Goal: Answer question/provide support: Share knowledge or assist other users

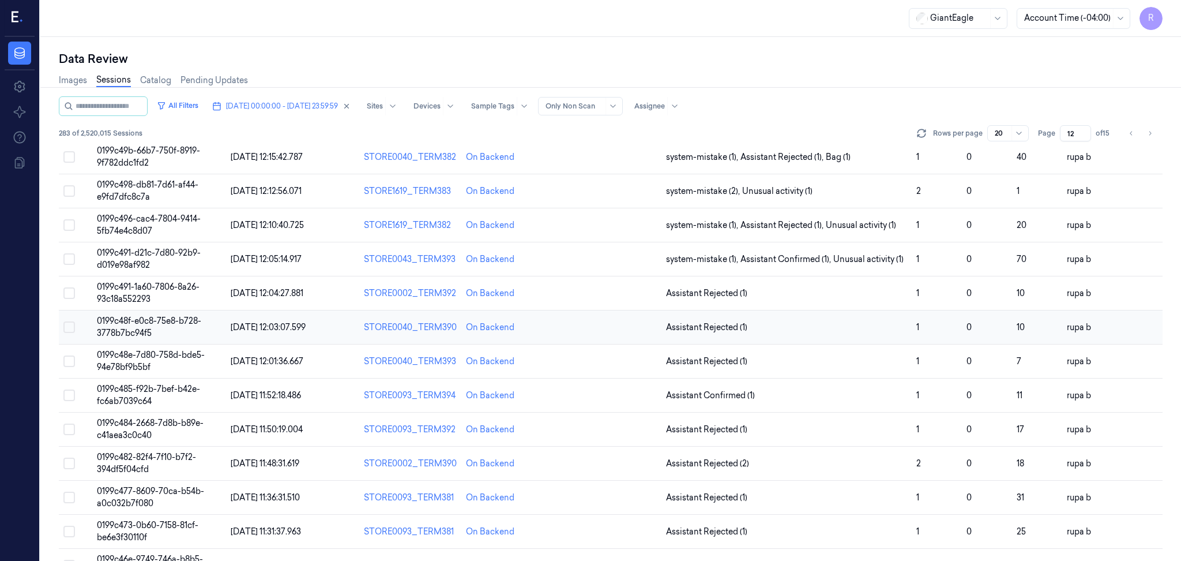
scroll to position [77, 0]
click at [189, 295] on td "0199c491-1a60-7806-8a26-93c18a552293" at bounding box center [159, 294] width 134 height 34
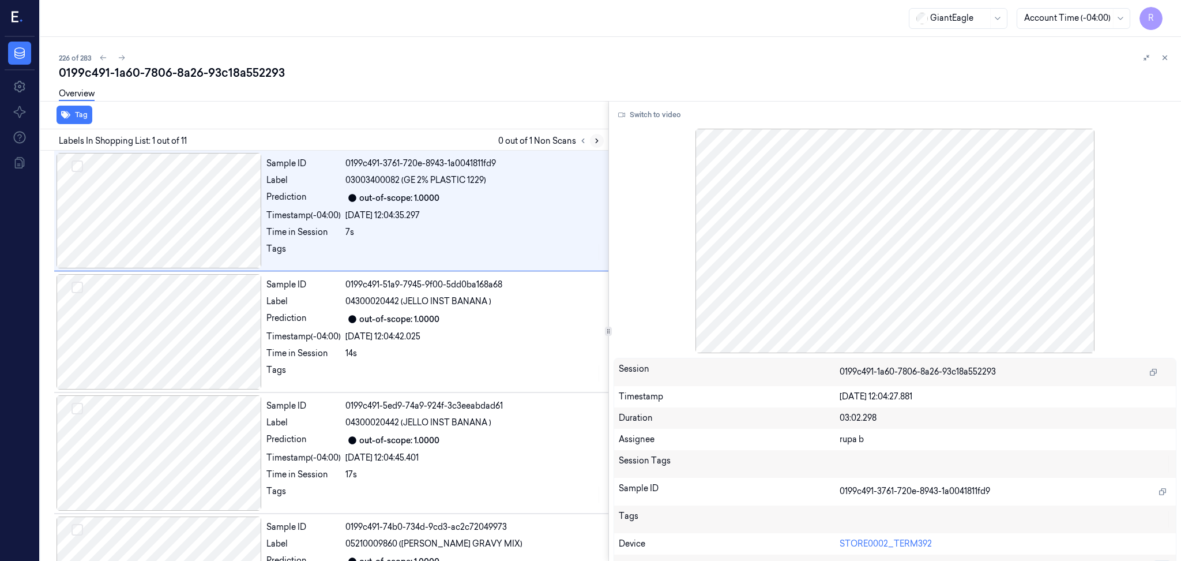
click at [596, 144] on button at bounding box center [597, 141] width 14 height 14
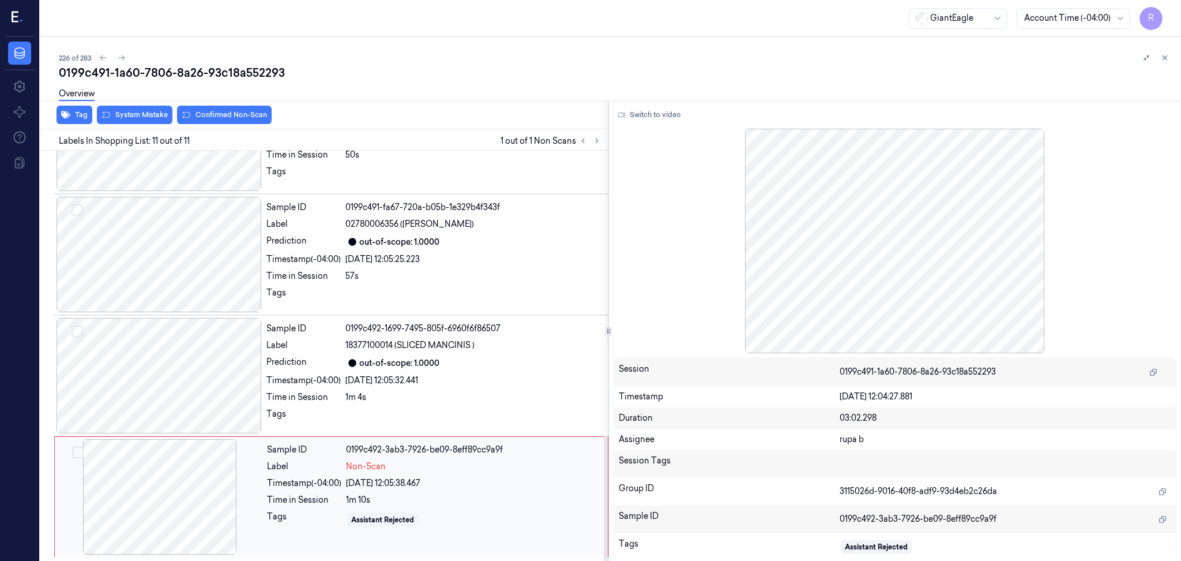
click at [116, 498] on div at bounding box center [159, 496] width 205 height 115
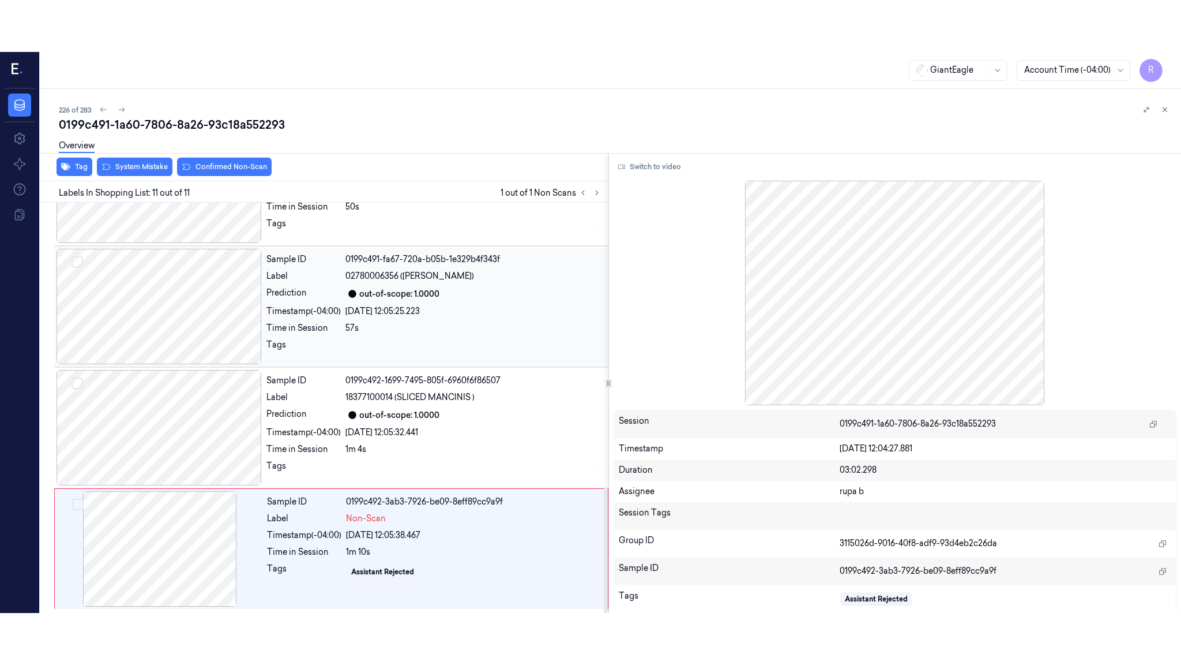
scroll to position [925, 0]
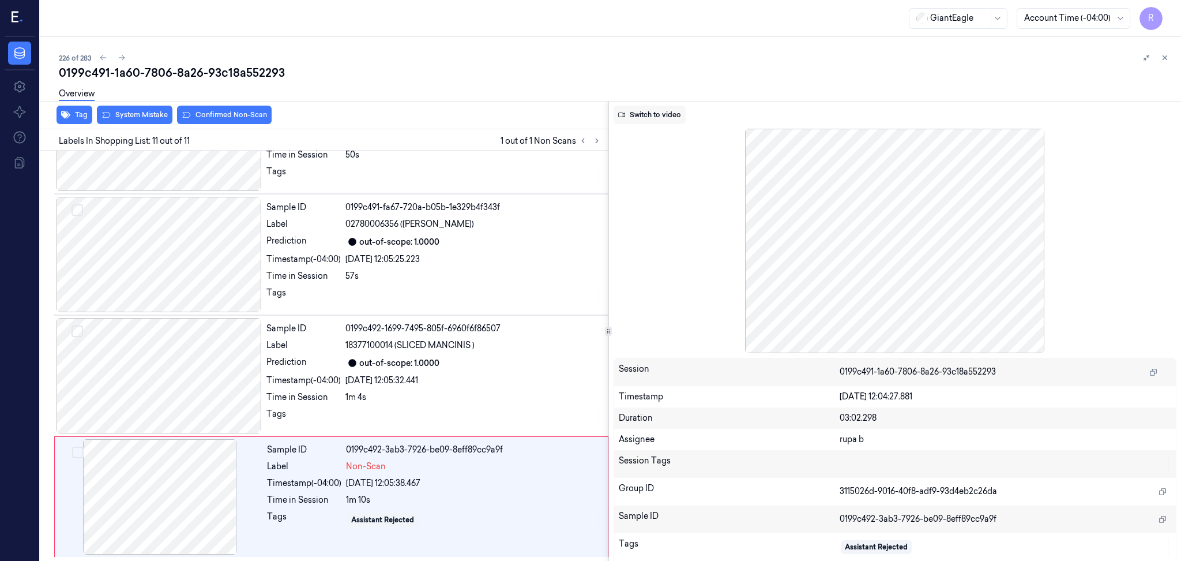
click at [667, 118] on button "Switch to video" at bounding box center [650, 115] width 72 height 18
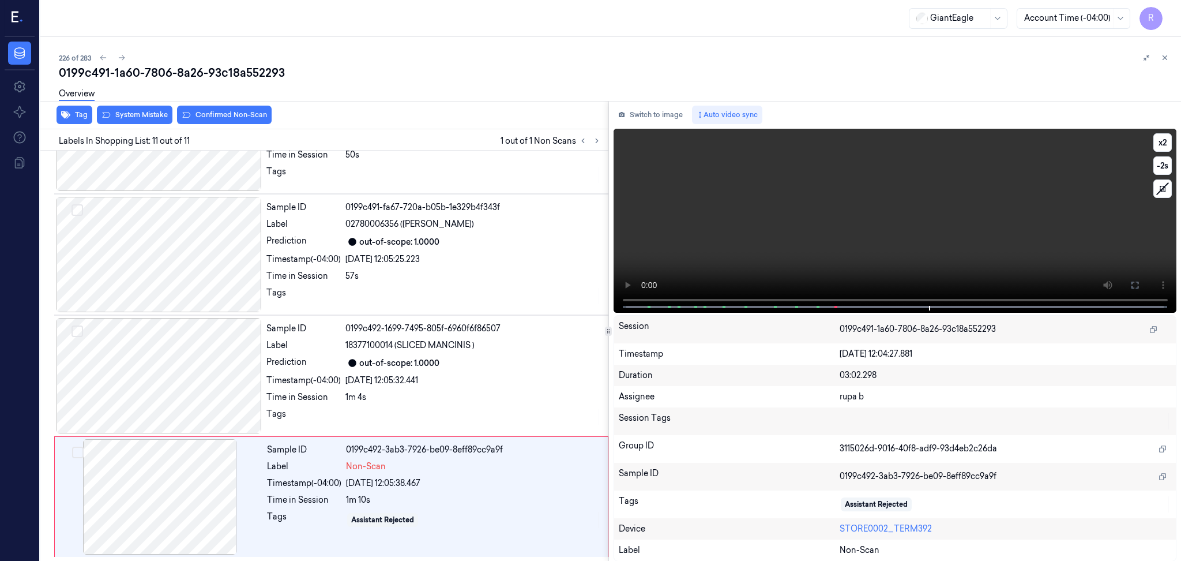
click at [798, 263] on video at bounding box center [896, 221] width 564 height 184
click at [818, 304] on span at bounding box center [819, 307] width 2 height 6
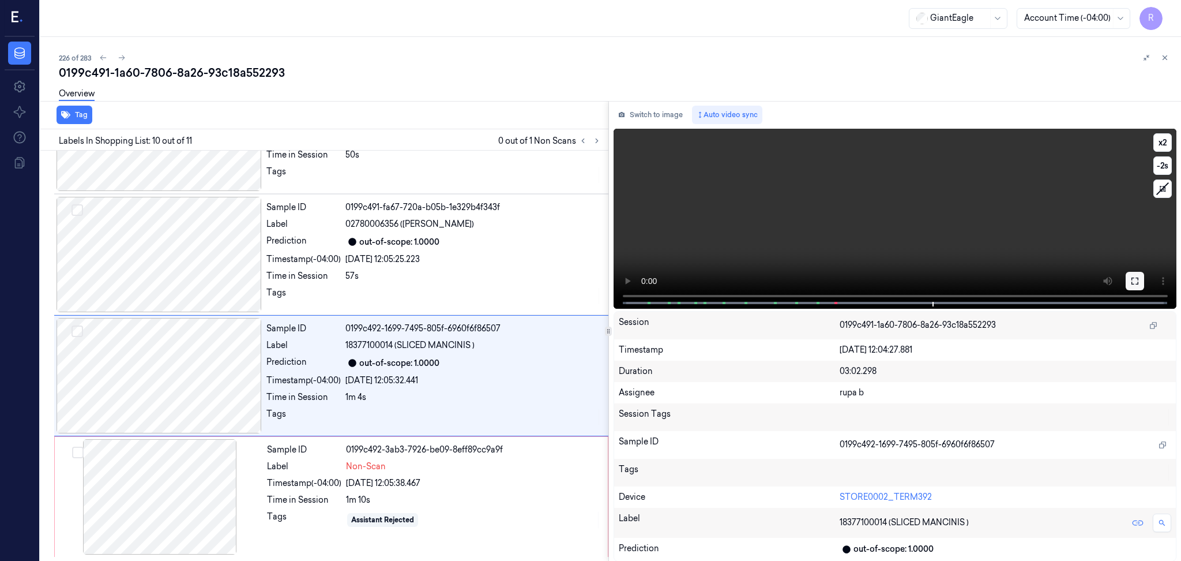
click at [1143, 281] on button at bounding box center [1135, 281] width 18 height 18
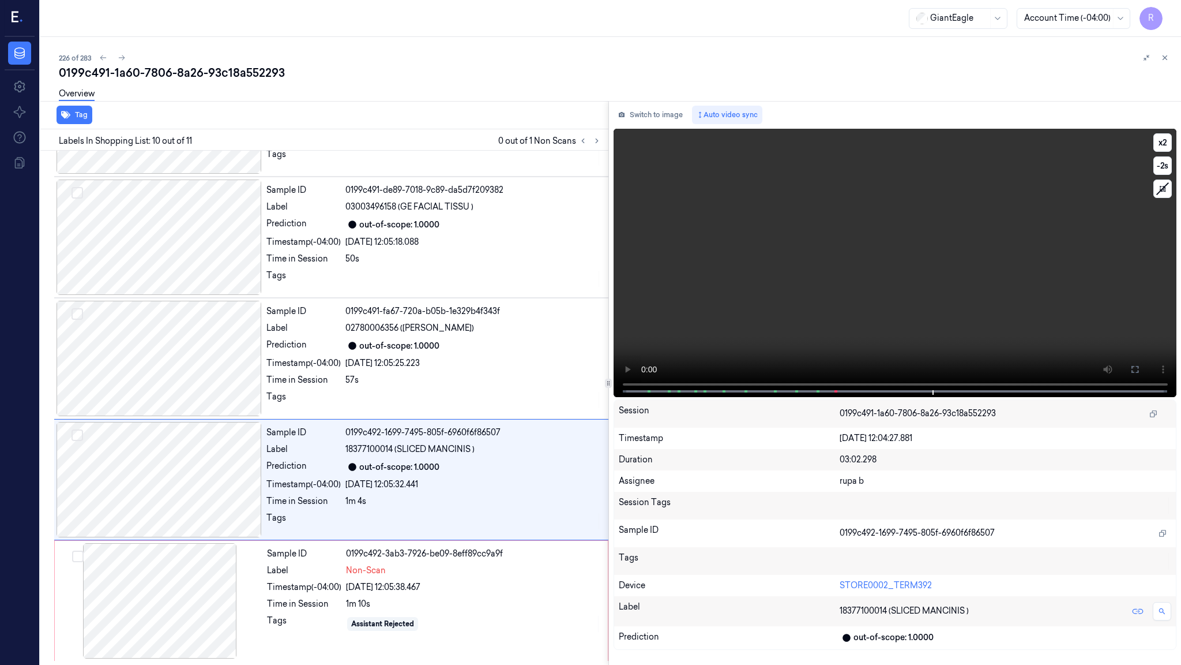
scroll to position [823, 0]
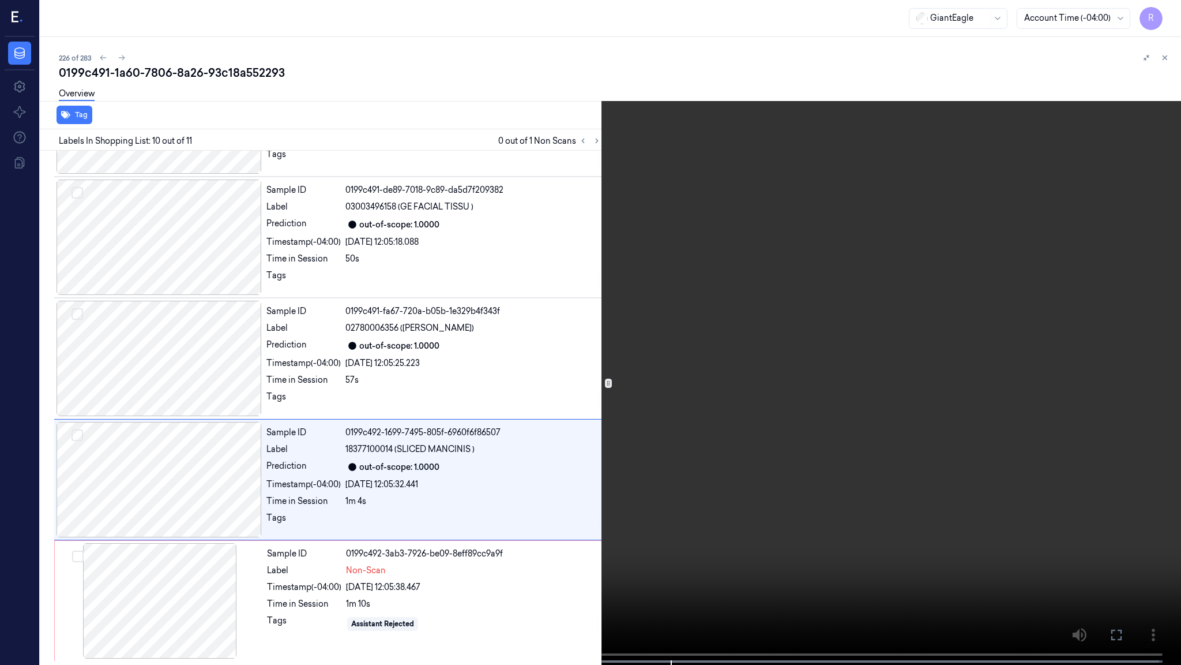
click at [1140, 335] on video at bounding box center [590, 333] width 1181 height 667
click at [1139, 335] on video at bounding box center [590, 333] width 1181 height 667
click at [412, 459] on video at bounding box center [590, 333] width 1181 height 667
click at [397, 528] on video at bounding box center [590, 333] width 1181 height 667
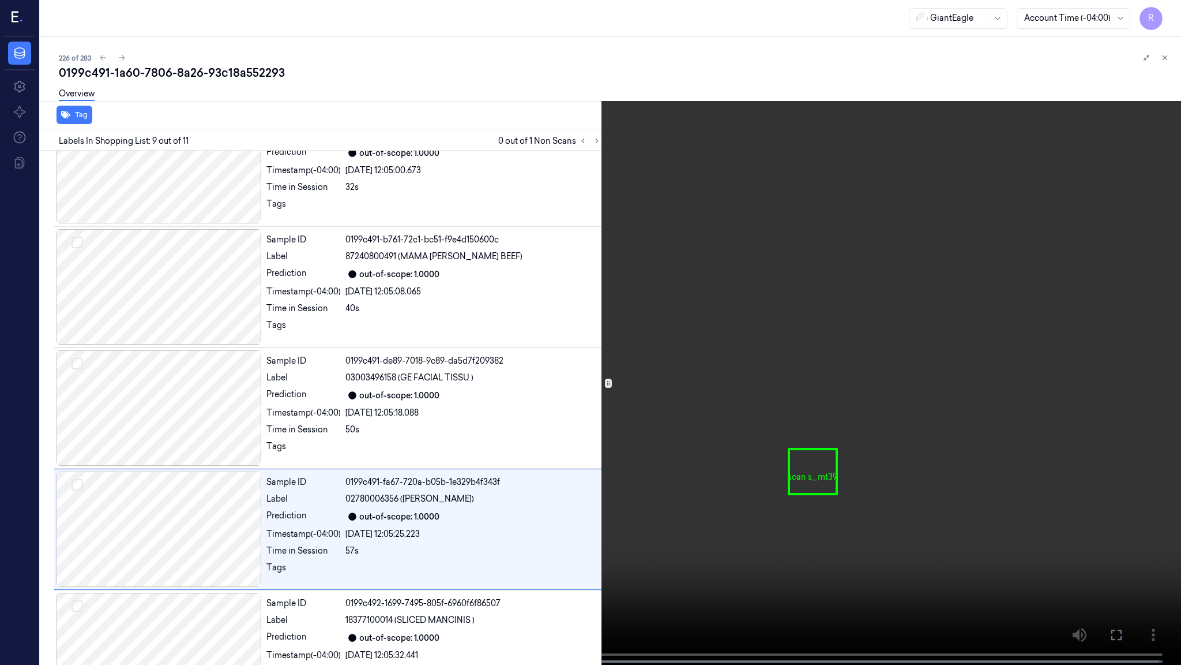
scroll to position [772, 0]
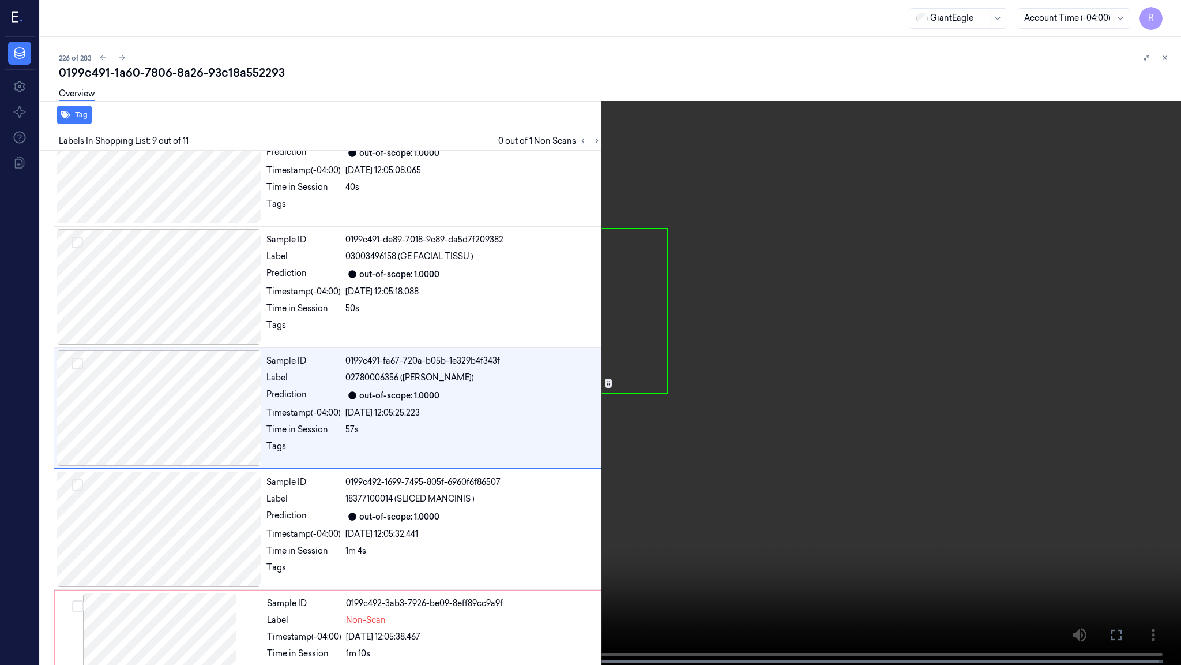
click at [555, 284] on video at bounding box center [590, 333] width 1181 height 667
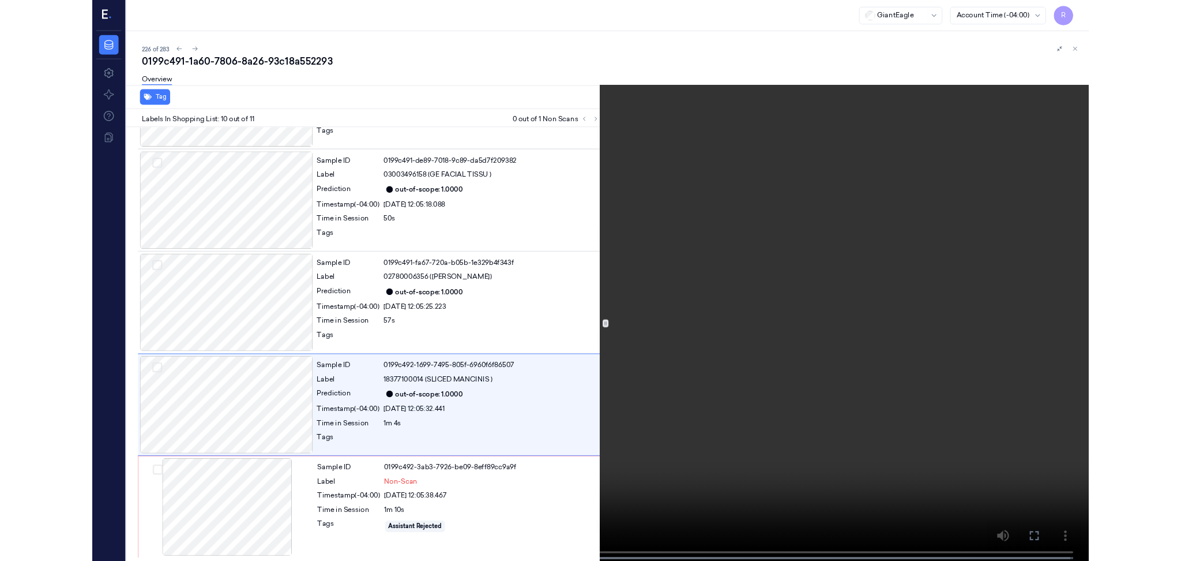
scroll to position [822, 0]
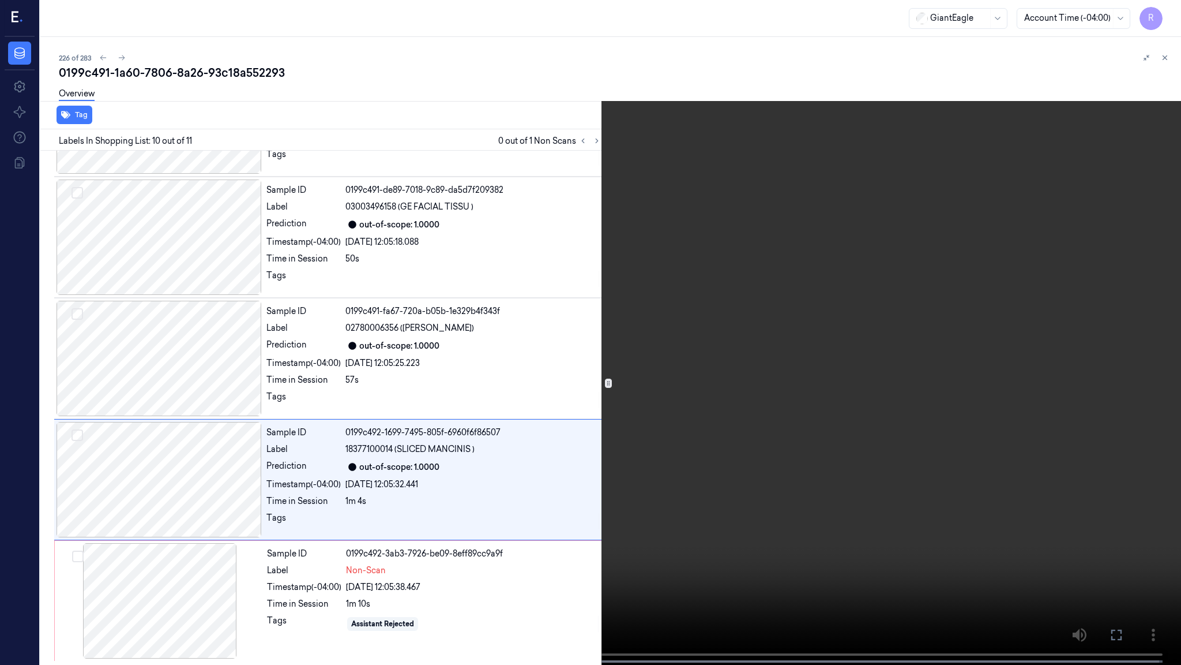
click at [556, 284] on video at bounding box center [590, 333] width 1181 height 667
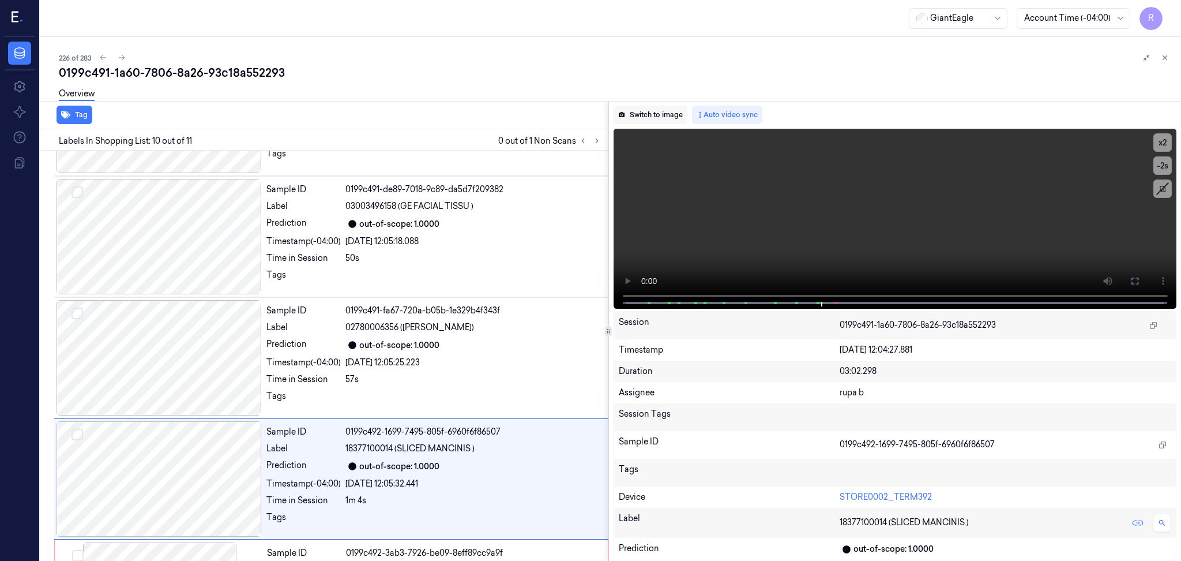
click at [650, 115] on button "Switch to image" at bounding box center [651, 115] width 74 height 18
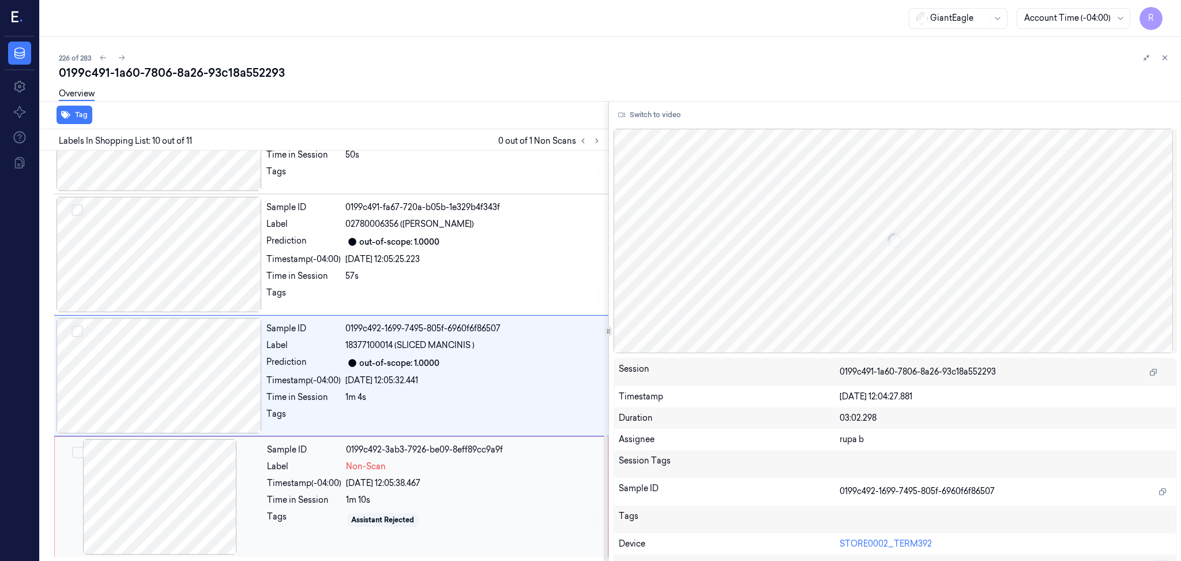
click at [142, 495] on div at bounding box center [159, 496] width 205 height 115
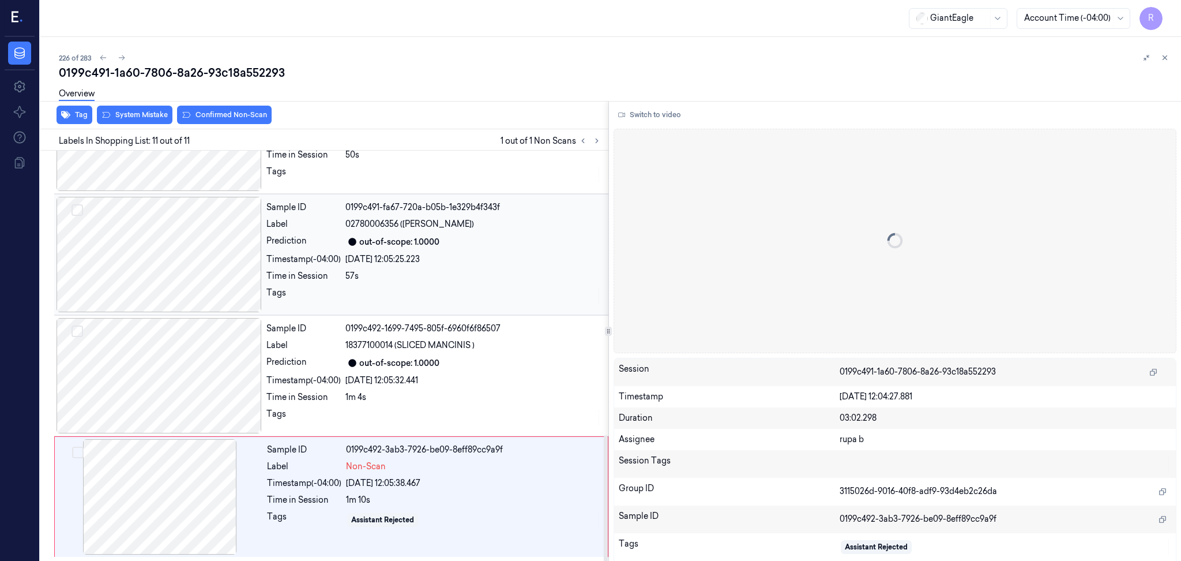
scroll to position [926, 0]
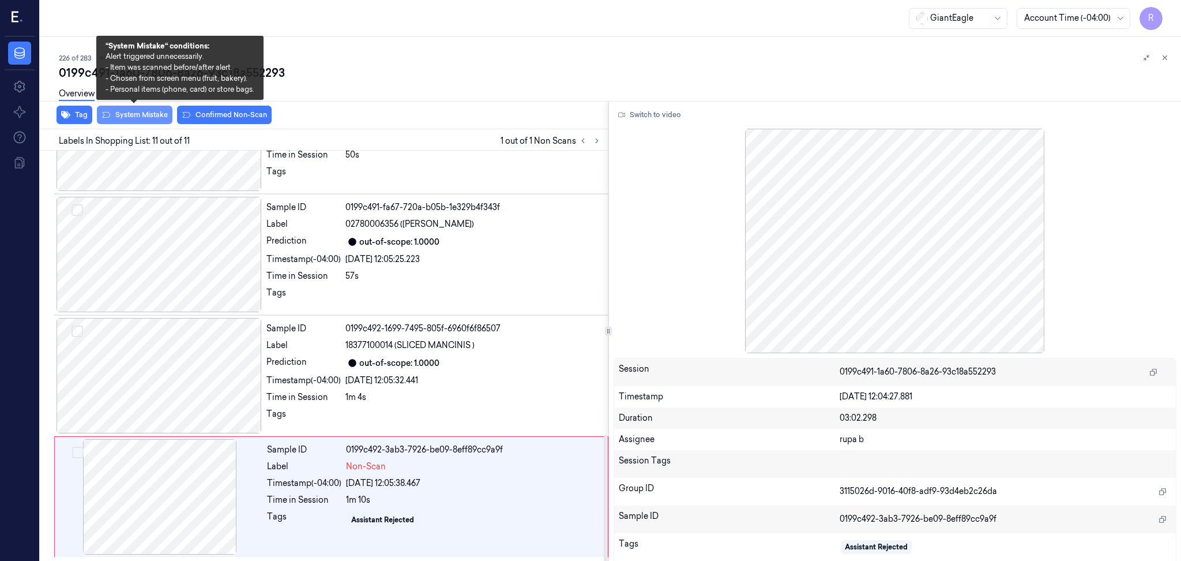
click at [132, 121] on button "System Mistake" at bounding box center [135, 115] width 76 height 18
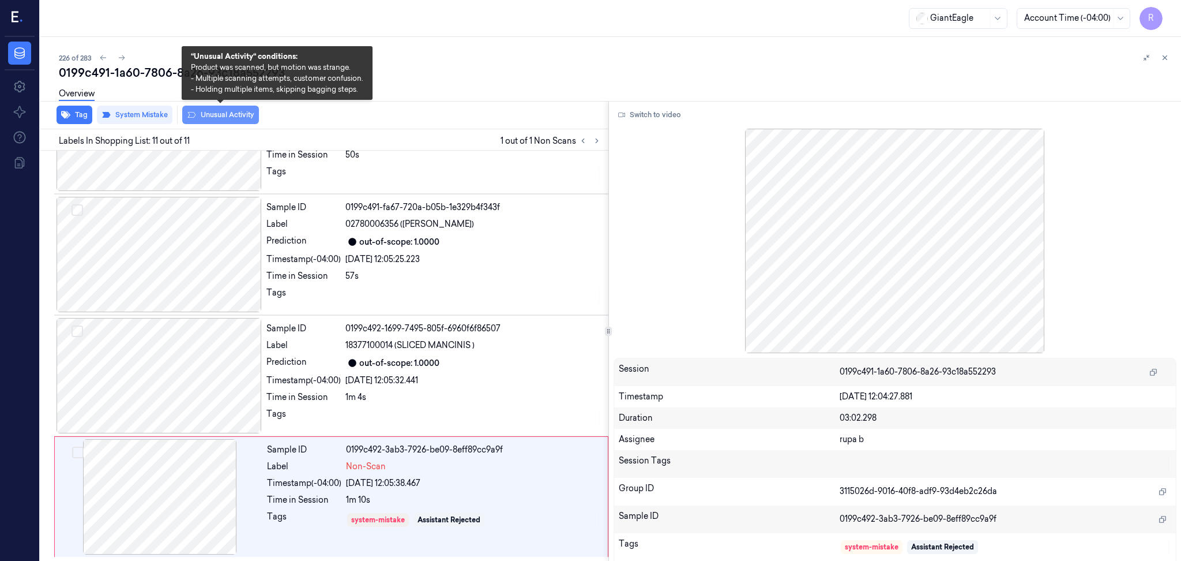
click at [236, 120] on button "Unusual Activity" at bounding box center [220, 115] width 77 height 18
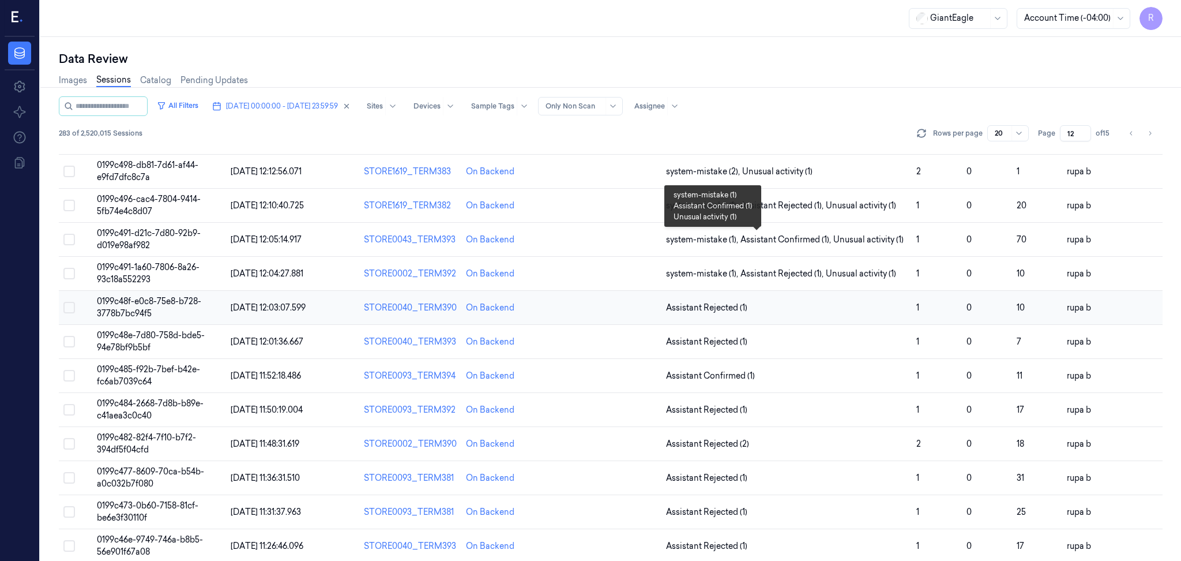
scroll to position [153, 0]
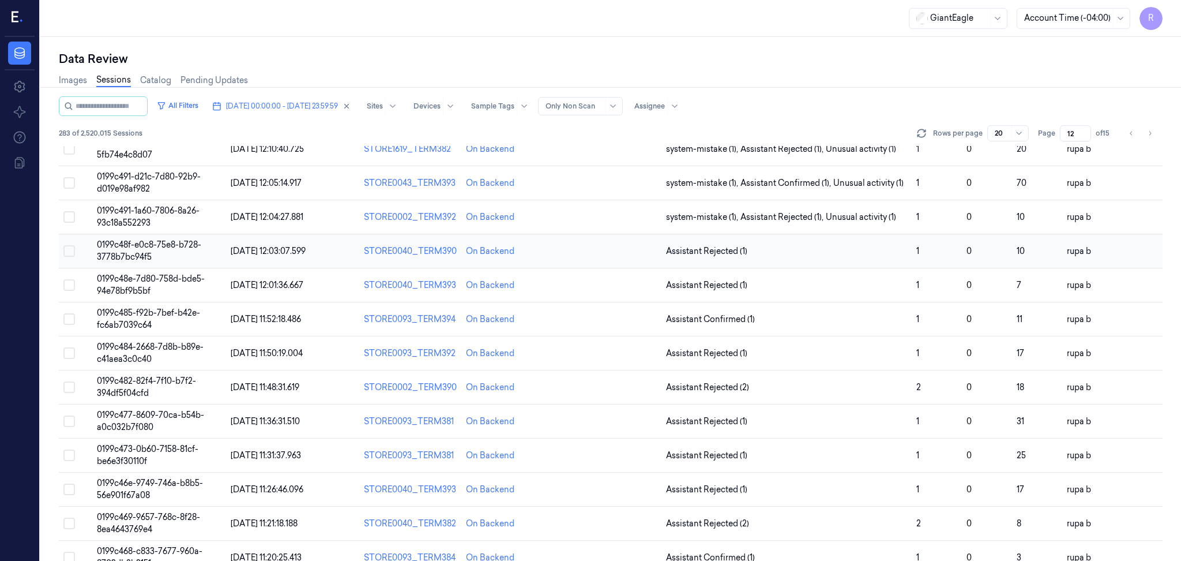
click at [138, 252] on span "0199c48f-e0c8-75e8-b728-3778b7bc94f5" at bounding box center [149, 250] width 104 height 22
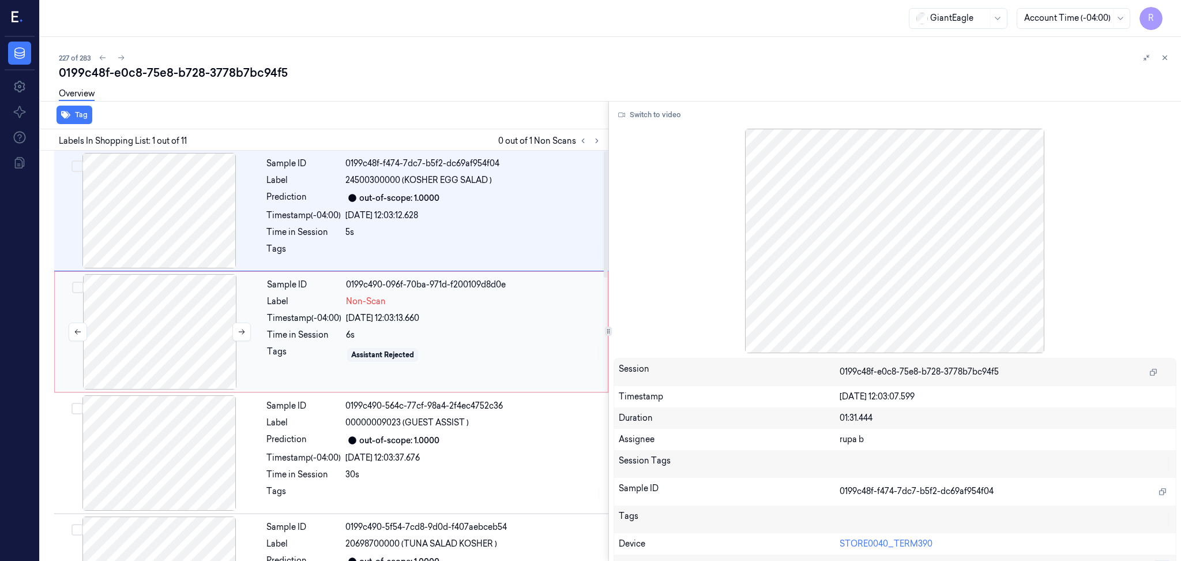
click at [194, 337] on div at bounding box center [159, 331] width 205 height 115
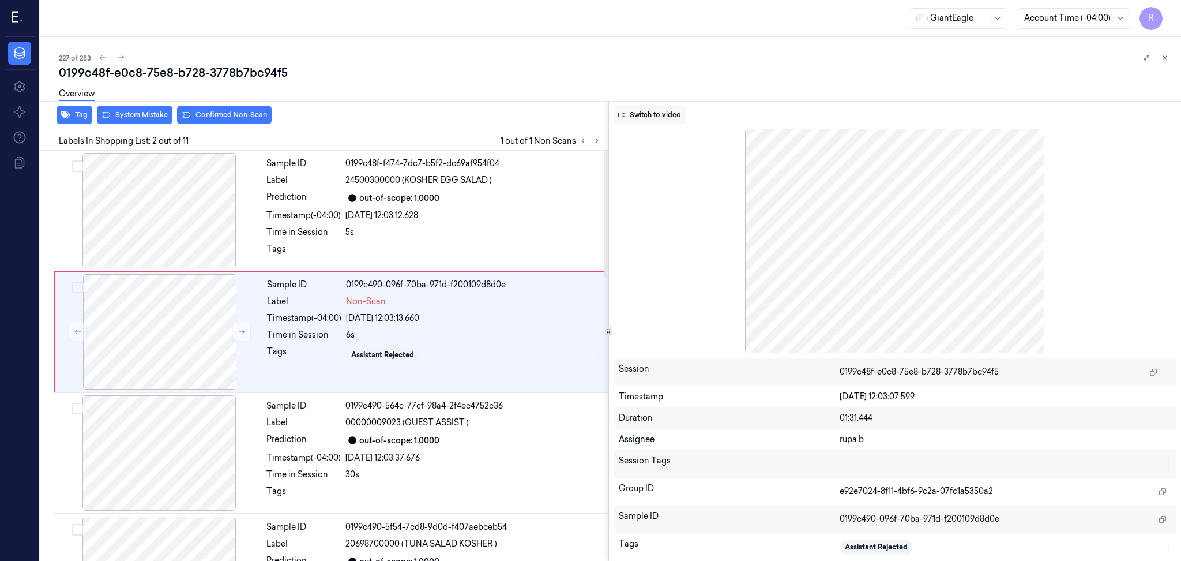
click at [642, 113] on button "Switch to video" at bounding box center [650, 115] width 72 height 18
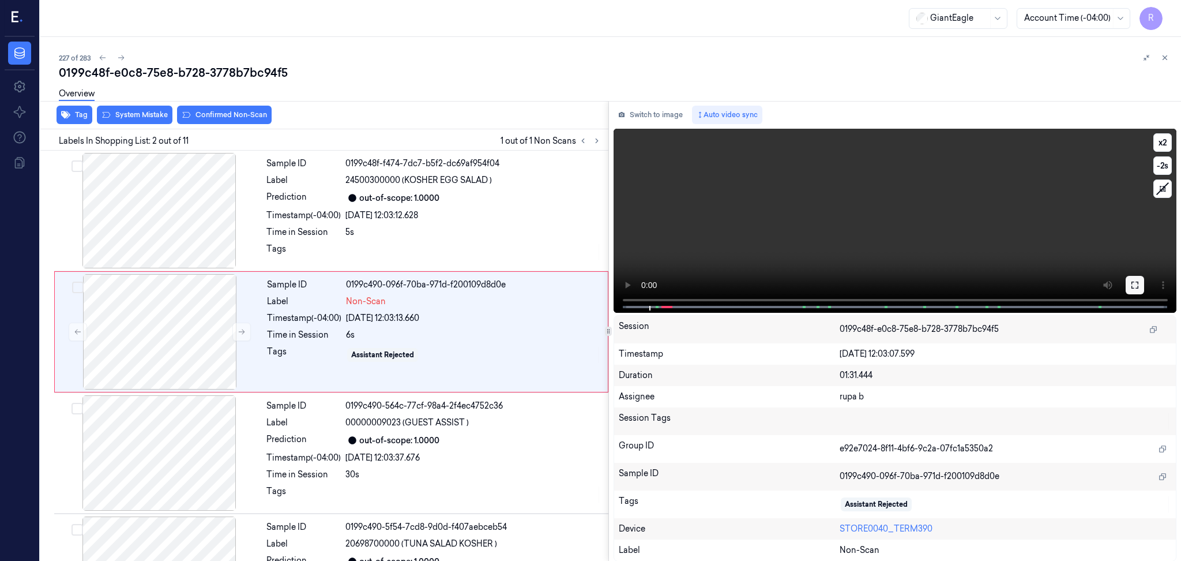
click at [1131, 289] on button at bounding box center [1135, 285] width 18 height 18
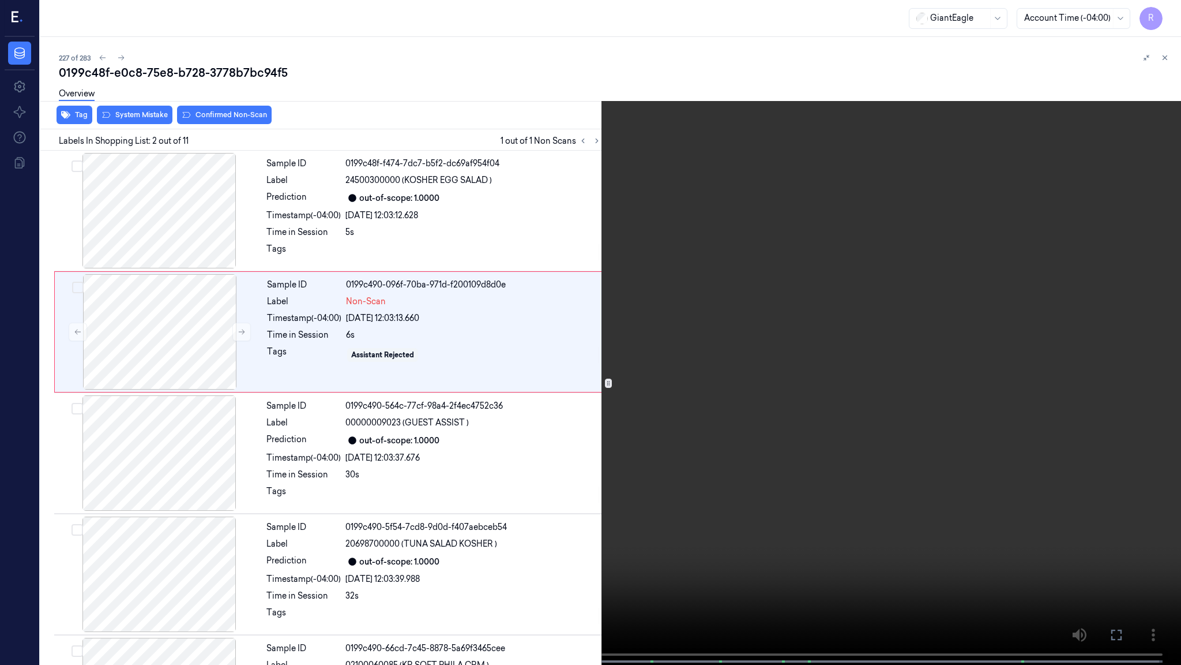
click at [176, 560] on video at bounding box center [590, 333] width 1181 height 667
click at [150, 529] on video at bounding box center [590, 333] width 1181 height 667
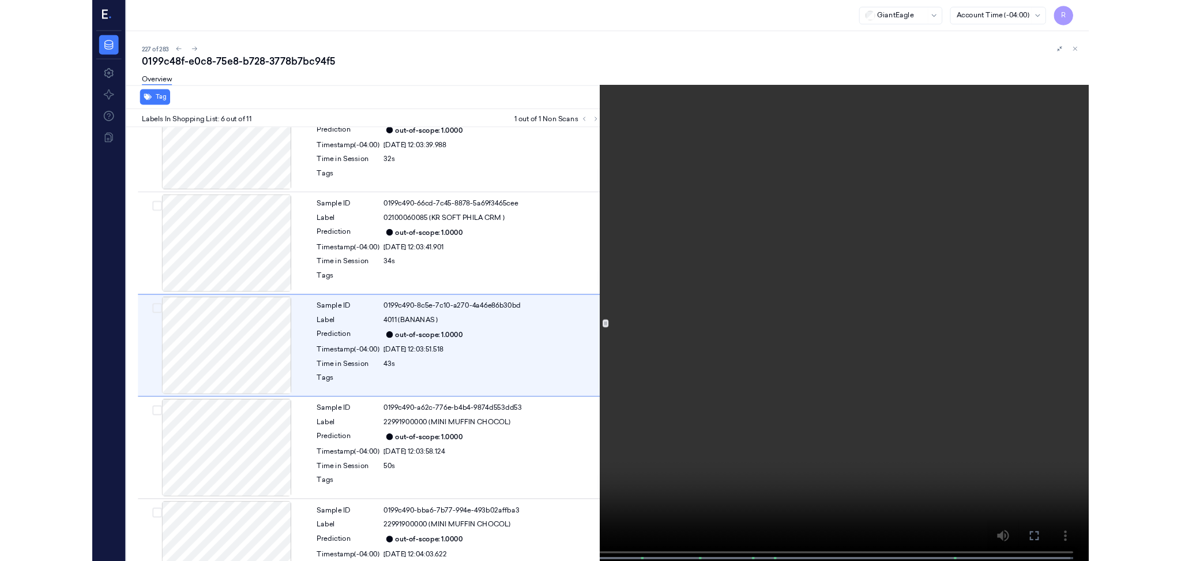
scroll to position [408, 0]
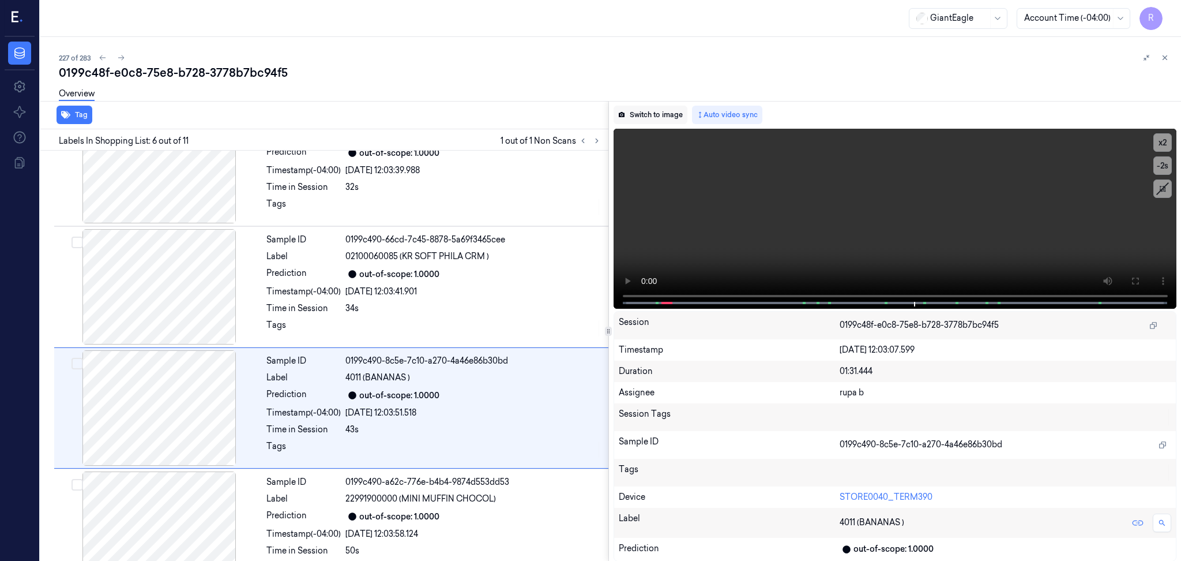
click at [662, 115] on button "Switch to image" at bounding box center [651, 115] width 74 height 18
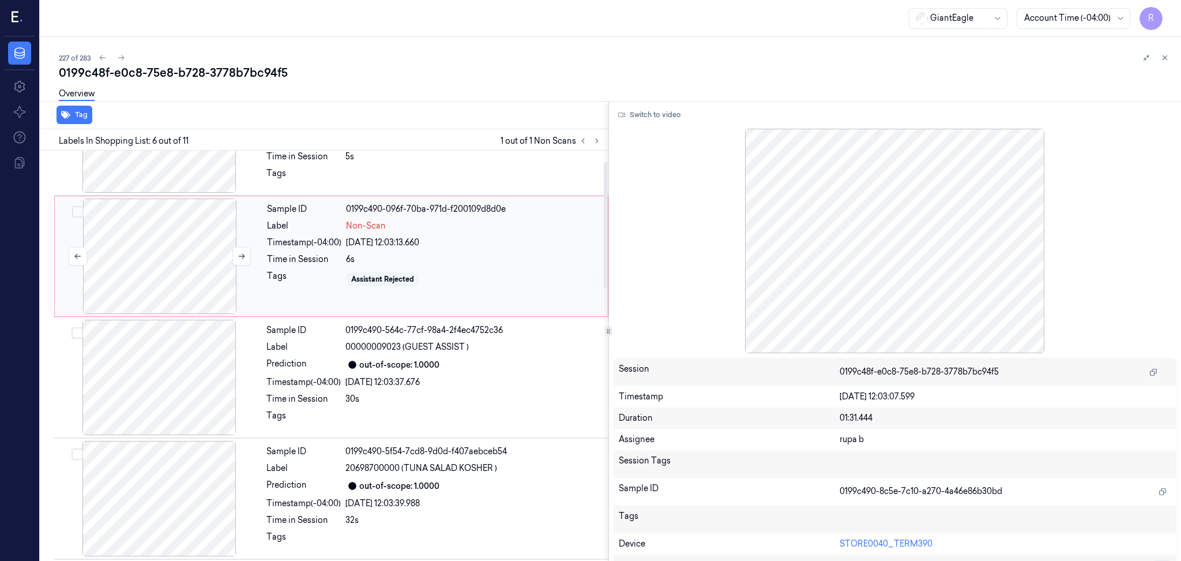
scroll to position [0, 0]
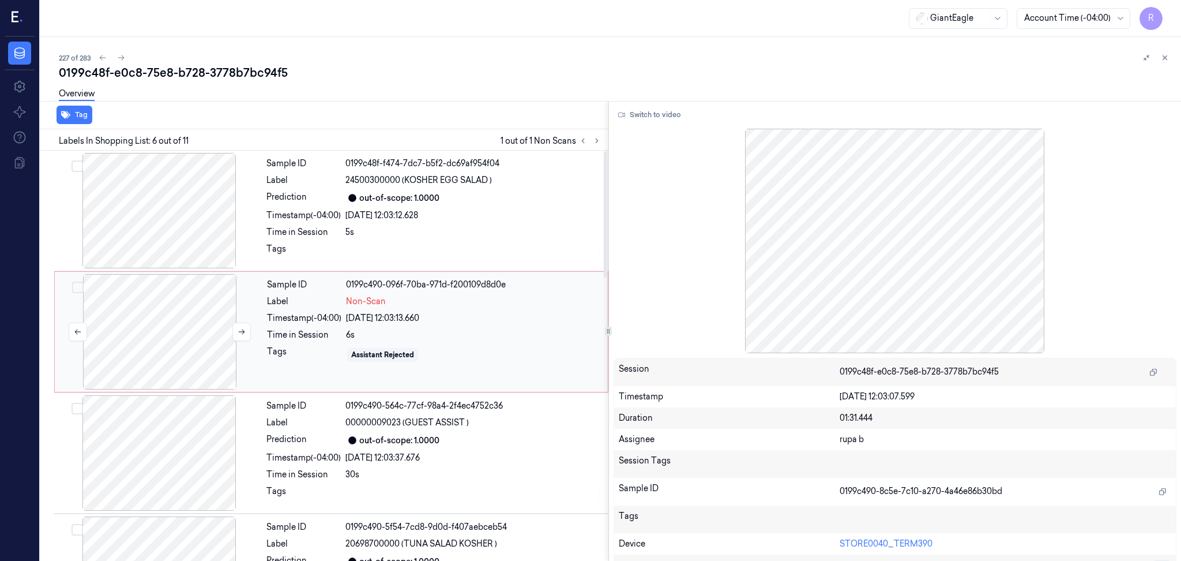
click at [172, 340] on div at bounding box center [159, 331] width 205 height 115
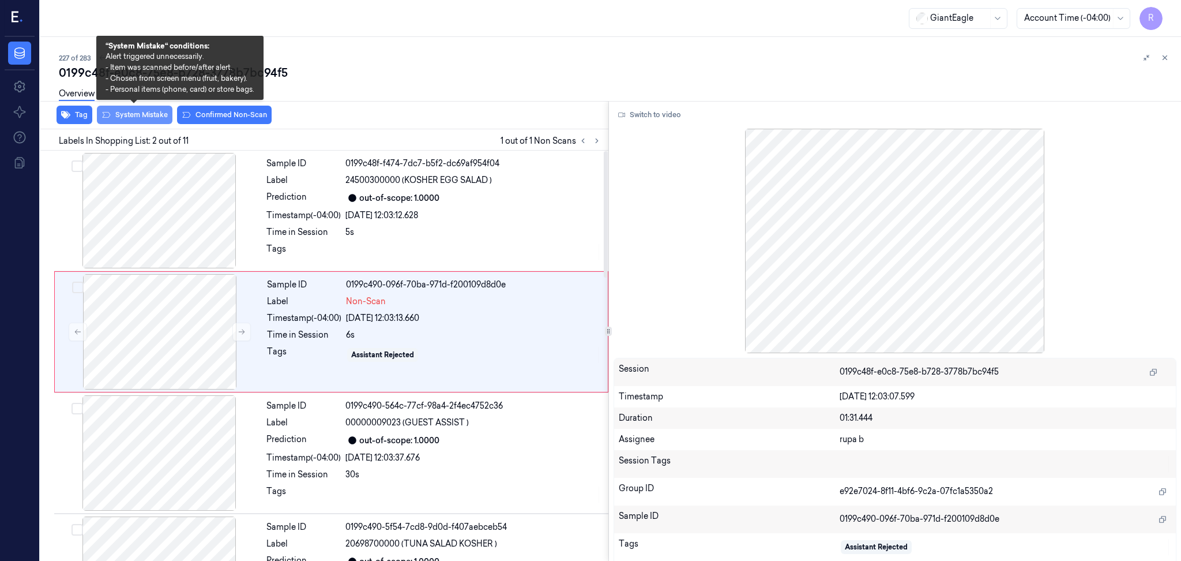
click at [148, 115] on button "System Mistake" at bounding box center [135, 115] width 76 height 18
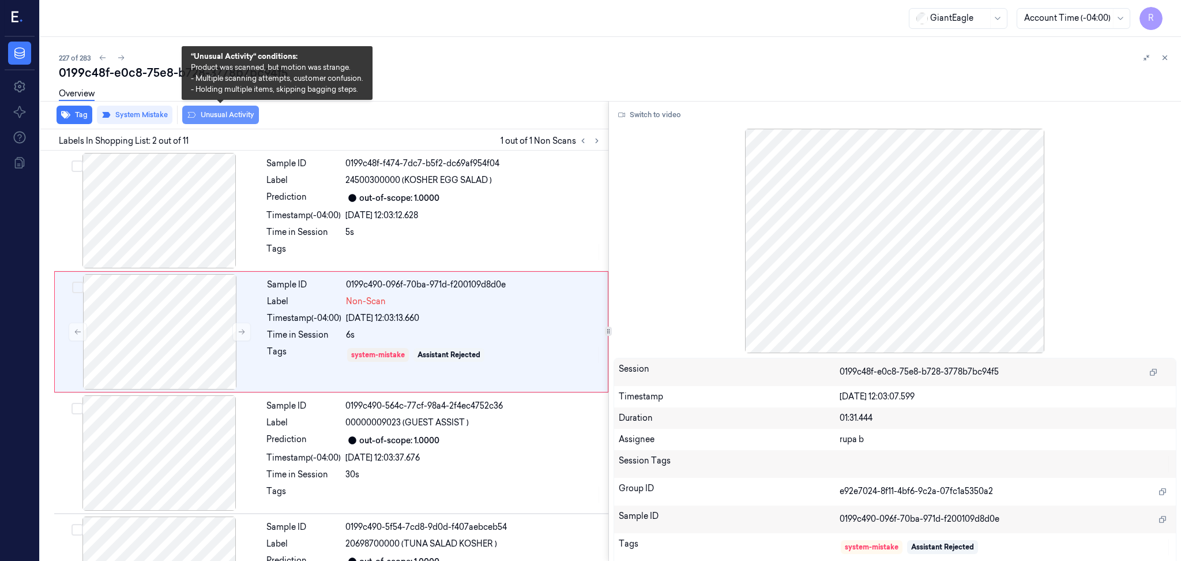
click at [225, 118] on button "Unusual Activity" at bounding box center [220, 115] width 77 height 18
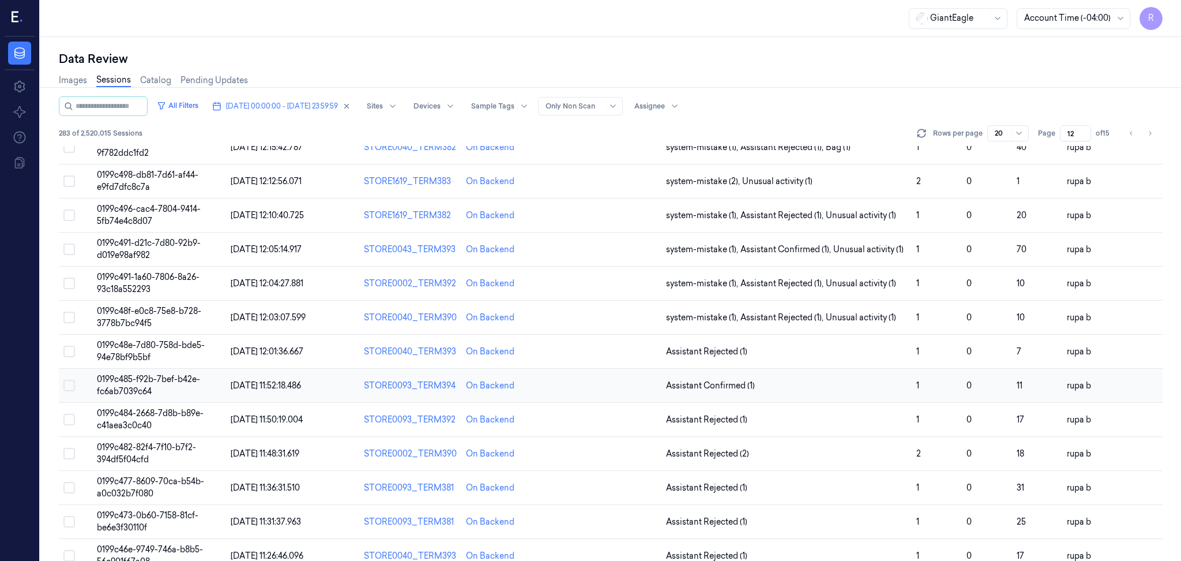
scroll to position [153, 0]
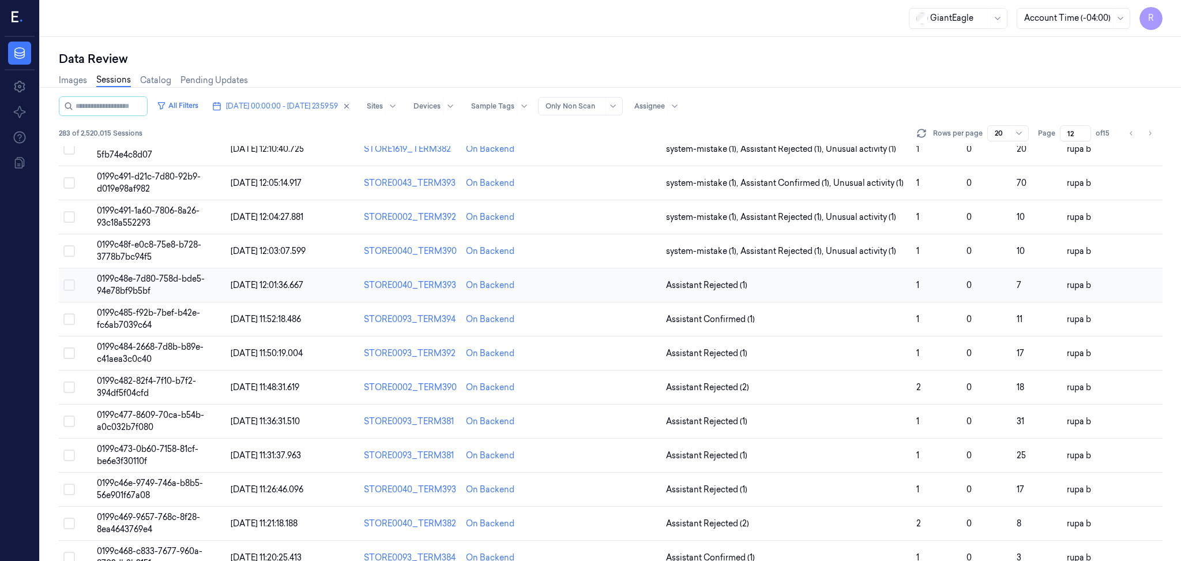
click at [164, 283] on td "0199c48e-7d80-758d-bde5-94e78bf9b5bf" at bounding box center [159, 285] width 134 height 34
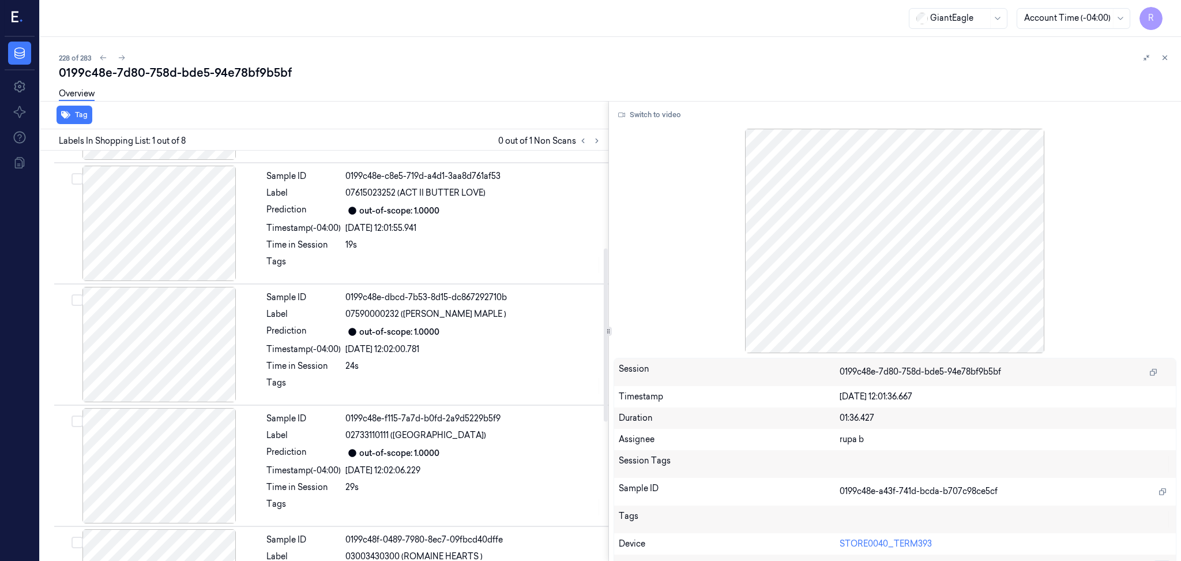
scroll to position [231, 0]
click at [602, 148] on div "Labels In Shopping List: 1 out of 8 0 out of 1 Non Scans" at bounding box center [322, 139] width 573 height 21
click at [599, 137] on icon at bounding box center [597, 141] width 8 height 8
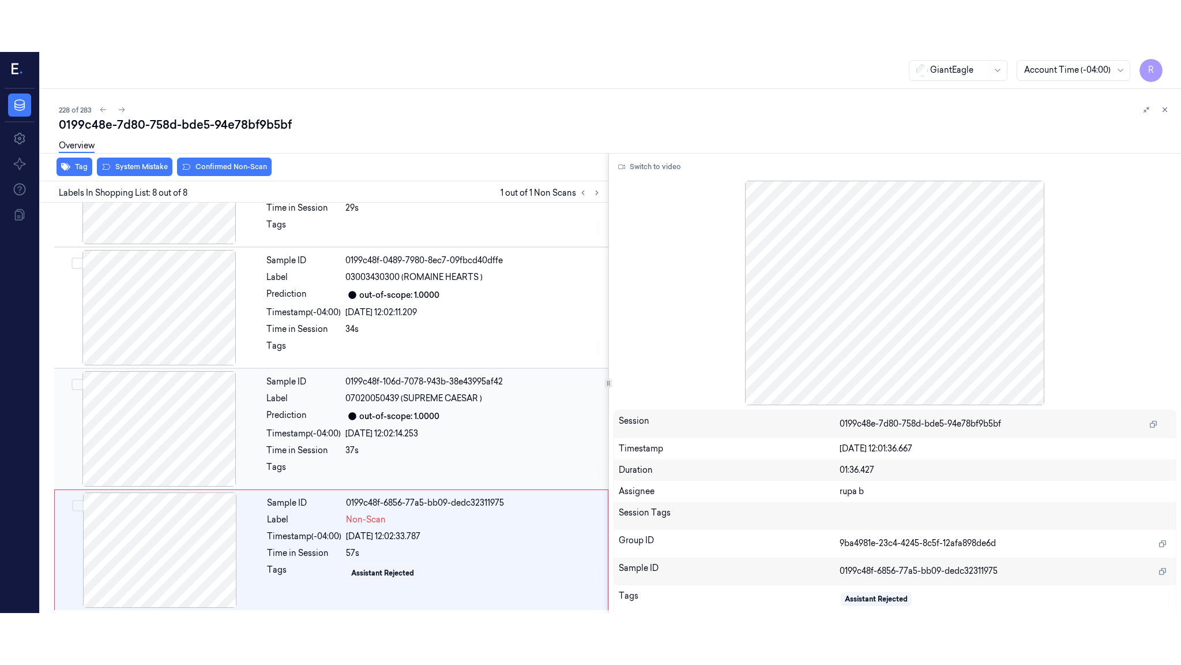
scroll to position [562, 0]
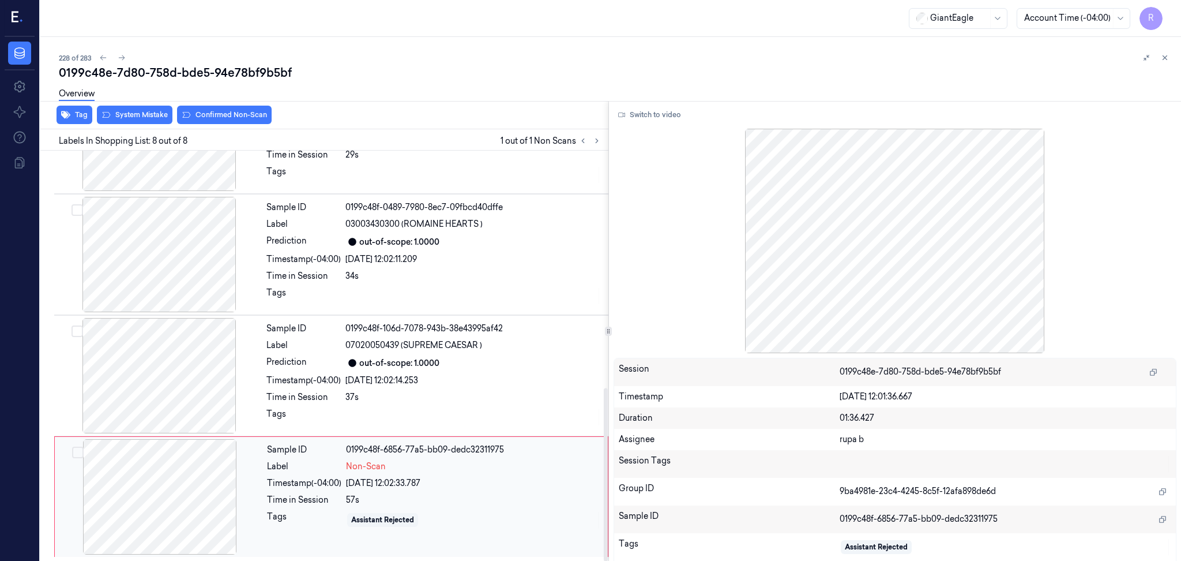
click at [124, 512] on div at bounding box center [159, 496] width 205 height 115
click at [680, 110] on button "Switch to video" at bounding box center [650, 115] width 72 height 18
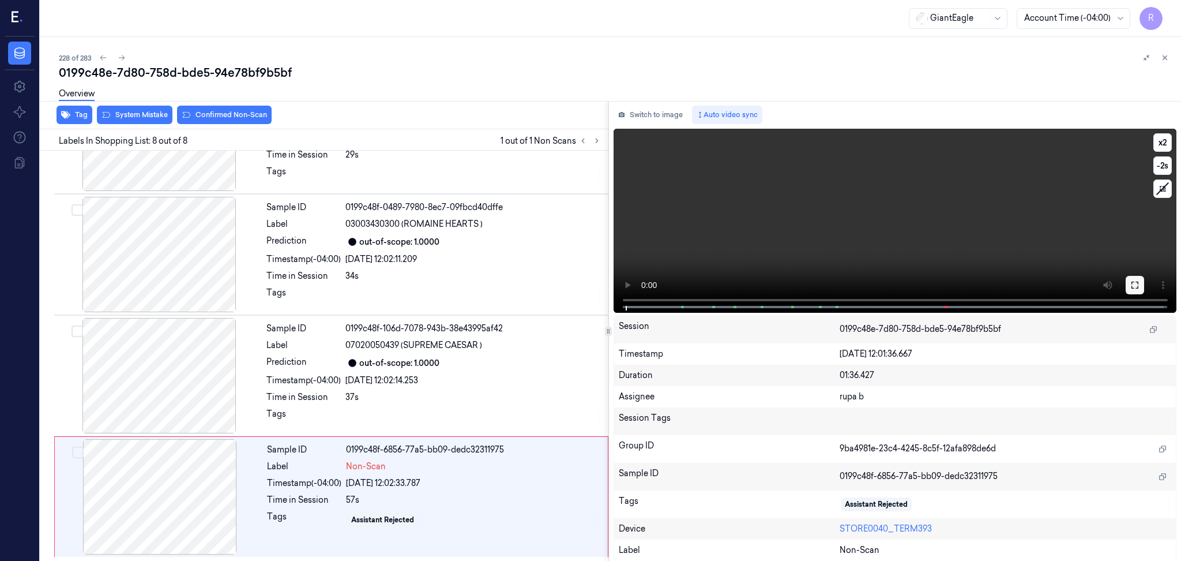
click at [1129, 285] on button at bounding box center [1135, 285] width 18 height 18
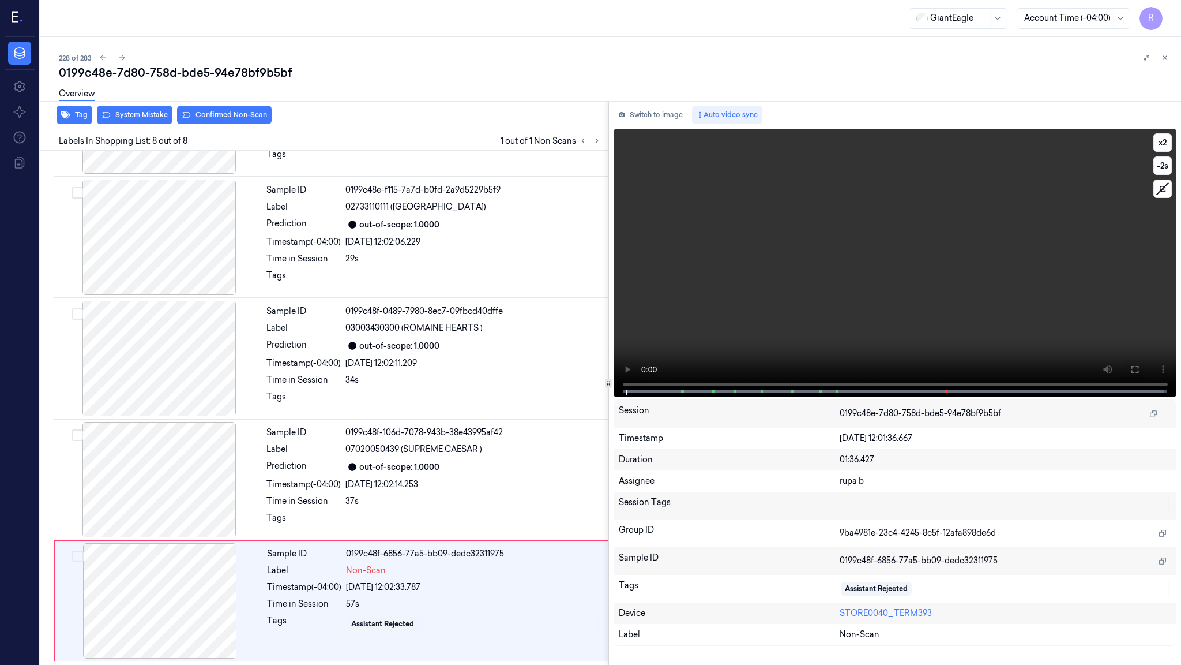
scroll to position [459, 0]
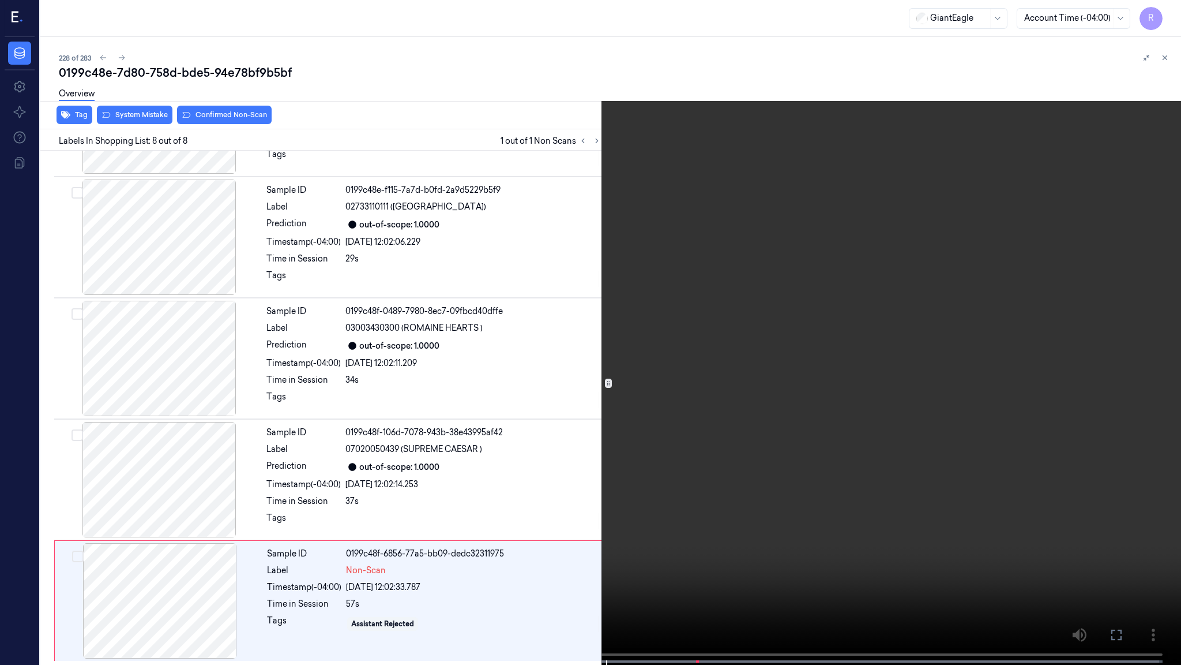
click at [1120, 339] on video at bounding box center [590, 333] width 1181 height 667
click at [761, 520] on video at bounding box center [590, 333] width 1181 height 667
click at [763, 519] on video at bounding box center [590, 333] width 1181 height 667
click at [760, 519] on video at bounding box center [590, 333] width 1181 height 667
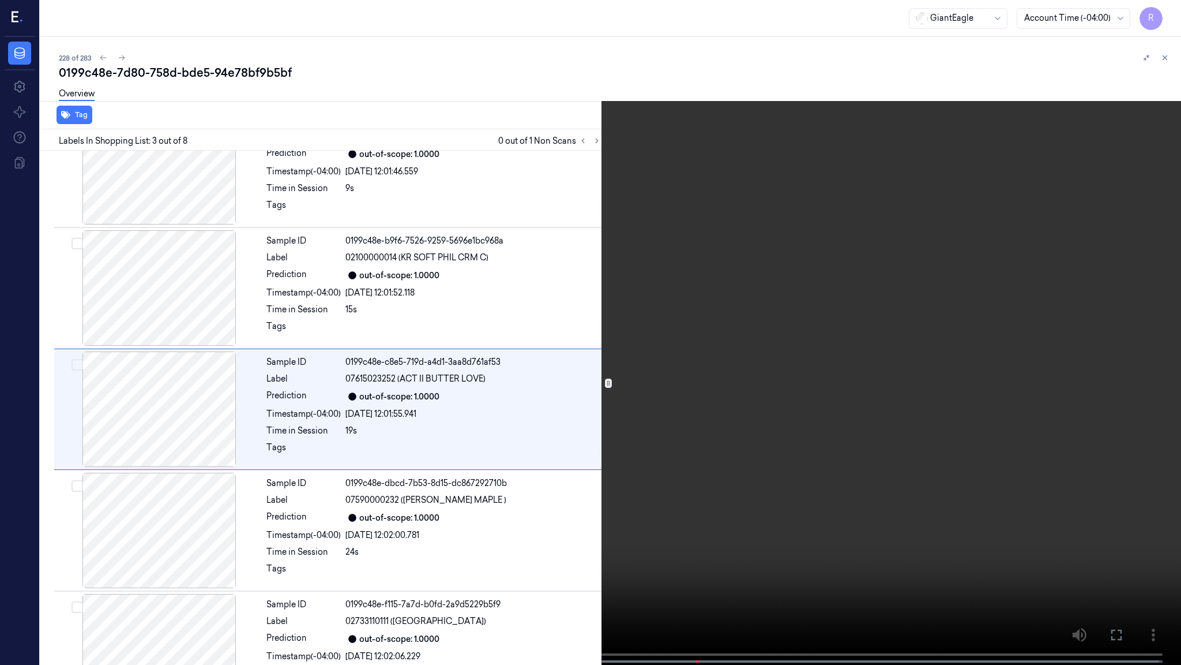
scroll to position [44, 0]
click at [453, 299] on video at bounding box center [590, 333] width 1181 height 667
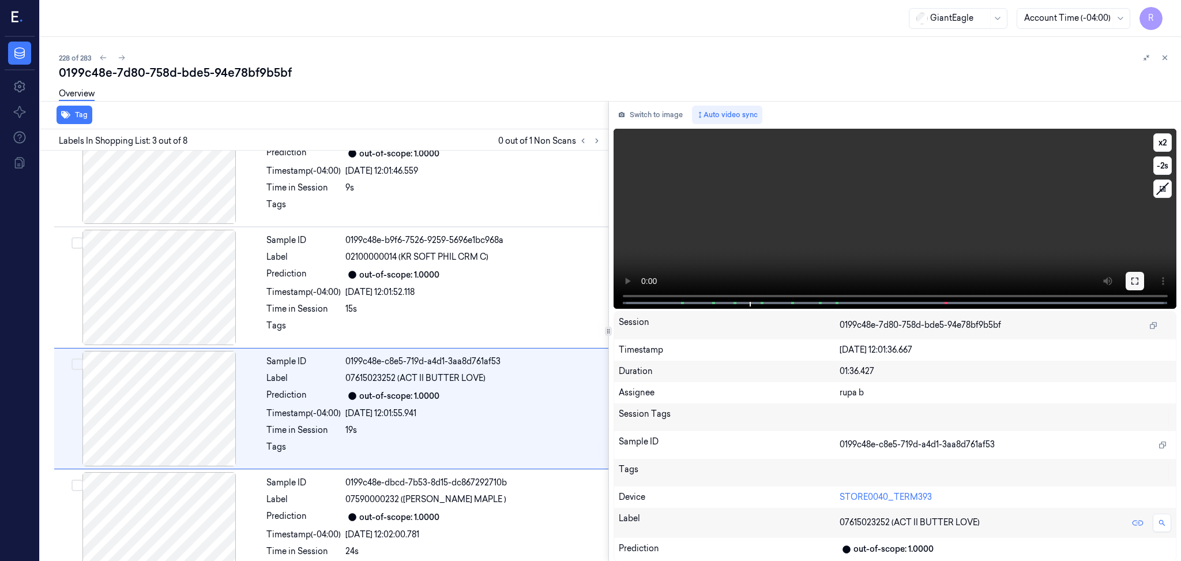
click at [1129, 272] on button at bounding box center [1135, 281] width 18 height 18
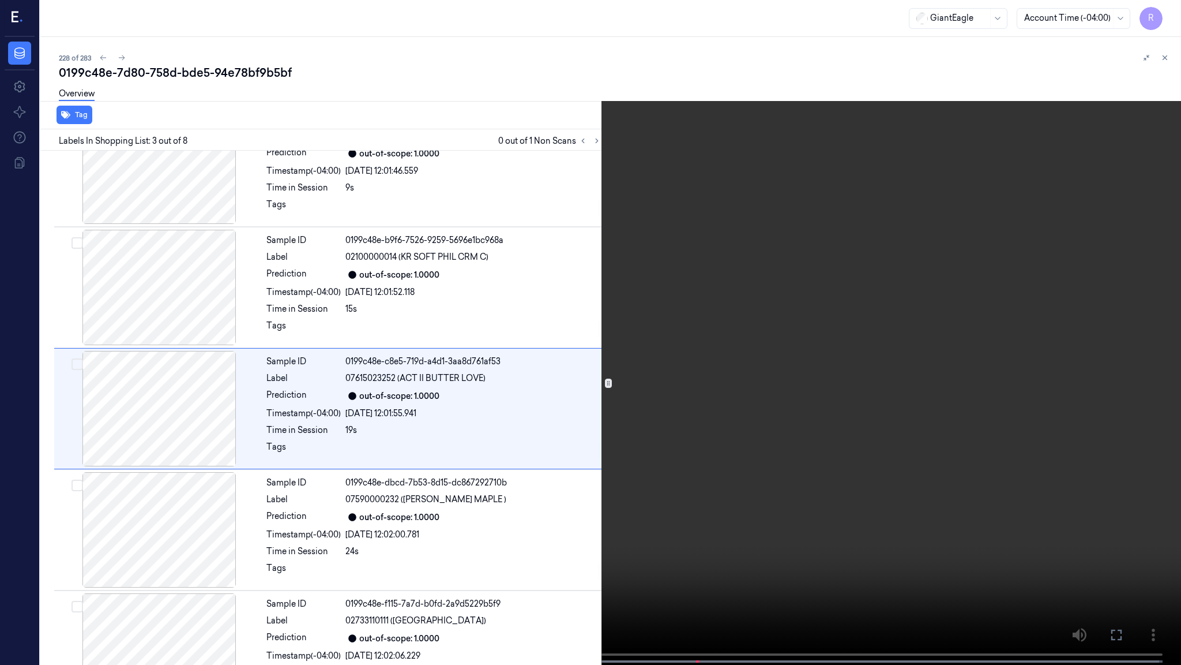
click at [1123, 319] on video at bounding box center [590, 333] width 1181 height 667
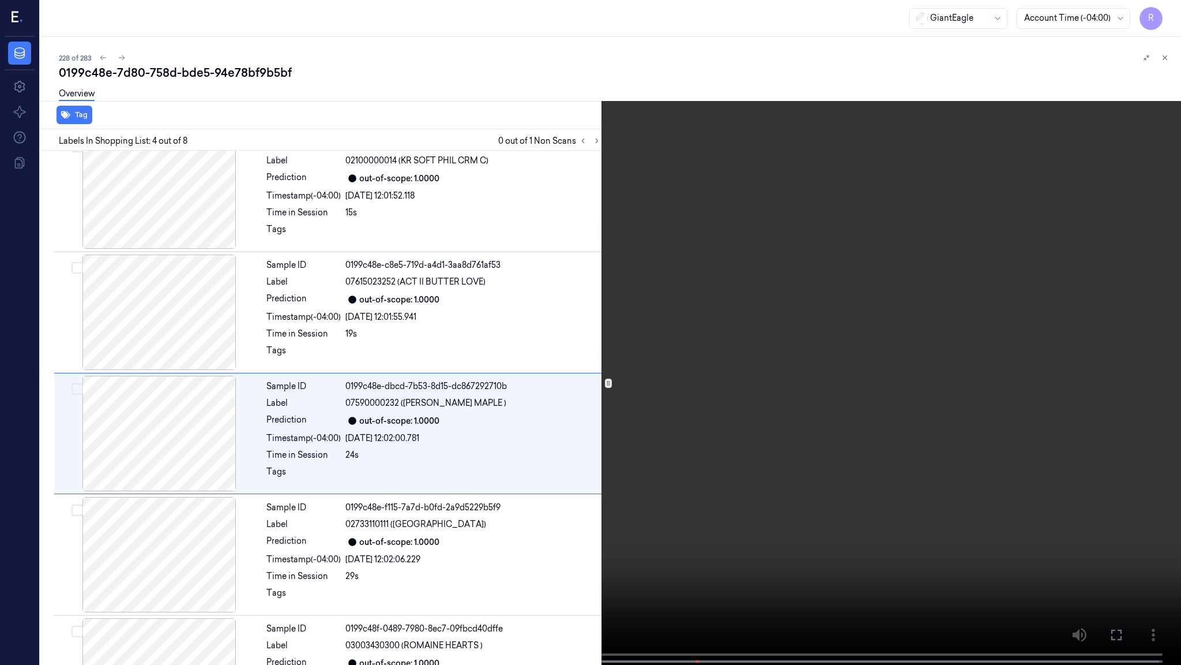
scroll to position [166, 0]
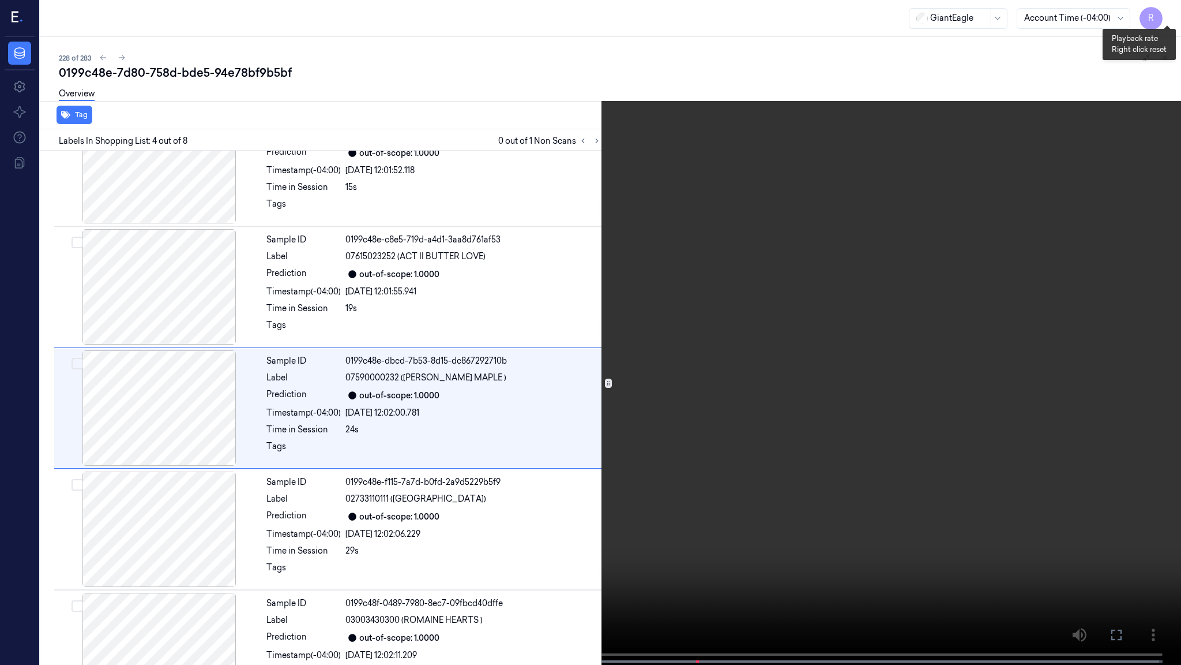
click at [1166, 12] on button "x 2" at bounding box center [1167, 14] width 18 height 18
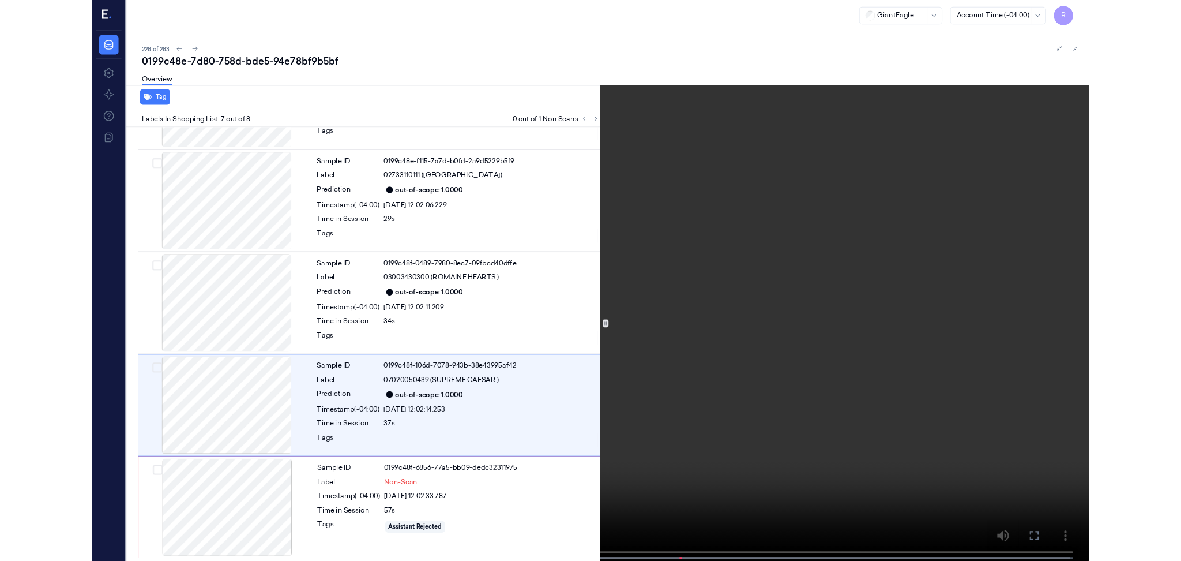
scroll to position [458, 0]
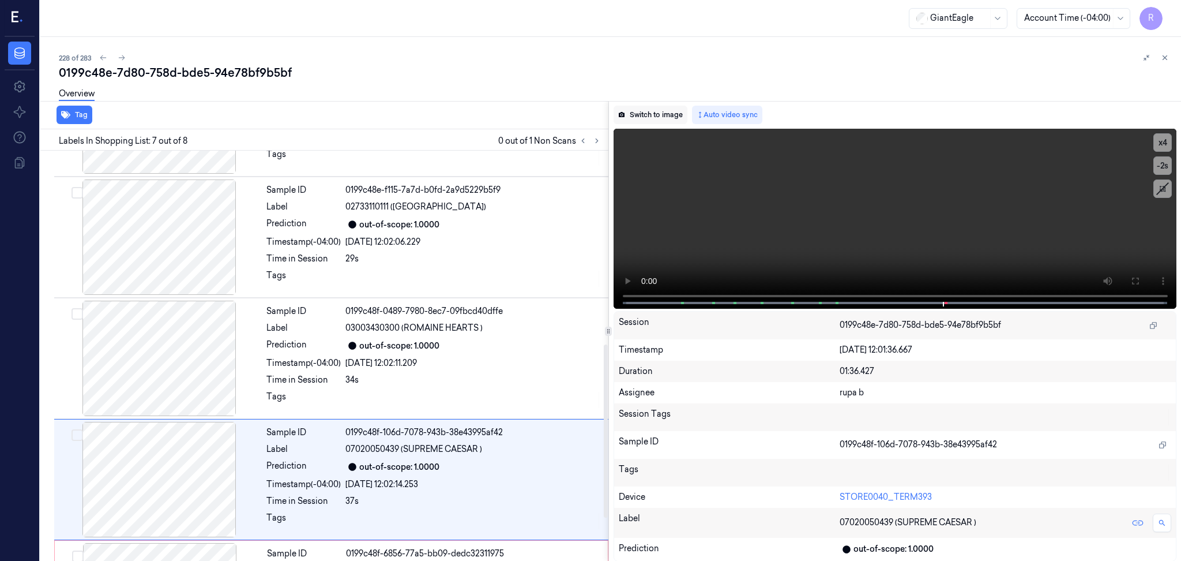
click at [644, 118] on button "Switch to image" at bounding box center [651, 115] width 74 height 18
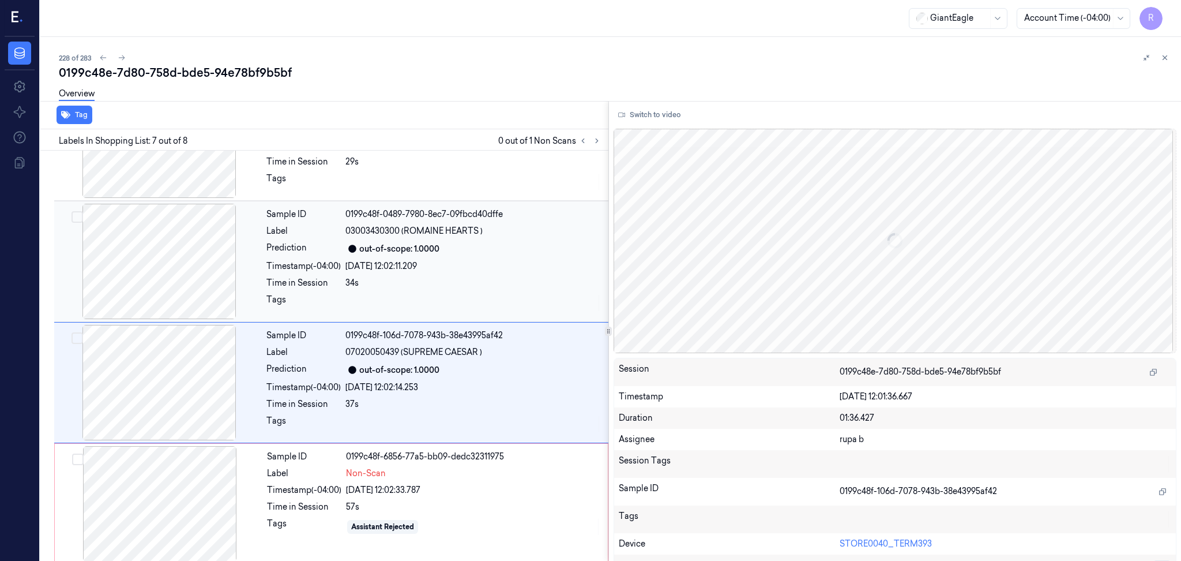
scroll to position [561, 0]
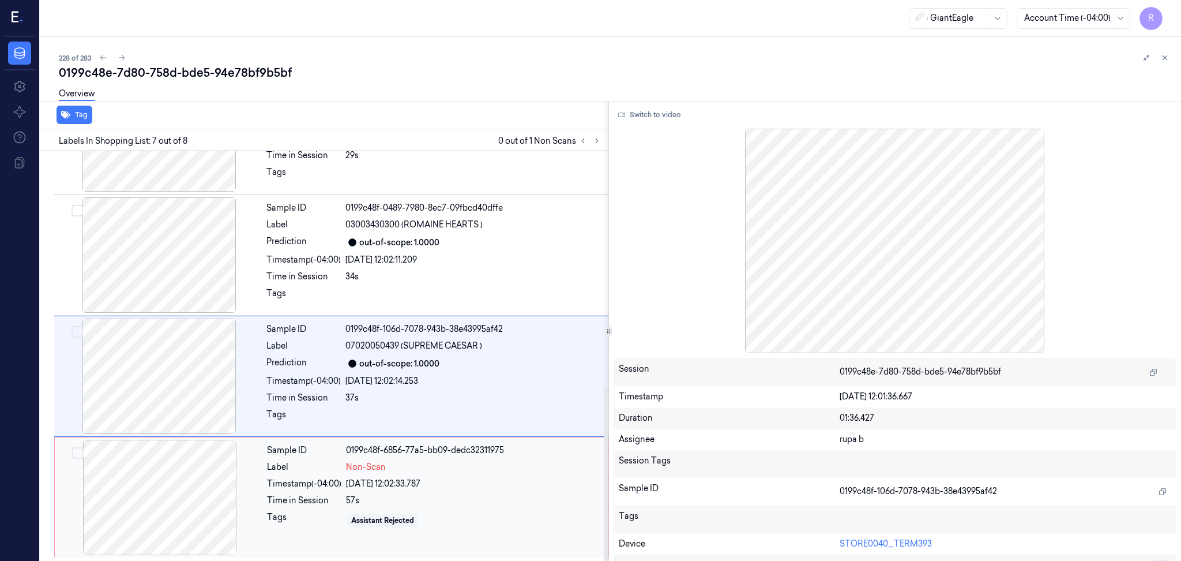
click at [144, 482] on div at bounding box center [159, 497] width 205 height 115
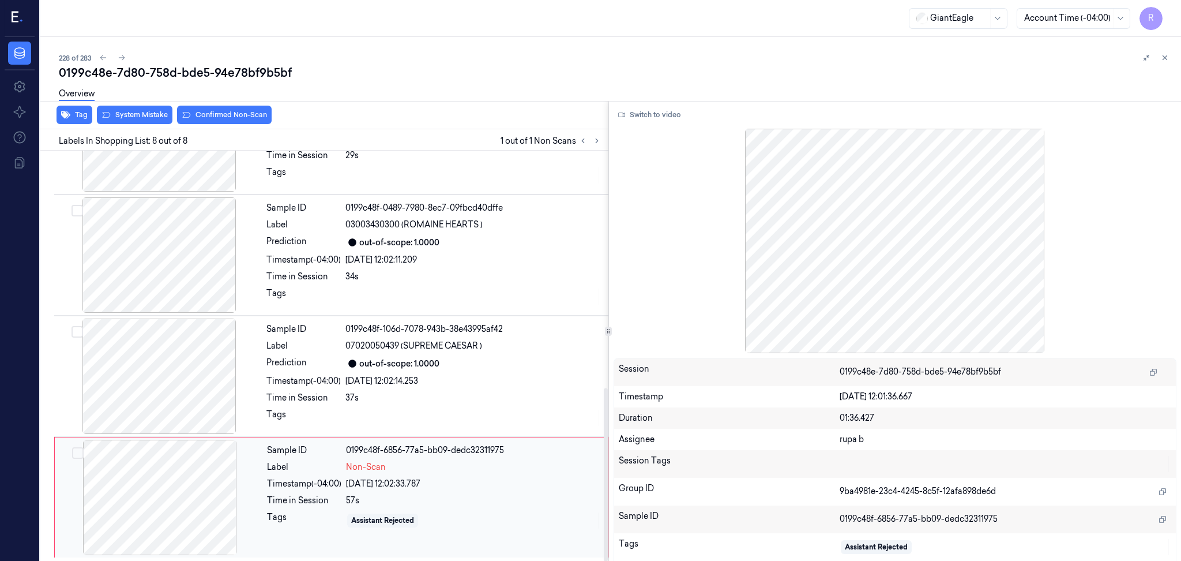
click at [194, 511] on div at bounding box center [159, 497] width 205 height 115
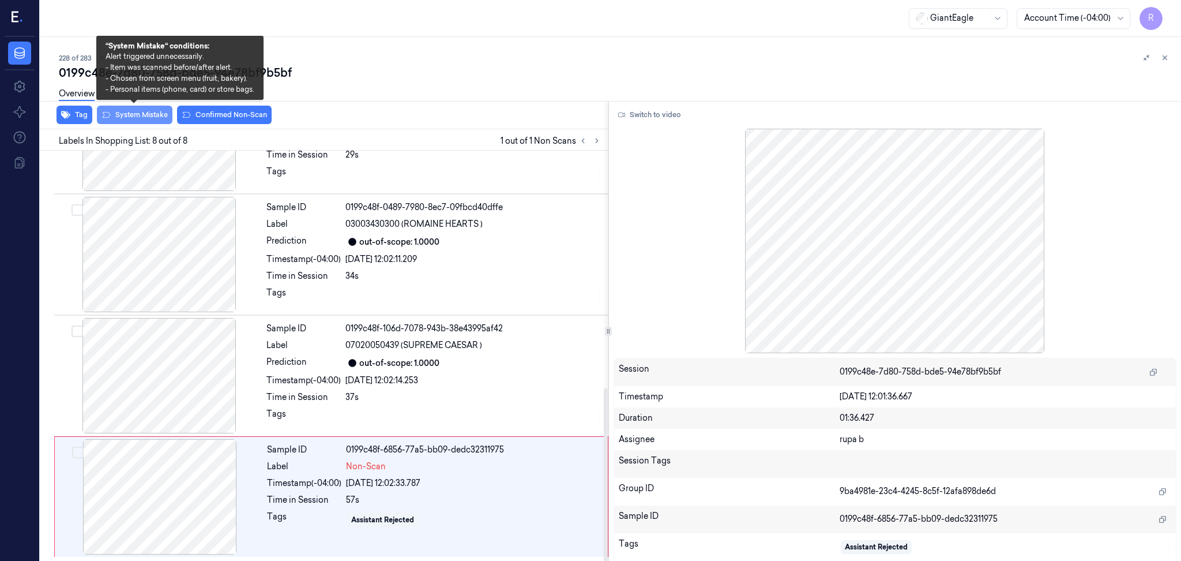
click at [127, 115] on button "System Mistake" at bounding box center [135, 115] width 76 height 18
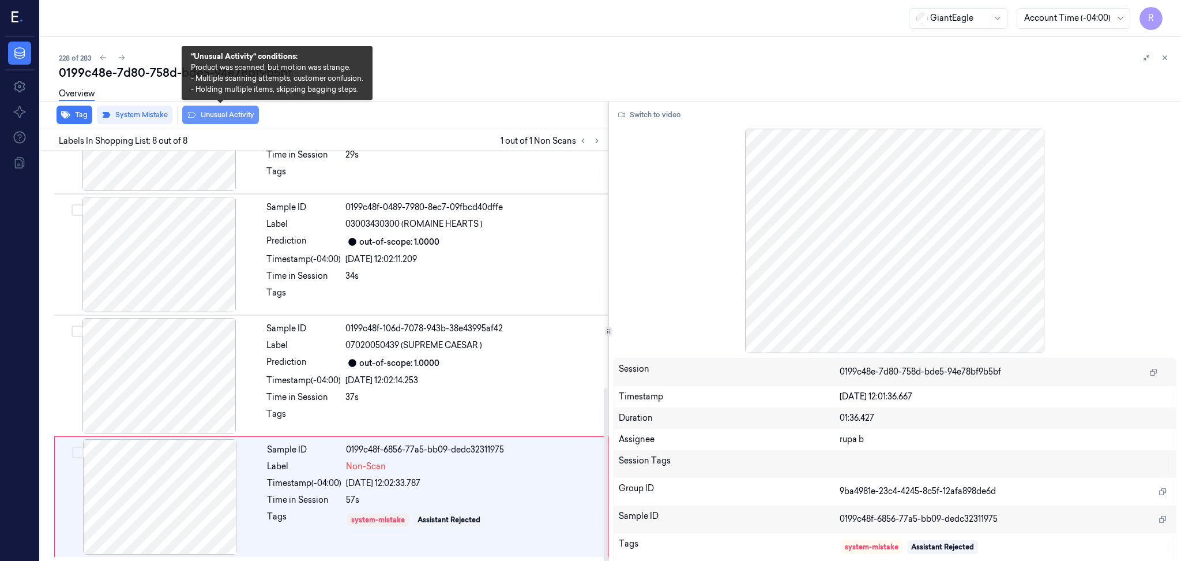
click at [243, 122] on button "Unusual Activity" at bounding box center [220, 115] width 77 height 18
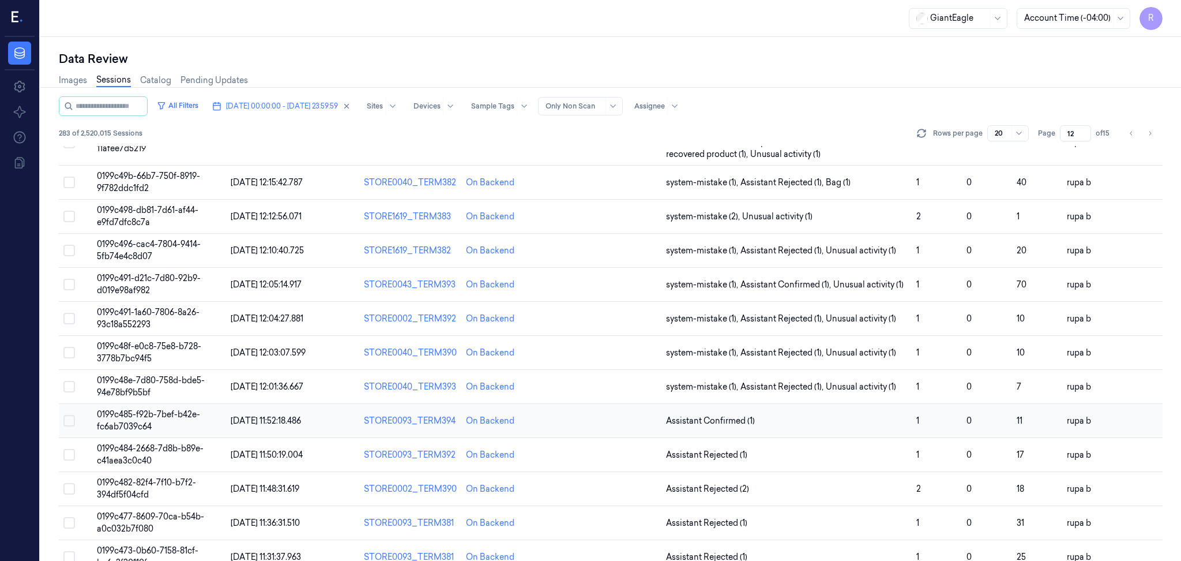
scroll to position [77, 0]
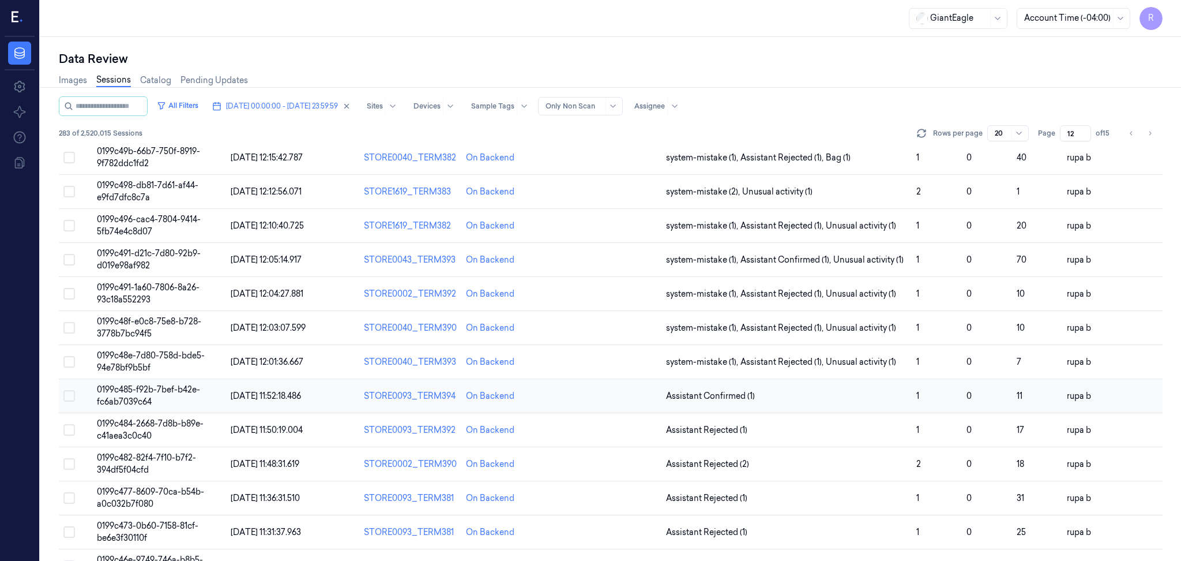
click at [200, 398] on td "0199c485-f92b-7bef-b42e-fc6ab7039c64" at bounding box center [159, 396] width 134 height 34
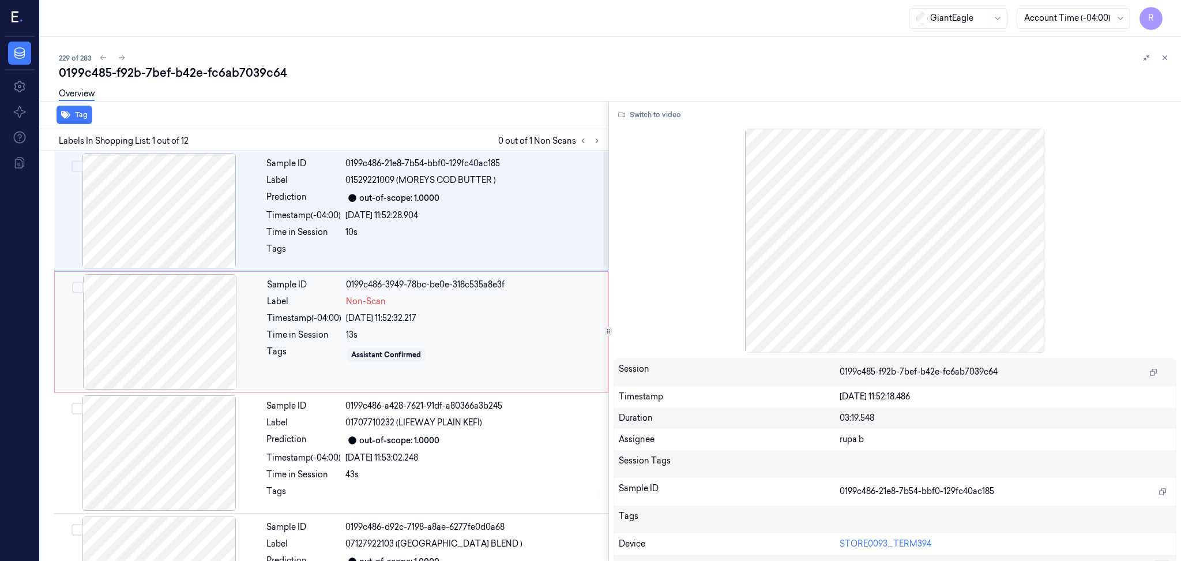
click at [207, 328] on div at bounding box center [159, 331] width 205 height 115
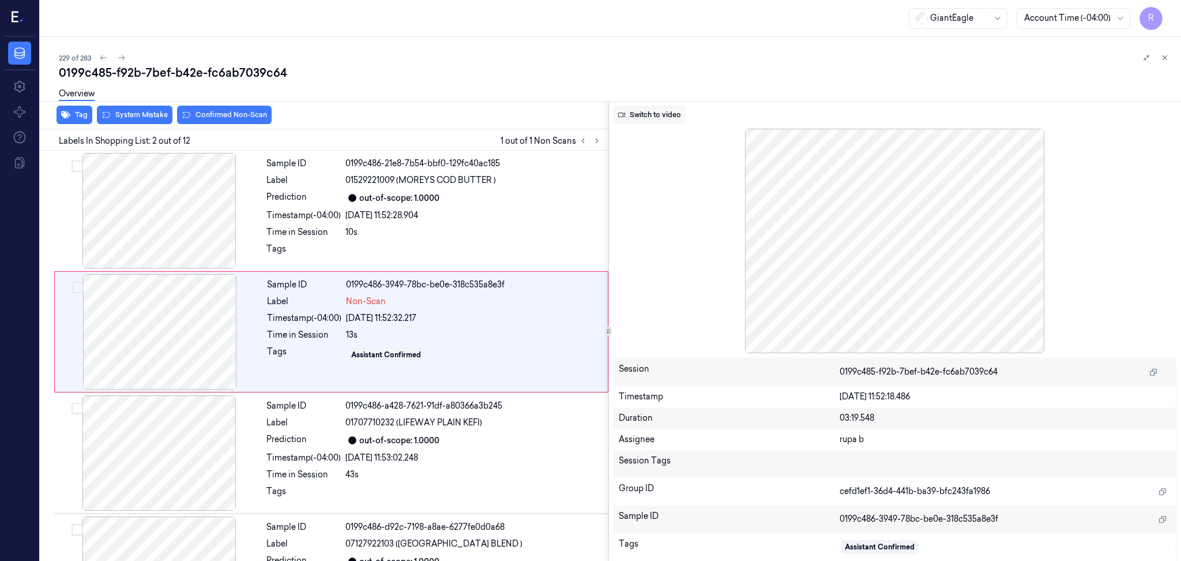
click at [625, 118] on button "Switch to video" at bounding box center [650, 115] width 72 height 18
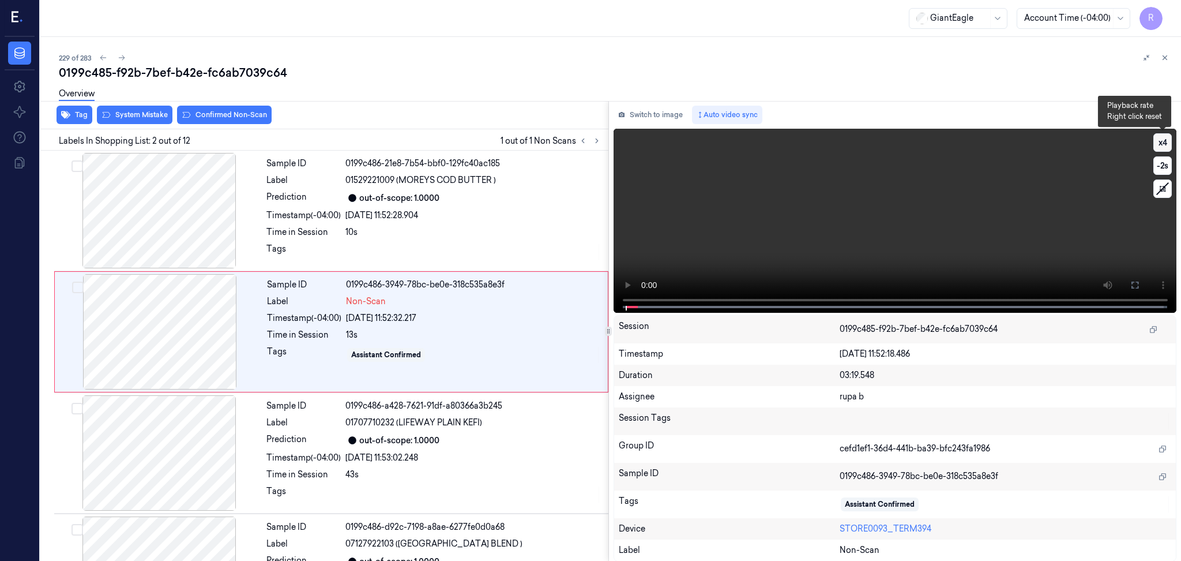
click at [1159, 147] on button "x 4" at bounding box center [1163, 142] width 18 height 18
click at [1159, 147] on button "x 1" at bounding box center [1163, 142] width 18 height 18
click at [1139, 291] on button at bounding box center [1135, 285] width 18 height 18
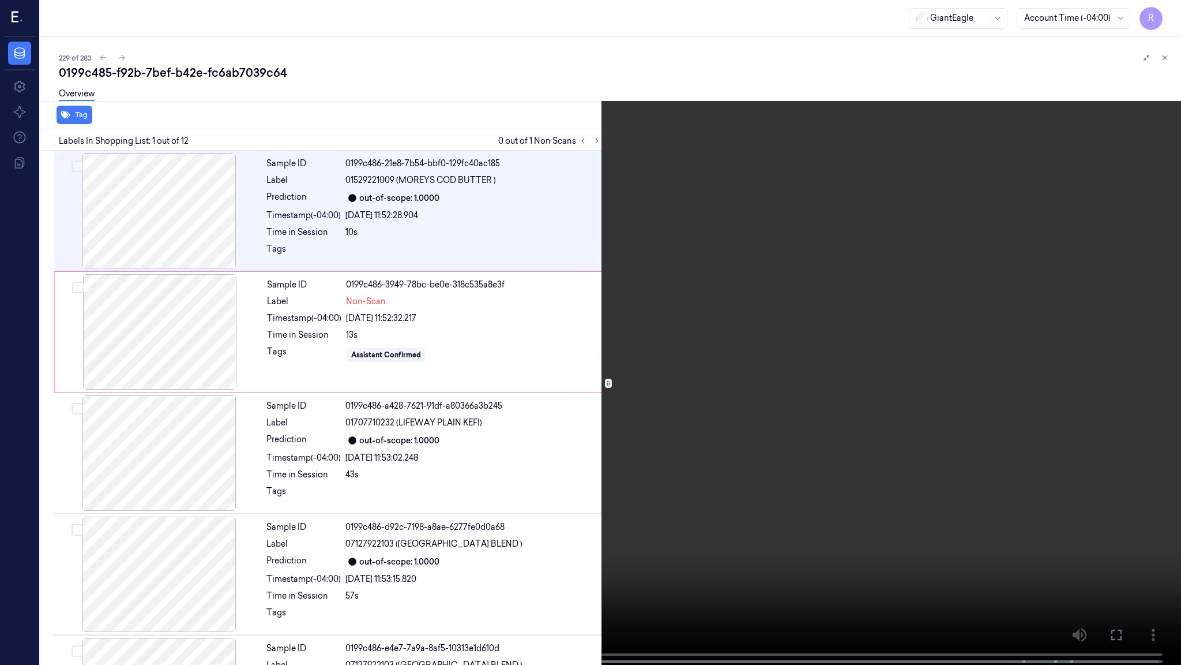
click at [140, 198] on video at bounding box center [590, 333] width 1181 height 667
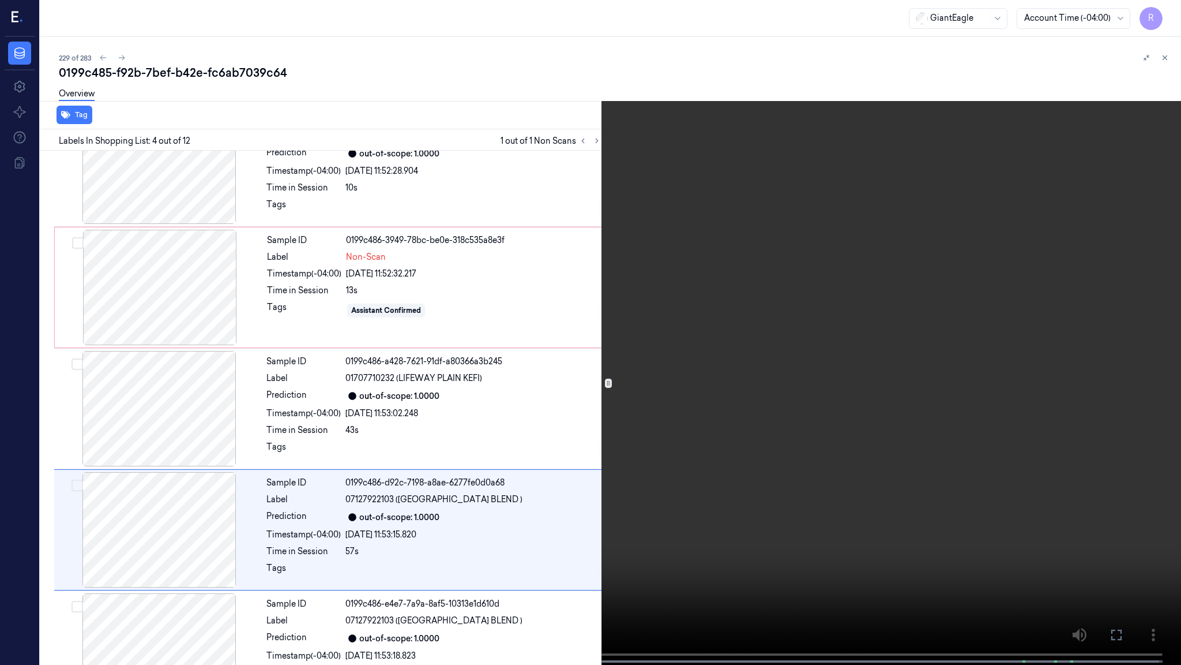
scroll to position [166, 0]
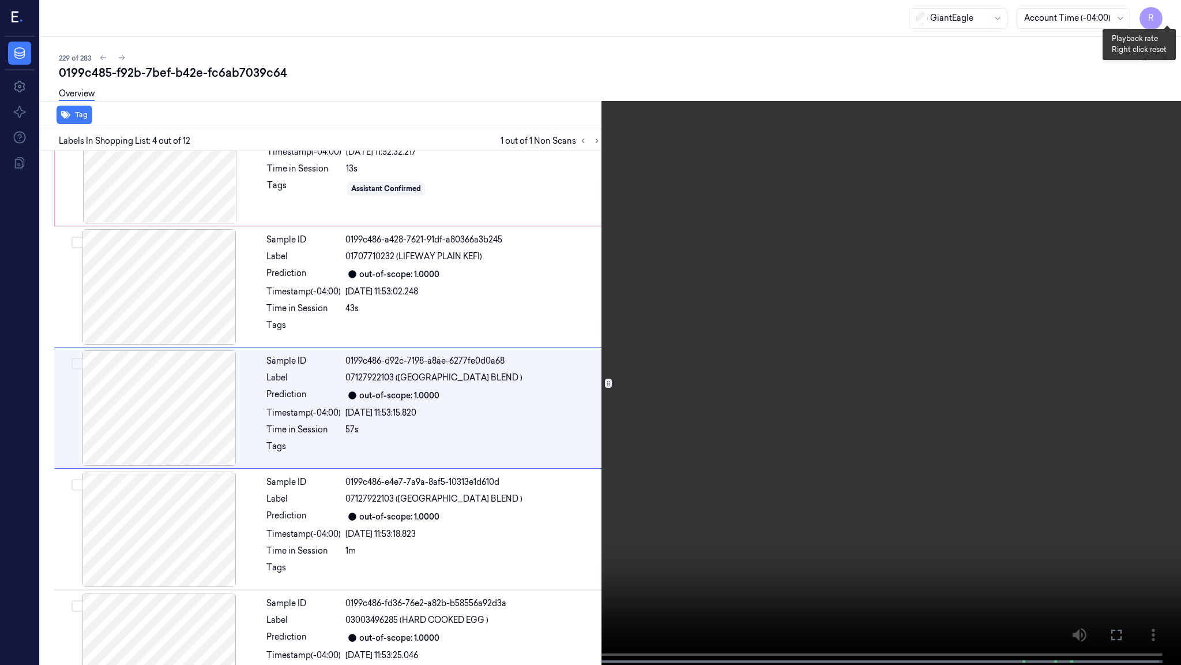
click at [1170, 21] on button "x 2" at bounding box center [1167, 14] width 18 height 18
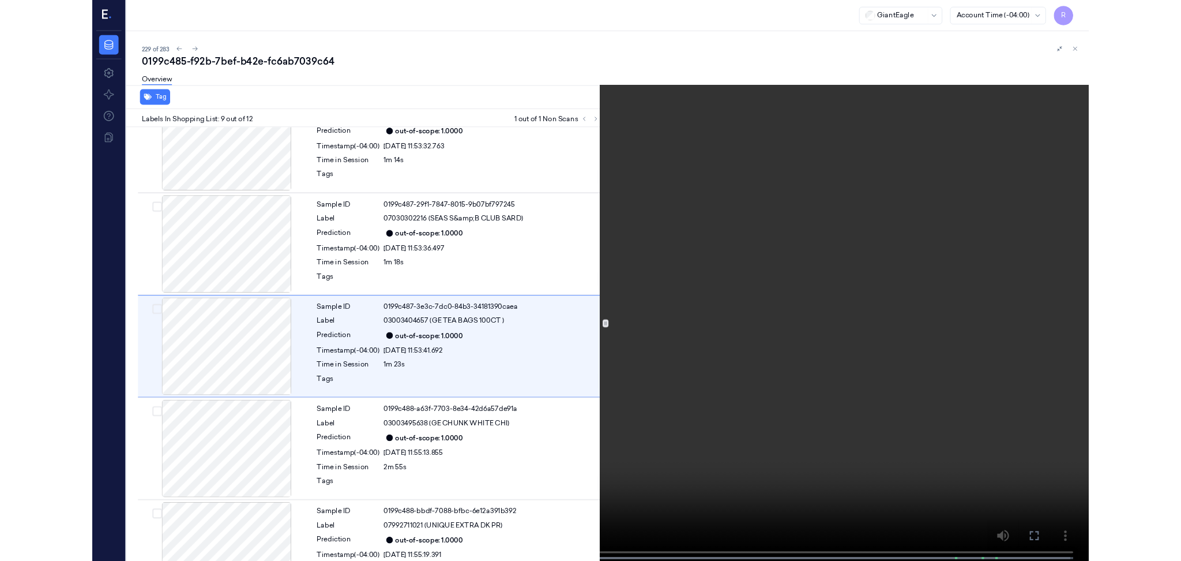
scroll to position [772, 0]
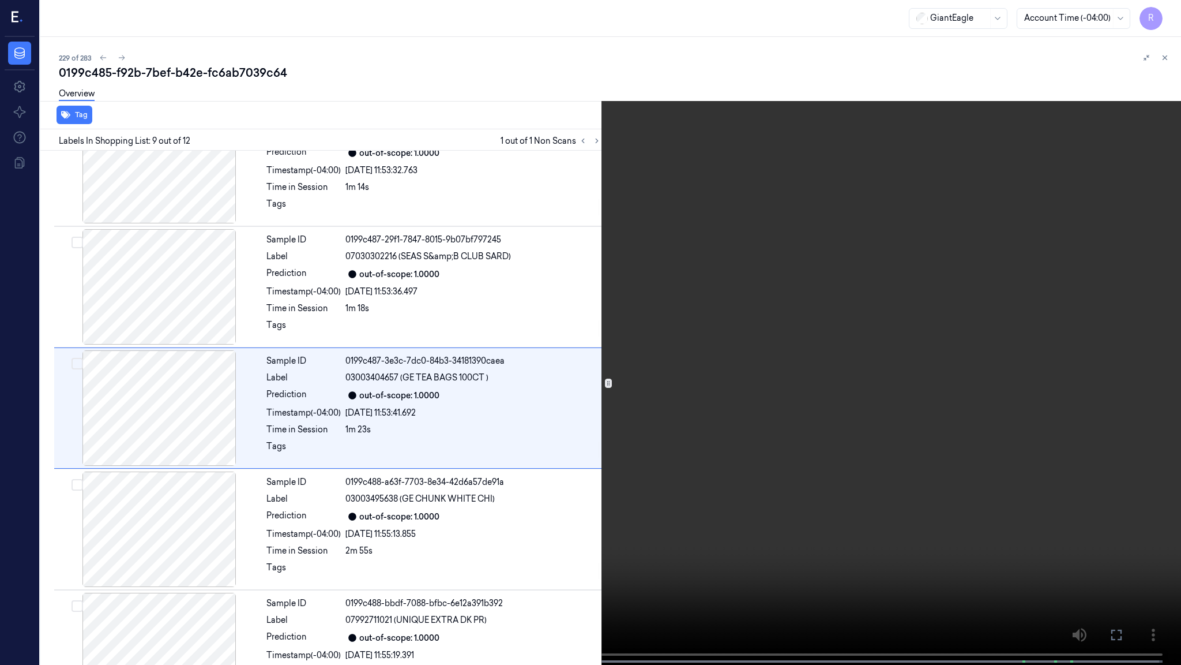
click at [361, 560] on video at bounding box center [590, 333] width 1181 height 667
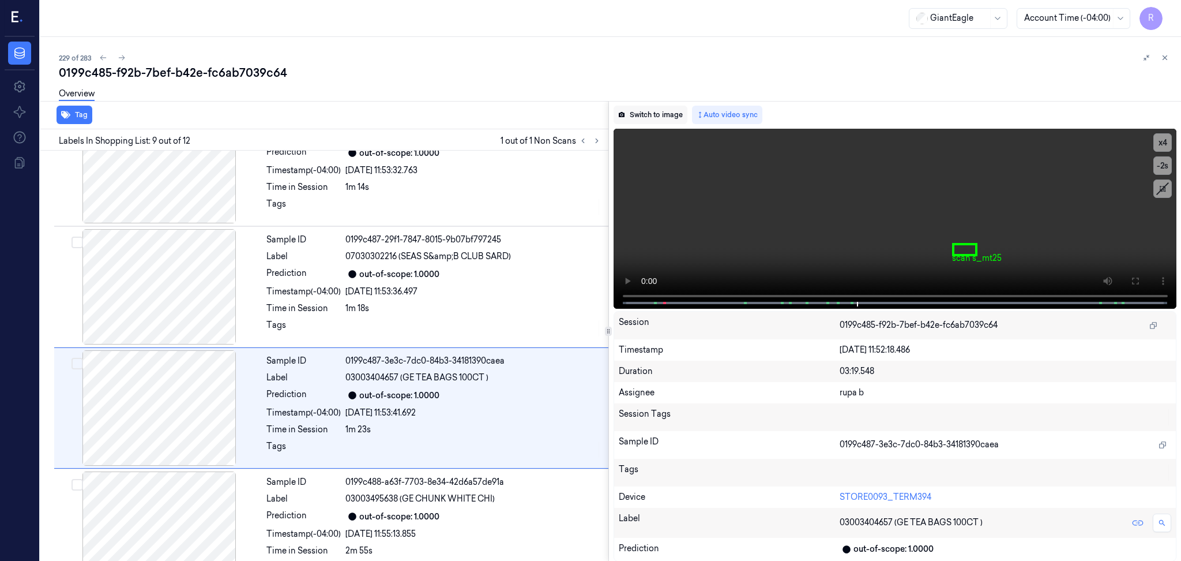
click at [654, 115] on button "Switch to image" at bounding box center [651, 115] width 74 height 18
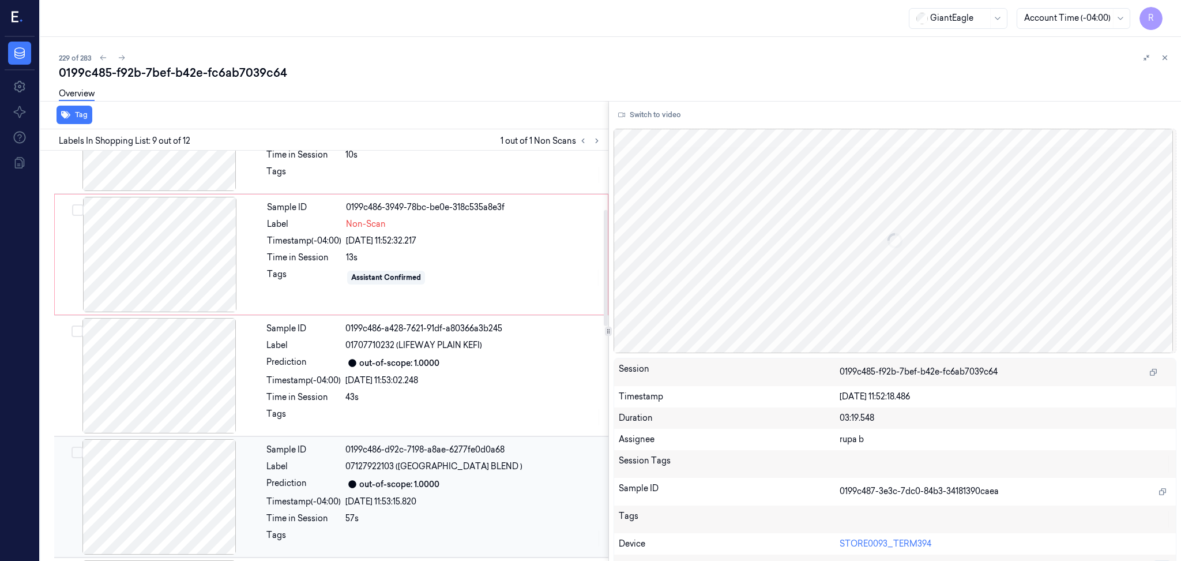
scroll to position [0, 0]
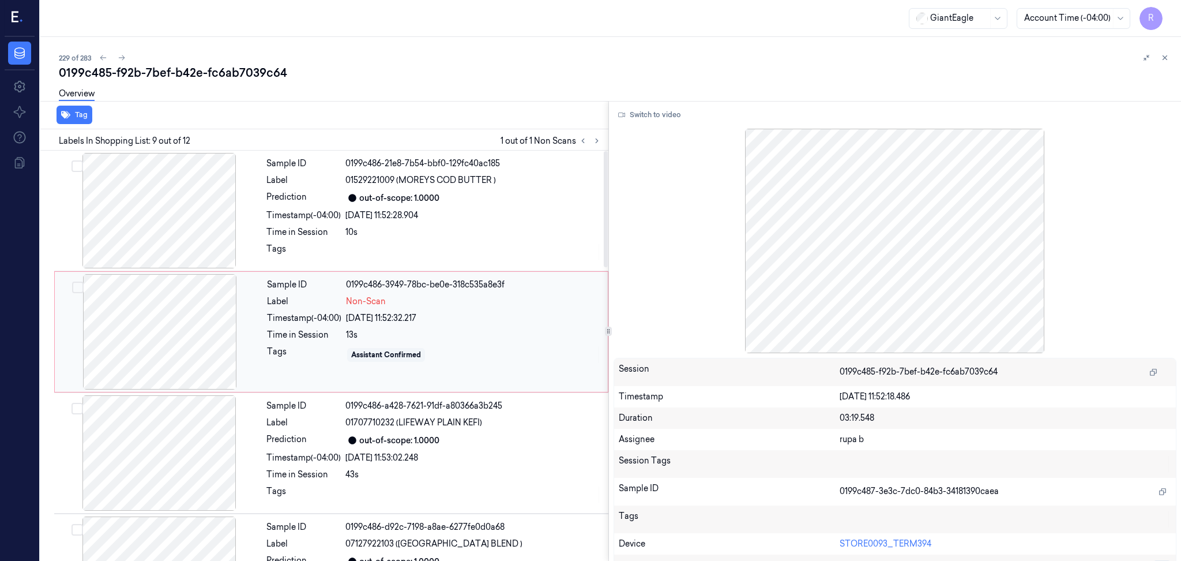
click at [150, 308] on div at bounding box center [159, 331] width 205 height 115
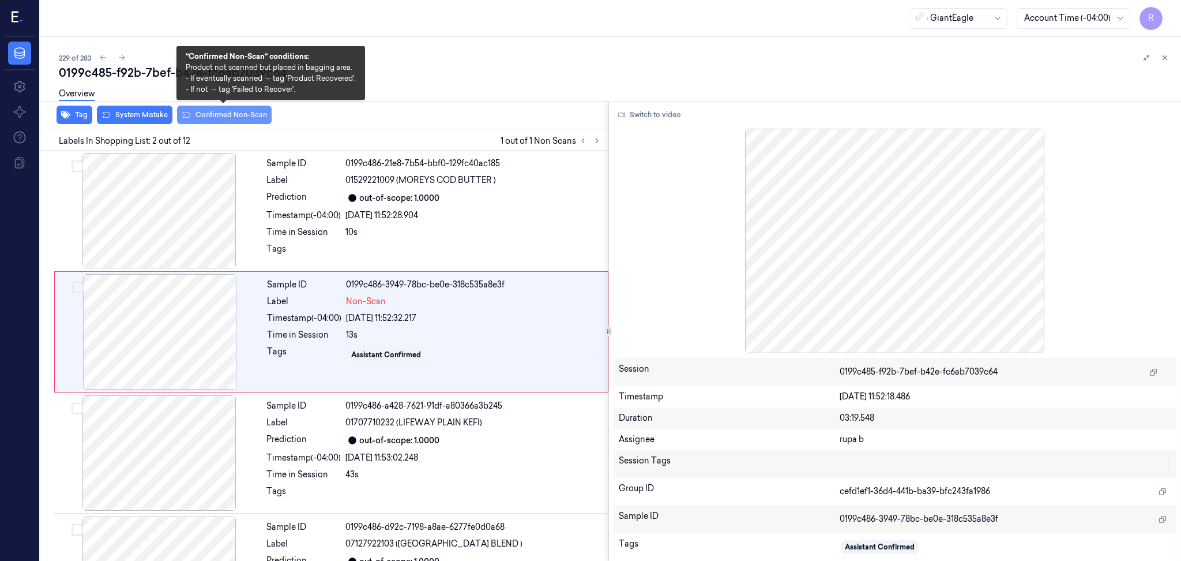
click at [230, 122] on button "Confirmed Non-Scan" at bounding box center [224, 115] width 95 height 18
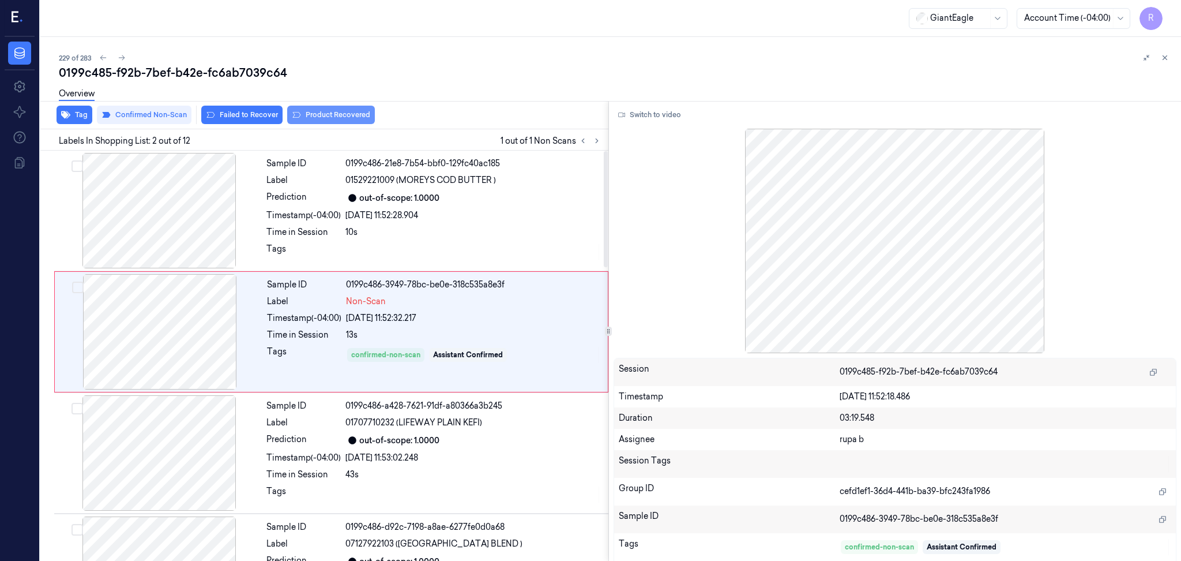
click at [347, 119] on button "Product Recovered" at bounding box center [331, 115] width 88 height 18
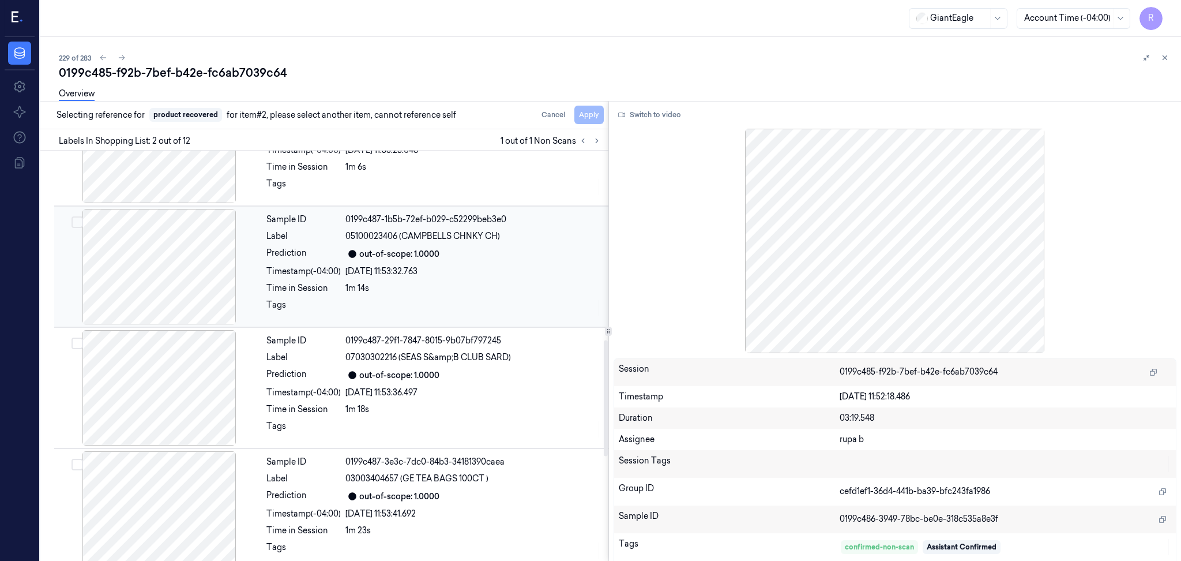
scroll to position [769, 0]
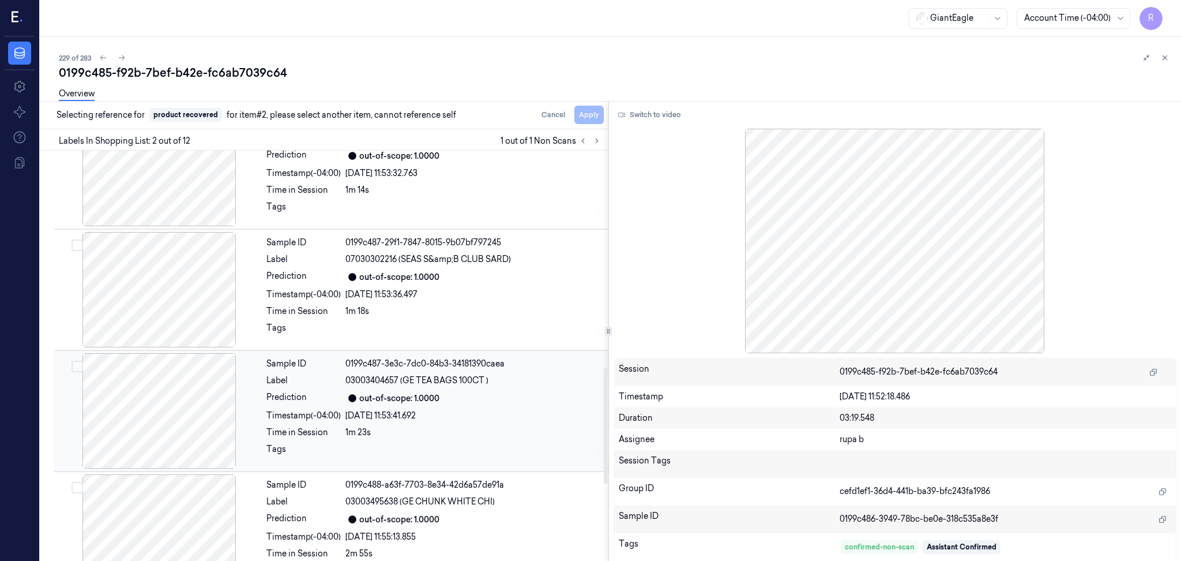
click at [204, 404] on div at bounding box center [159, 410] width 205 height 115
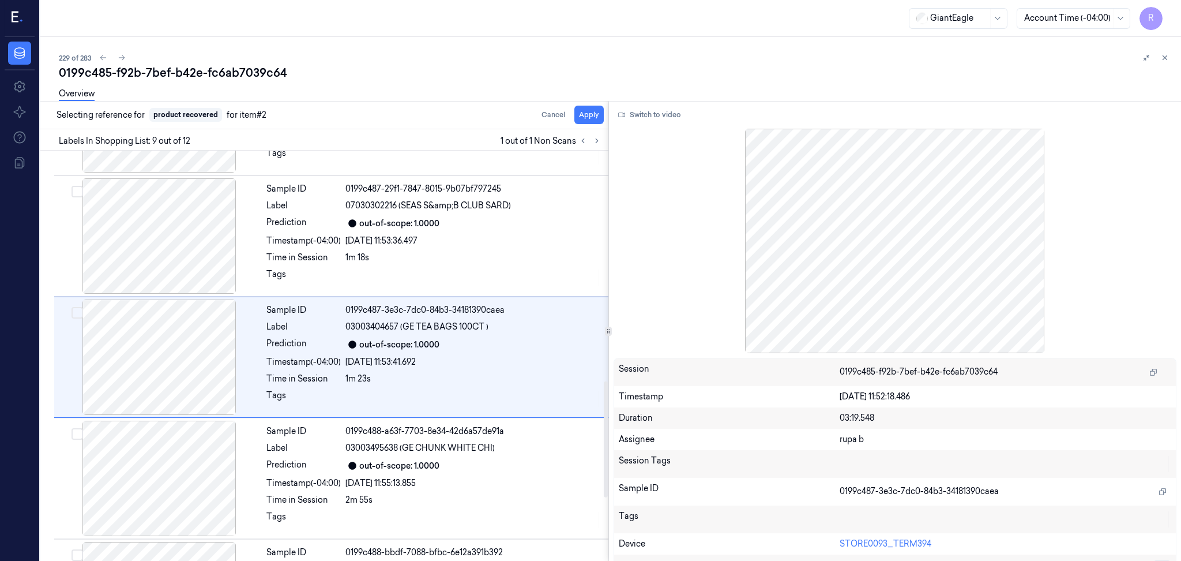
scroll to position [824, 0]
click at [581, 114] on button "Apply" at bounding box center [589, 115] width 29 height 18
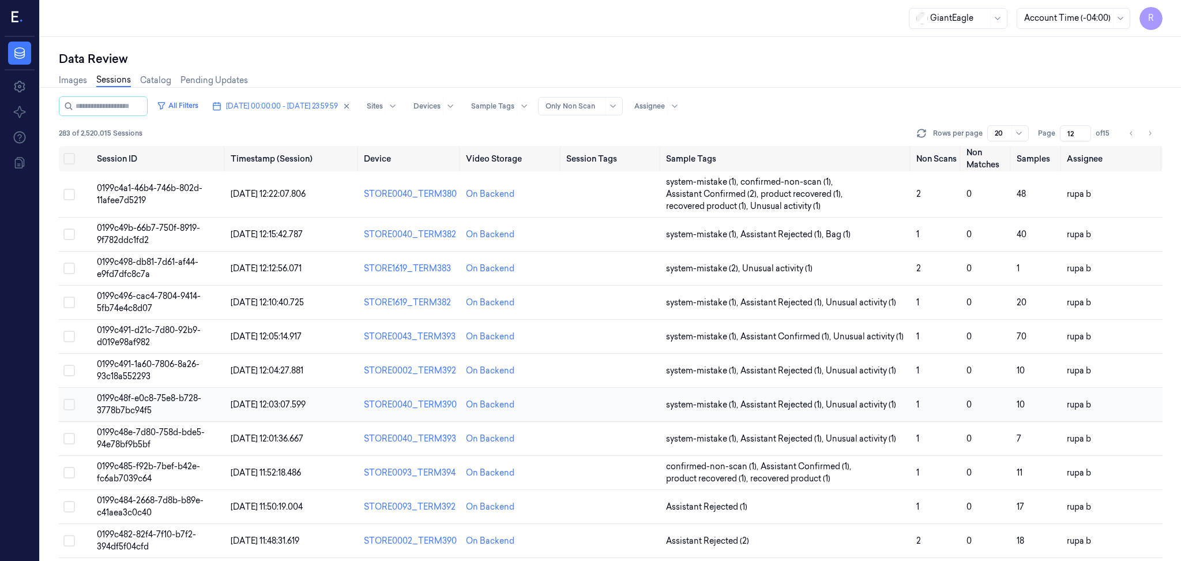
scroll to position [231, 0]
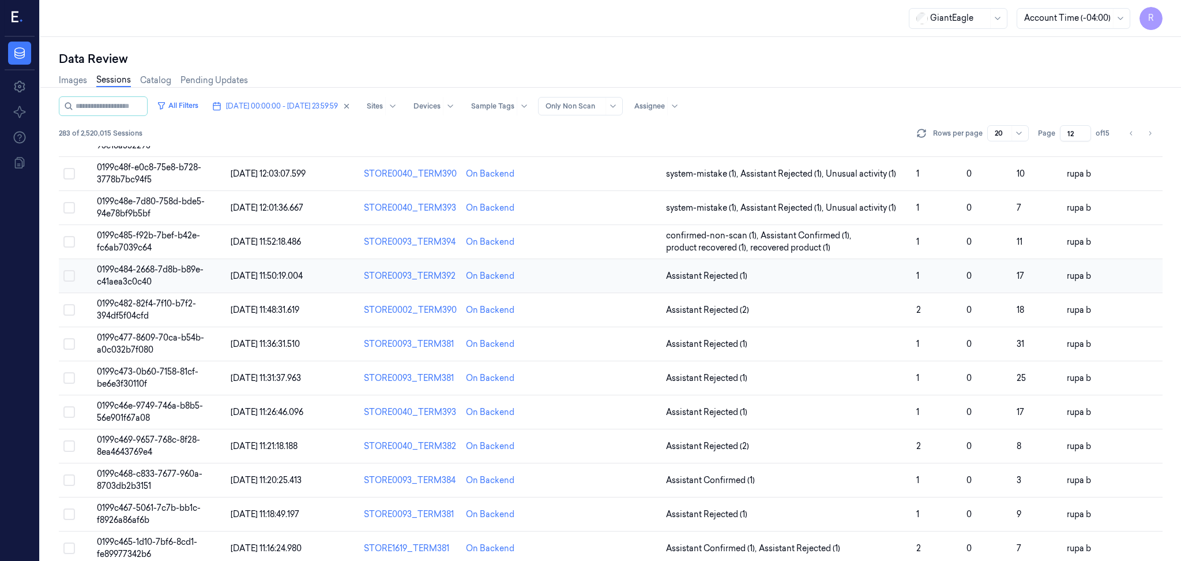
click at [205, 276] on td "0199c484-2668-7d8b-b89e-c41aea3c0c40" at bounding box center [159, 276] width 134 height 34
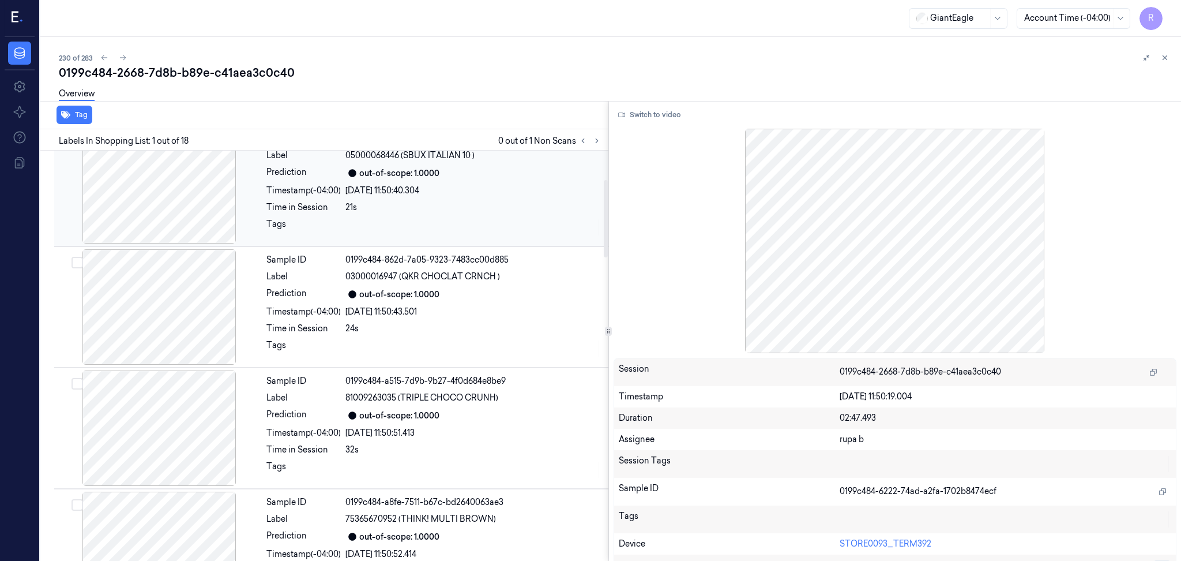
scroll to position [153, 0]
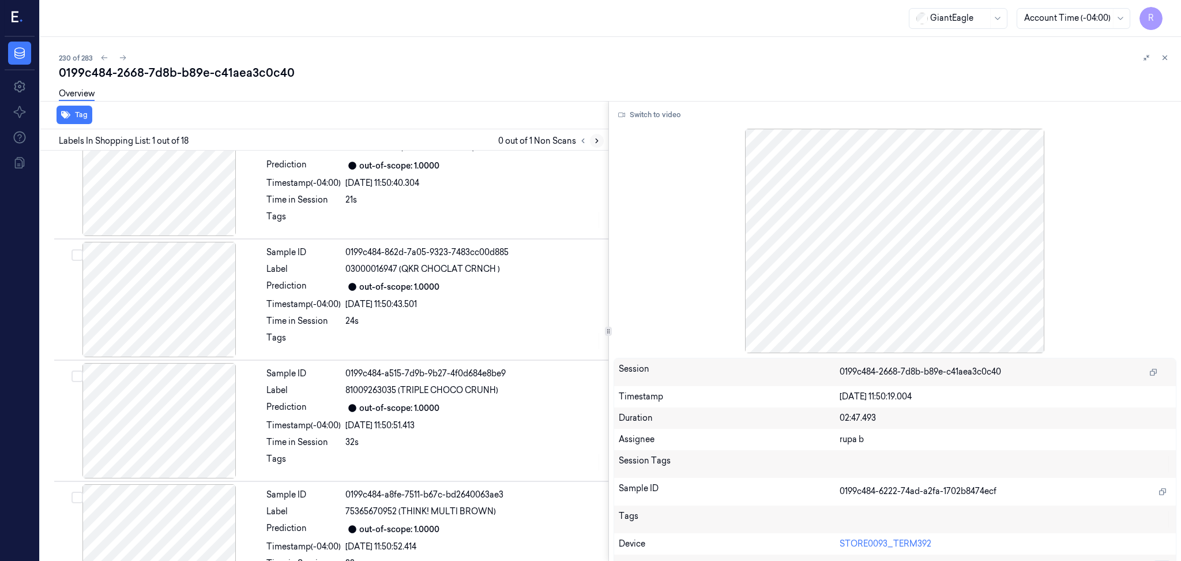
click at [595, 142] on icon at bounding box center [597, 141] width 8 height 8
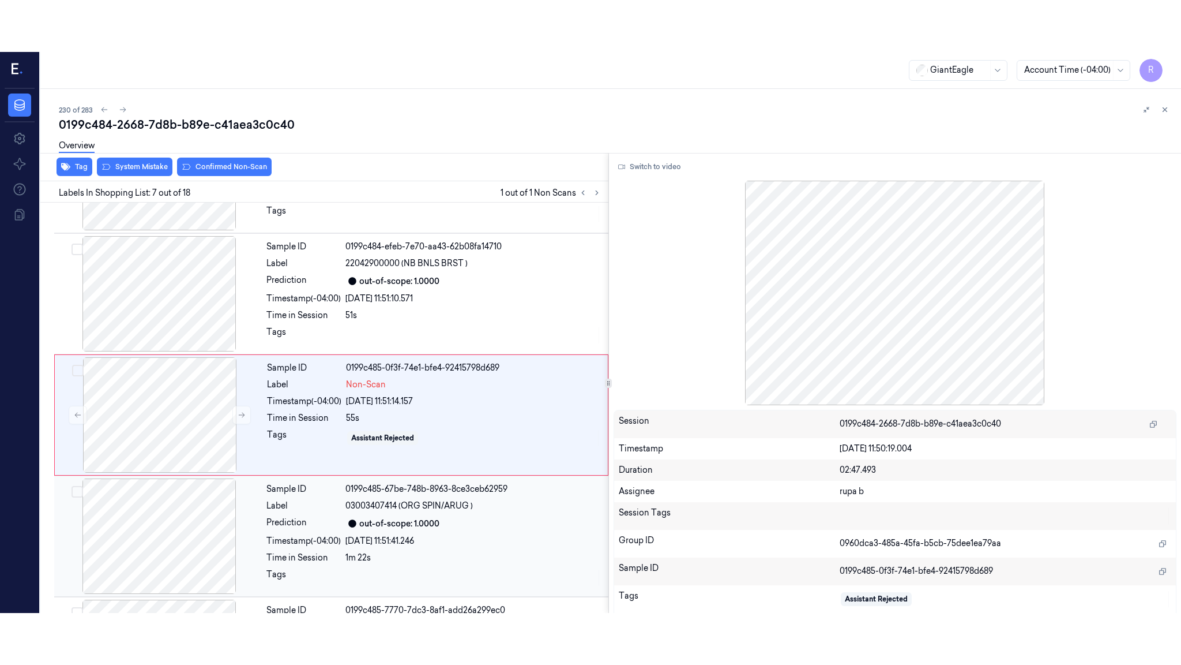
scroll to position [581, 0]
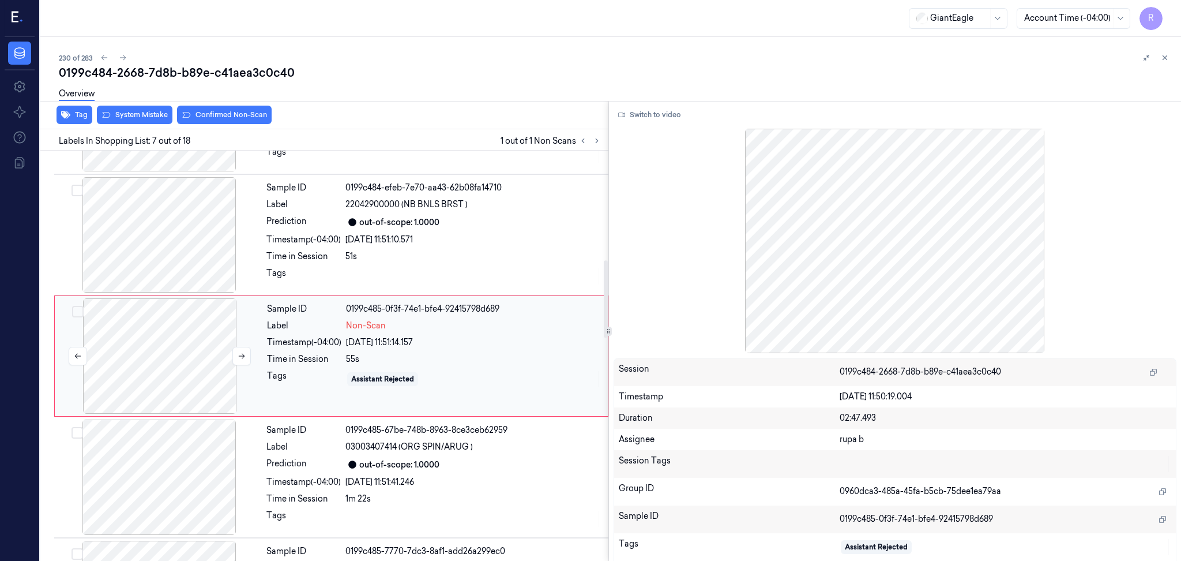
click at [189, 377] on div at bounding box center [159, 355] width 205 height 115
click at [635, 110] on button "Switch to video" at bounding box center [650, 115] width 72 height 18
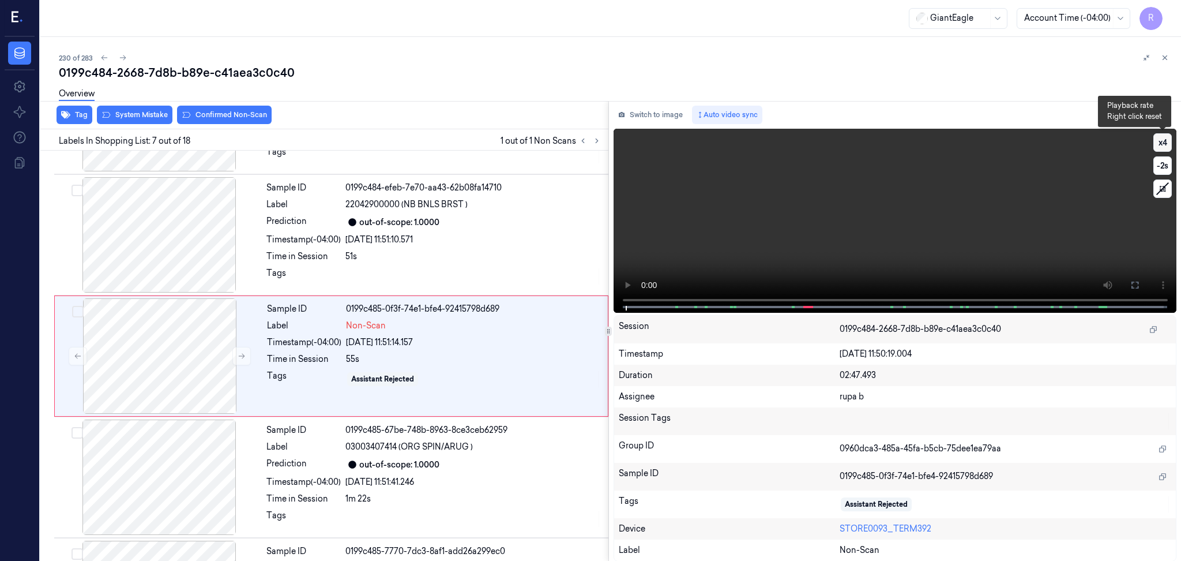
click at [1157, 146] on button "x 4" at bounding box center [1163, 142] width 18 height 18
click at [1157, 146] on button "x 1" at bounding box center [1163, 142] width 18 height 18
click at [1136, 290] on button at bounding box center [1135, 285] width 18 height 18
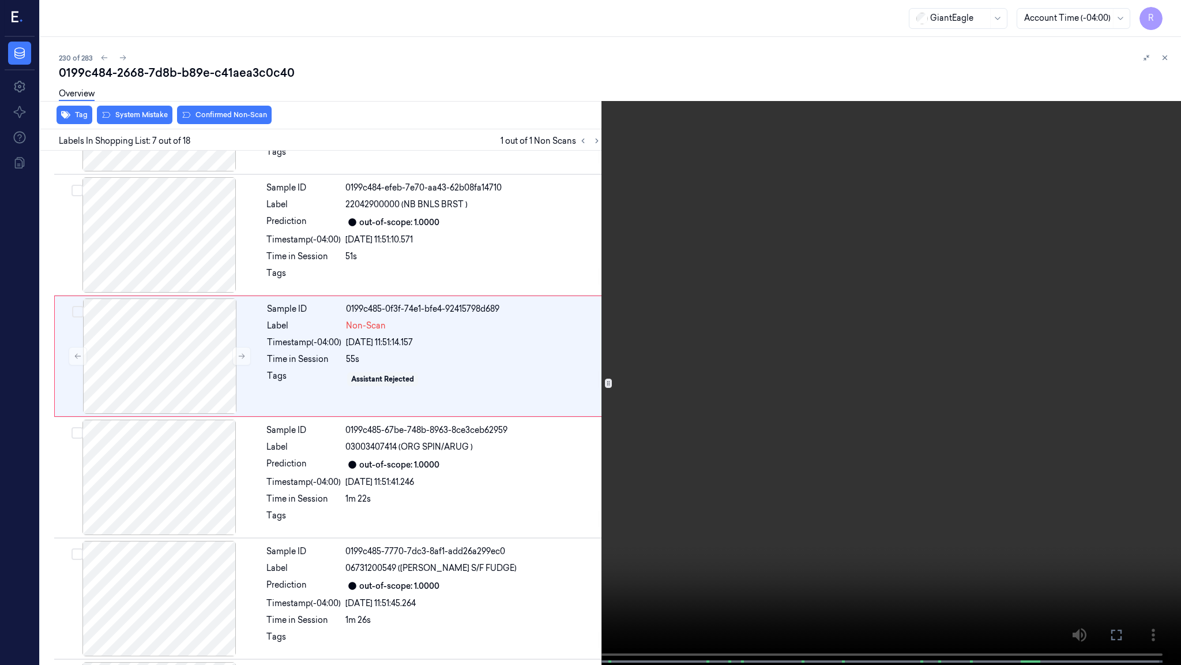
click at [345, 500] on video at bounding box center [590, 333] width 1181 height 667
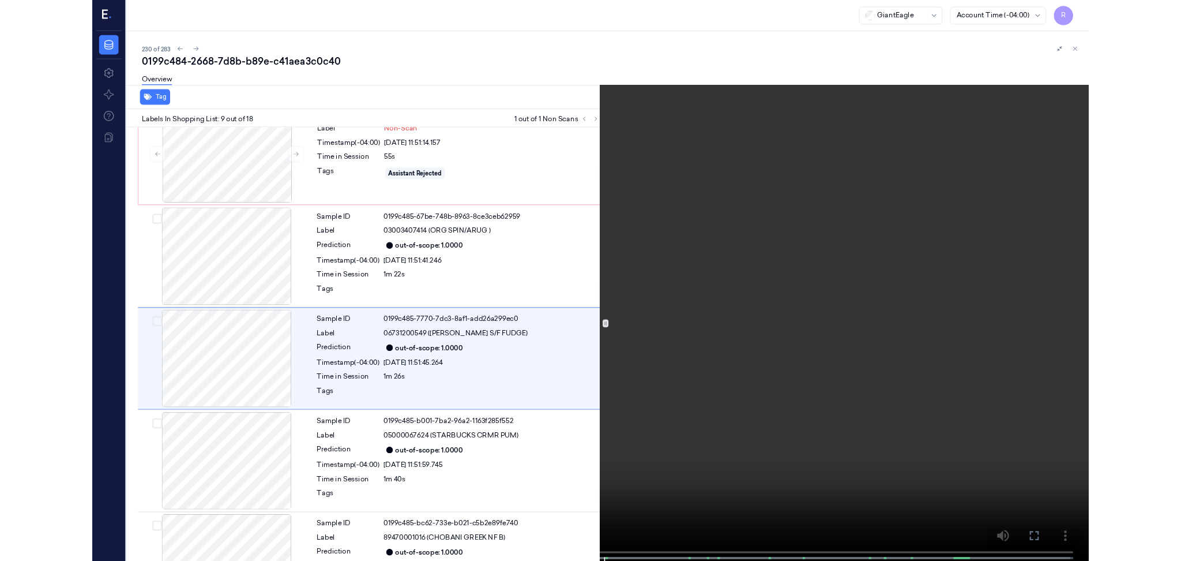
scroll to position [772, 0]
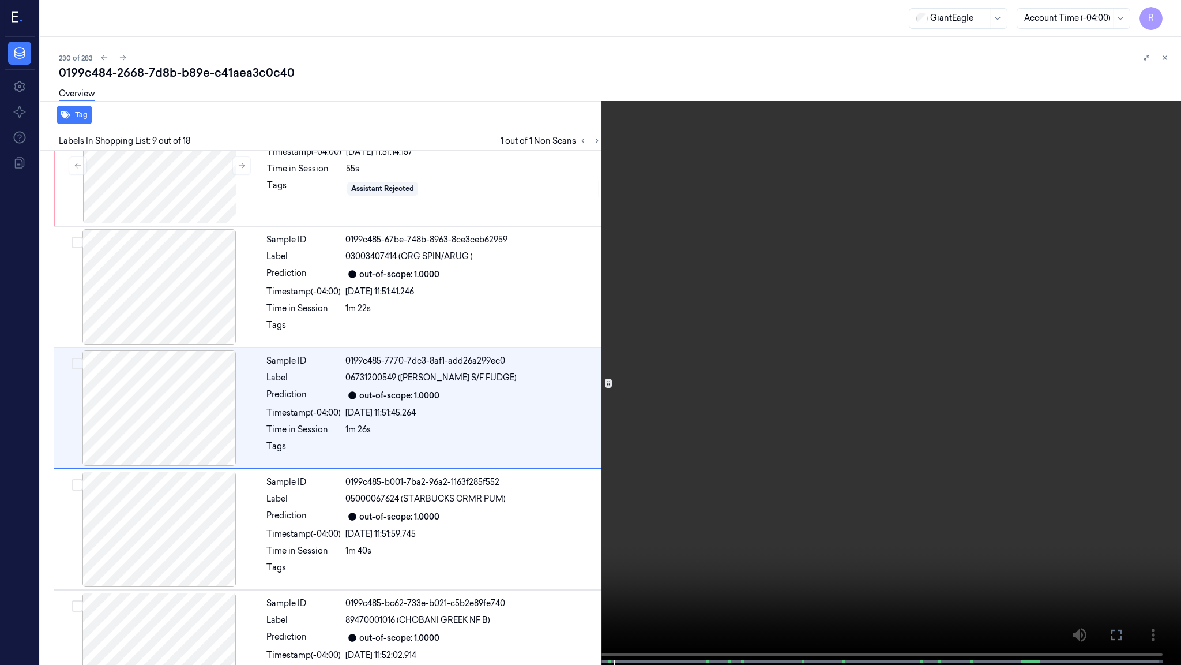
click at [866, 406] on video at bounding box center [590, 333] width 1181 height 667
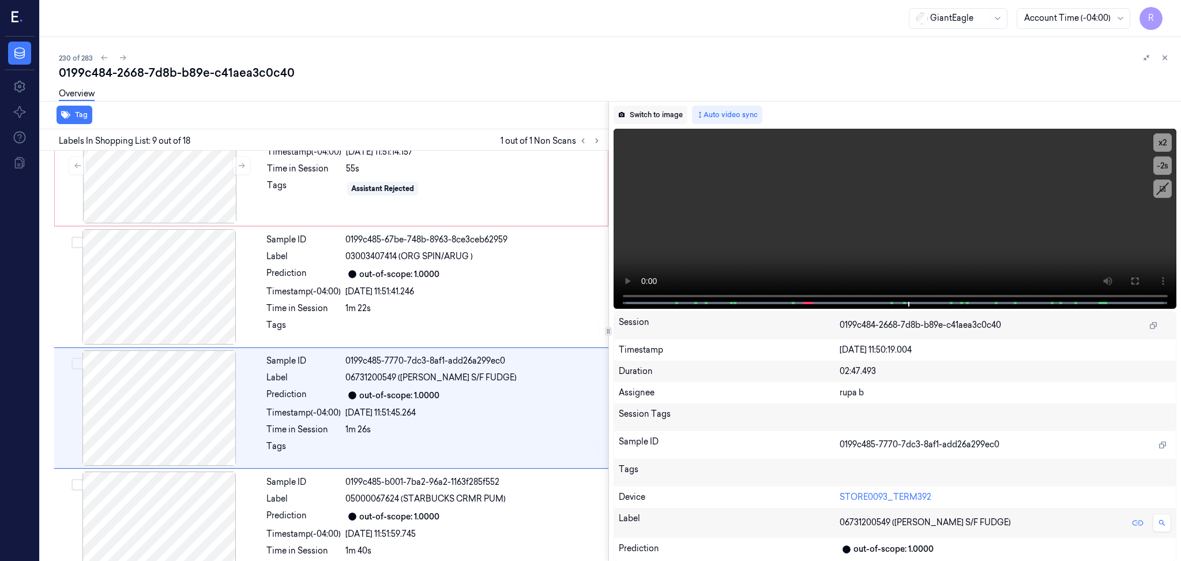
click at [675, 112] on button "Switch to image" at bounding box center [651, 115] width 74 height 18
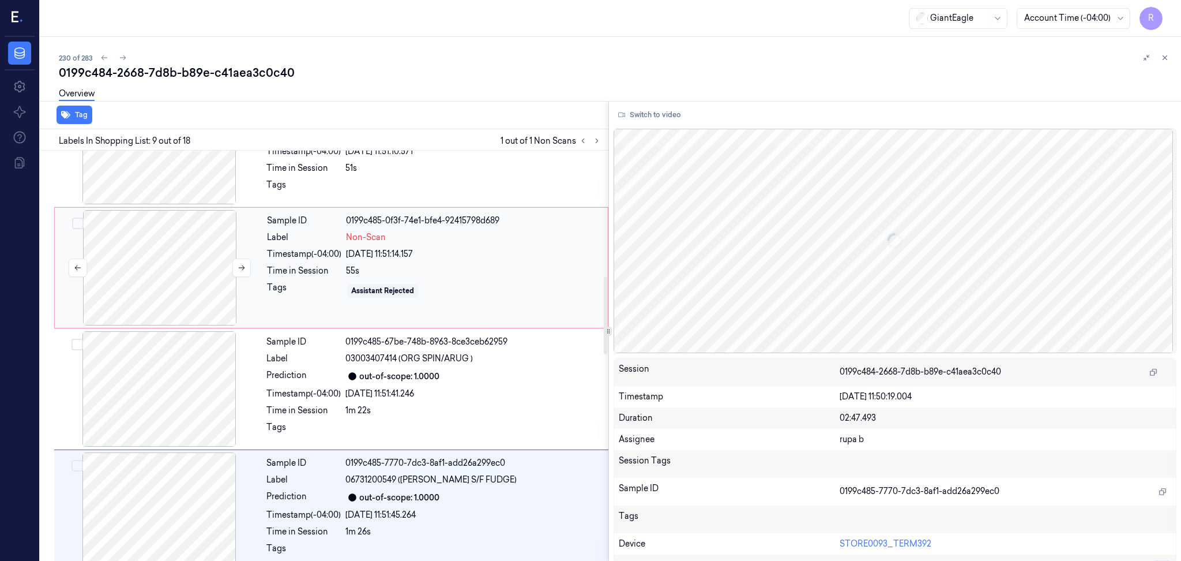
click at [211, 291] on div at bounding box center [159, 267] width 205 height 115
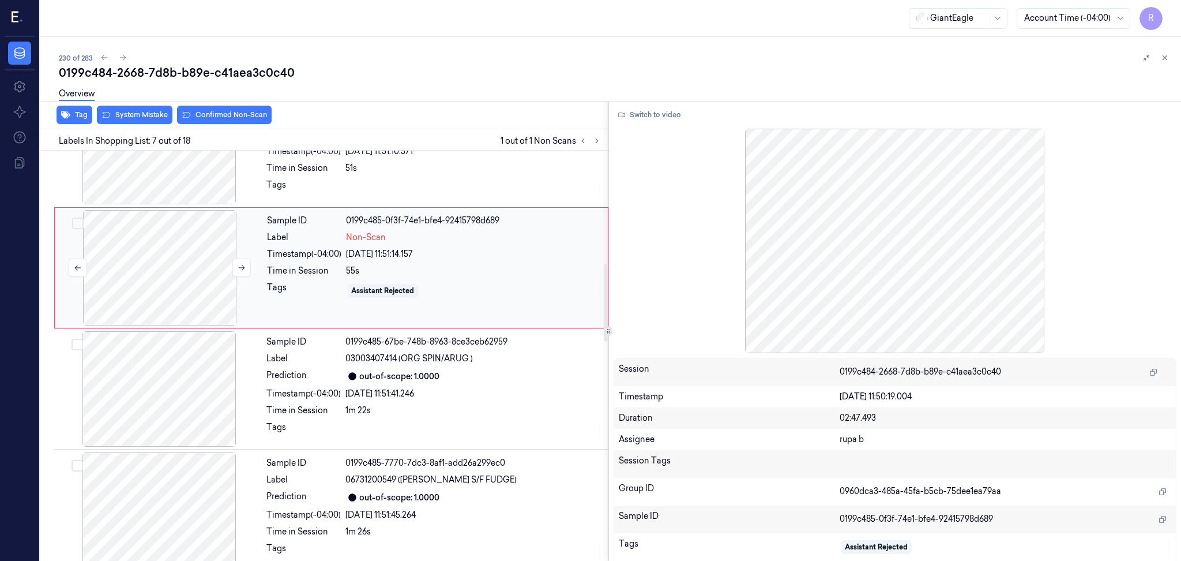
scroll to position [581, 0]
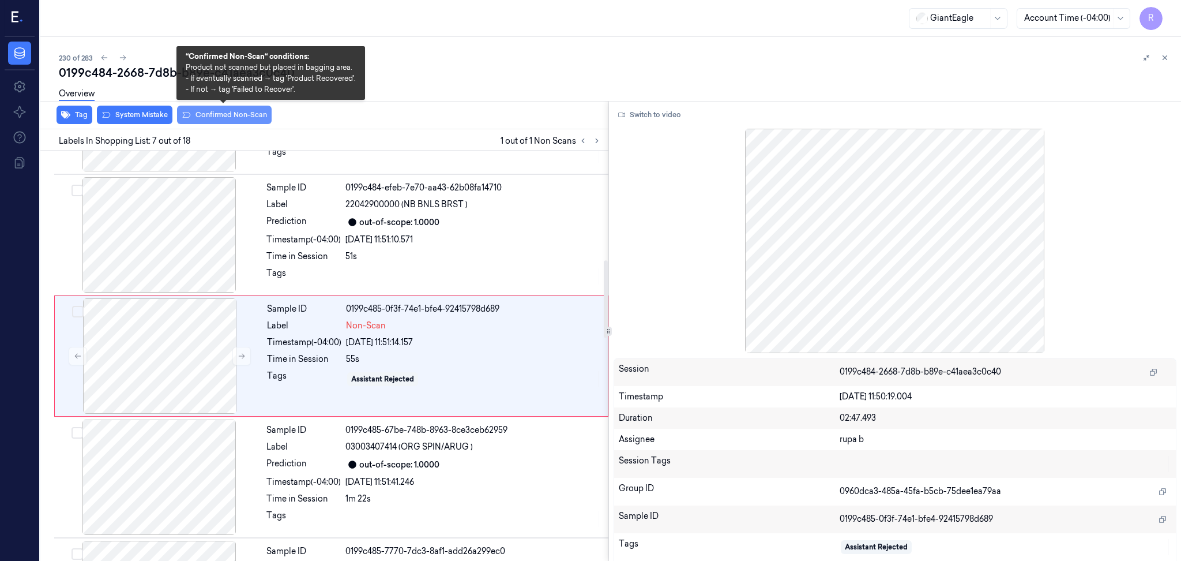
click at [244, 117] on button "Confirmed Non-Scan" at bounding box center [224, 115] width 95 height 18
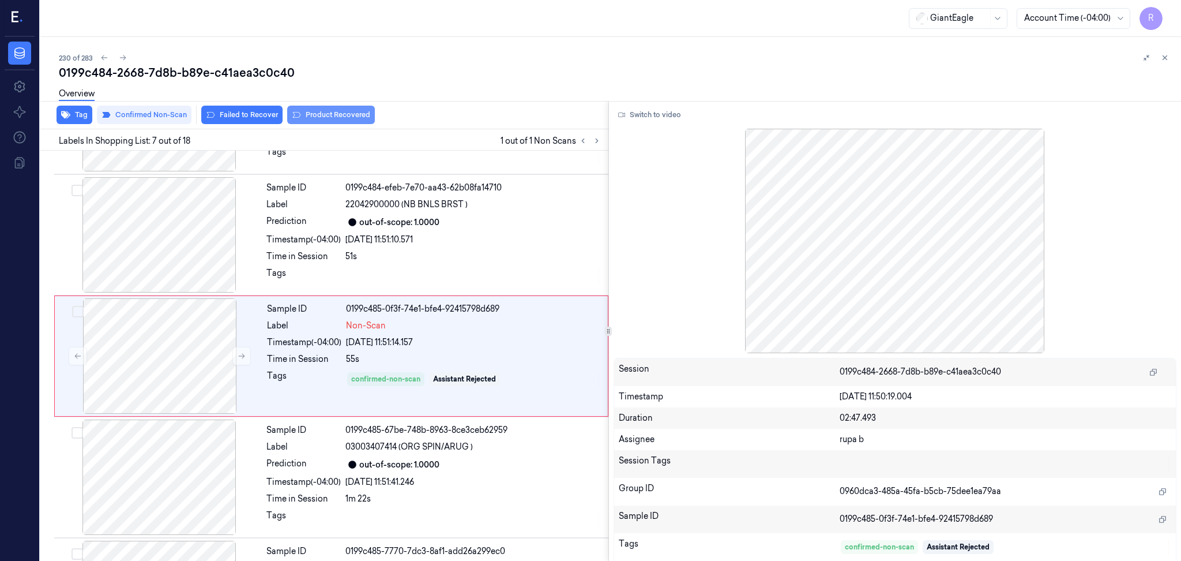
click at [337, 115] on button "Product Recovered" at bounding box center [331, 115] width 88 height 18
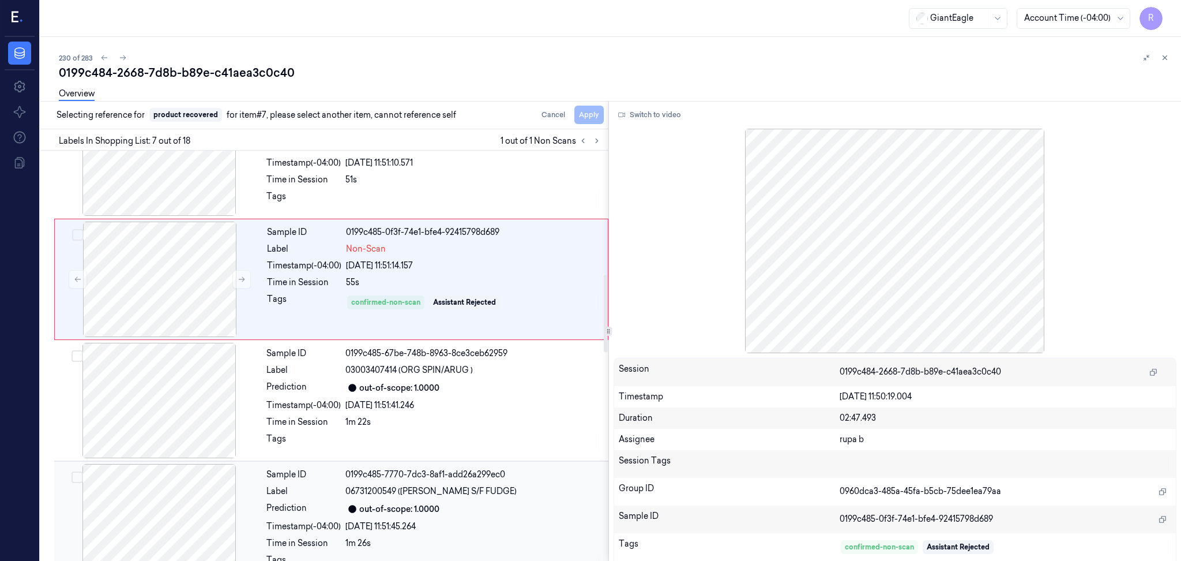
click at [204, 512] on div at bounding box center [159, 521] width 205 height 115
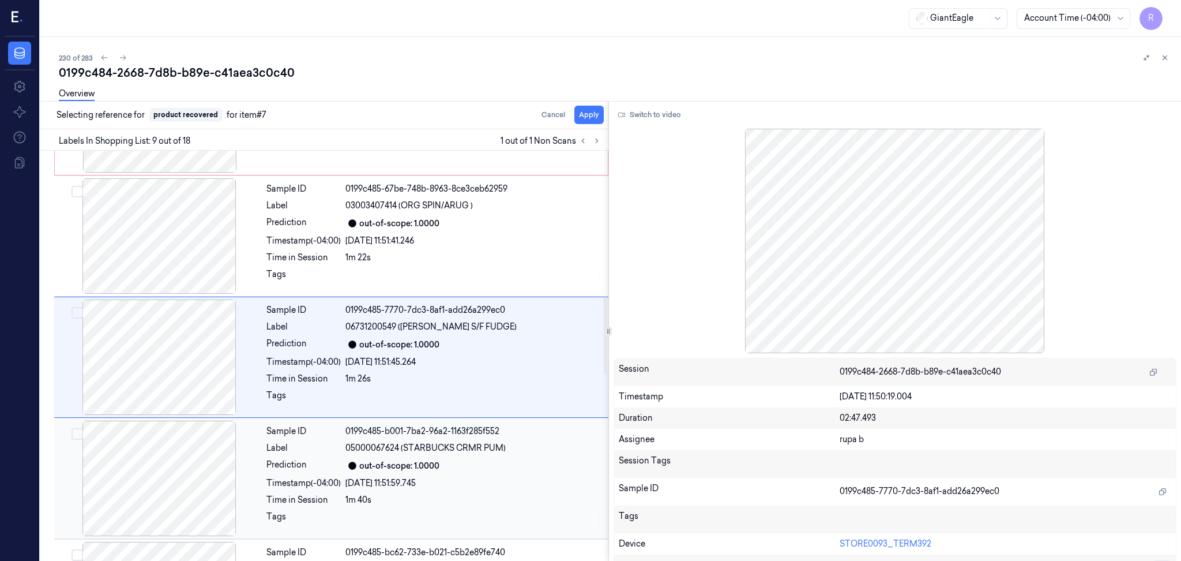
scroll to position [824, 0]
click at [595, 115] on button "Apply" at bounding box center [589, 115] width 29 height 18
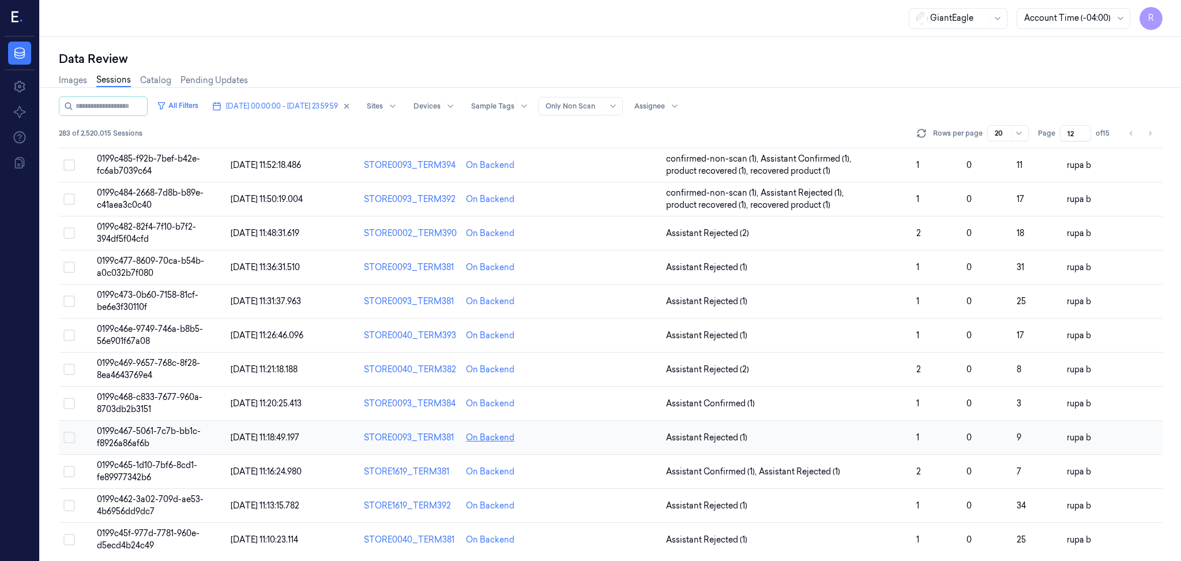
scroll to position [311, 0]
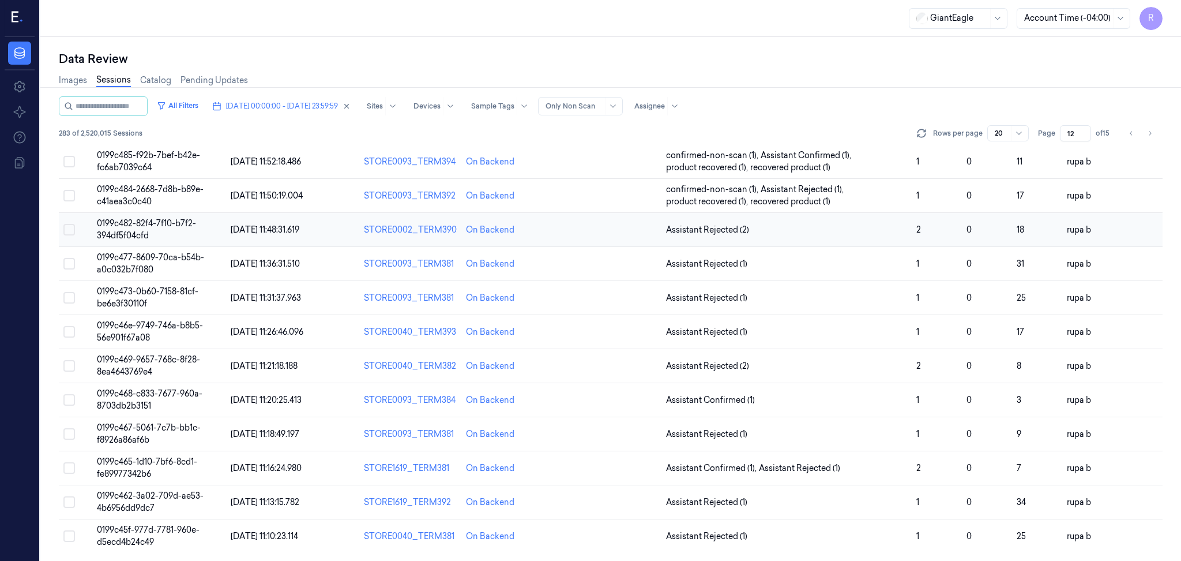
click at [140, 224] on span "0199c482-82f4-7f10-b7f2-394df5f04cfd" at bounding box center [146, 229] width 99 height 22
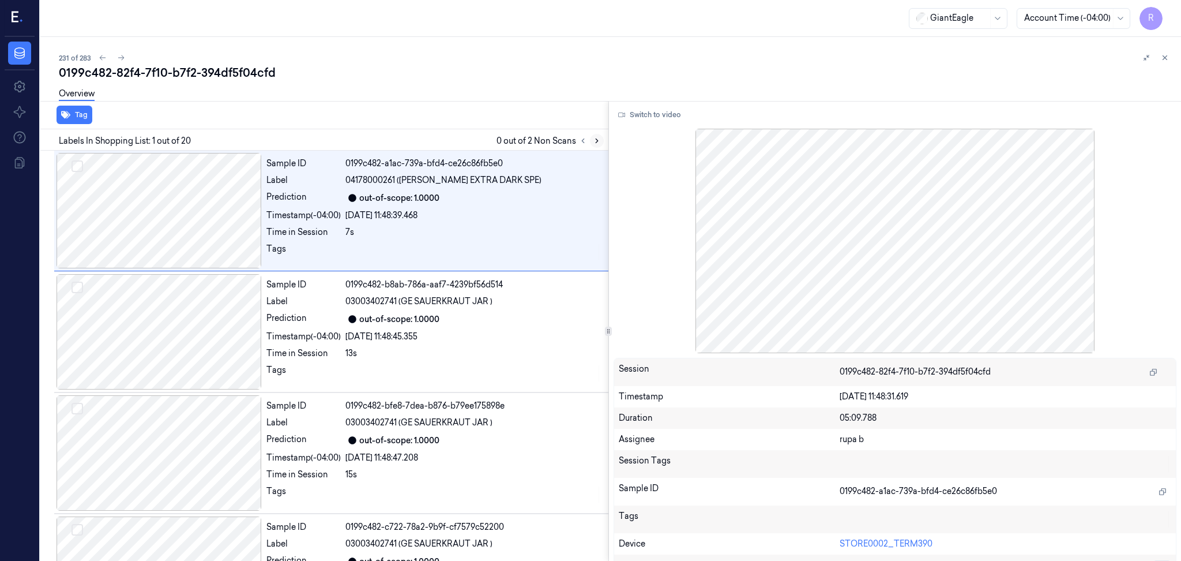
click at [593, 141] on icon at bounding box center [597, 141] width 8 height 8
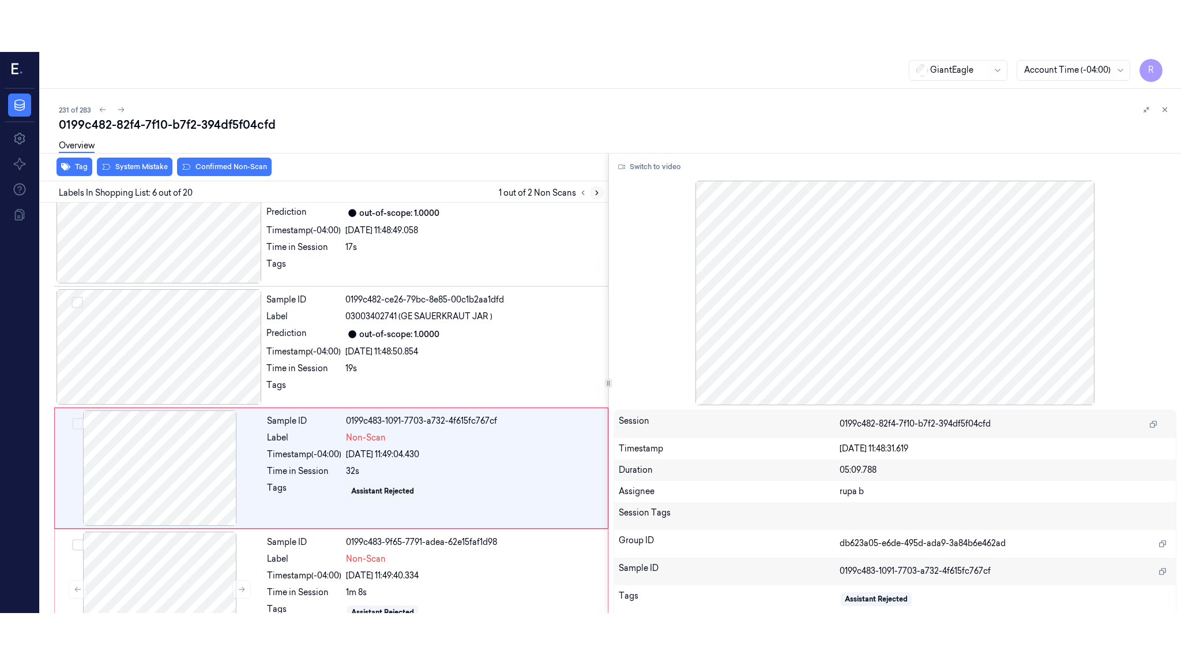
scroll to position [460, 0]
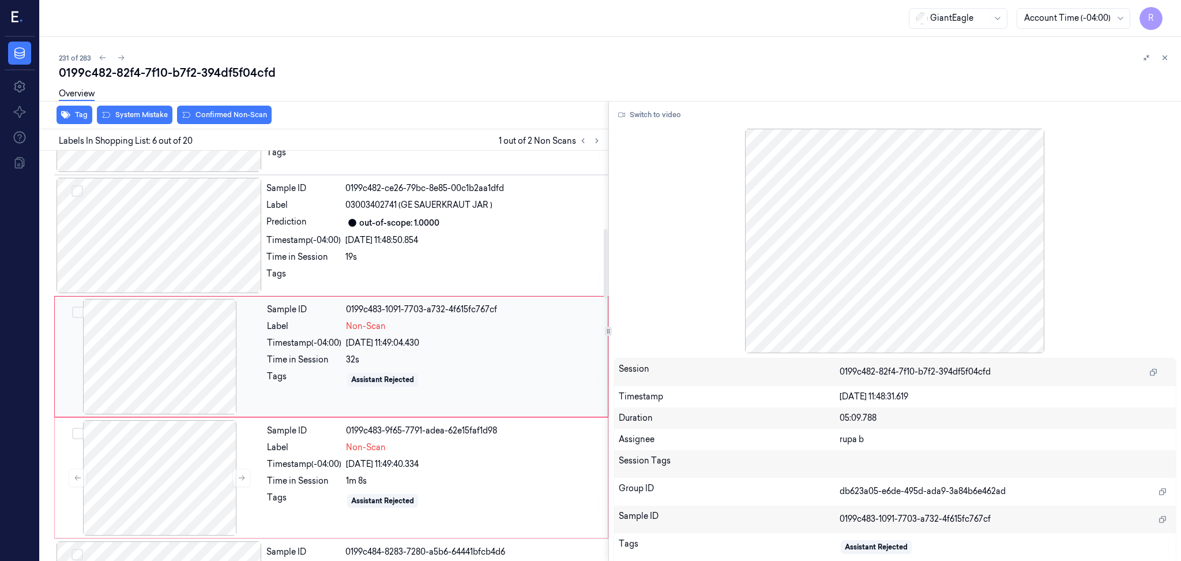
click at [145, 371] on div at bounding box center [159, 356] width 205 height 115
click at [651, 118] on button "Switch to video" at bounding box center [650, 115] width 72 height 18
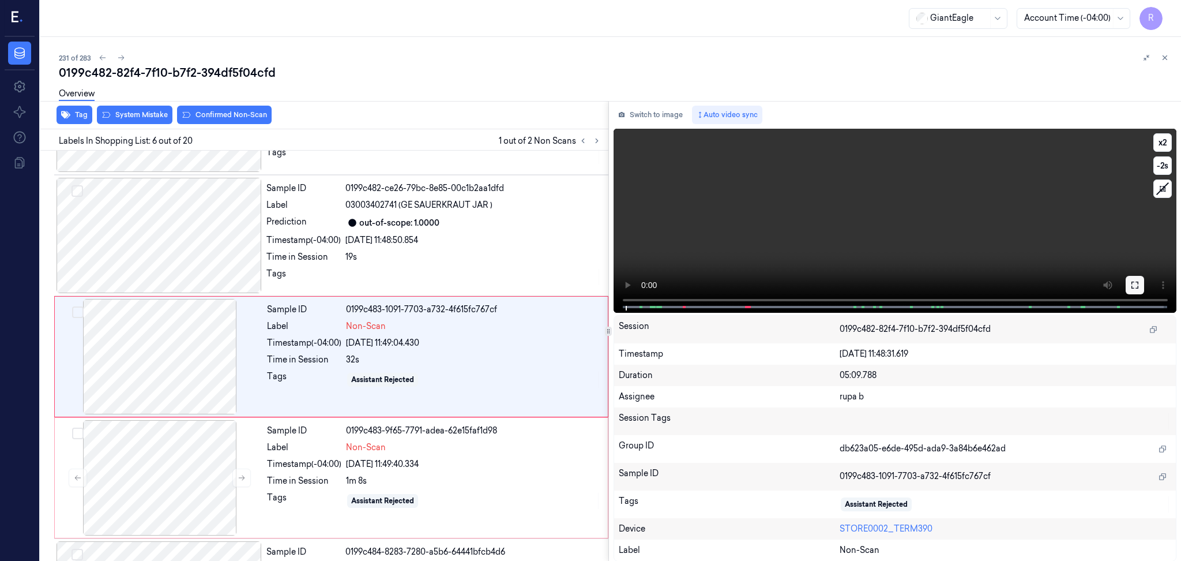
click at [1131, 288] on icon at bounding box center [1135, 284] width 9 height 9
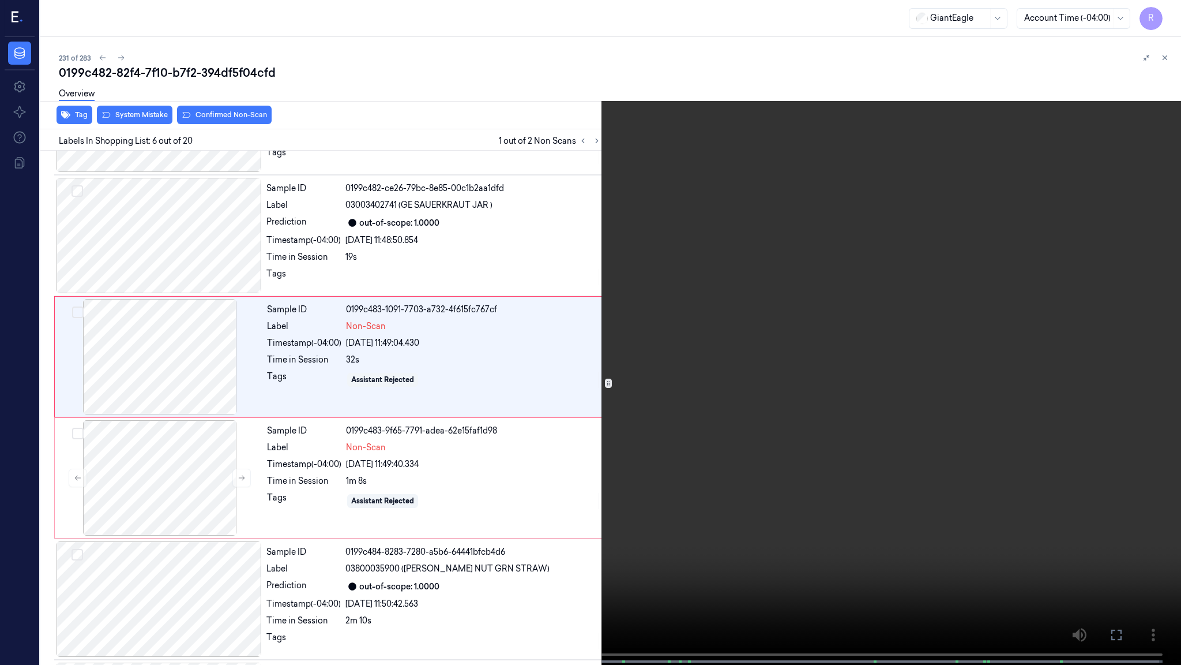
click at [1068, 306] on video at bounding box center [590, 333] width 1181 height 667
click at [274, 349] on video at bounding box center [590, 333] width 1181 height 667
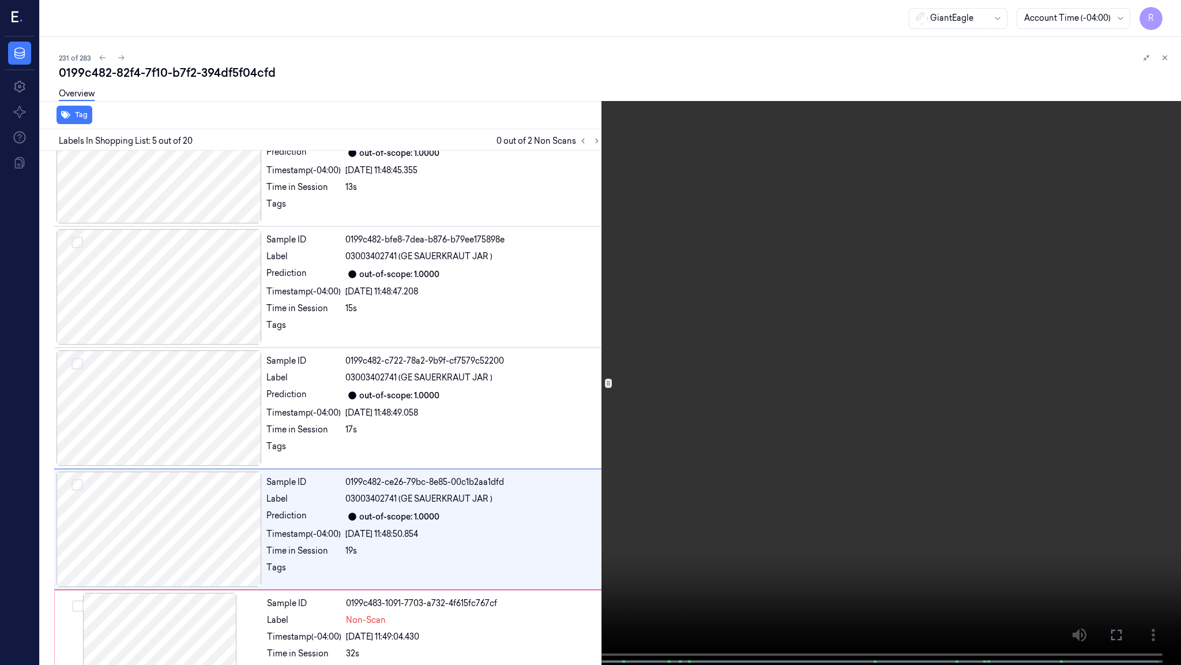
scroll to position [287, 0]
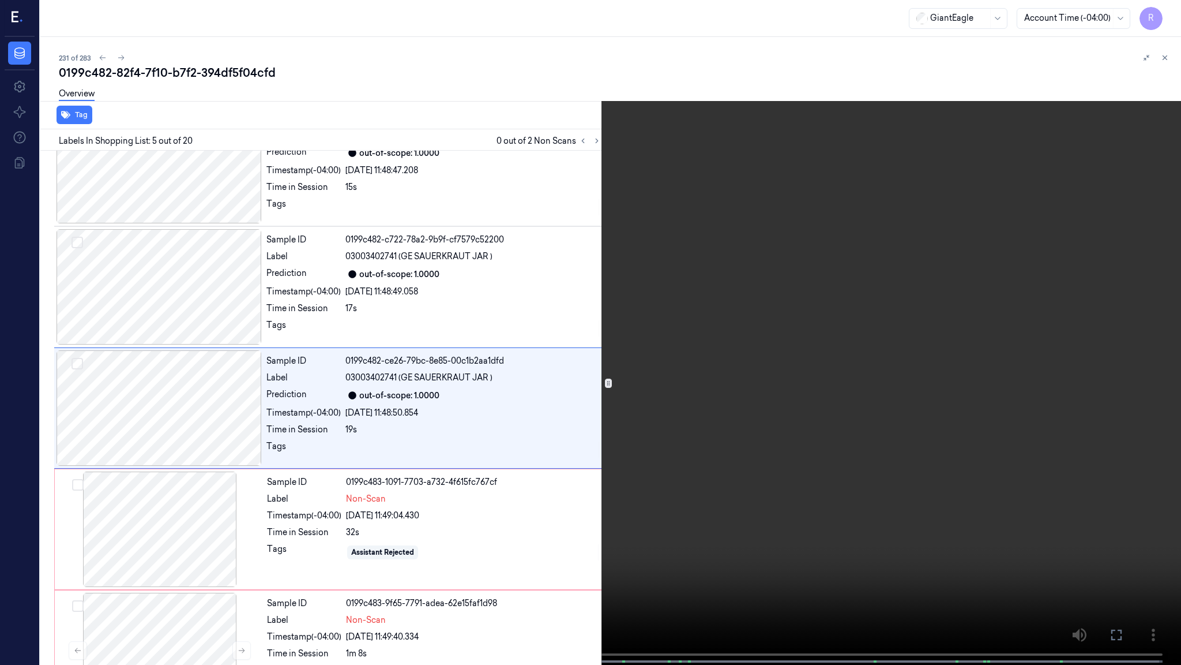
click at [217, 463] on video at bounding box center [590, 333] width 1181 height 667
click at [423, 543] on video at bounding box center [590, 333] width 1181 height 667
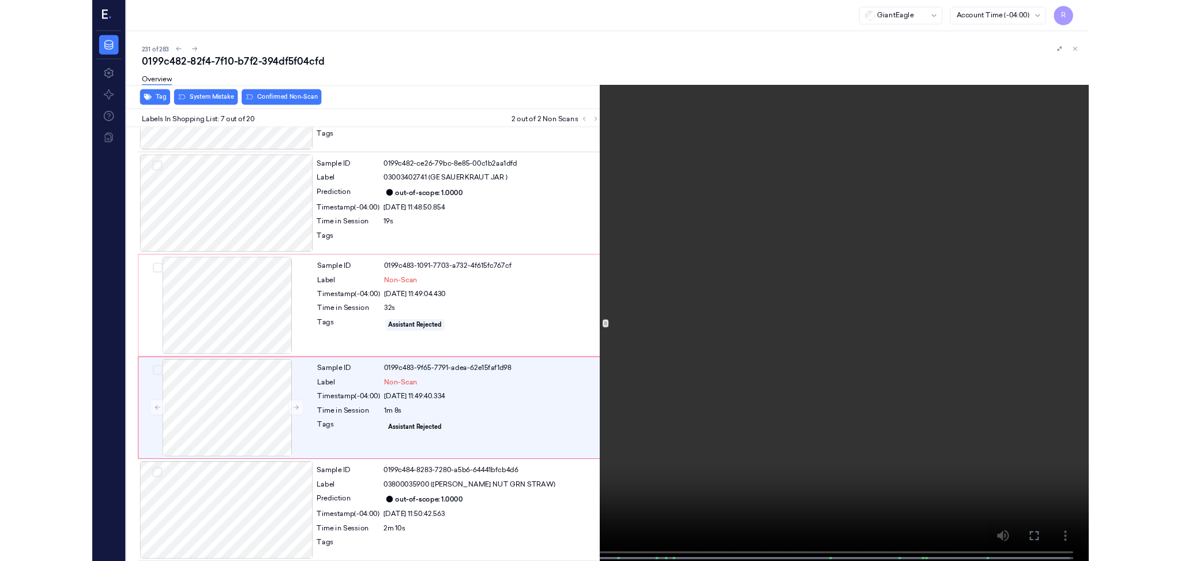
scroll to position [530, 0]
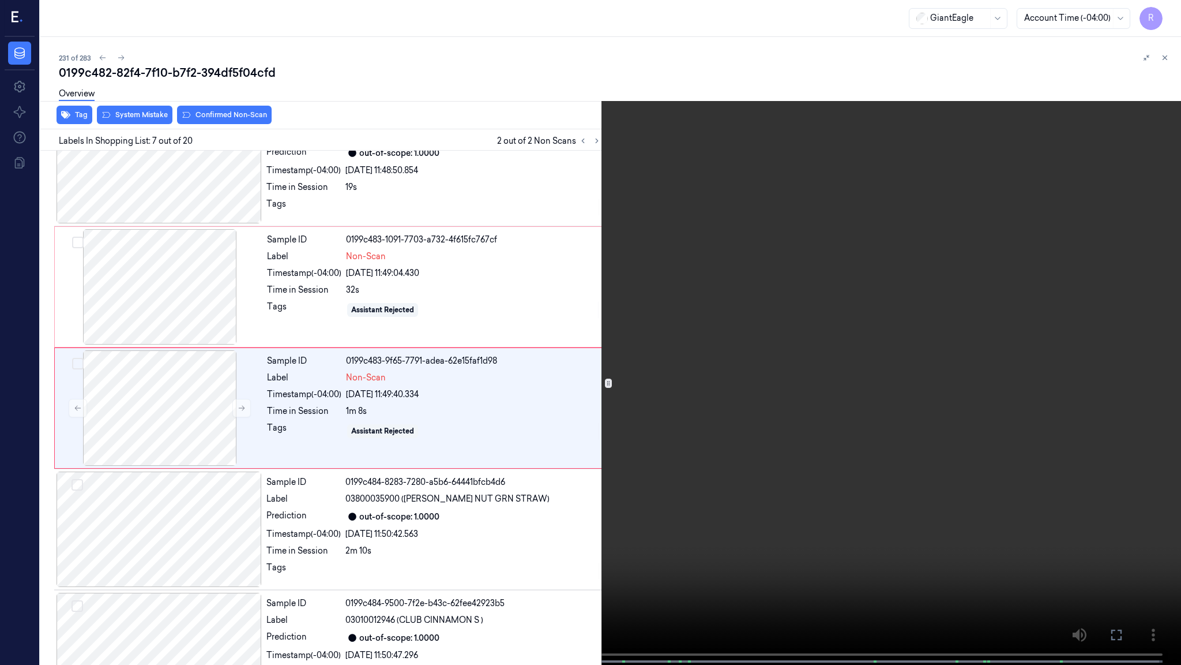
click at [418, 543] on video at bounding box center [590, 333] width 1181 height 667
click at [689, 416] on video at bounding box center [590, 333] width 1181 height 667
click at [685, 416] on video at bounding box center [590, 333] width 1181 height 667
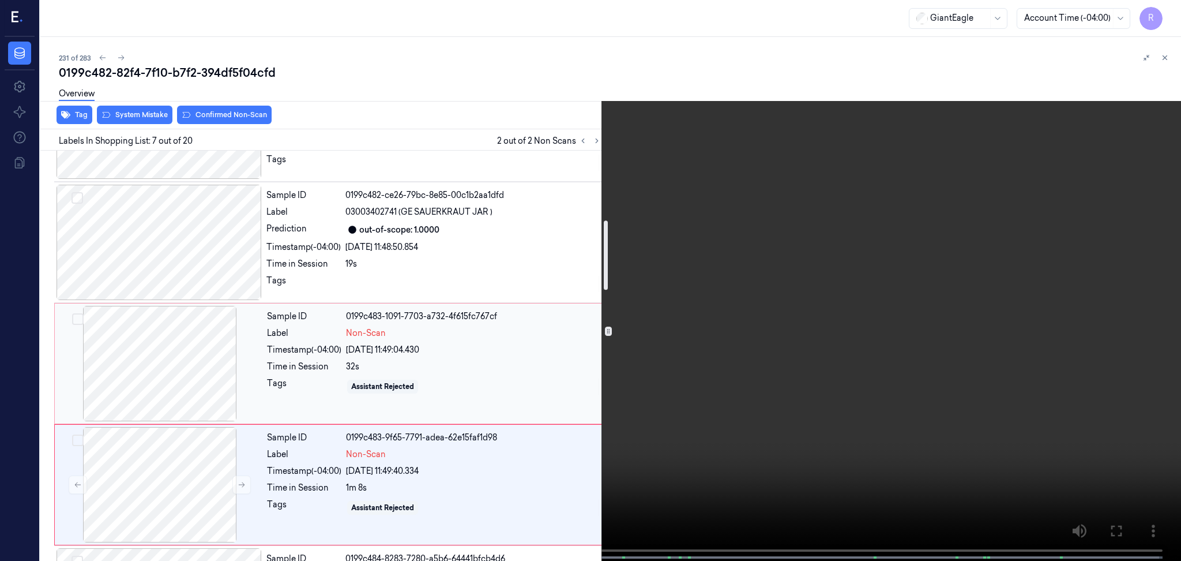
scroll to position [376, 0]
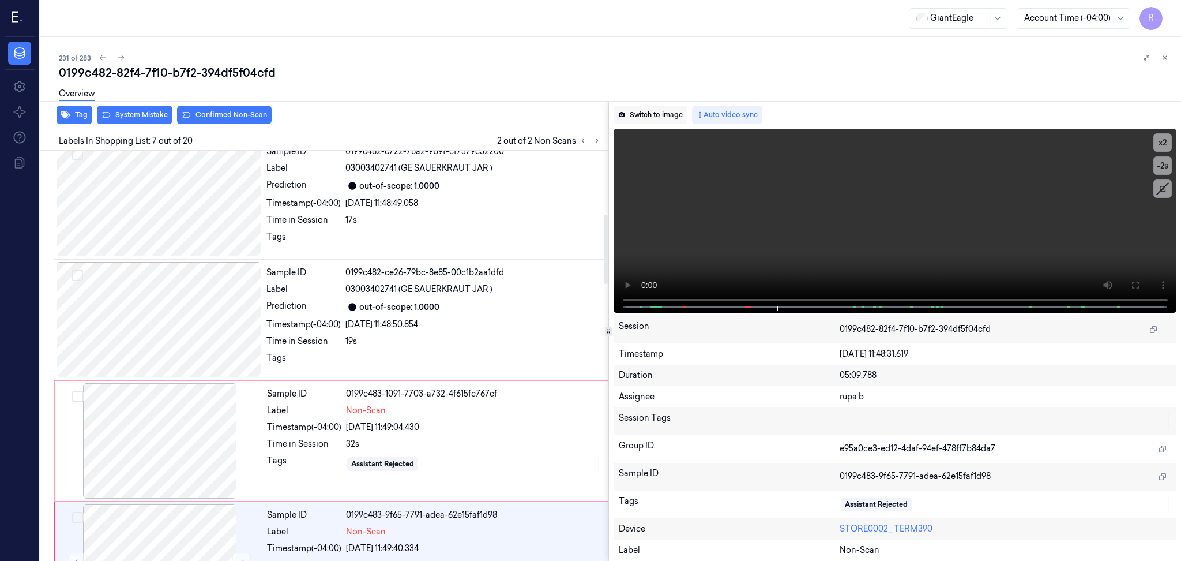
click at [647, 113] on button "Switch to image" at bounding box center [651, 115] width 74 height 18
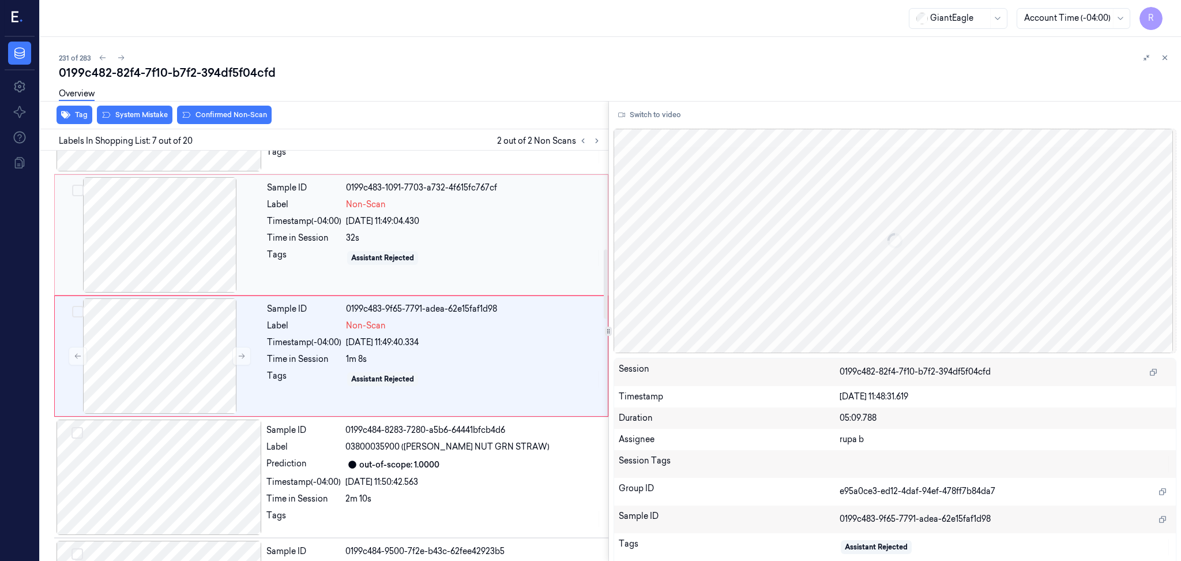
click at [181, 238] on div at bounding box center [159, 234] width 205 height 115
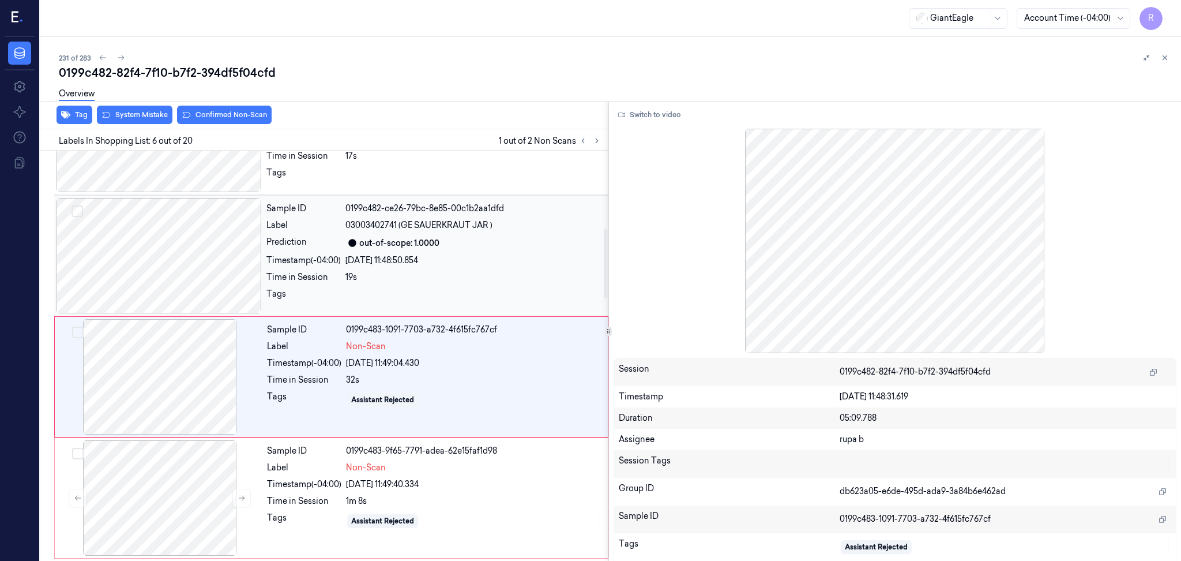
scroll to position [383, 0]
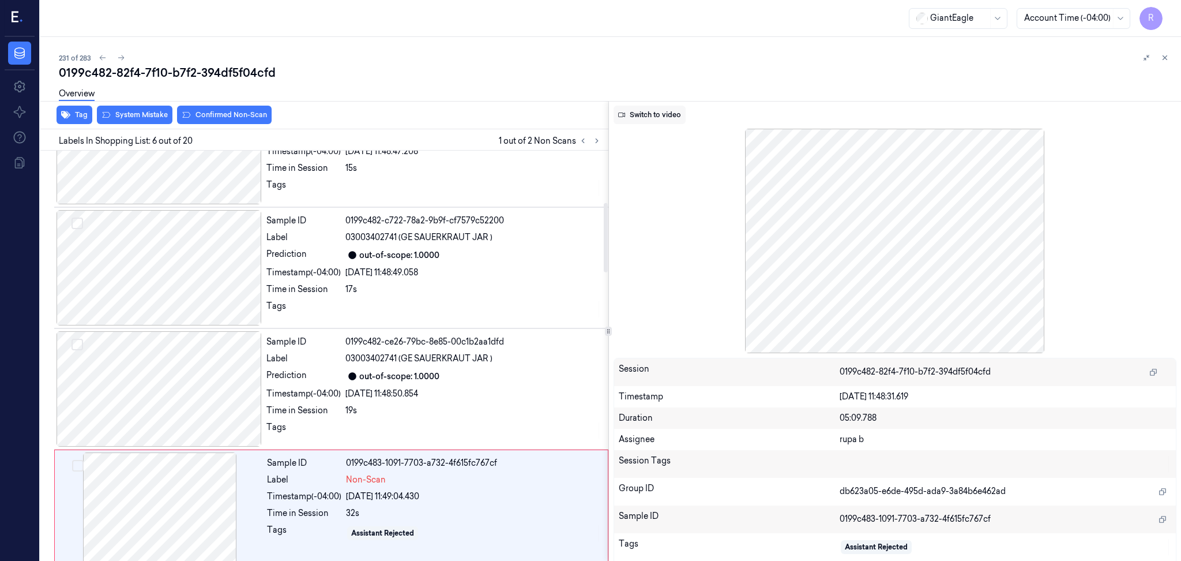
click at [654, 111] on button "Switch to video" at bounding box center [650, 115] width 72 height 18
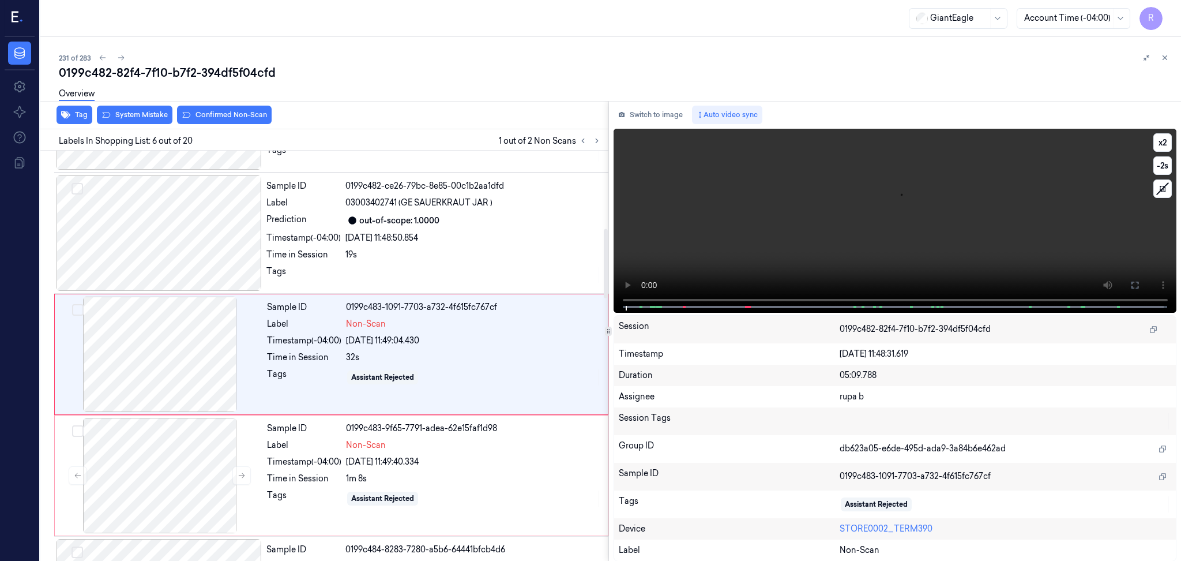
scroll to position [460, 0]
click at [644, 113] on button "Switch to image" at bounding box center [651, 115] width 74 height 18
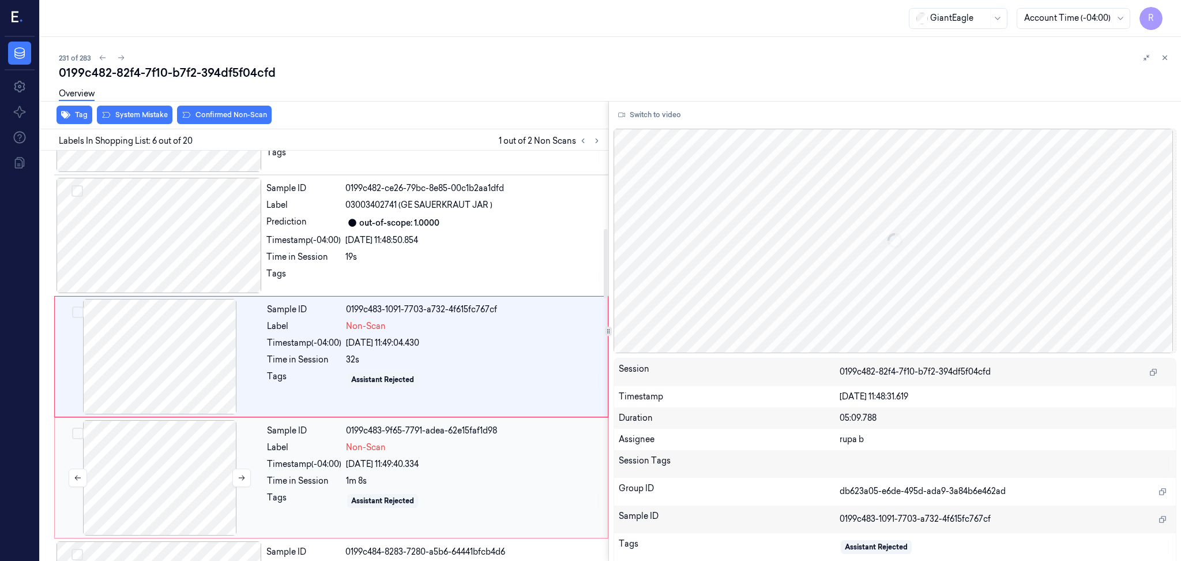
click at [135, 475] on div at bounding box center [159, 477] width 205 height 115
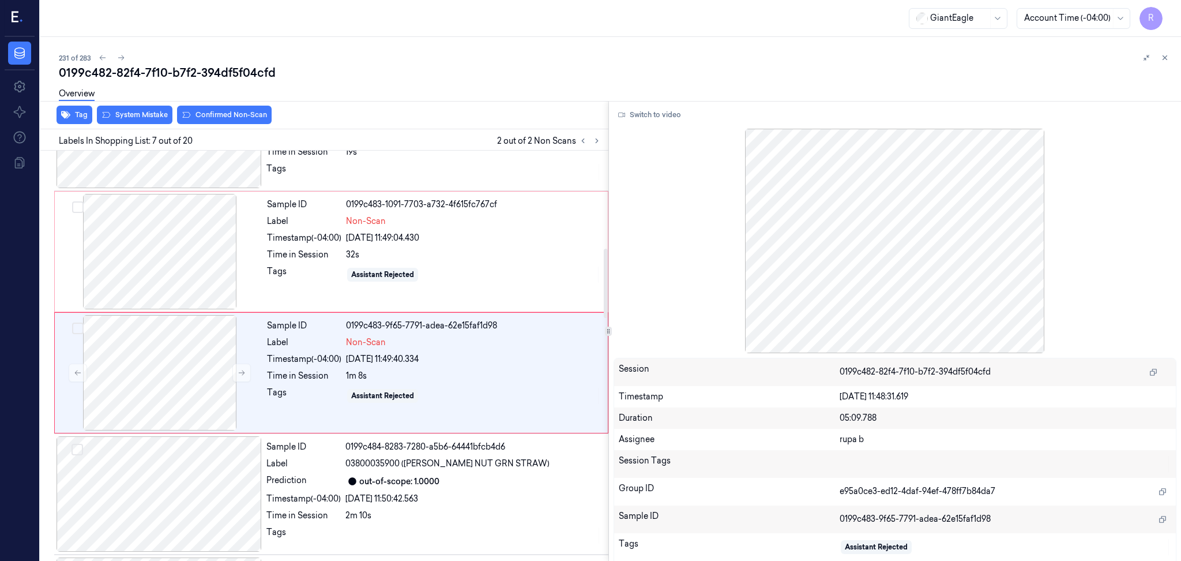
scroll to position [581, 0]
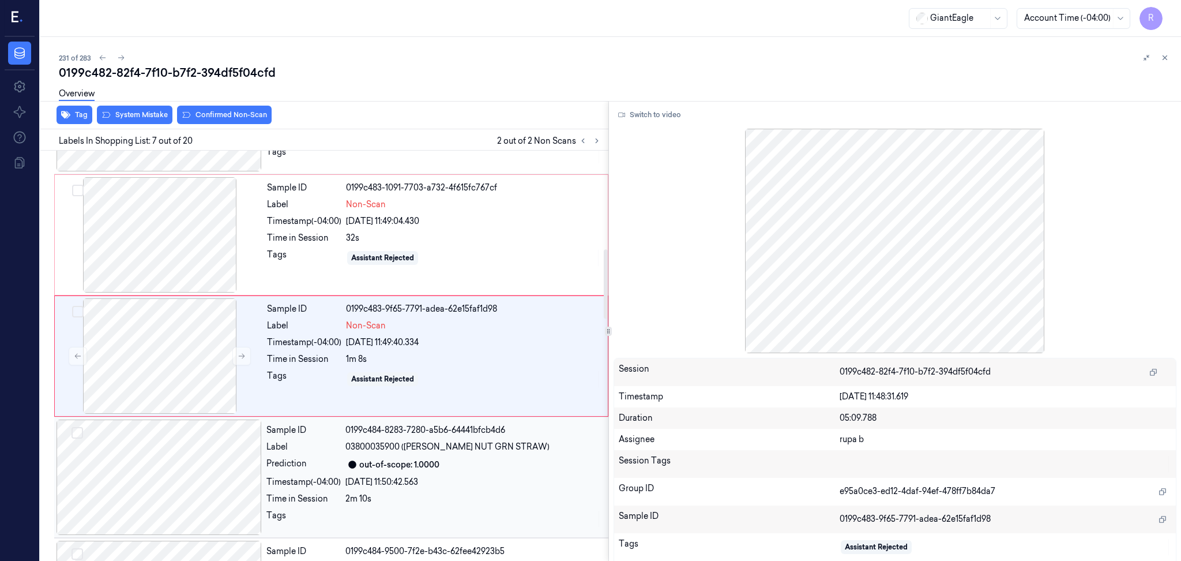
click at [226, 493] on div at bounding box center [159, 476] width 205 height 115
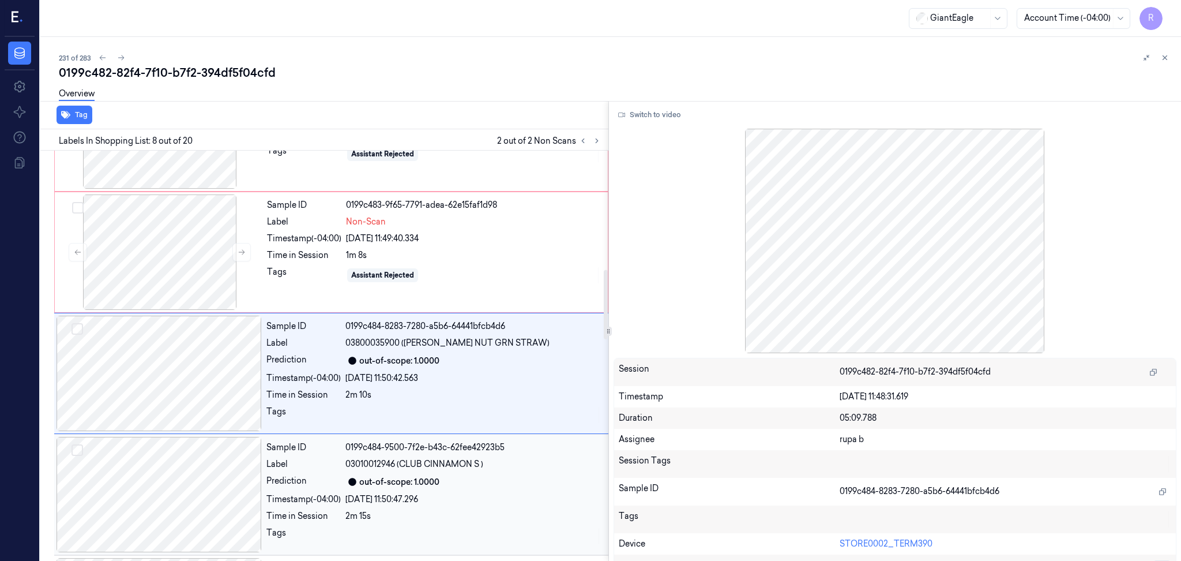
scroll to position [703, 0]
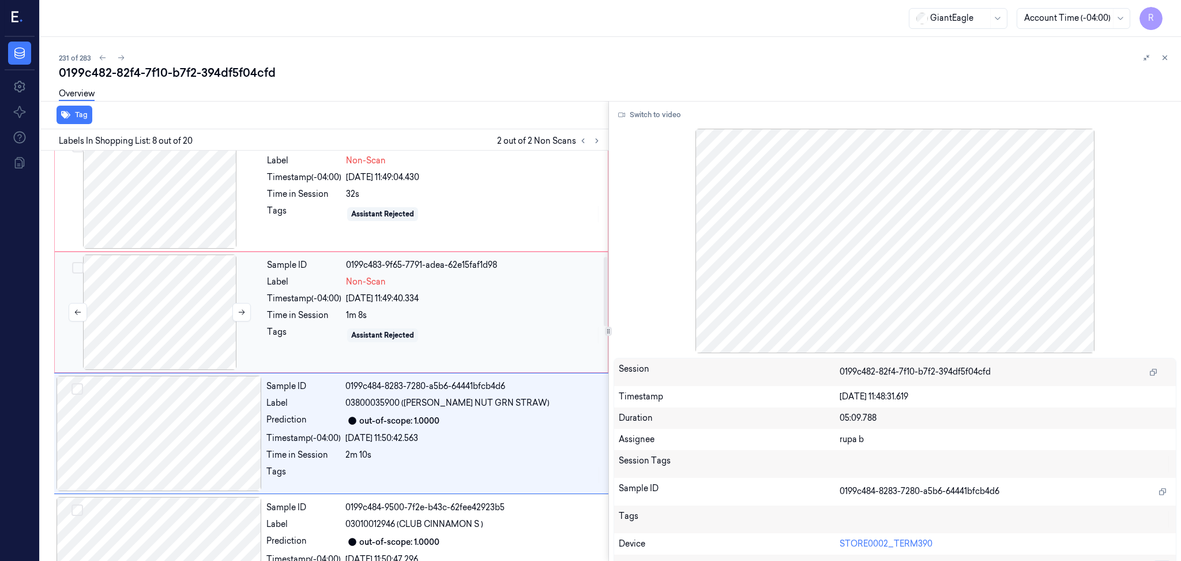
click at [190, 337] on div at bounding box center [159, 311] width 205 height 115
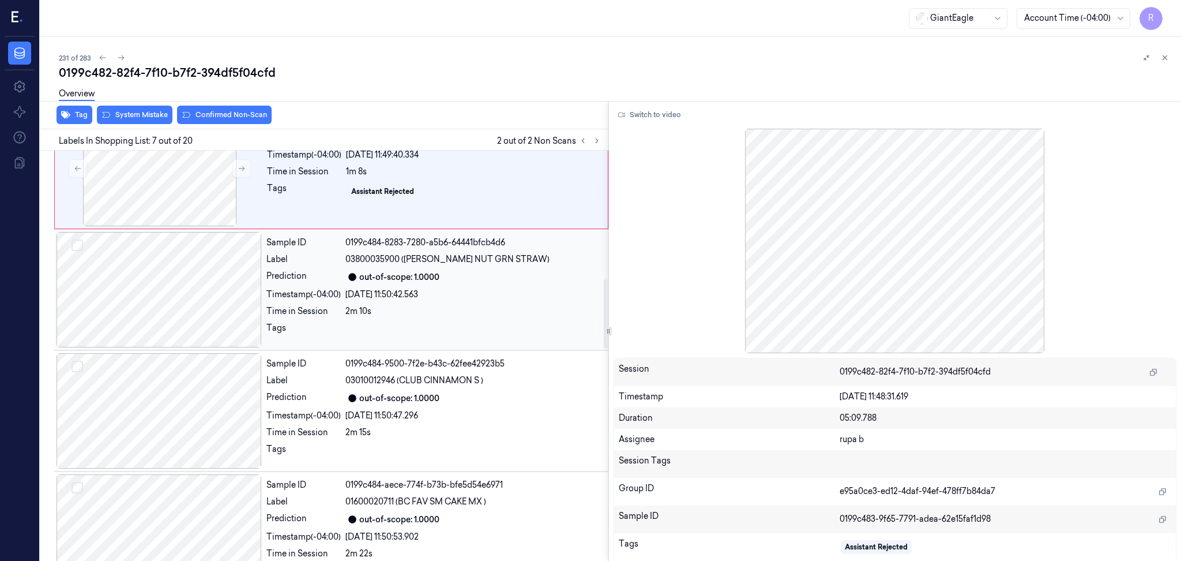
scroll to position [615, 0]
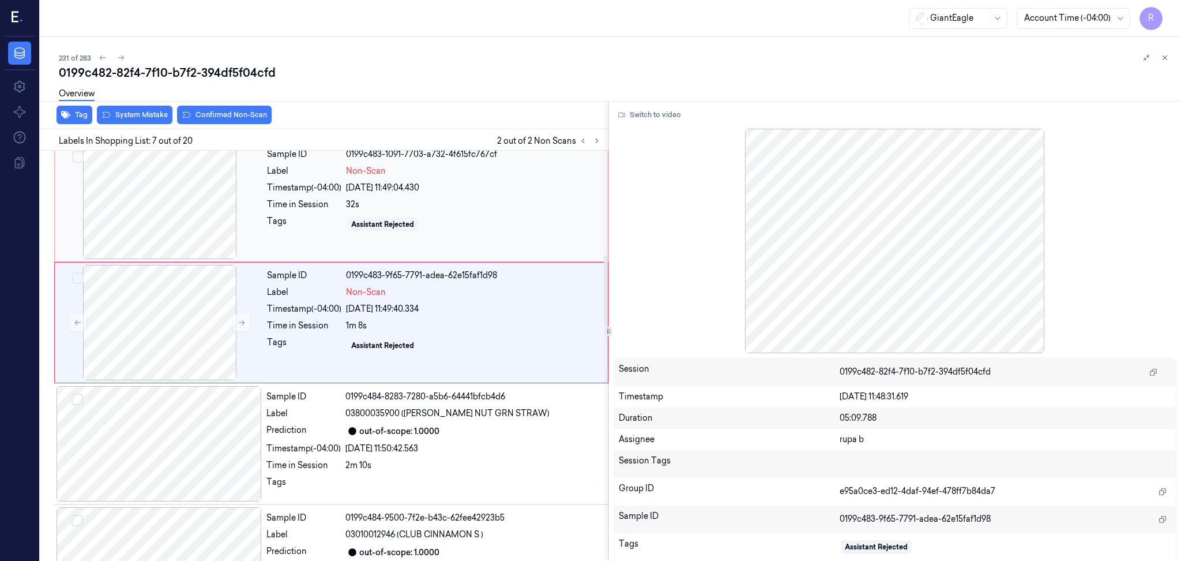
click at [183, 193] on div at bounding box center [159, 201] width 205 height 115
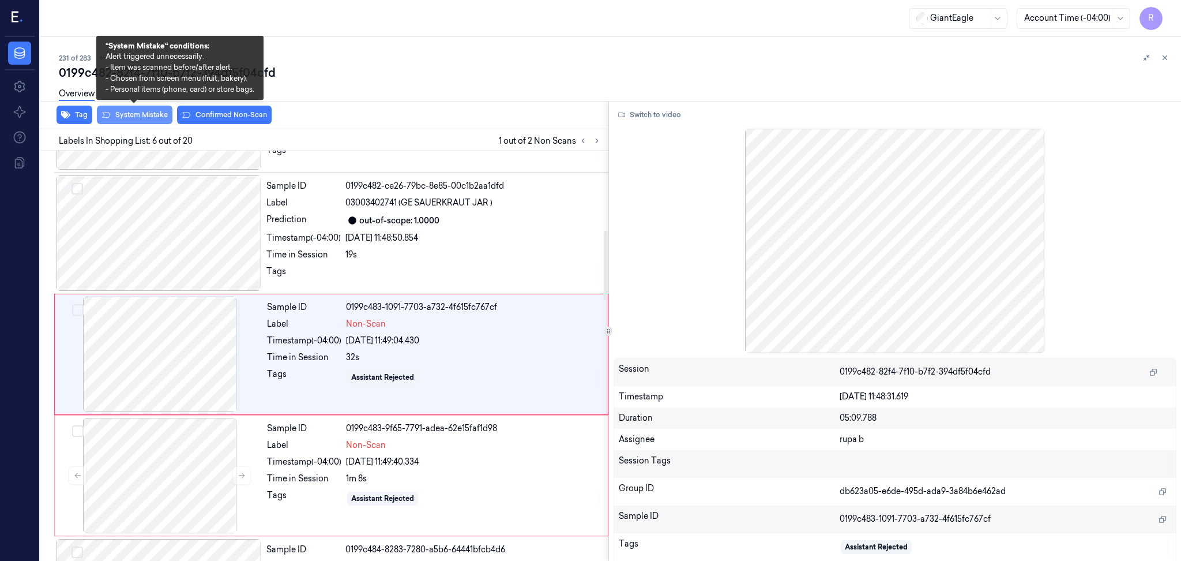
scroll to position [460, 0]
click at [145, 119] on button "System Mistake" at bounding box center [135, 115] width 76 height 18
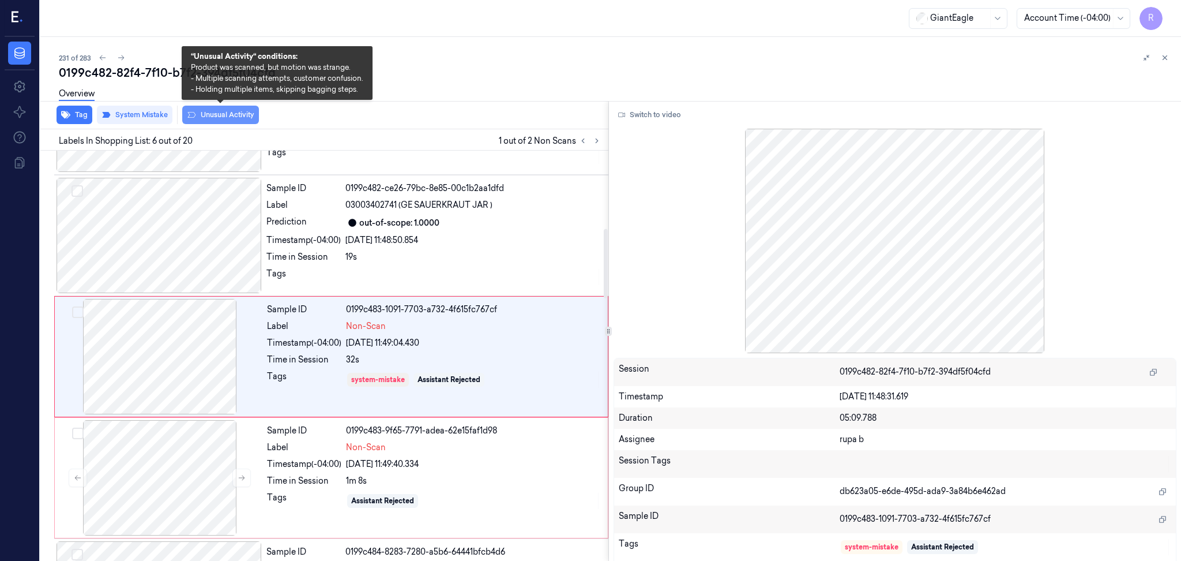
click at [211, 115] on button "Unusual Activity" at bounding box center [220, 115] width 77 height 18
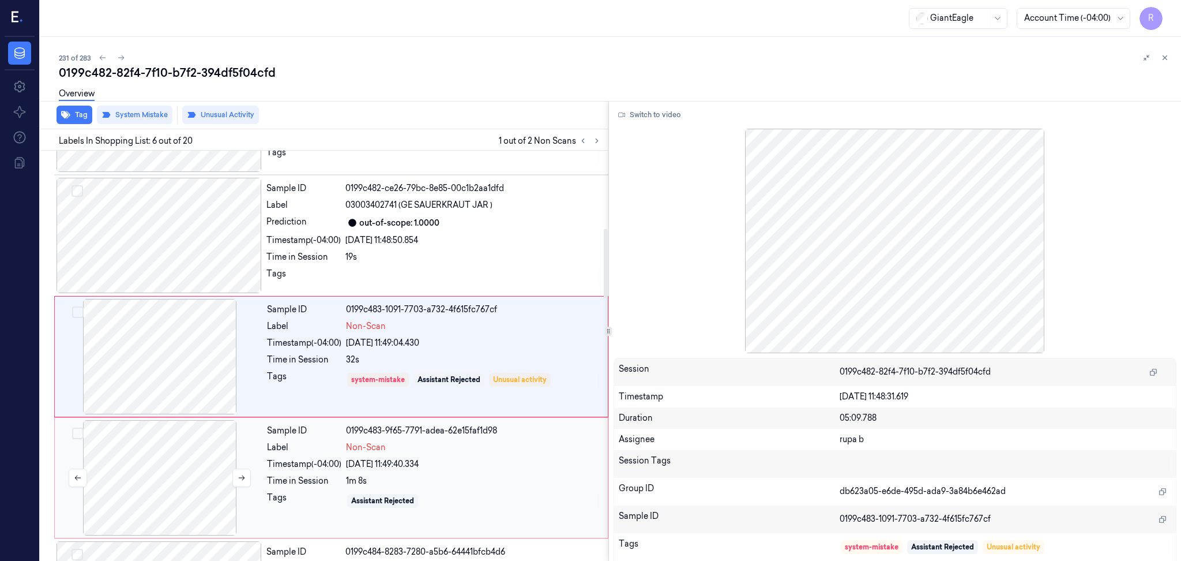
click at [170, 463] on div at bounding box center [159, 477] width 205 height 115
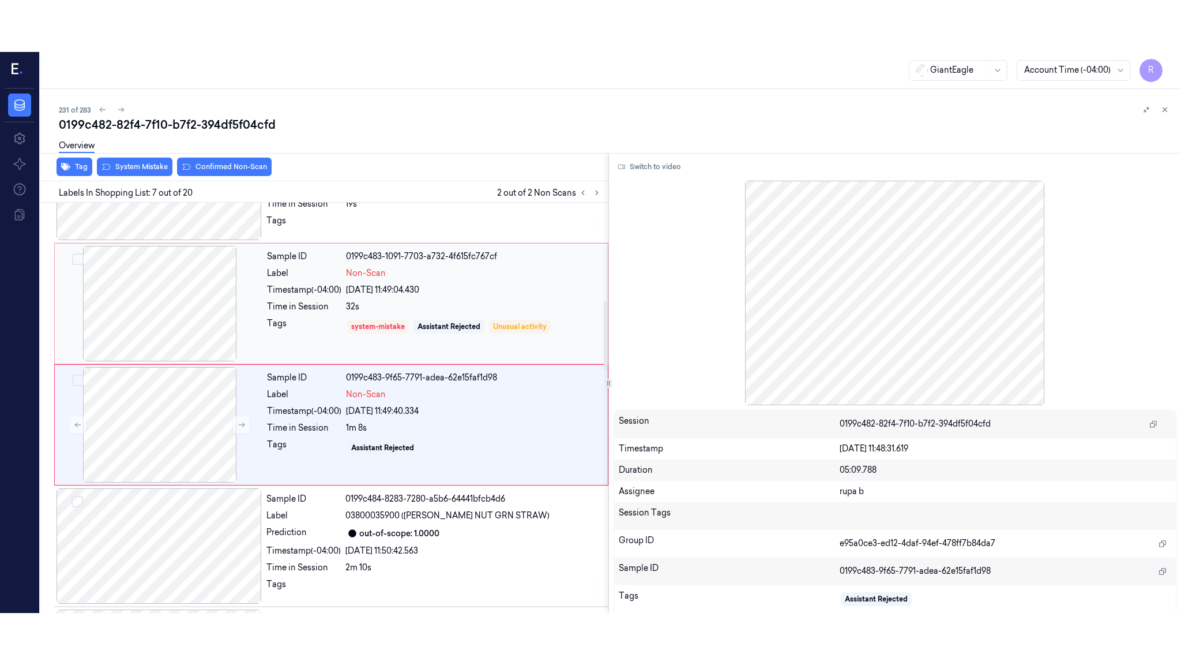
scroll to position [581, 0]
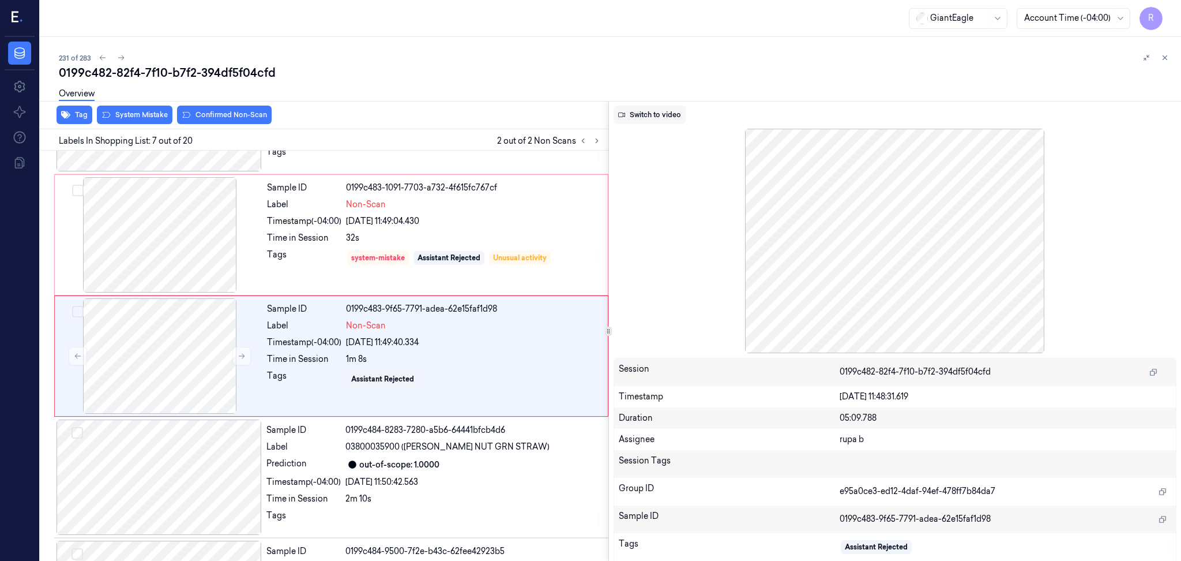
click at [650, 115] on button "Switch to video" at bounding box center [650, 115] width 72 height 18
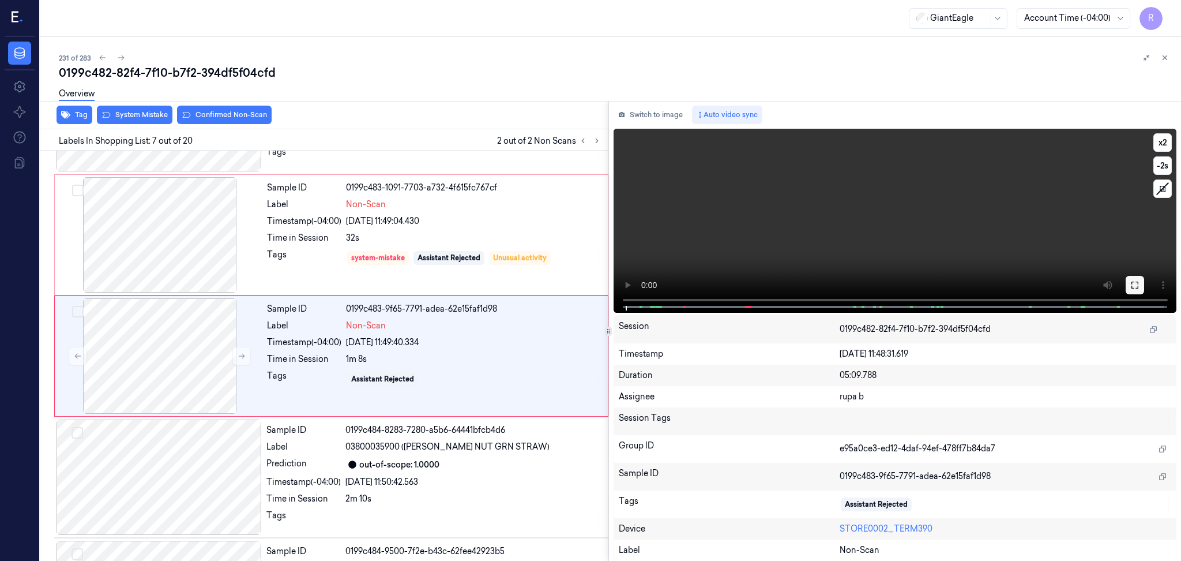
click at [1131, 282] on icon at bounding box center [1135, 284] width 9 height 9
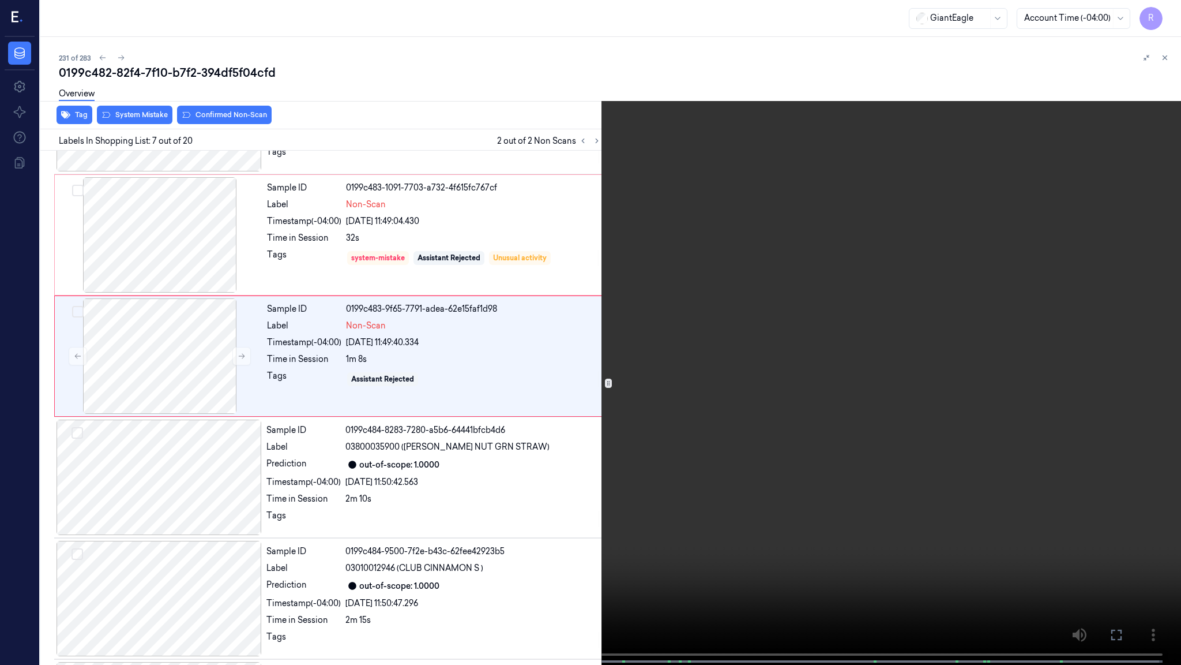
click at [1123, 345] on video at bounding box center [590, 333] width 1181 height 667
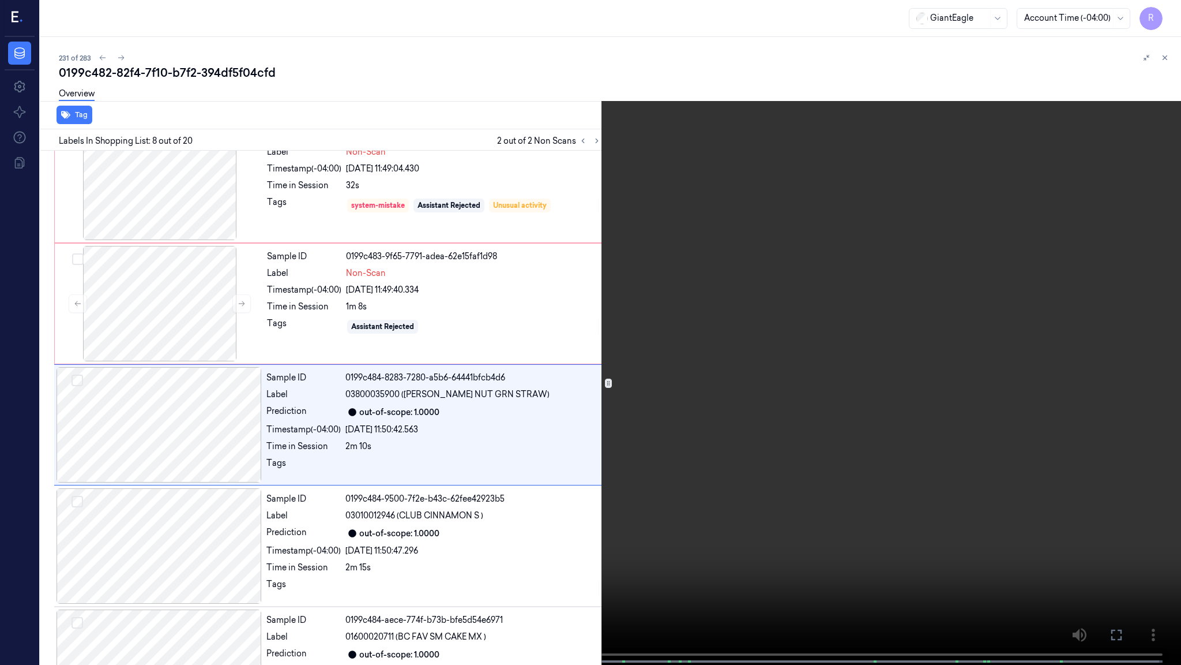
scroll to position [651, 0]
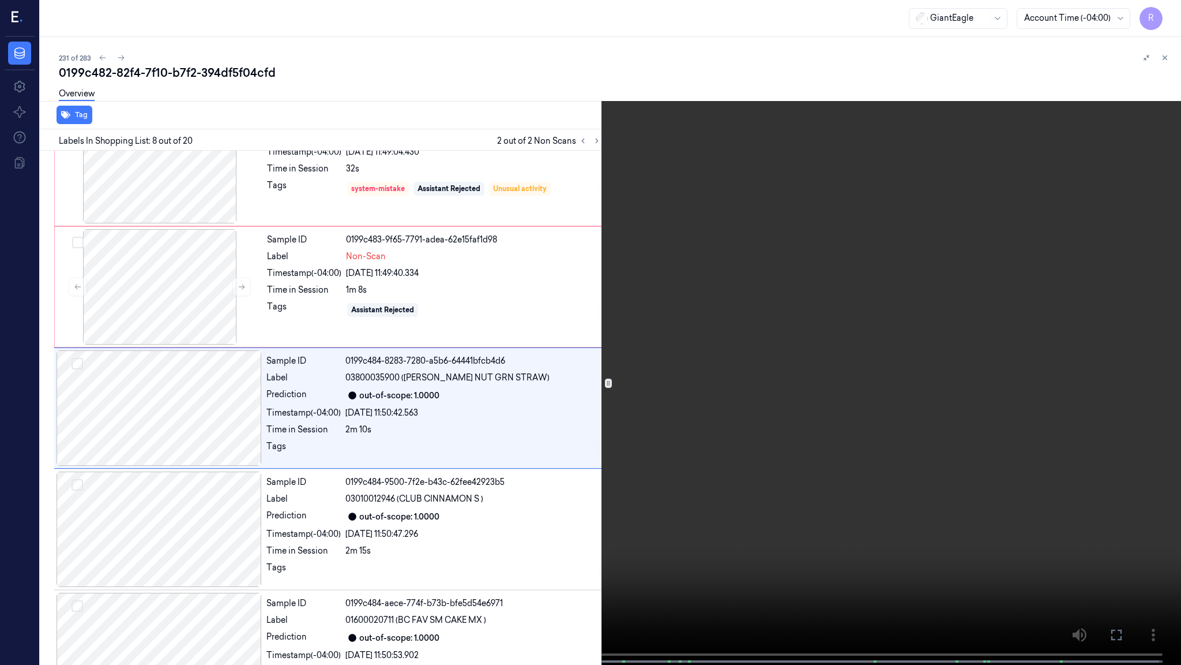
click at [485, 536] on video at bounding box center [590, 333] width 1181 height 667
click at [485, 535] on video at bounding box center [590, 333] width 1181 height 667
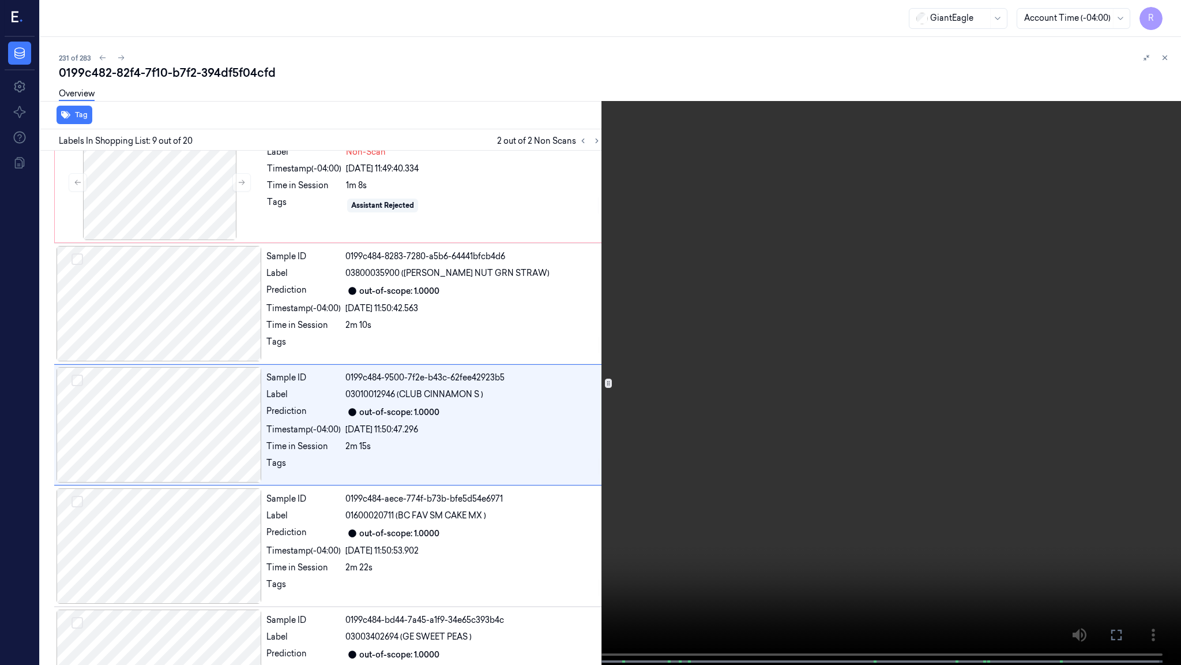
scroll to position [772, 0]
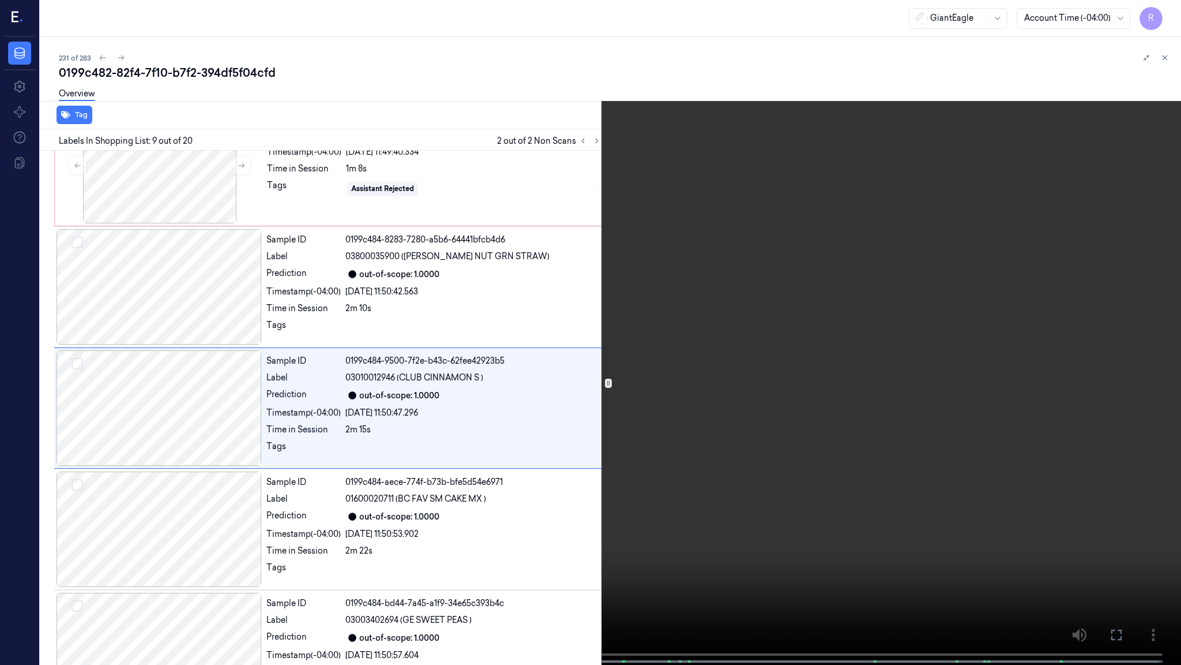
click at [538, 500] on video at bounding box center [590, 333] width 1181 height 667
click at [537, 496] on video at bounding box center [590, 333] width 1181 height 667
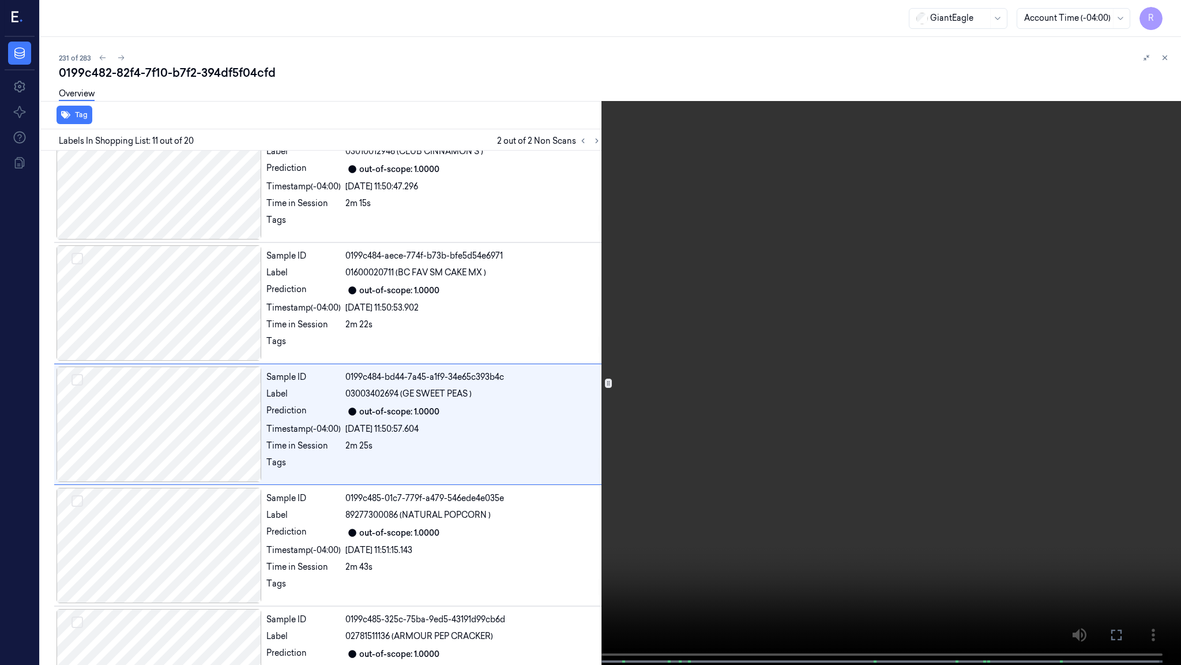
scroll to position [1014, 0]
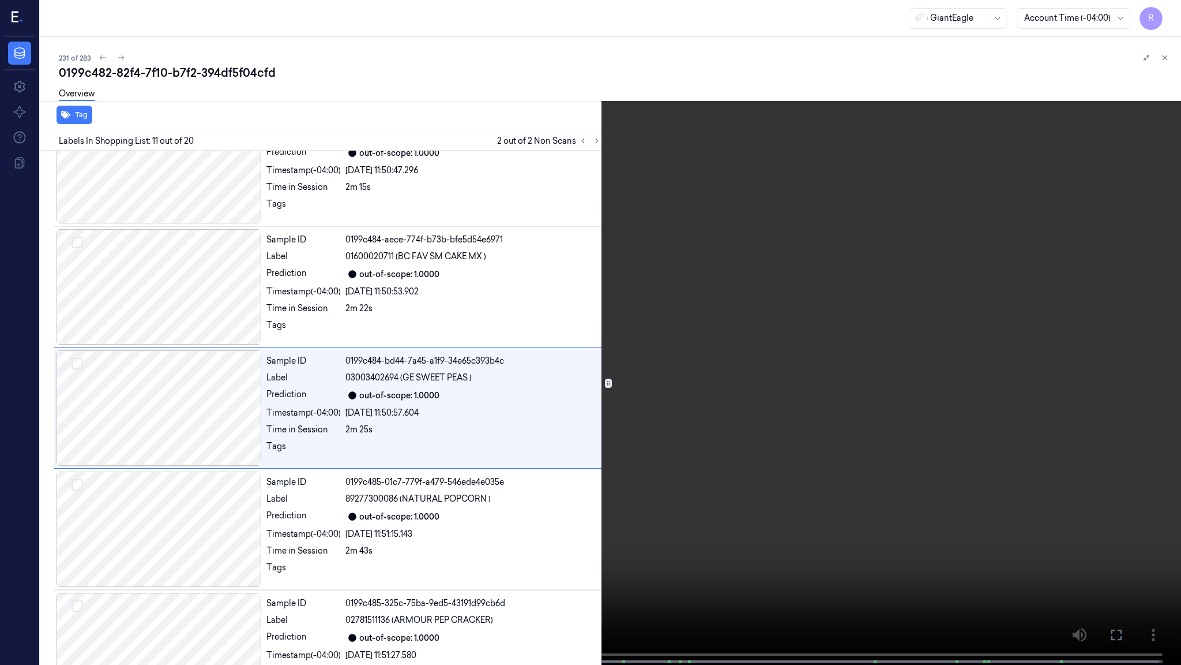
click at [548, 384] on video at bounding box center [590, 333] width 1181 height 667
click at [549, 382] on video at bounding box center [590, 333] width 1181 height 667
click at [524, 404] on video at bounding box center [590, 333] width 1181 height 667
click at [514, 403] on video at bounding box center [590, 333] width 1181 height 667
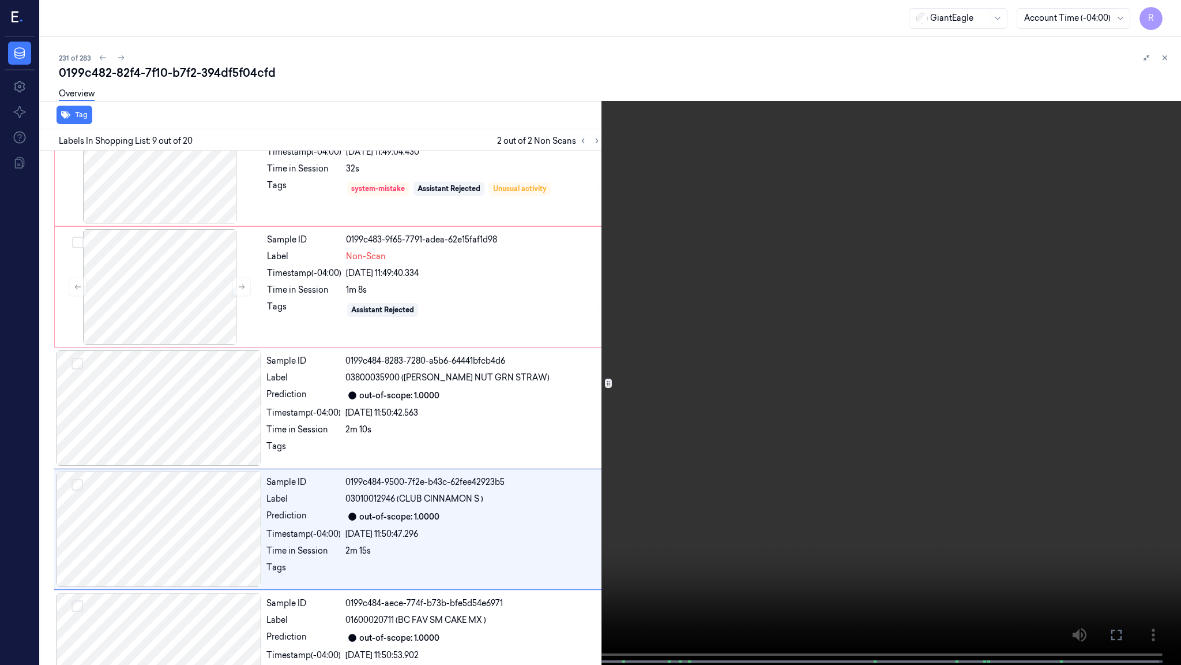
scroll to position [772, 0]
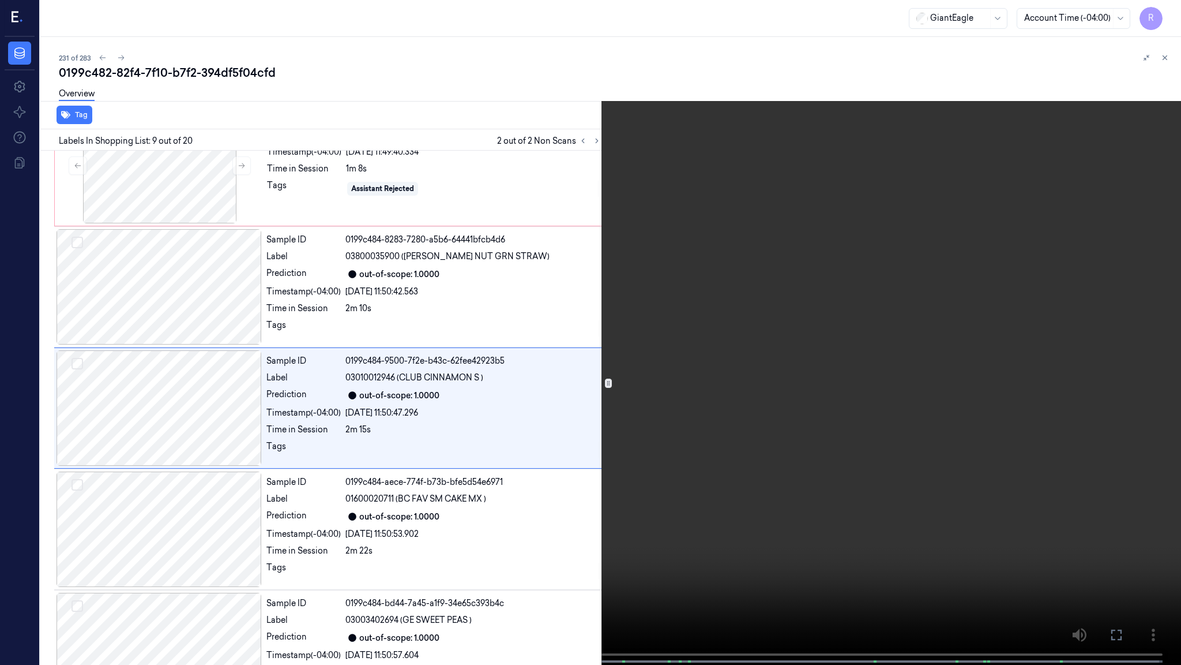
click at [528, 433] on video at bounding box center [590, 333] width 1181 height 667
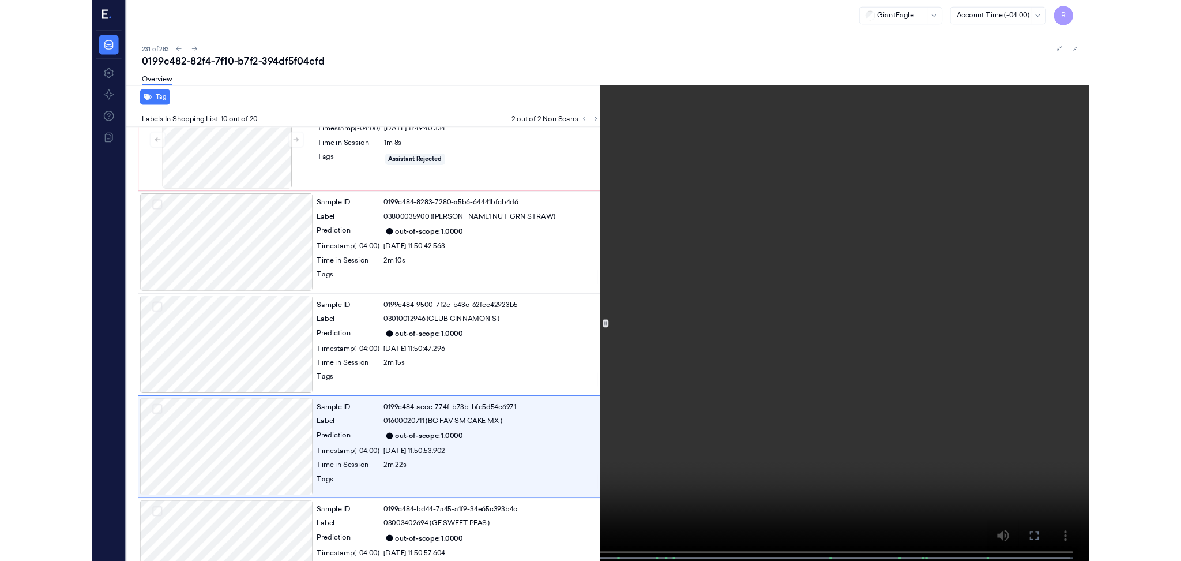
scroll to position [893, 0]
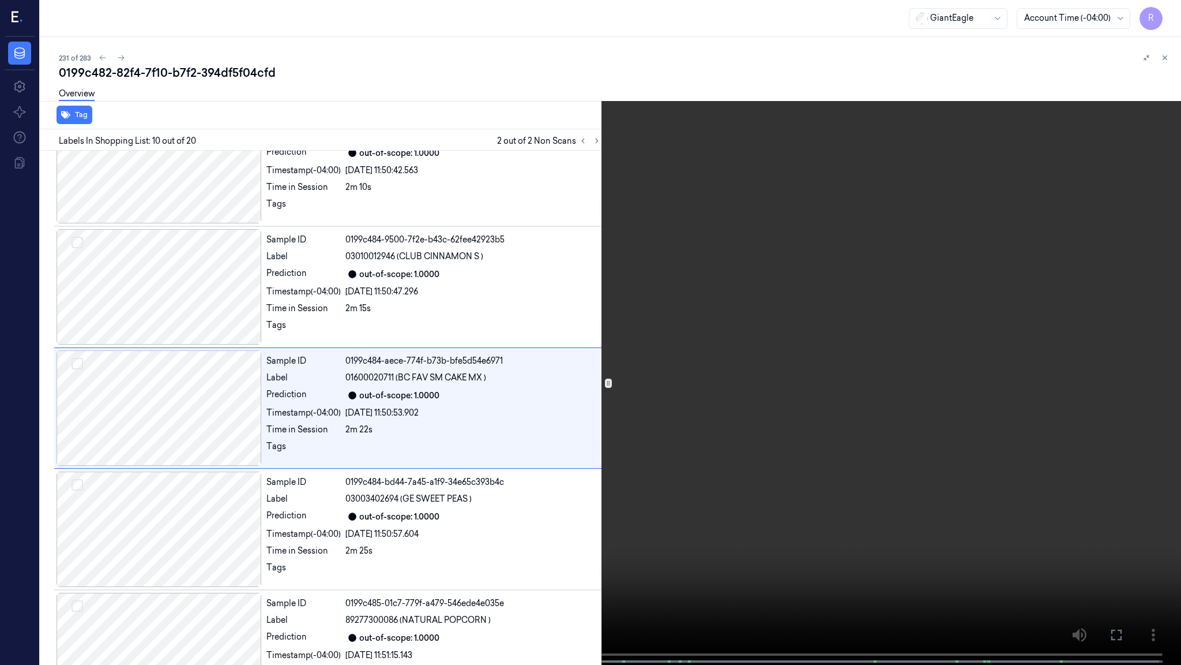
click at [528, 433] on video at bounding box center [590, 333] width 1181 height 667
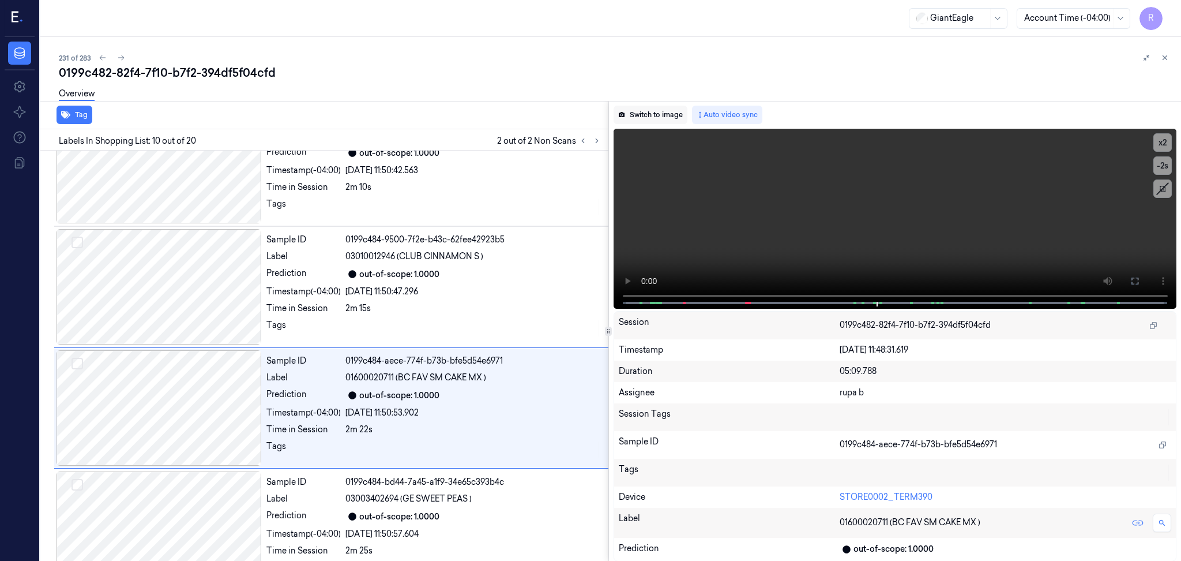
click at [647, 112] on button "Switch to image" at bounding box center [651, 115] width 74 height 18
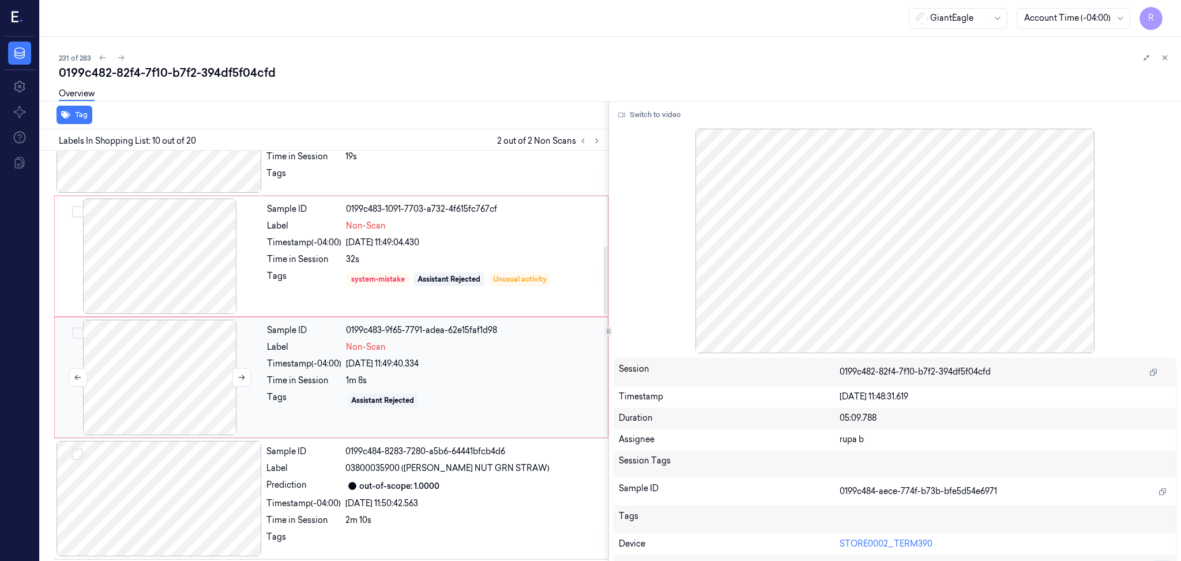
click at [208, 384] on div at bounding box center [159, 377] width 205 height 115
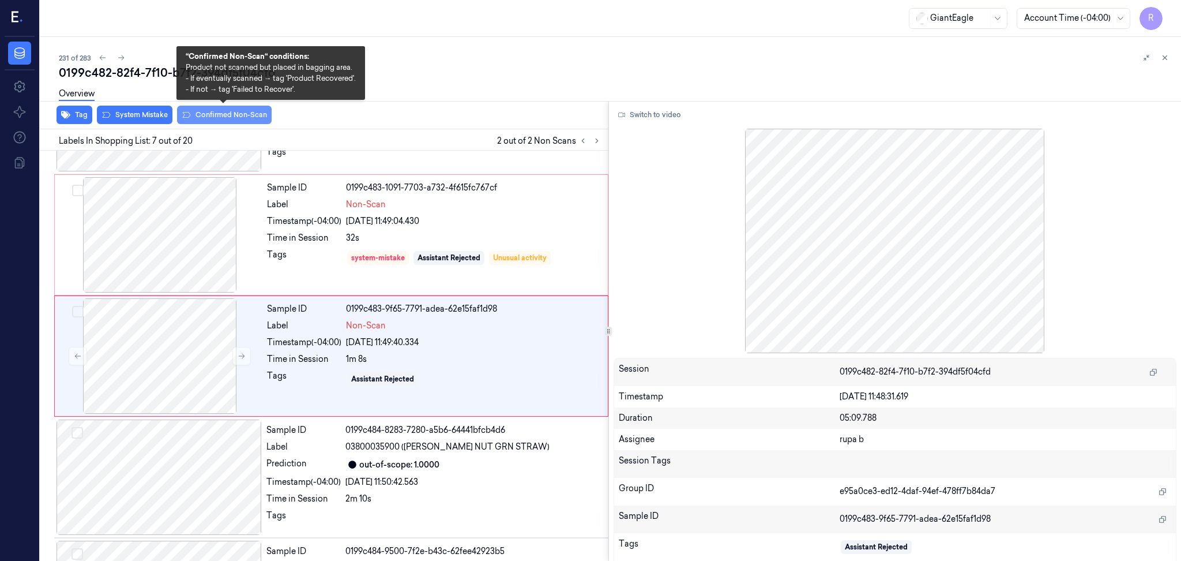
click at [255, 119] on button "Confirmed Non-Scan" at bounding box center [224, 115] width 95 height 18
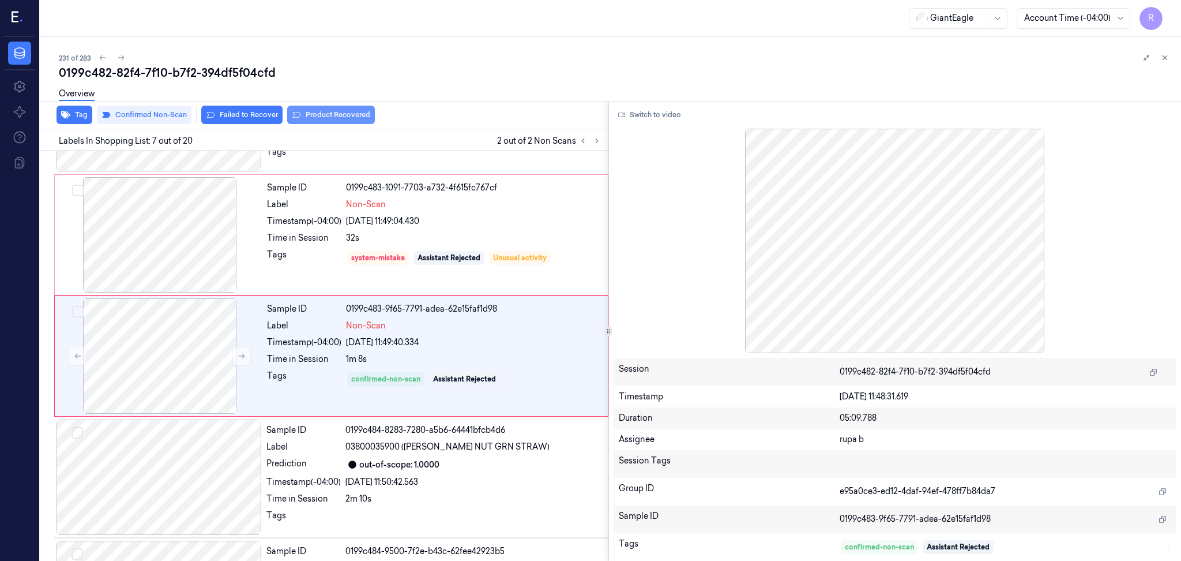
click at [340, 114] on button "Product Recovered" at bounding box center [331, 115] width 88 height 18
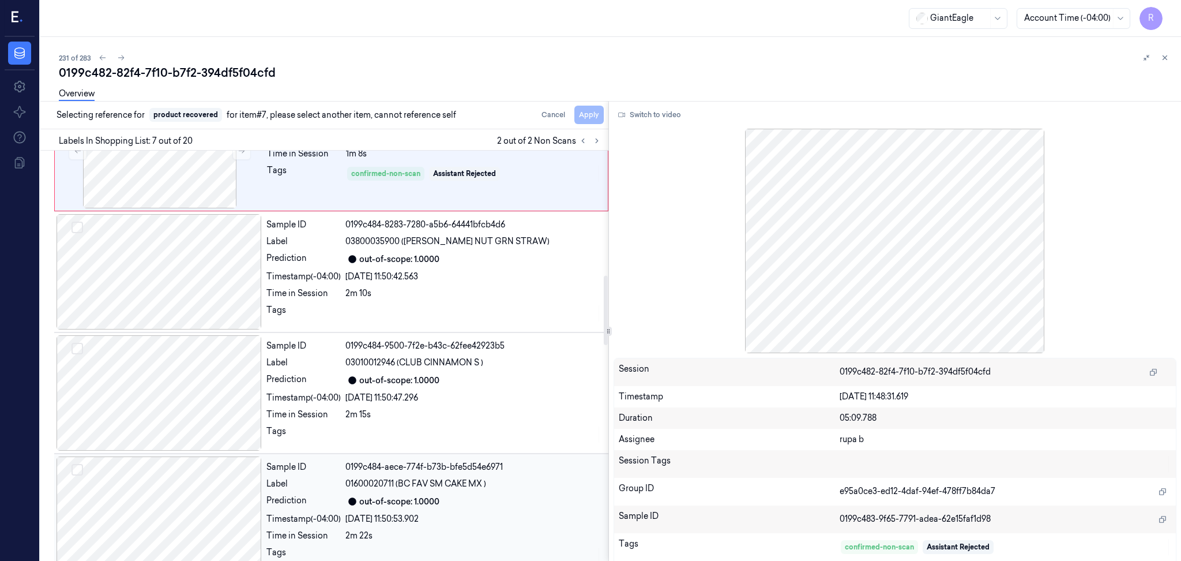
scroll to position [812, 0]
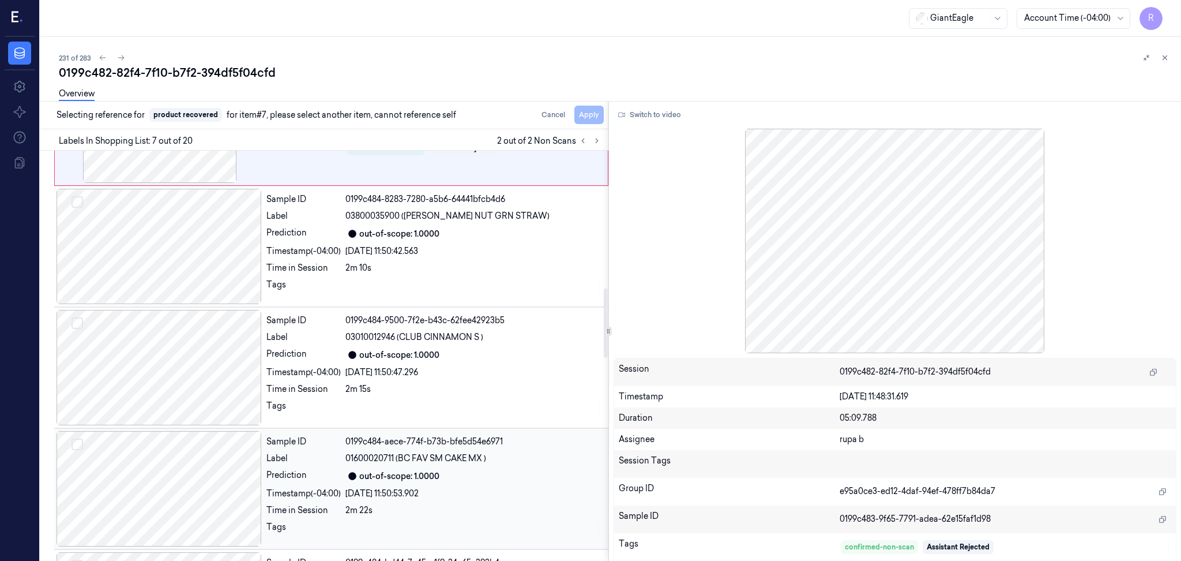
click at [199, 501] on div at bounding box center [159, 488] width 205 height 115
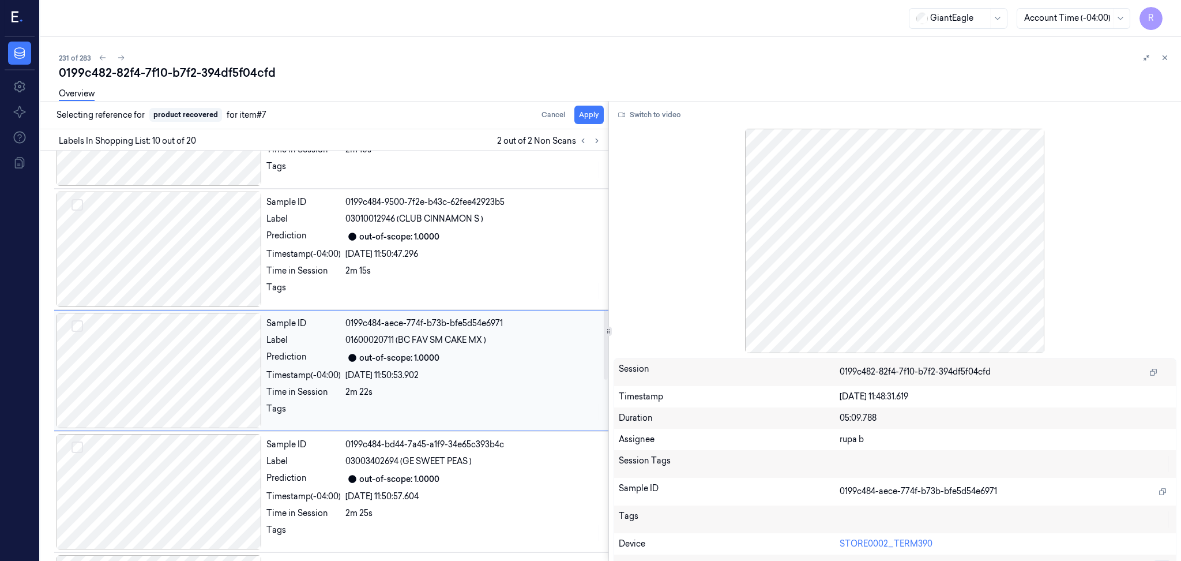
scroll to position [945, 0]
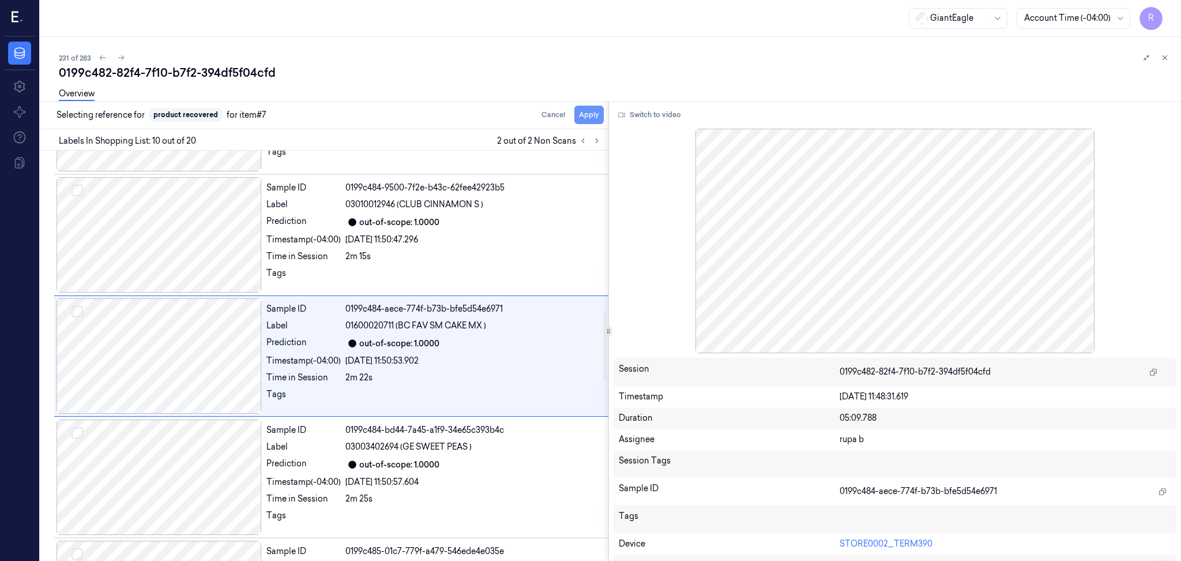
click at [577, 115] on button "Apply" at bounding box center [589, 115] width 29 height 18
click at [580, 145] on button at bounding box center [583, 141] width 14 height 14
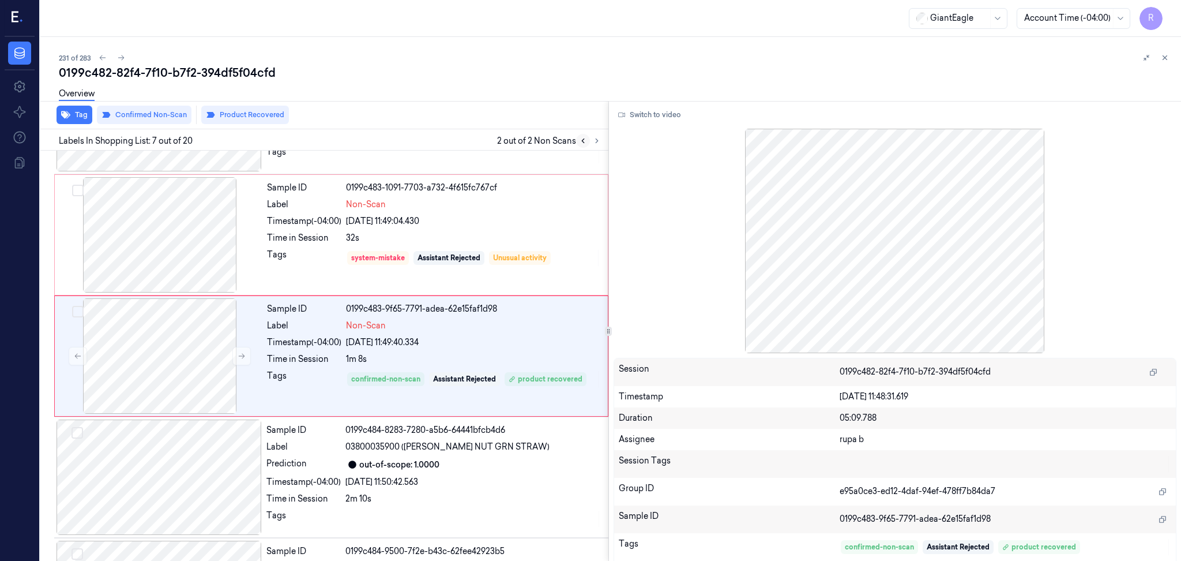
click at [580, 143] on icon at bounding box center [583, 141] width 8 height 8
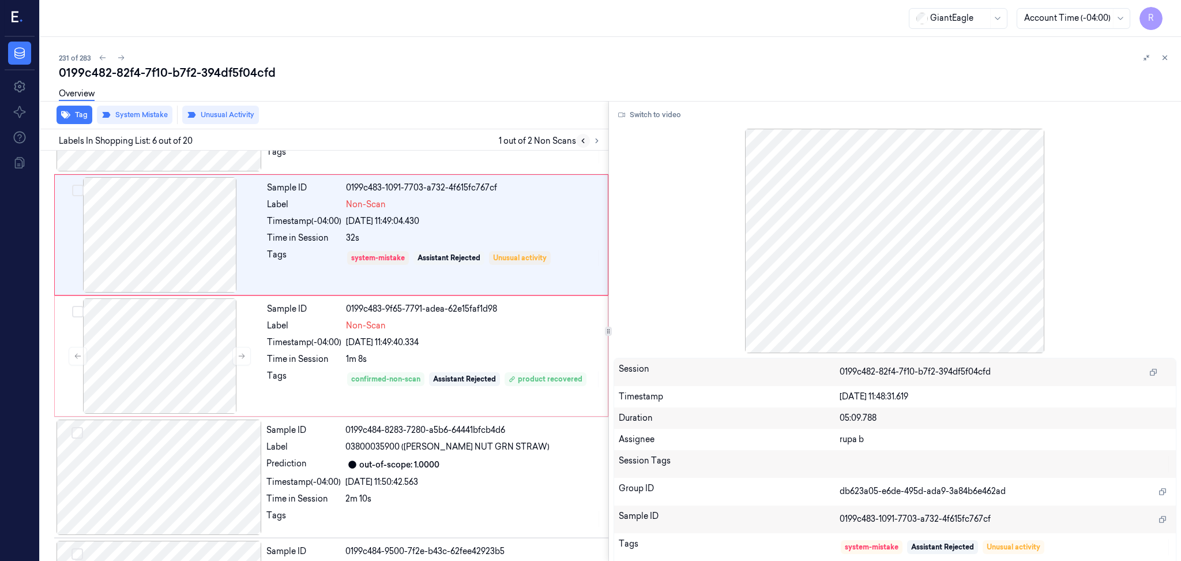
scroll to position [460, 0]
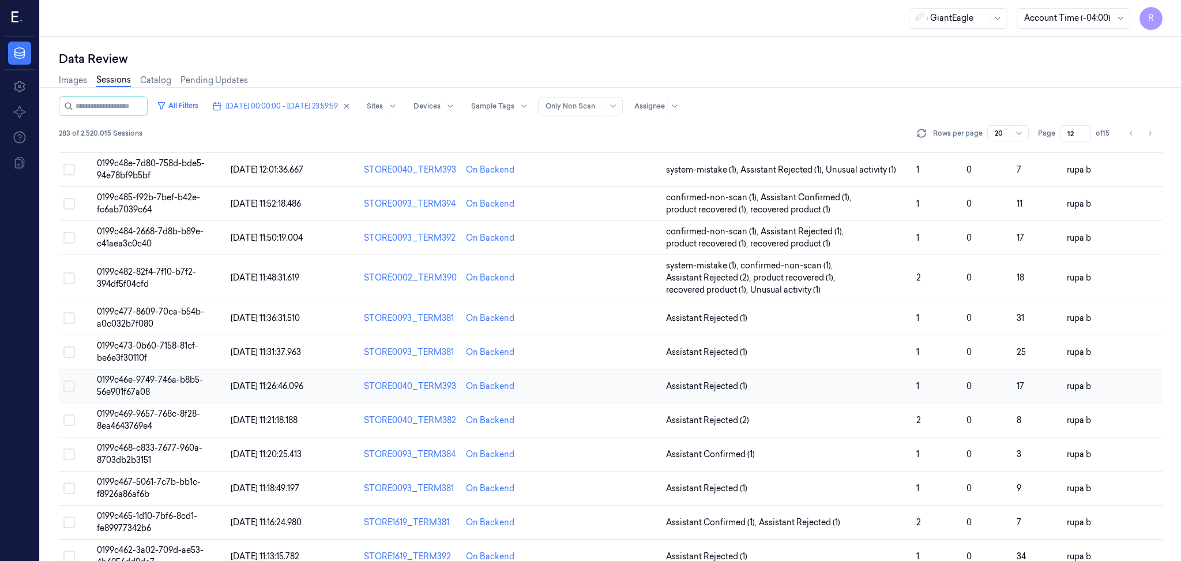
scroll to position [324, 0]
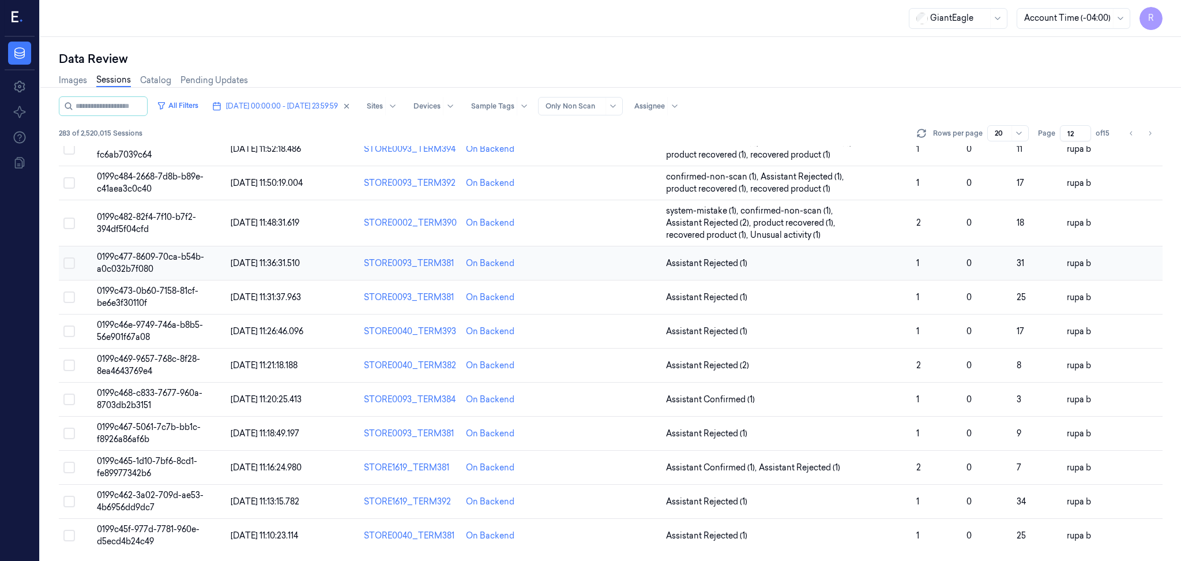
click at [185, 264] on td "0199c477-8609-70ca-b54b-a0c032b7f080" at bounding box center [159, 263] width 134 height 34
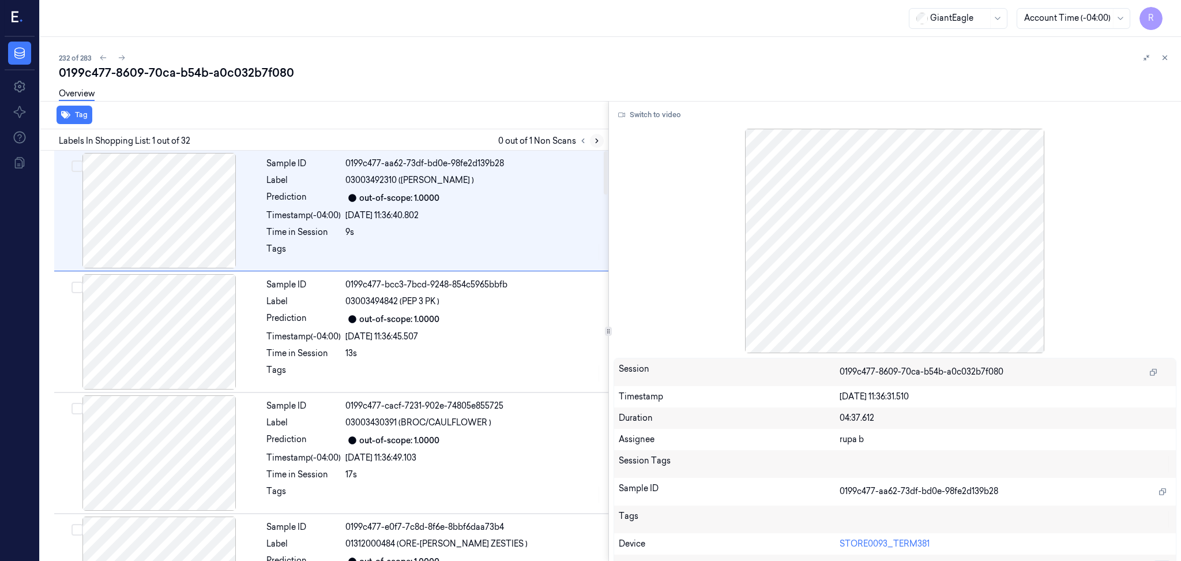
click at [601, 140] on button at bounding box center [597, 141] width 14 height 14
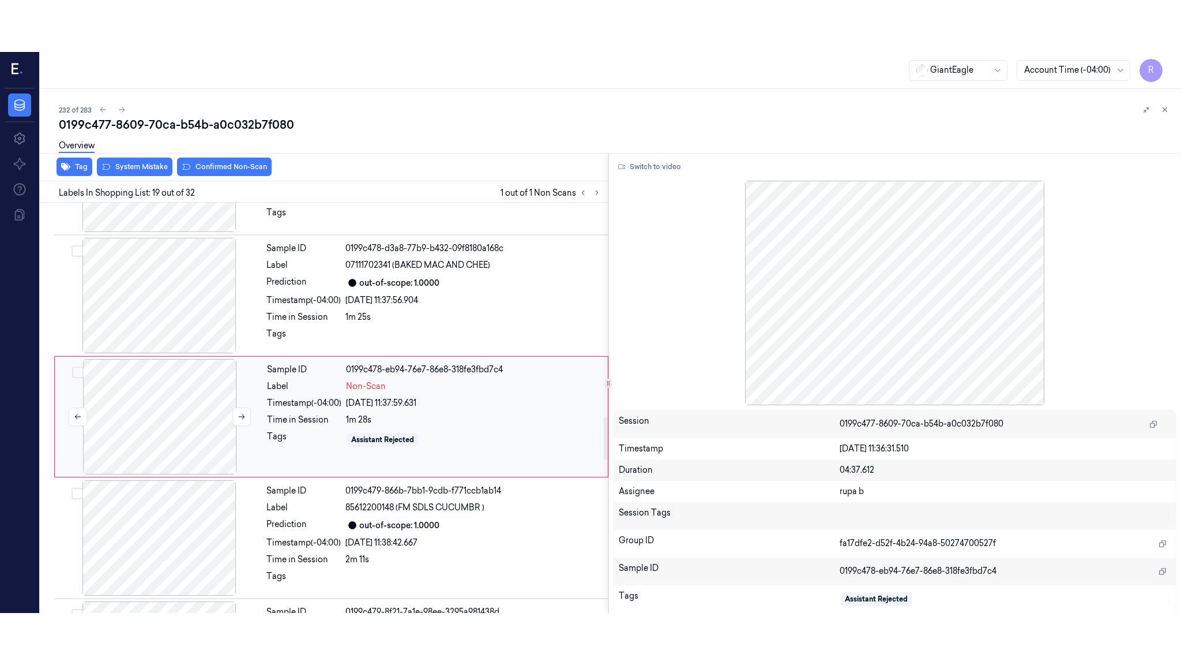
scroll to position [2036, 0]
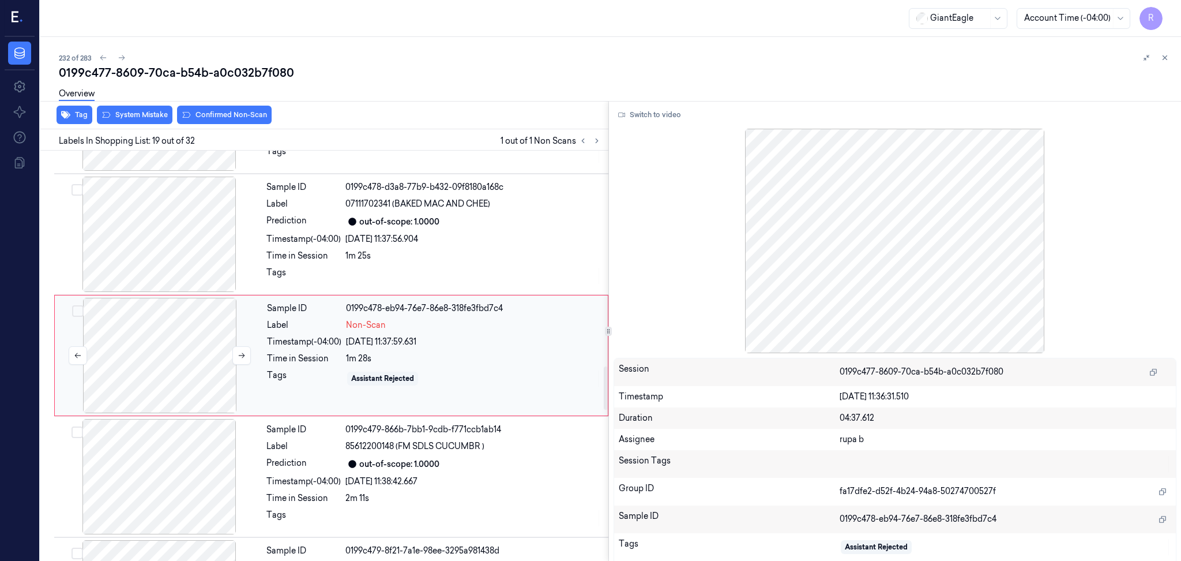
click at [190, 355] on div at bounding box center [159, 355] width 205 height 115
click at [224, 355] on div at bounding box center [159, 355] width 205 height 115
click at [205, 344] on div at bounding box center [159, 355] width 205 height 115
click at [654, 102] on div "Switch to video Session 0199c477-8609-70ca-b54b-a0c032b7f080 Timestamp [DATE] 1…" at bounding box center [895, 331] width 573 height 460
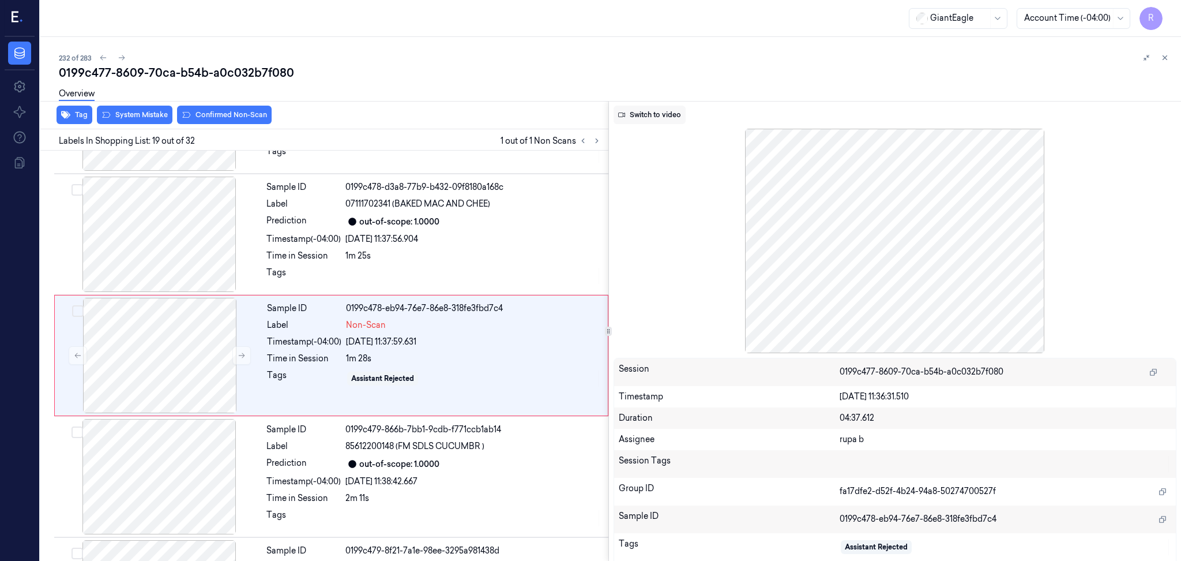
click at [654, 108] on button "Switch to video" at bounding box center [650, 115] width 72 height 18
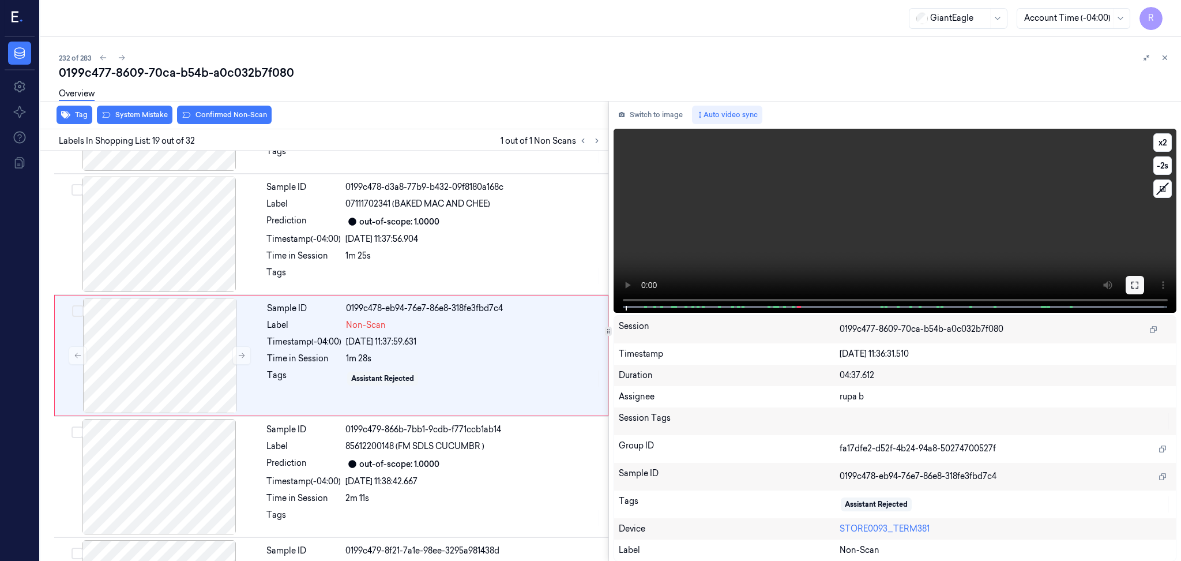
click at [1141, 288] on button at bounding box center [1135, 285] width 18 height 18
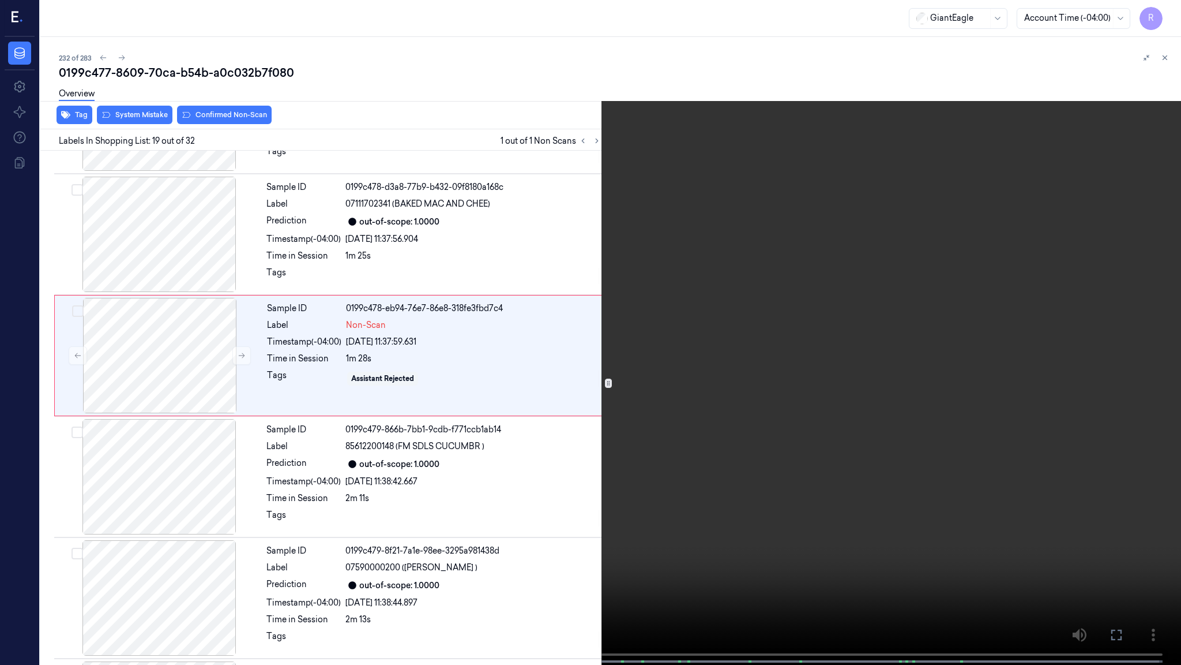
click at [1084, 359] on video at bounding box center [590, 333] width 1181 height 667
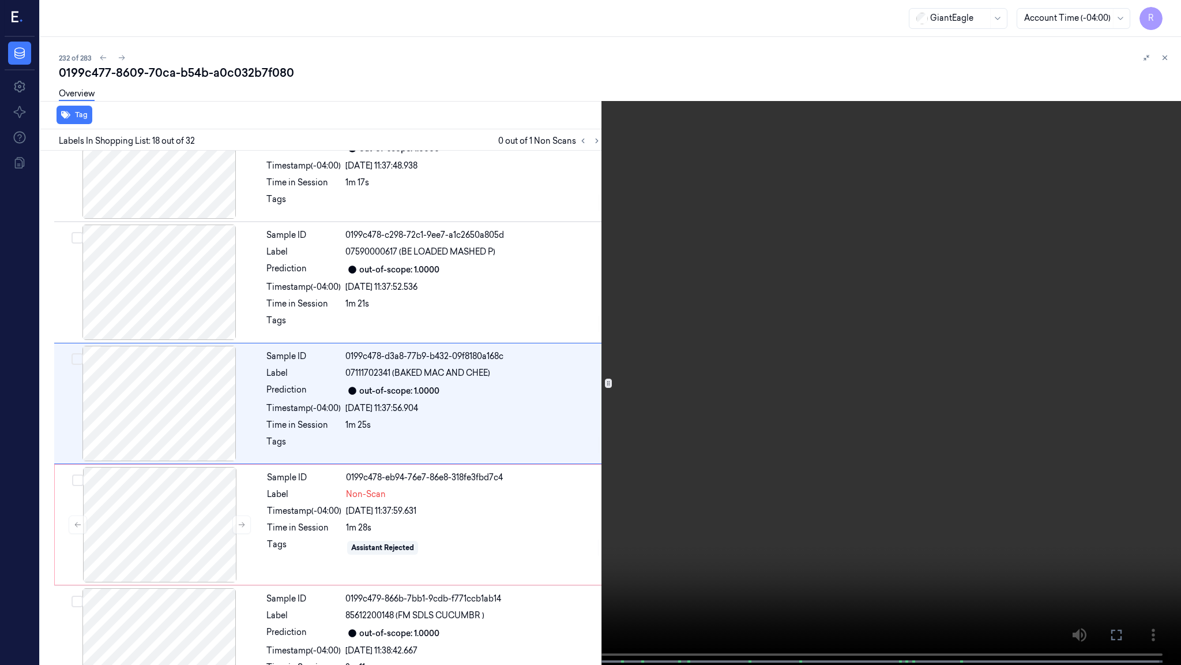
scroll to position [1863, 0]
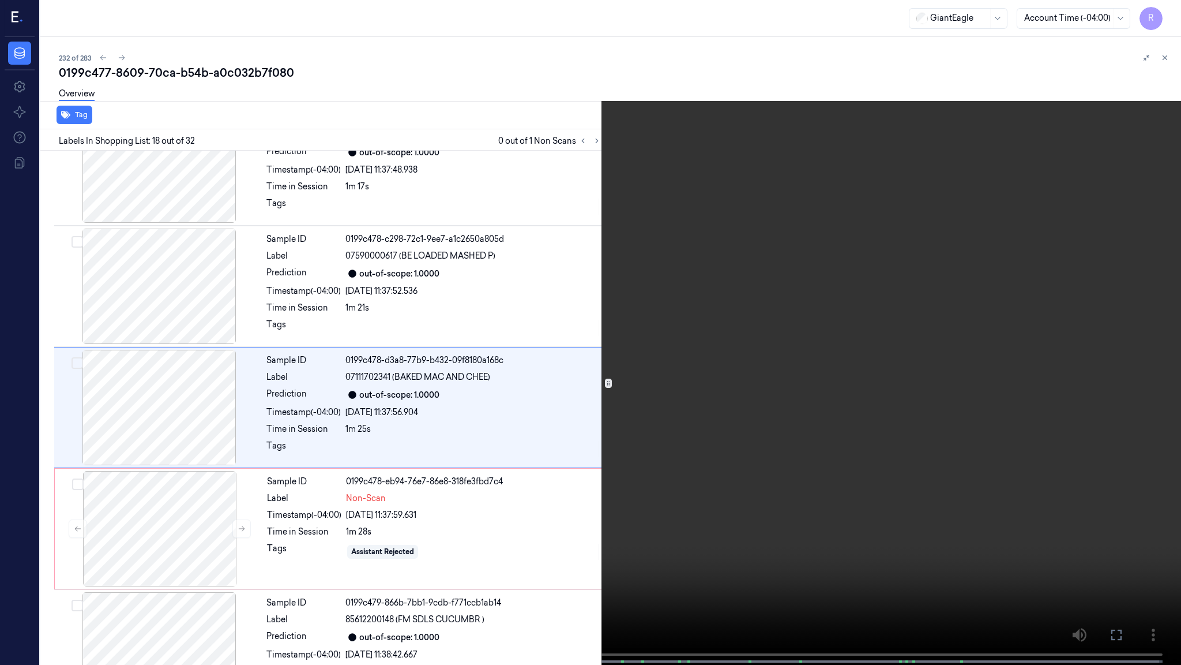
click at [356, 560] on span at bounding box center [357, 661] width 2 height 6
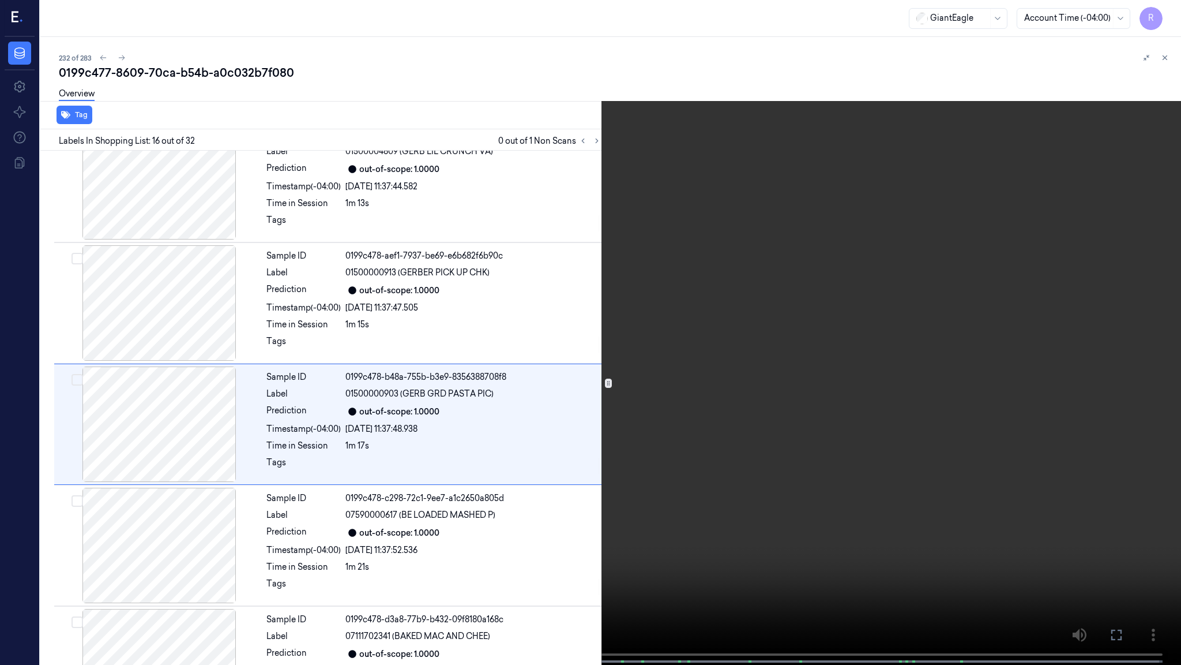
scroll to position [1620, 0]
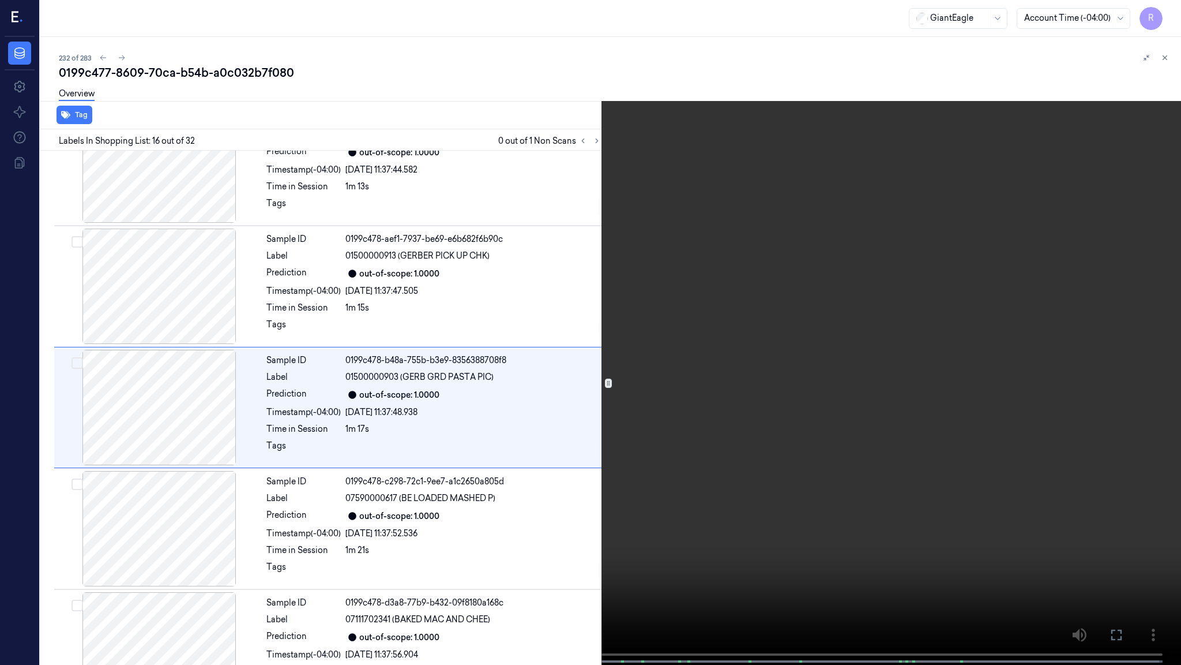
click at [551, 436] on video at bounding box center [590, 333] width 1181 height 667
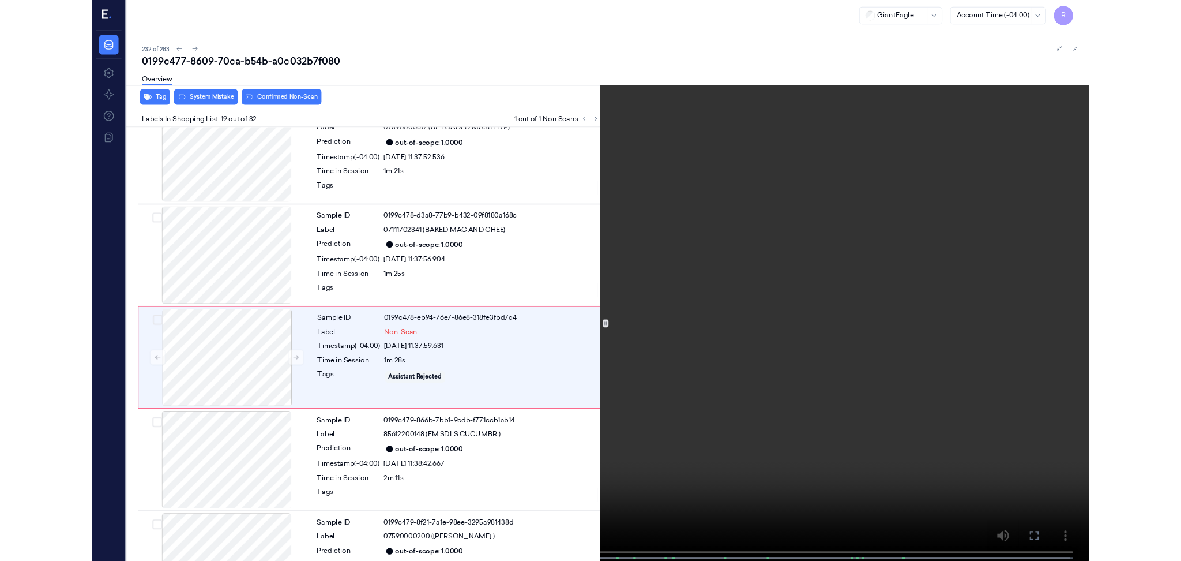
scroll to position [1984, 0]
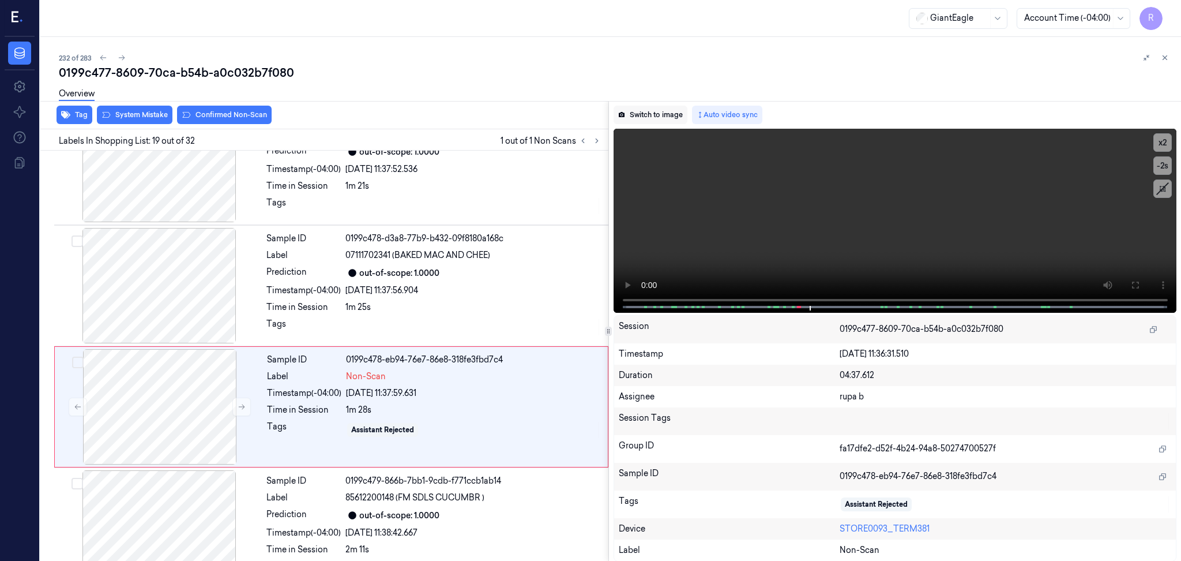
click at [665, 108] on button "Switch to image" at bounding box center [651, 115] width 74 height 18
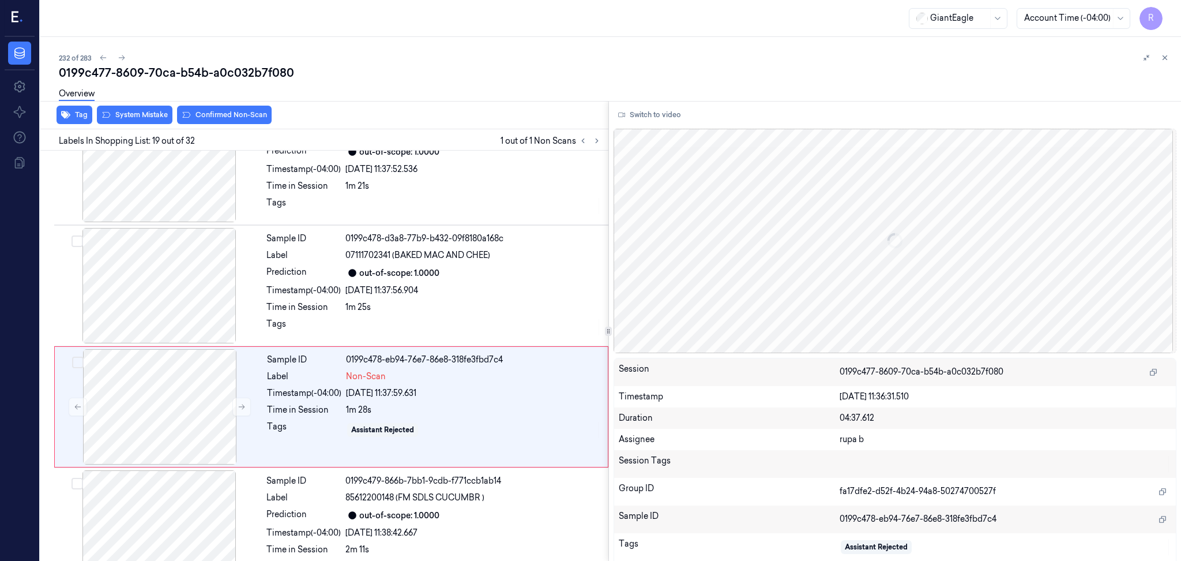
scroll to position [2036, 0]
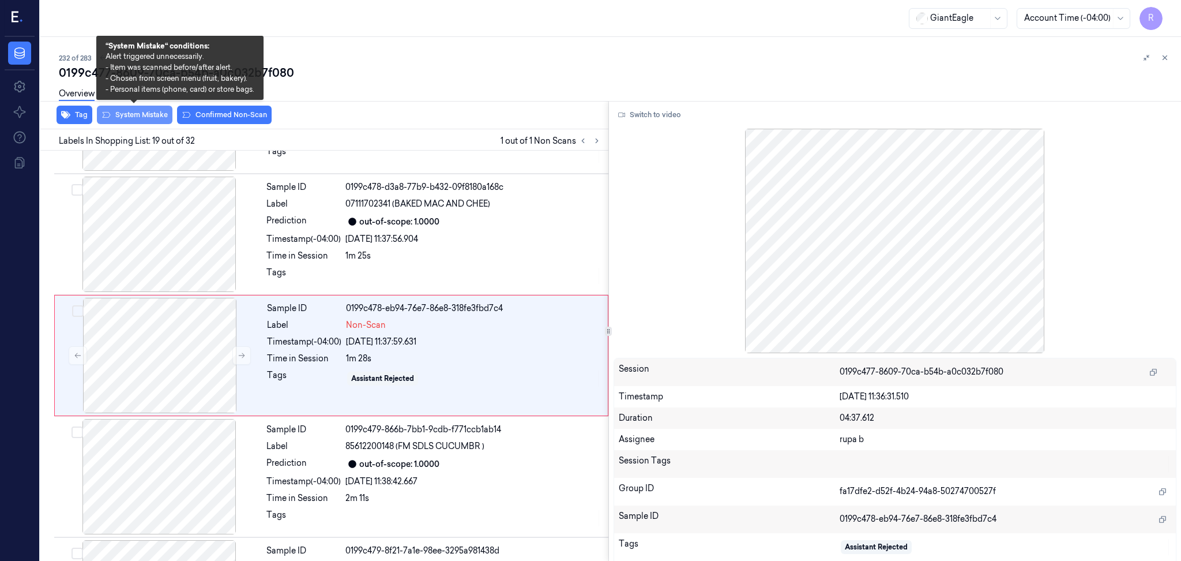
click at [149, 114] on button "System Mistake" at bounding box center [135, 115] width 76 height 18
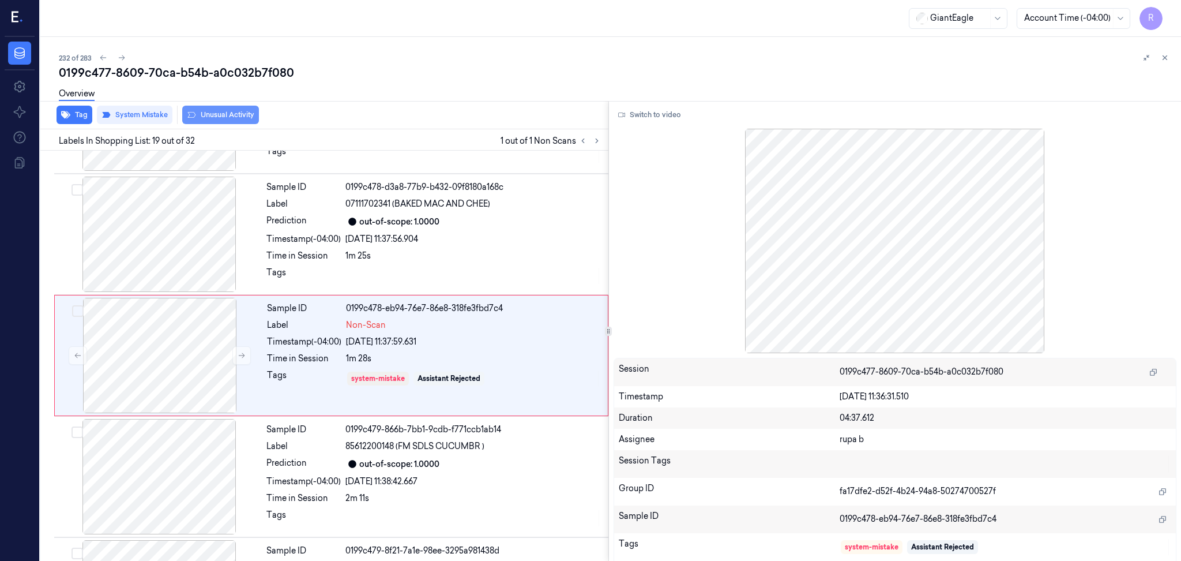
click at [220, 117] on button "Unusual Activity" at bounding box center [220, 115] width 77 height 18
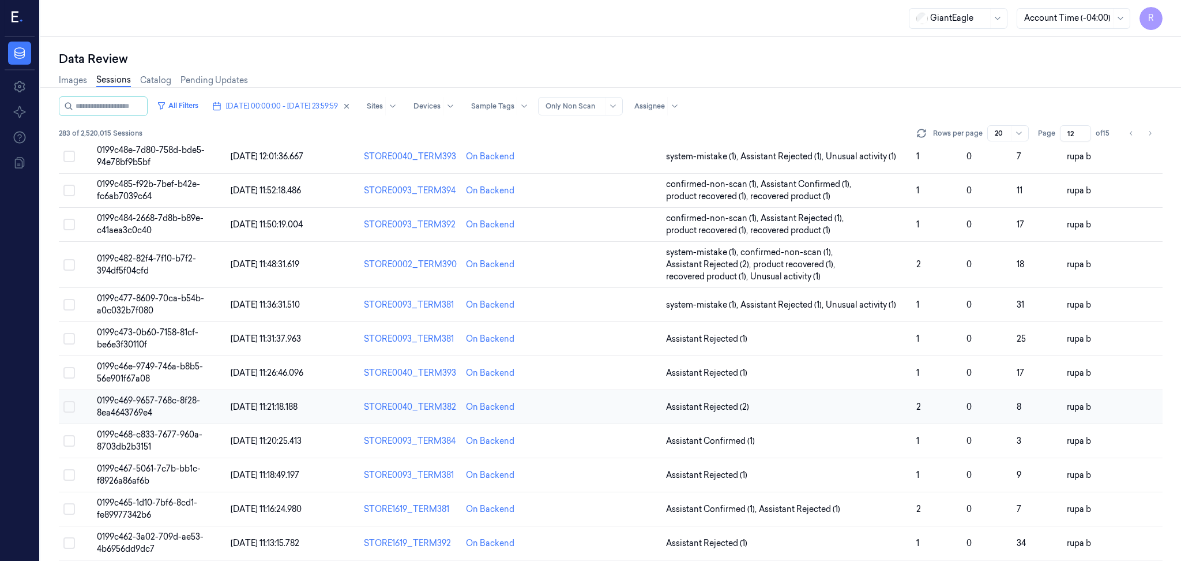
scroll to position [307, 0]
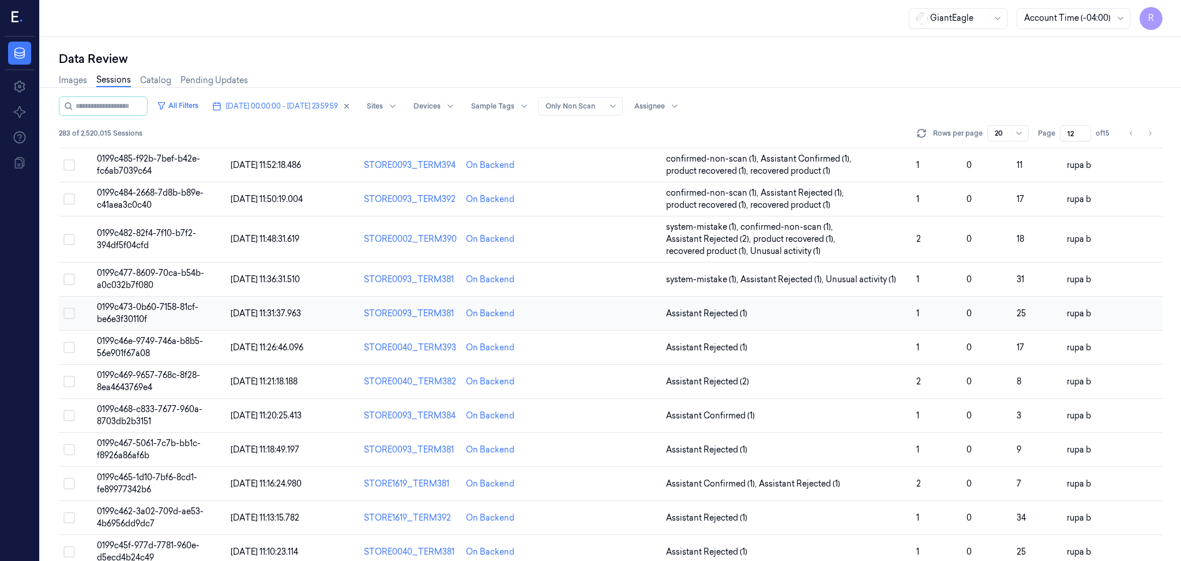
click at [195, 308] on span "0199c473-0b60-7158-81cf-be6e3f30110f" at bounding box center [148, 313] width 102 height 22
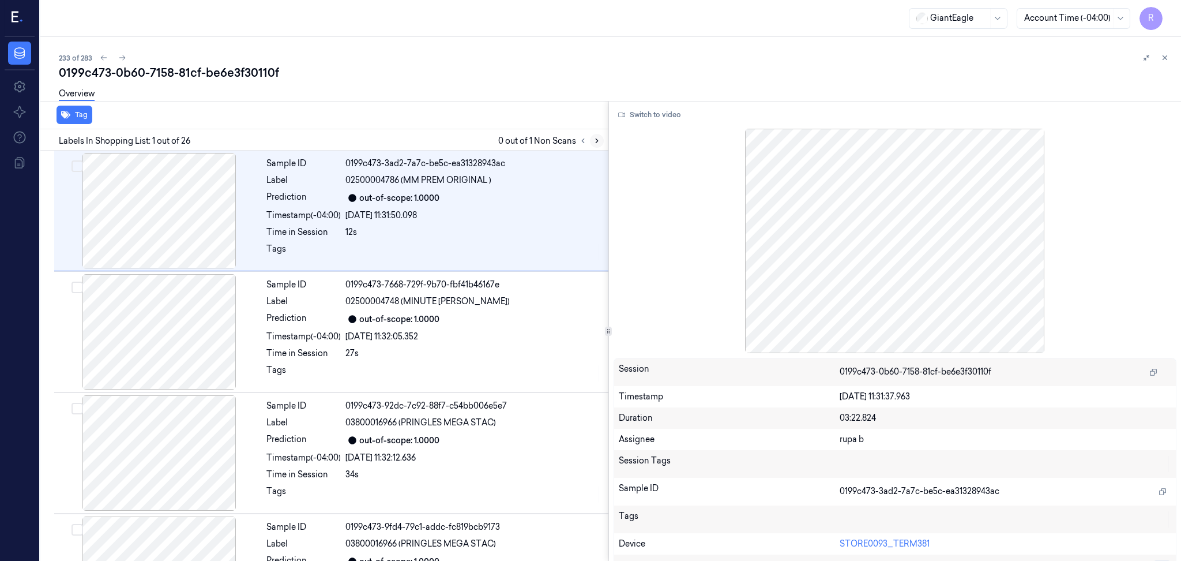
click at [597, 137] on icon at bounding box center [597, 141] width 8 height 8
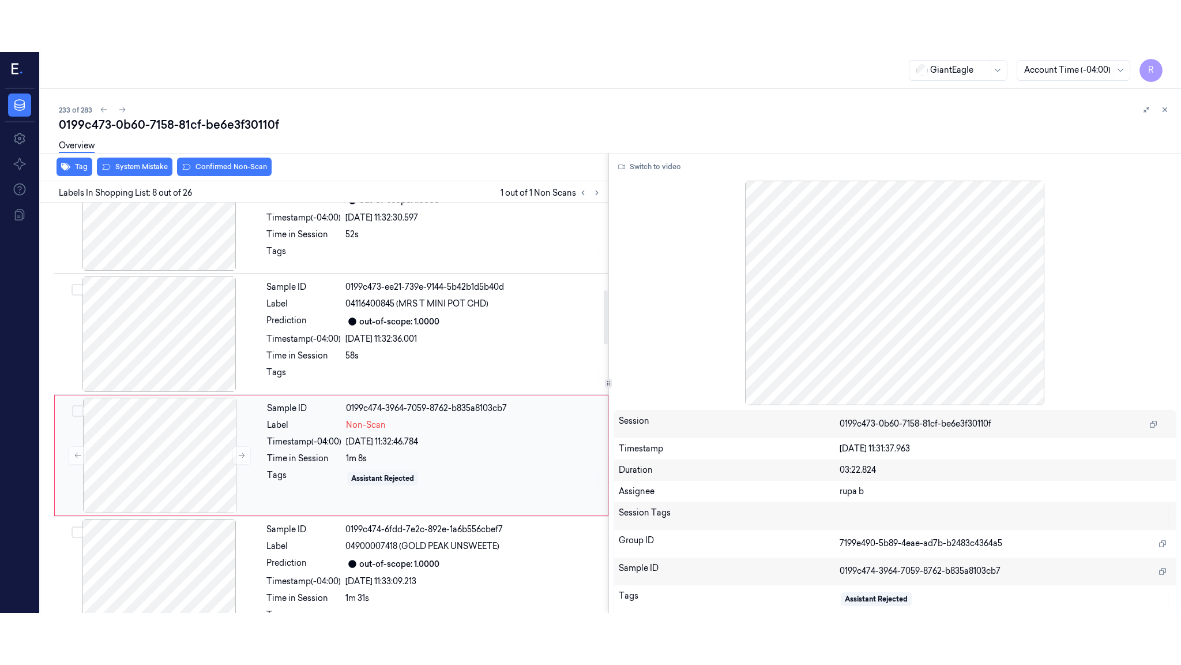
scroll to position [703, 0]
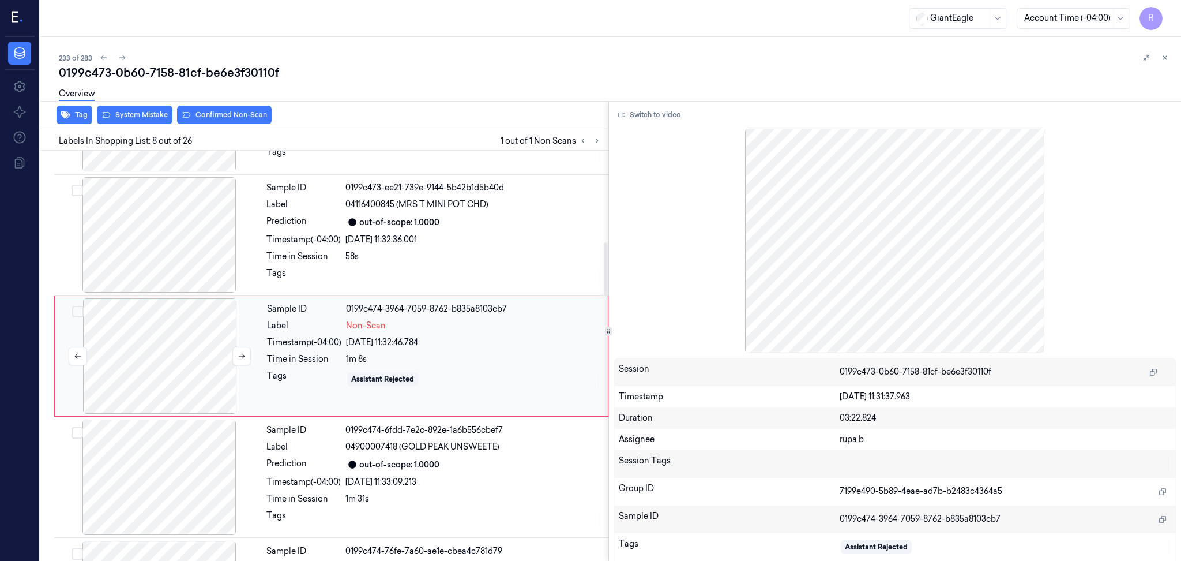
click at [185, 380] on div at bounding box center [159, 355] width 205 height 115
click at [659, 118] on button "Switch to video" at bounding box center [650, 115] width 72 height 18
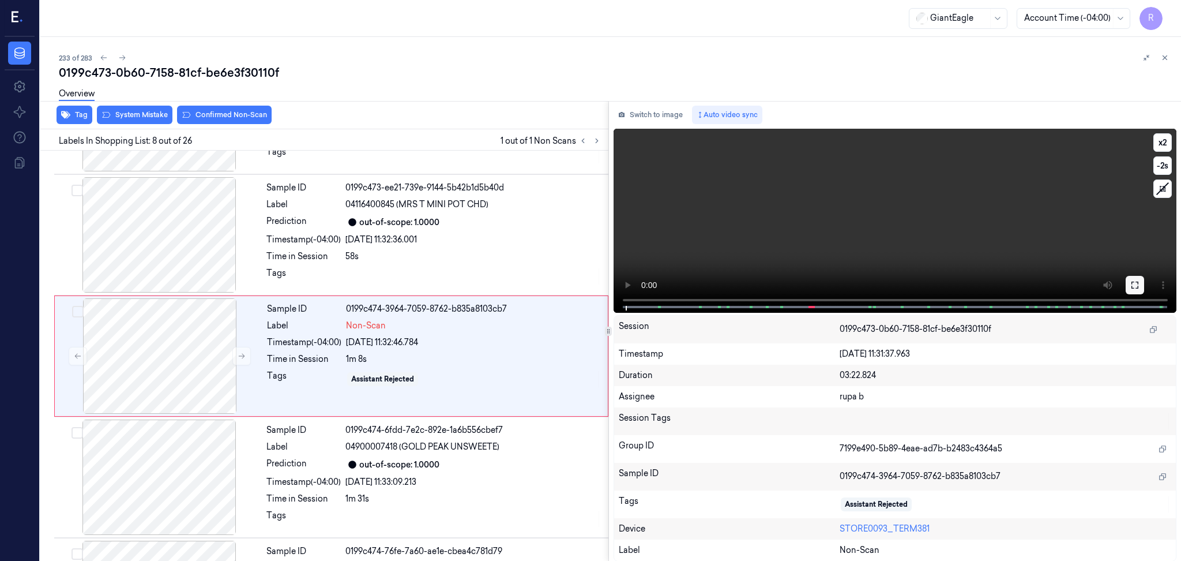
click at [1134, 284] on icon at bounding box center [1135, 284] width 9 height 9
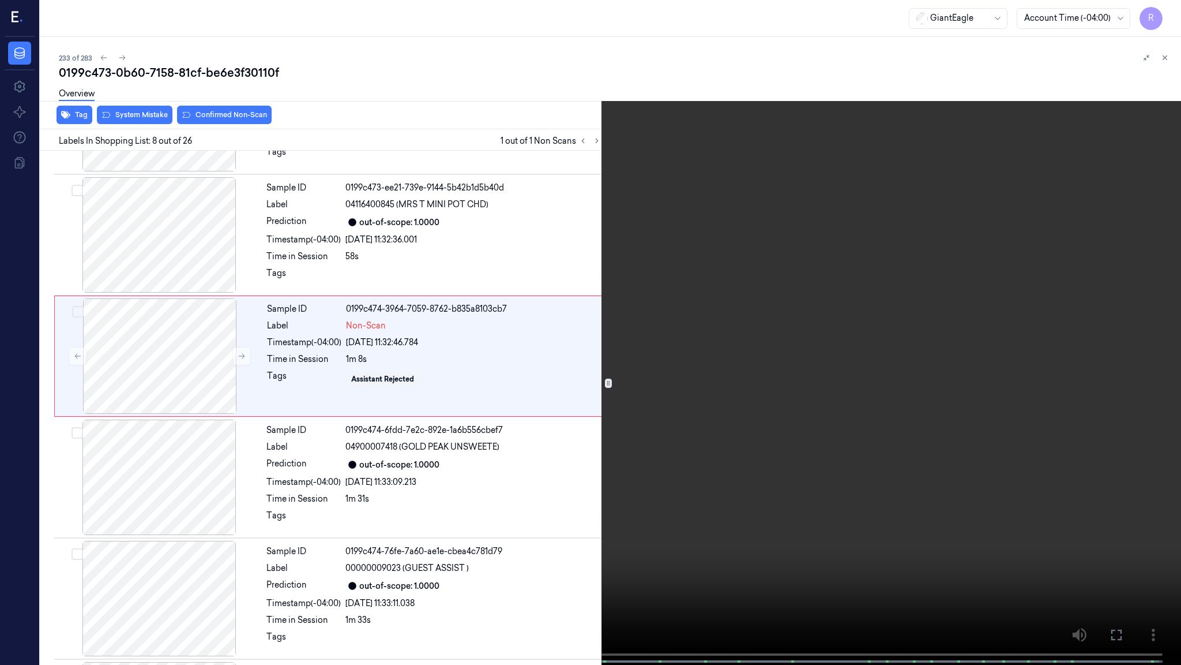
click at [1134, 351] on video at bounding box center [590, 333] width 1181 height 667
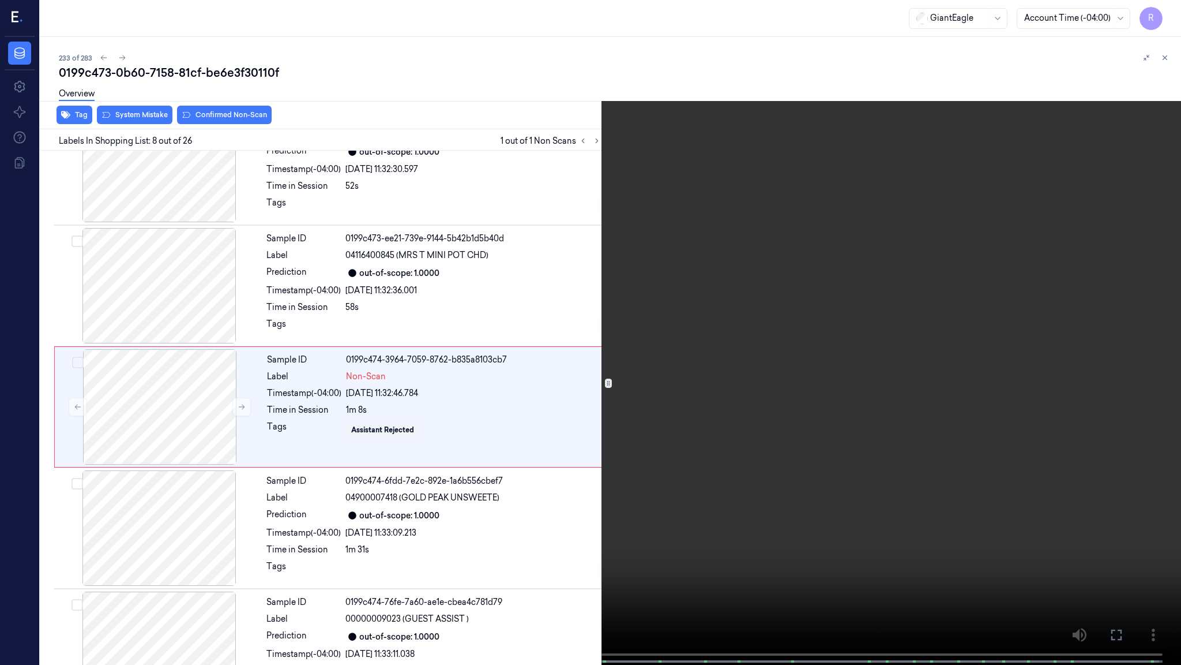
scroll to position [651, 0]
click at [1021, 339] on video at bounding box center [590, 333] width 1181 height 667
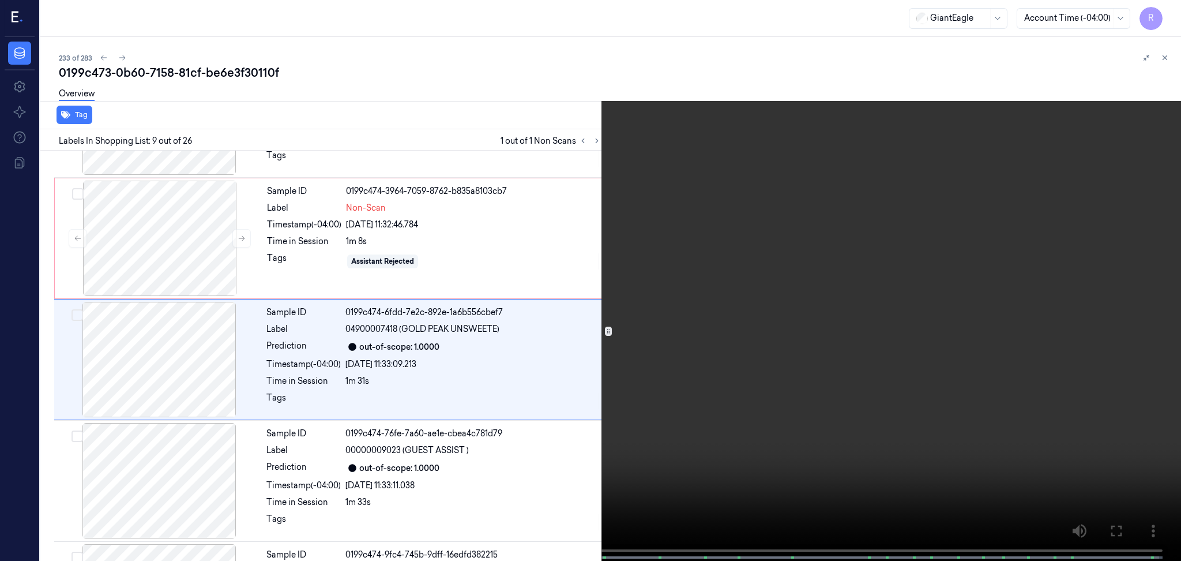
scroll to position [824, 0]
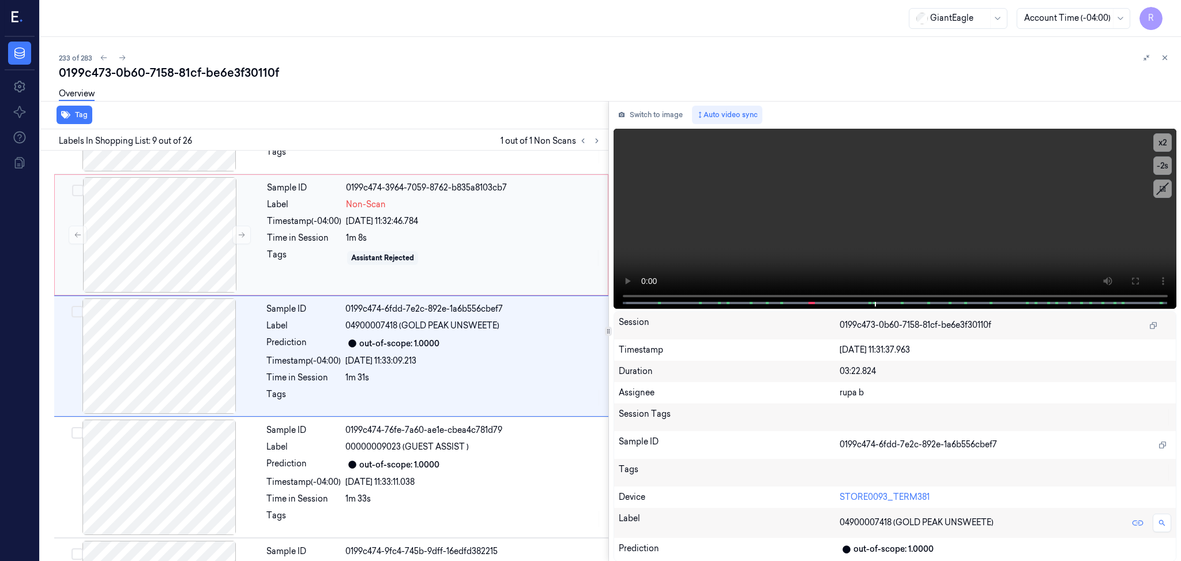
drag, startPoint x: 659, startPoint y: 115, endPoint x: 414, endPoint y: 223, distance: 267.8
click at [659, 115] on button "Switch to image" at bounding box center [651, 115] width 74 height 18
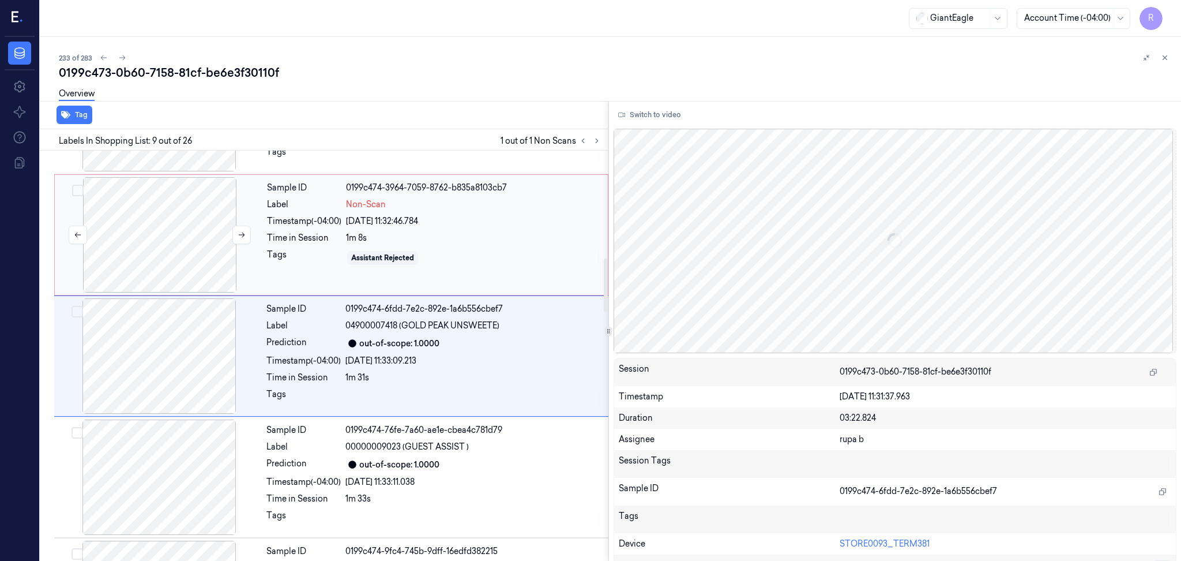
click at [172, 238] on div at bounding box center [159, 234] width 205 height 115
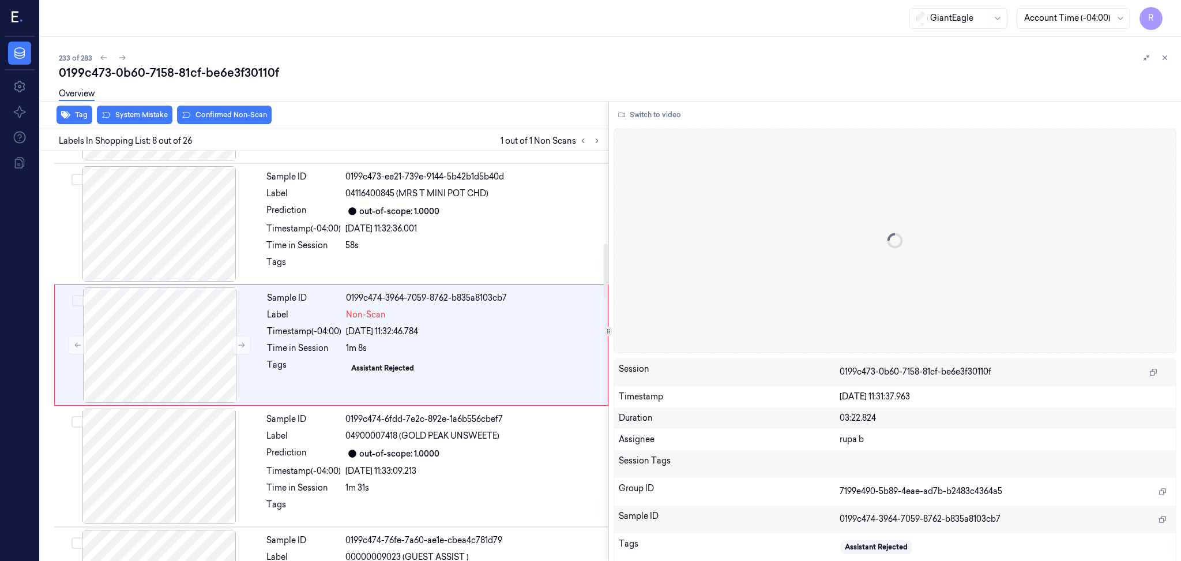
scroll to position [703, 0]
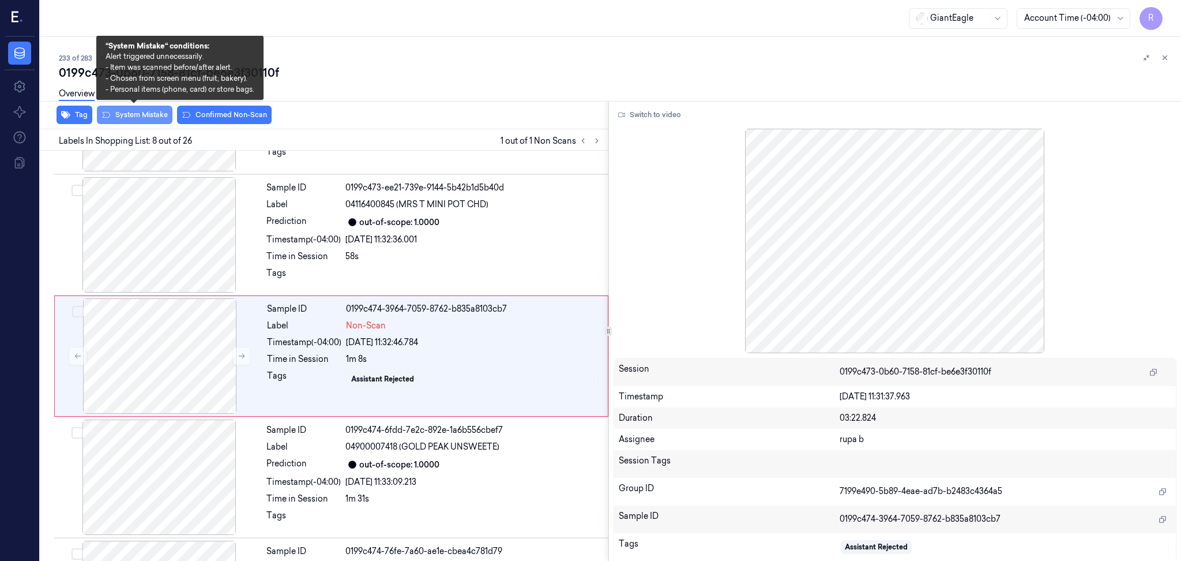
click at [141, 114] on button "System Mistake" at bounding box center [135, 115] width 76 height 18
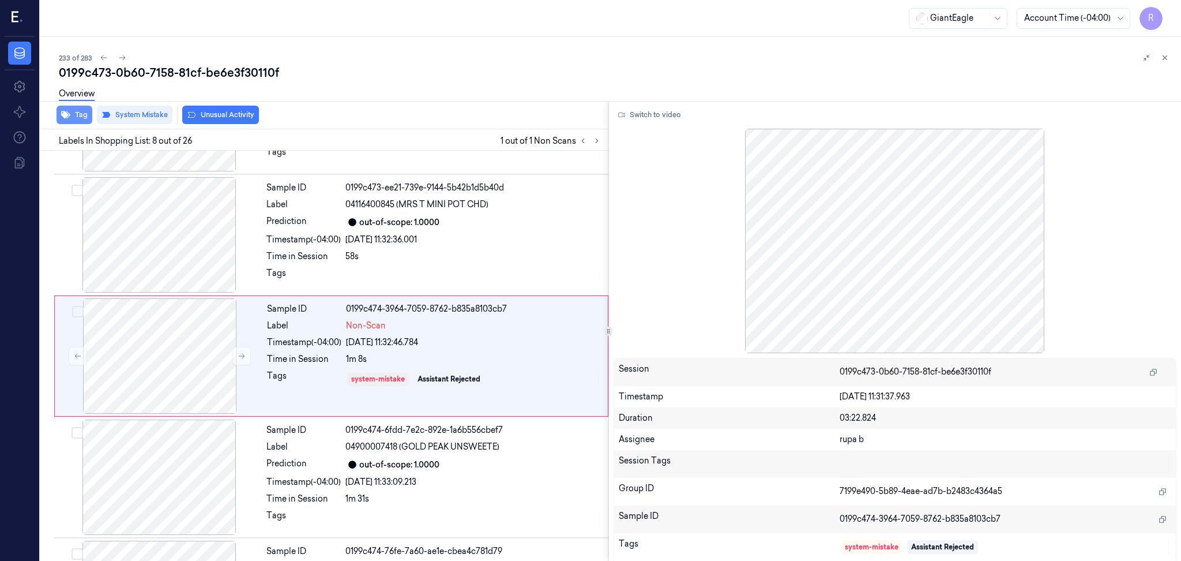
click at [58, 119] on button "Tag" at bounding box center [75, 115] width 36 height 18
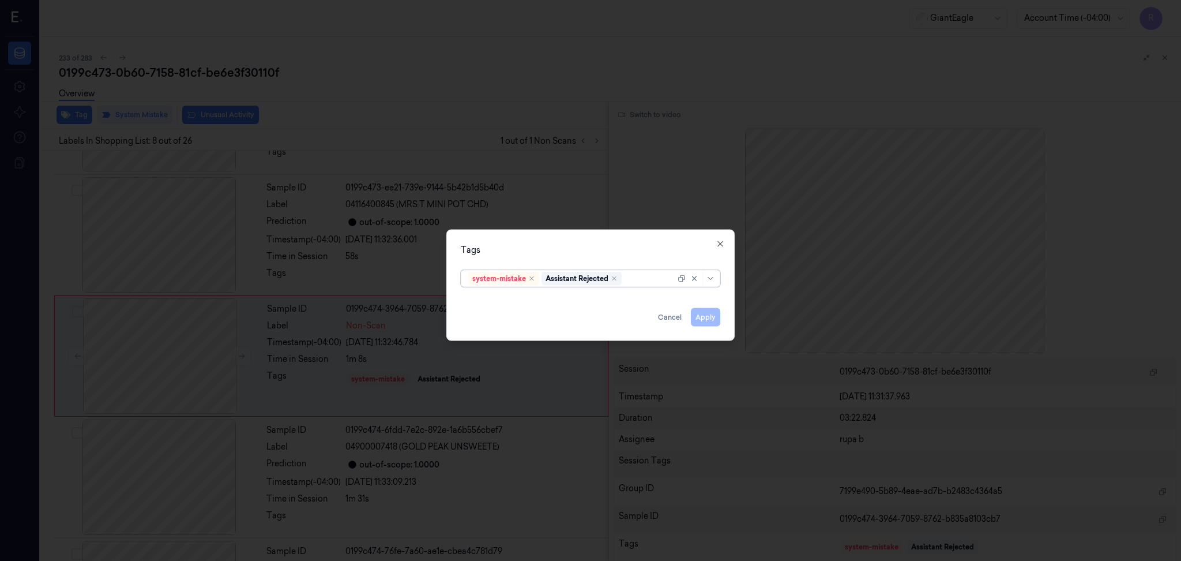
click at [641, 277] on div at bounding box center [649, 278] width 51 height 12
type input "bag"
click at [517, 303] on div "Bag" at bounding box center [590, 302] width 245 height 12
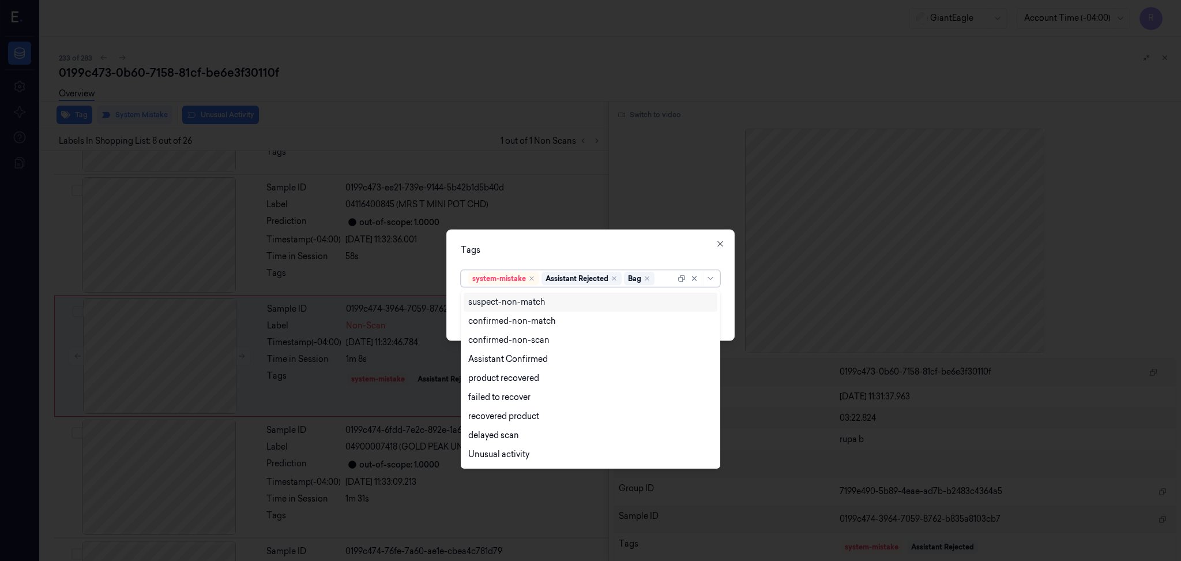
click at [549, 244] on div "Tags" at bounding box center [591, 250] width 260 height 12
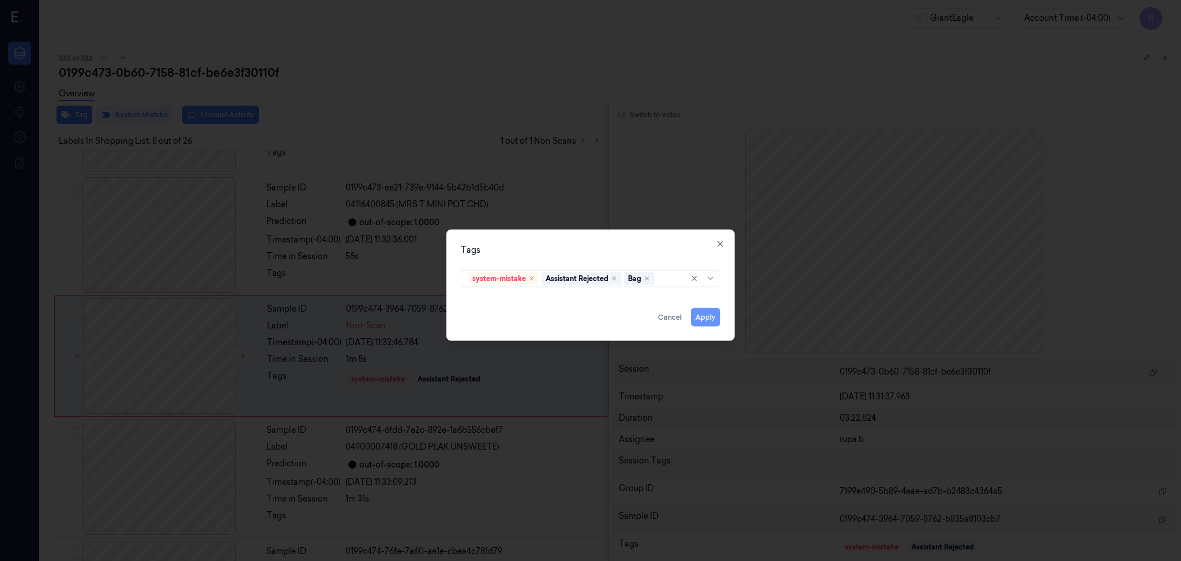
click at [710, 319] on button "Apply" at bounding box center [705, 317] width 29 height 18
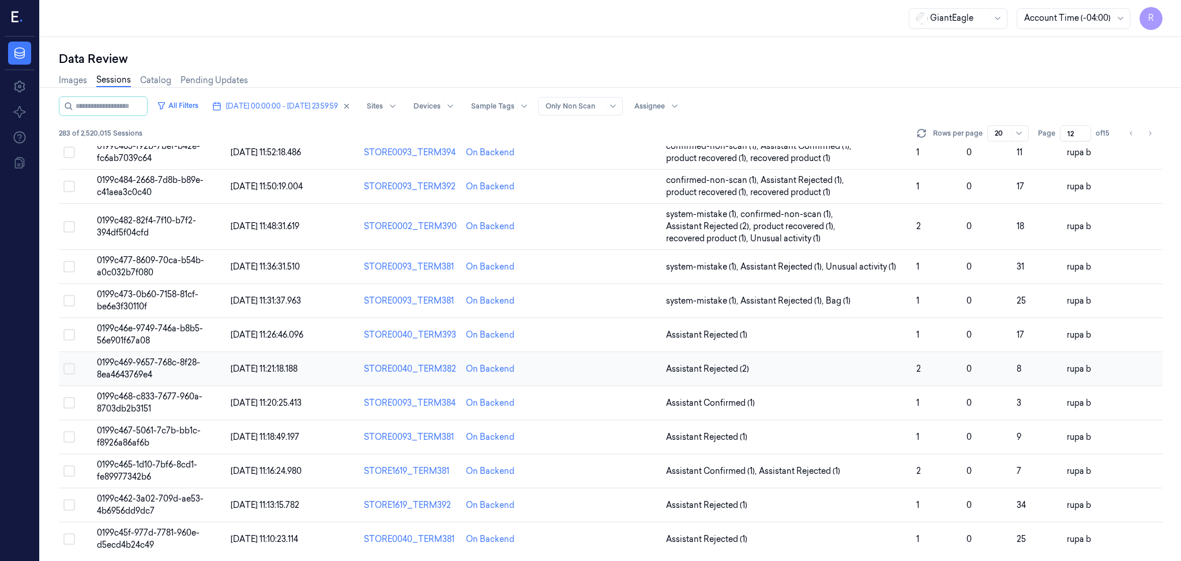
scroll to position [324, 0]
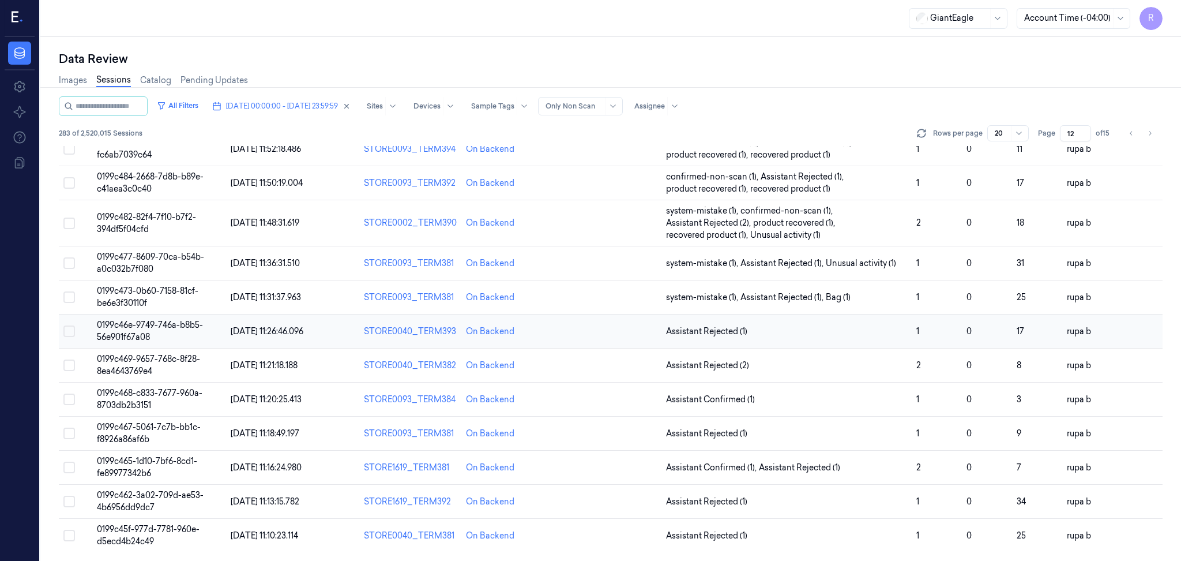
click at [188, 328] on span "0199c46e-9749-746a-b8b5-56e901f67a08" at bounding box center [150, 331] width 106 height 22
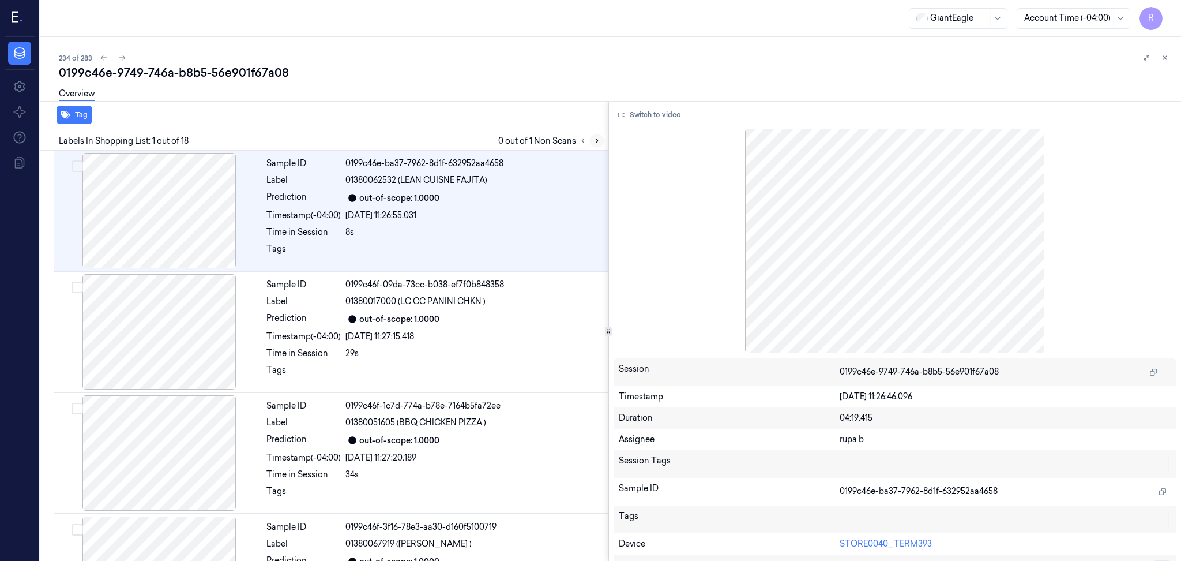
click at [602, 142] on button at bounding box center [597, 141] width 14 height 14
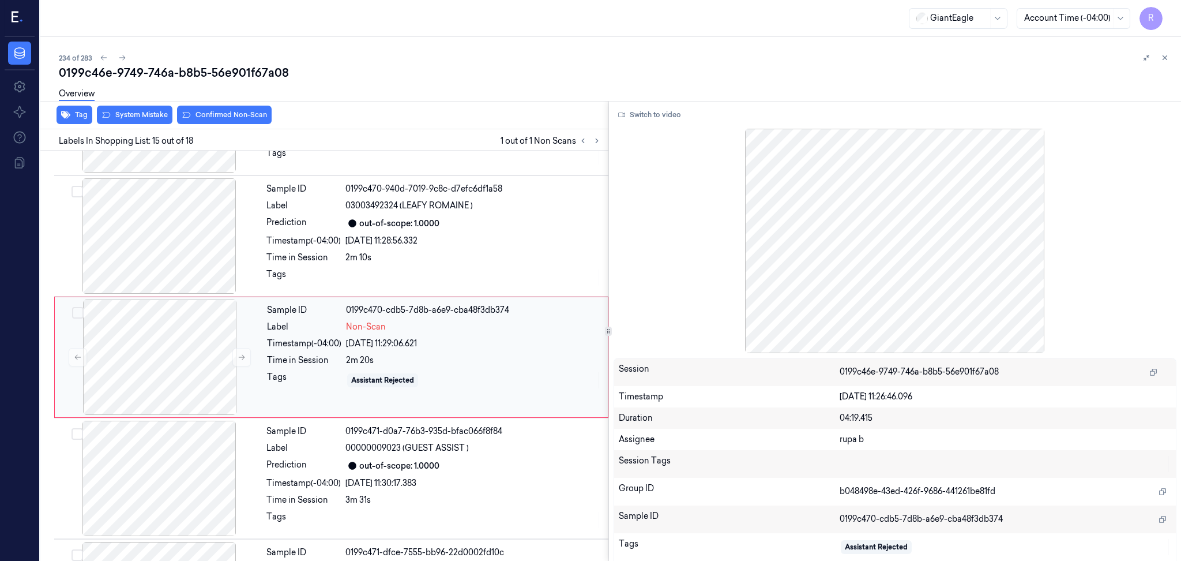
scroll to position [1551, 0]
click at [197, 352] on div at bounding box center [159, 355] width 205 height 115
click at [640, 116] on button "Switch to video" at bounding box center [650, 115] width 72 height 18
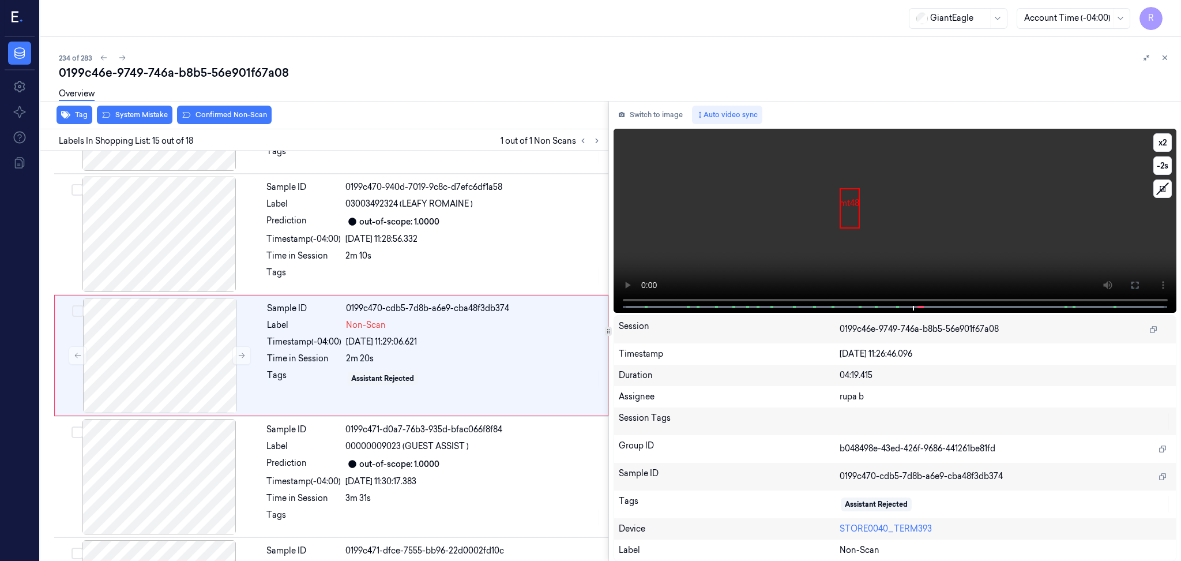
click at [897, 304] on span at bounding box center [897, 307] width 2 height 6
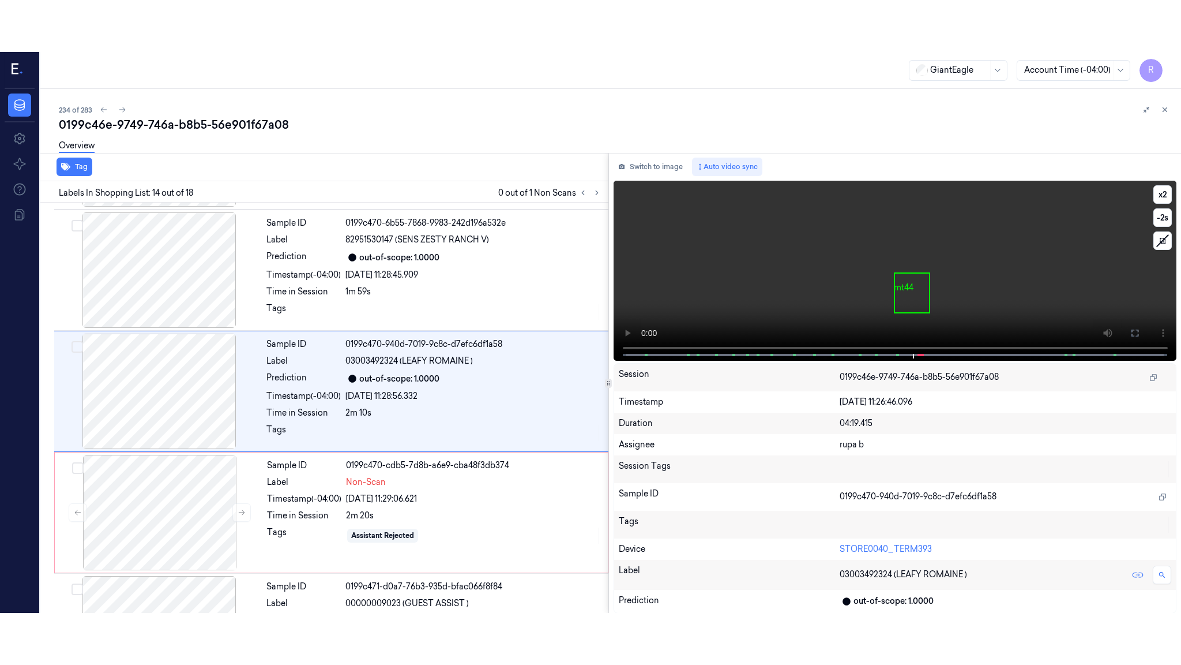
scroll to position [1429, 0]
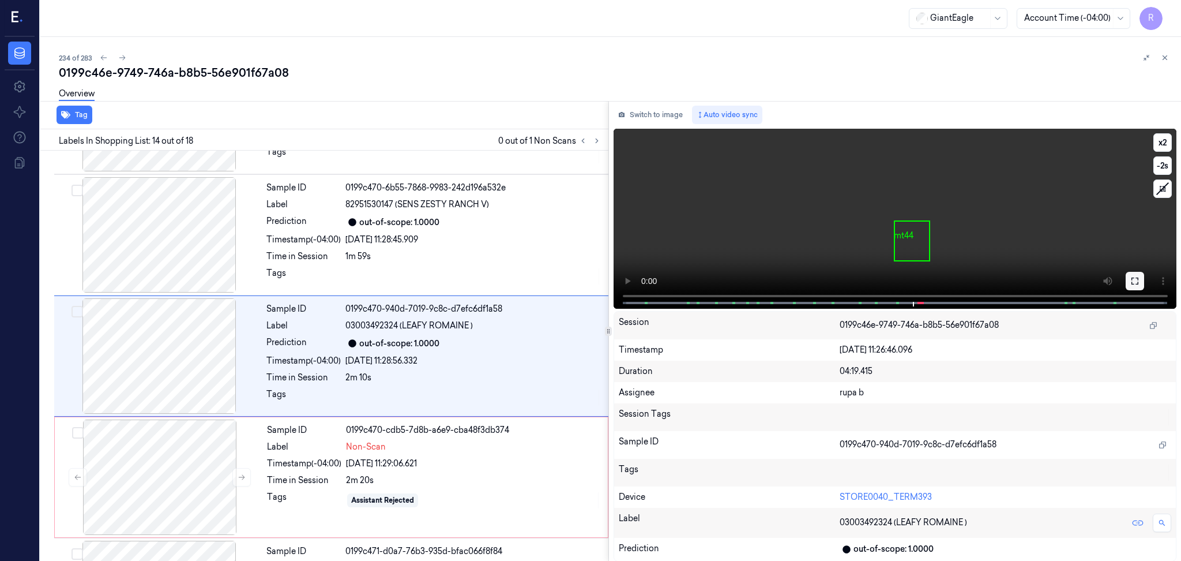
click at [1133, 285] on icon at bounding box center [1135, 280] width 9 height 9
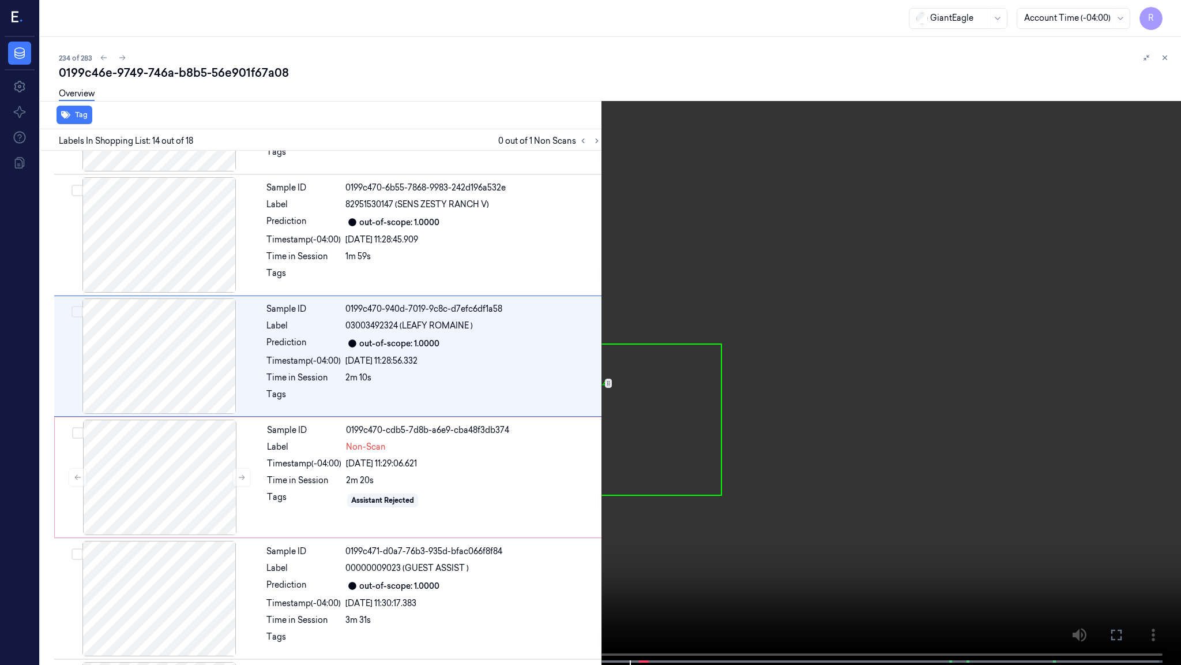
click at [1120, 343] on video at bounding box center [590, 333] width 1181 height 667
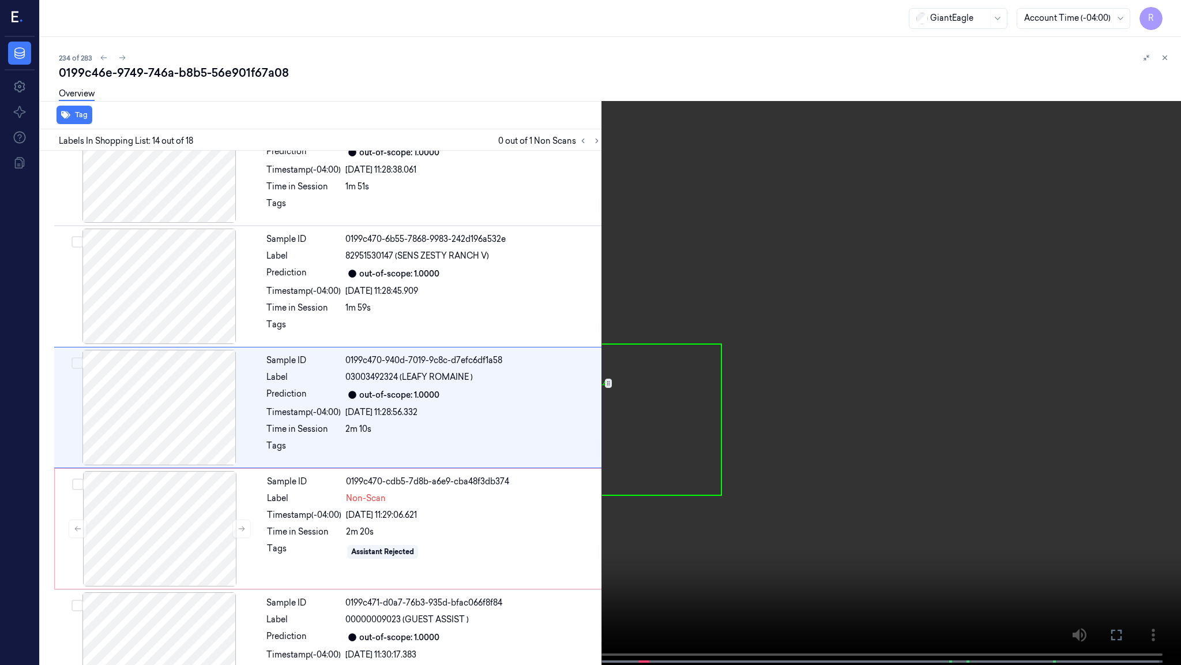
click at [851, 382] on video at bounding box center [590, 333] width 1181 height 667
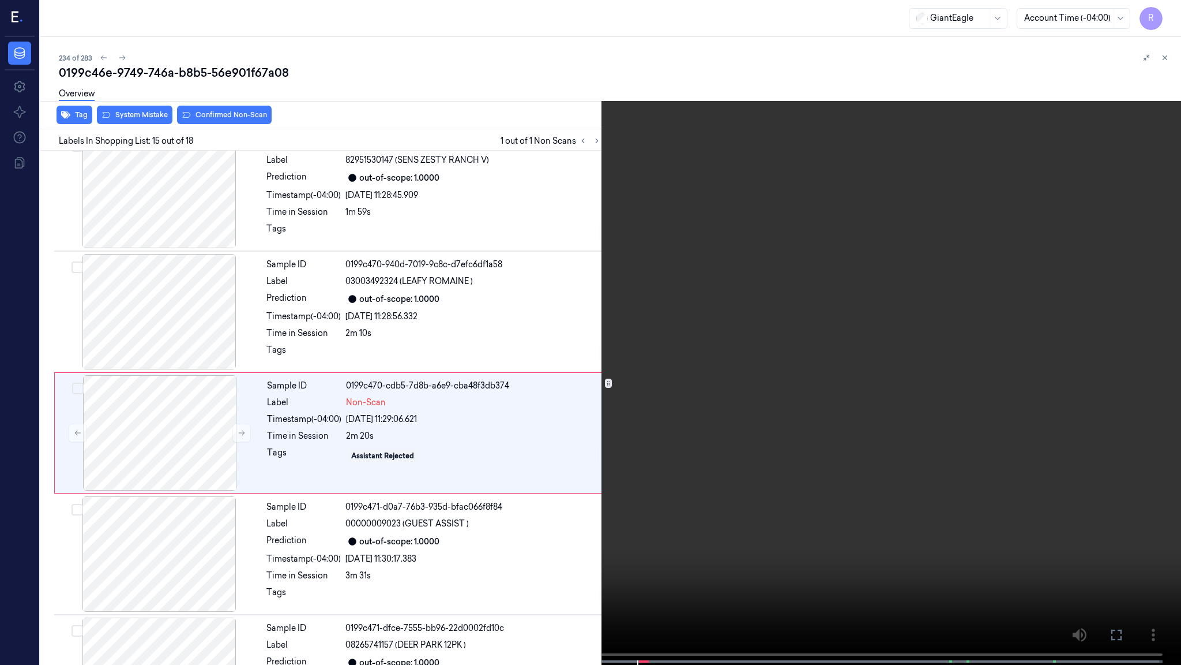
scroll to position [1499, 0]
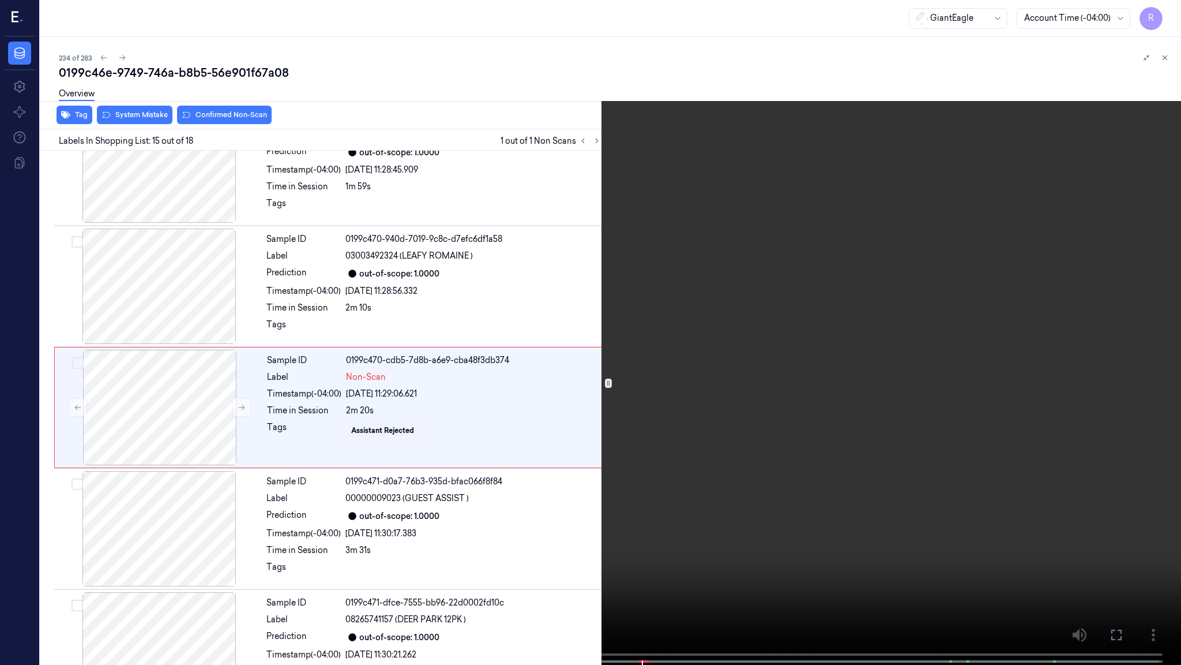
click at [866, 323] on video at bounding box center [590, 333] width 1181 height 667
click at [1169, 14] on button "x 2" at bounding box center [1167, 14] width 18 height 18
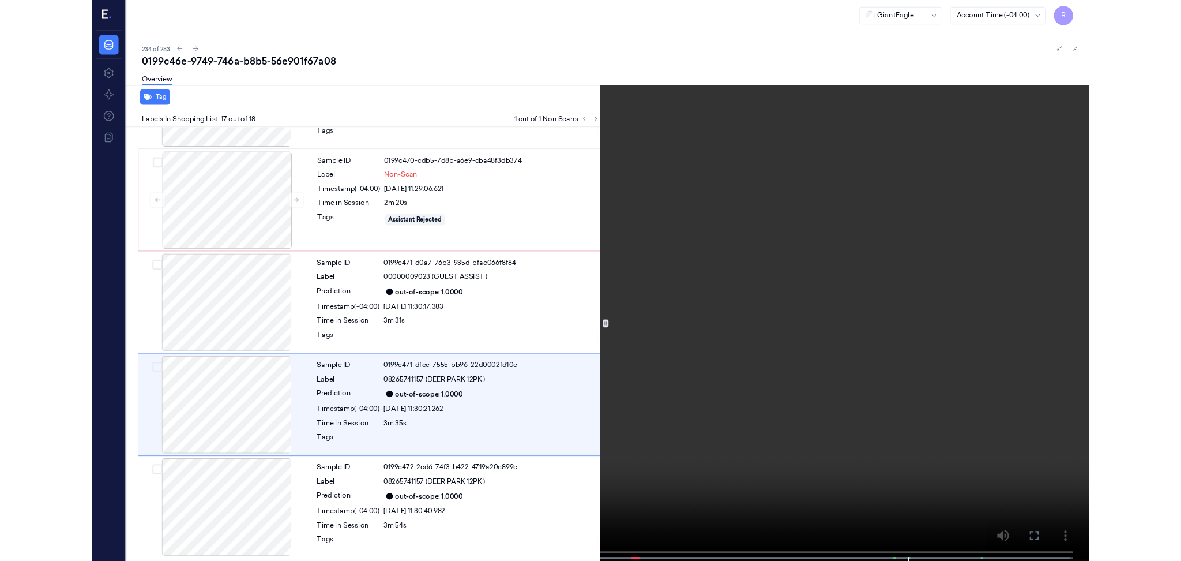
scroll to position [1671, 0]
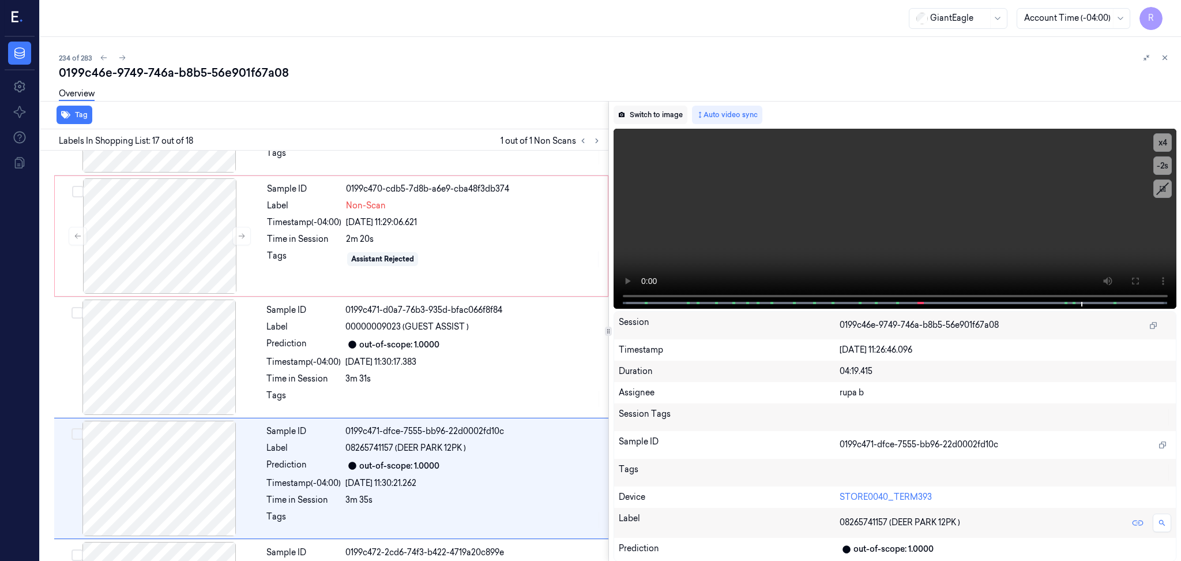
click at [662, 117] on button "Switch to image" at bounding box center [651, 115] width 74 height 18
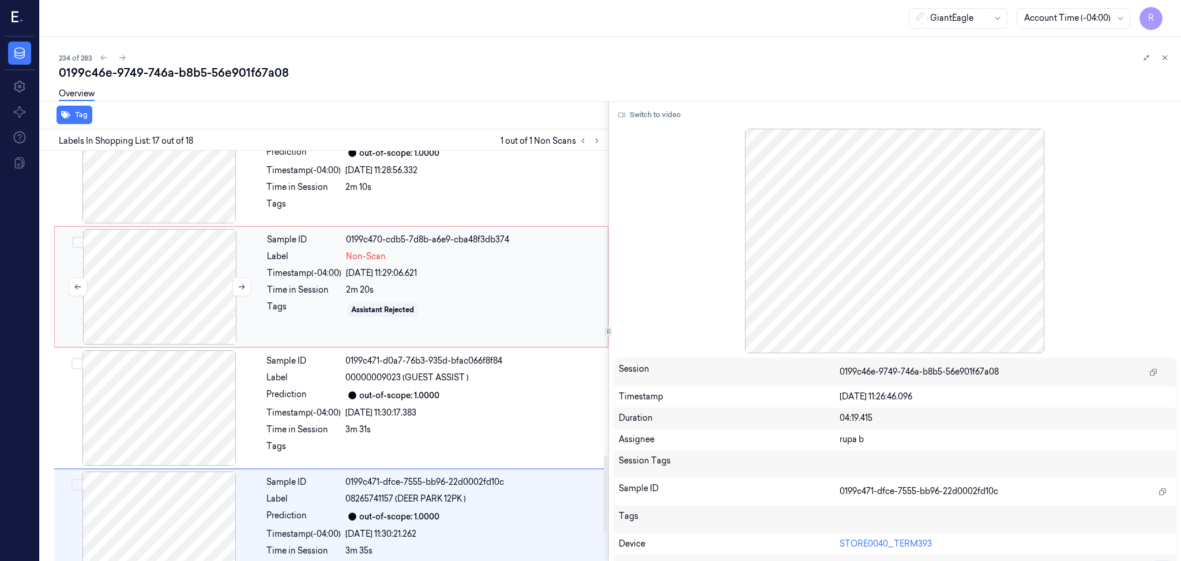
click at [141, 283] on div at bounding box center [159, 286] width 205 height 115
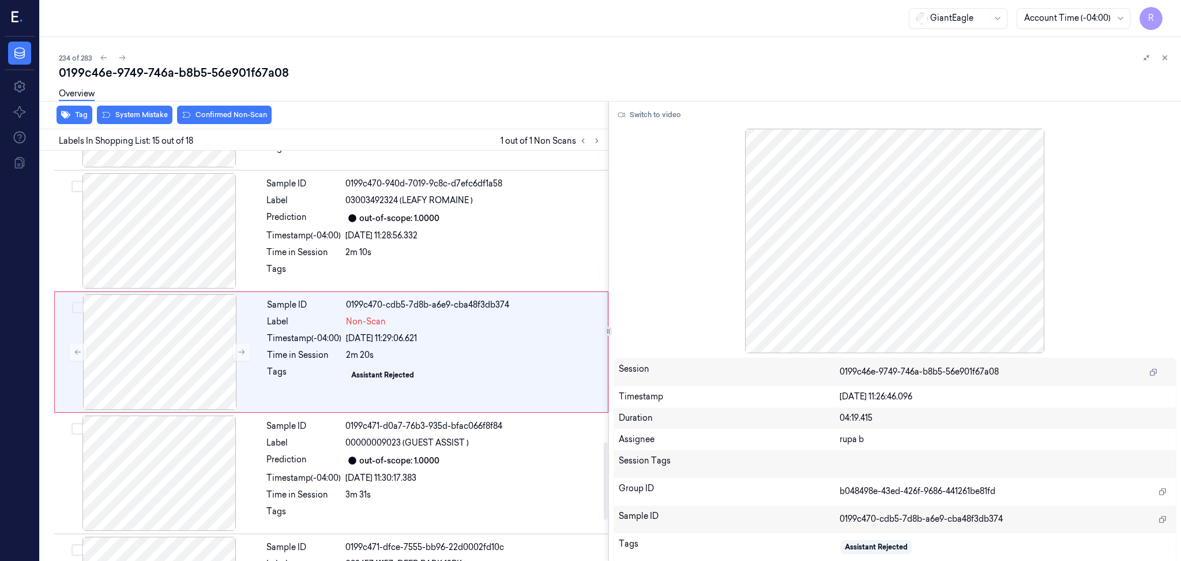
scroll to position [1551, 0]
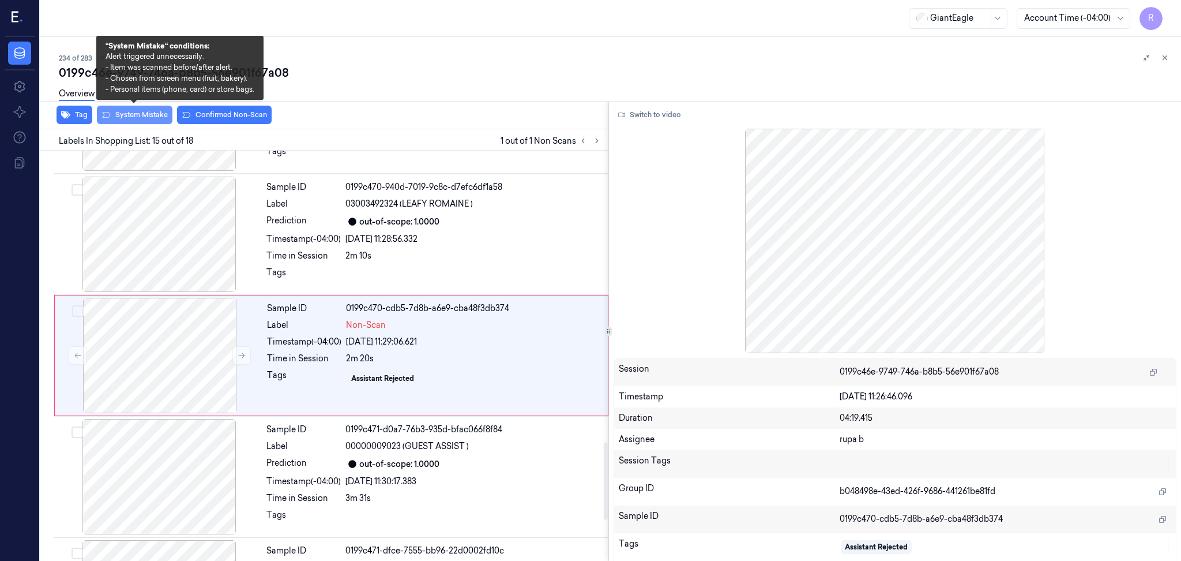
click at [138, 123] on button "System Mistake" at bounding box center [135, 115] width 76 height 18
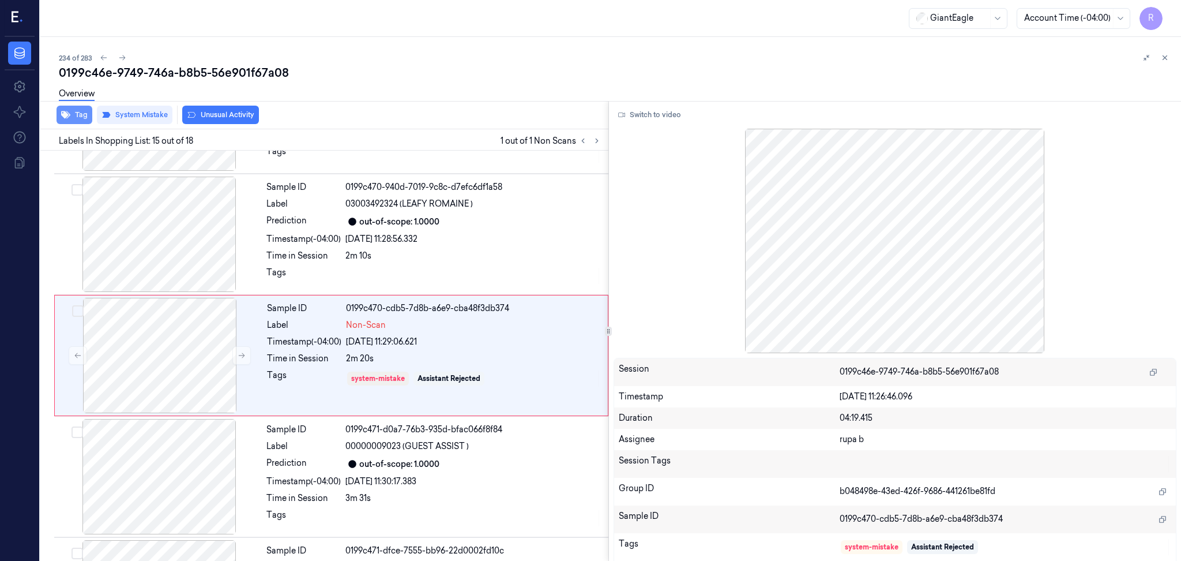
click at [77, 116] on button "Tag" at bounding box center [75, 115] width 36 height 18
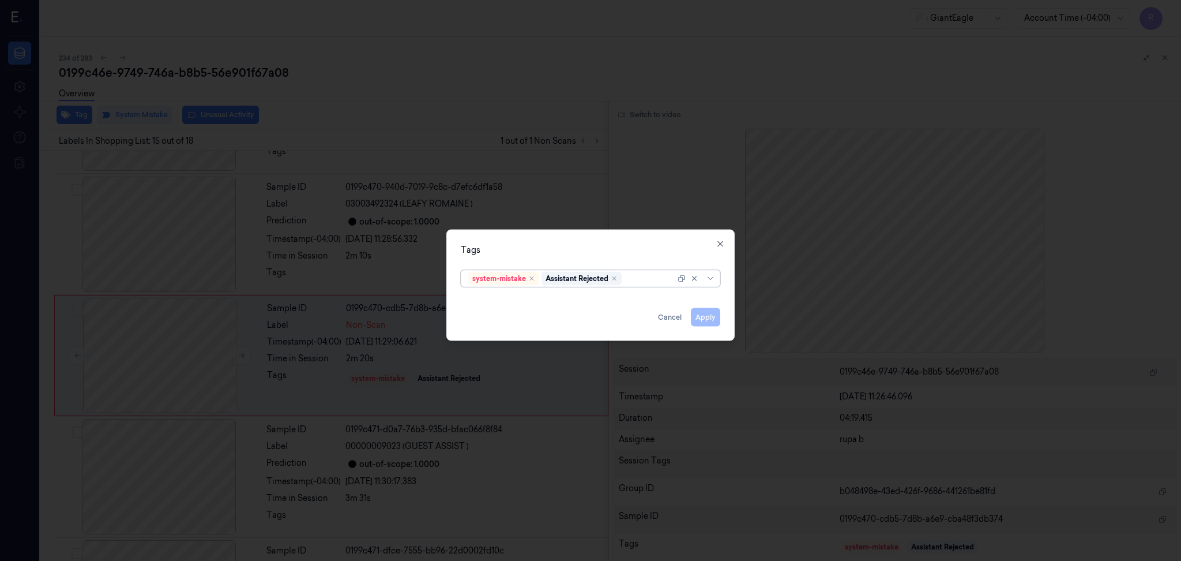
click at [648, 276] on div at bounding box center [649, 278] width 51 height 12
type input "bag"
click at [511, 305] on div "Bag" at bounding box center [590, 302] width 245 height 12
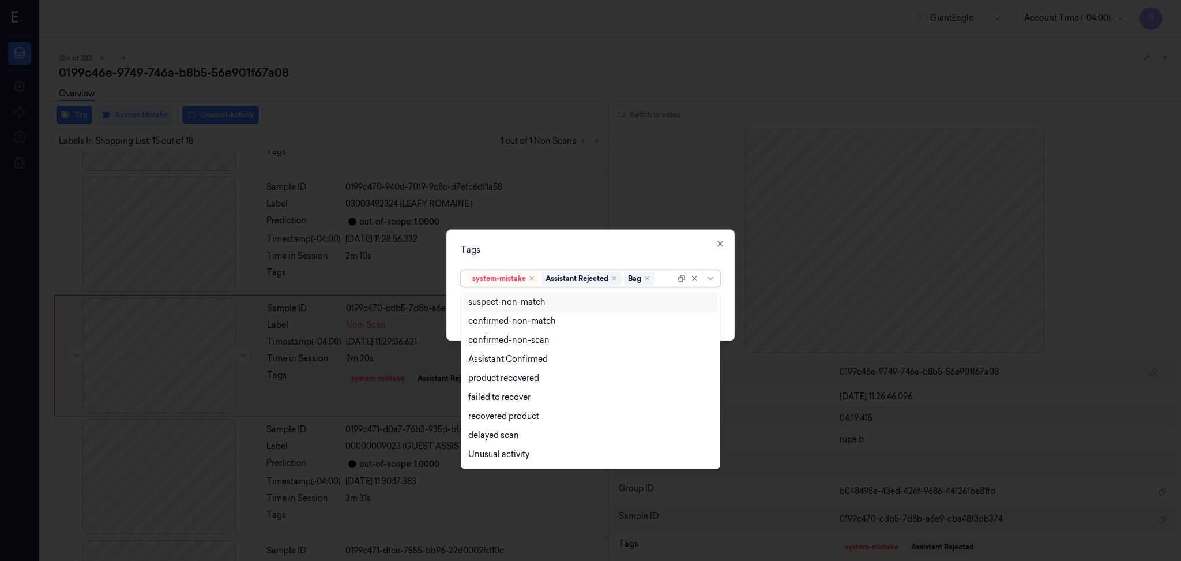
click at [554, 243] on div "Tags option Bag, selected. 13 results available. Use Up and Down to choose opti…" at bounding box center [590, 285] width 288 height 111
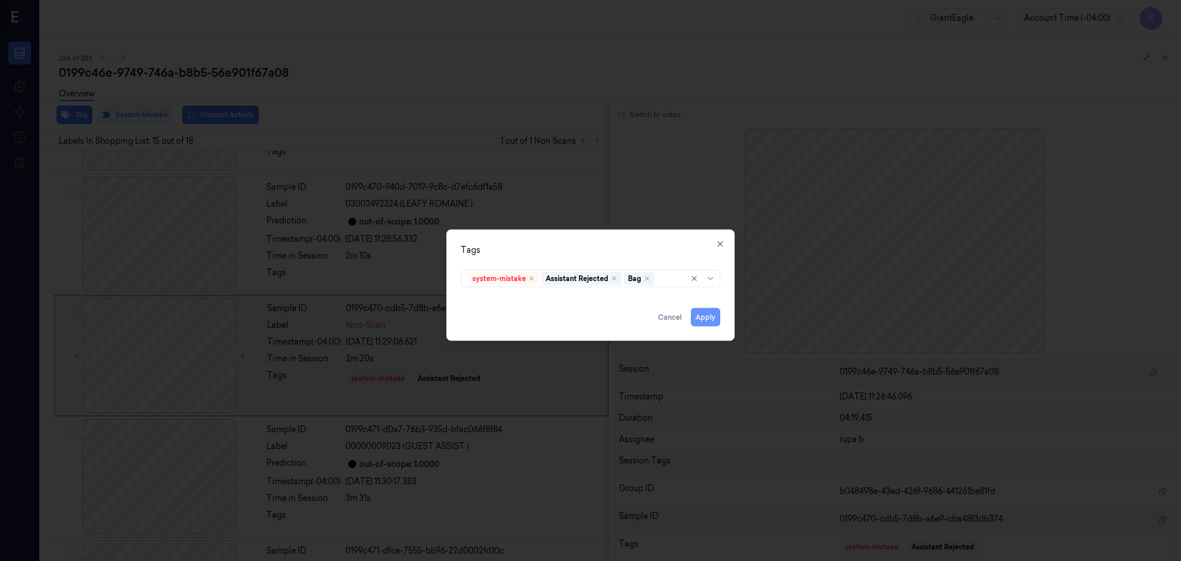
click at [708, 321] on button "Apply" at bounding box center [705, 317] width 29 height 18
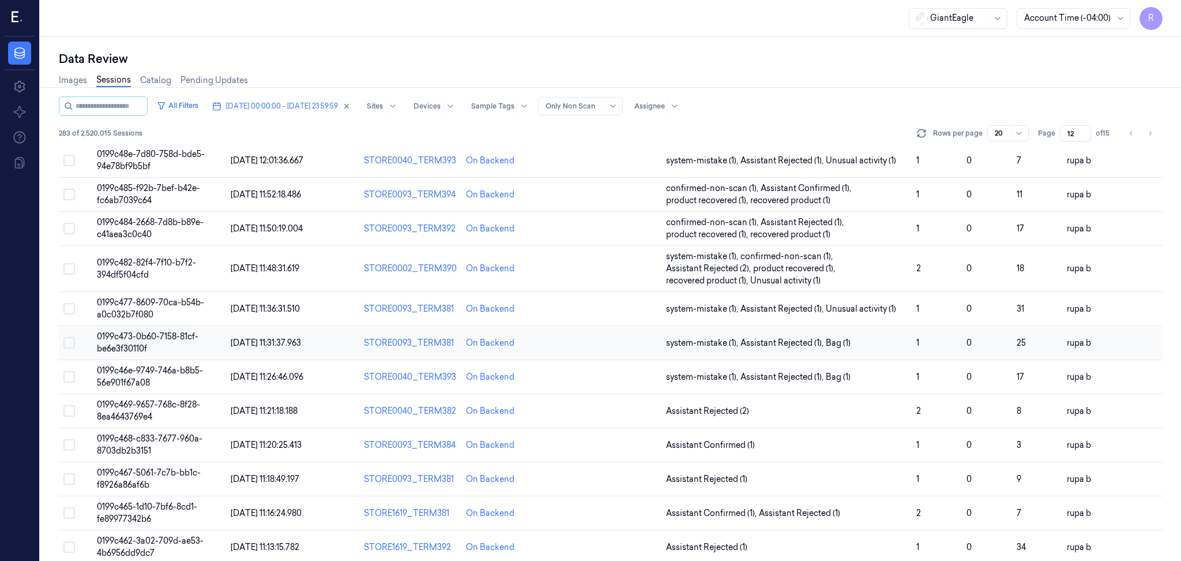
scroll to position [324, 0]
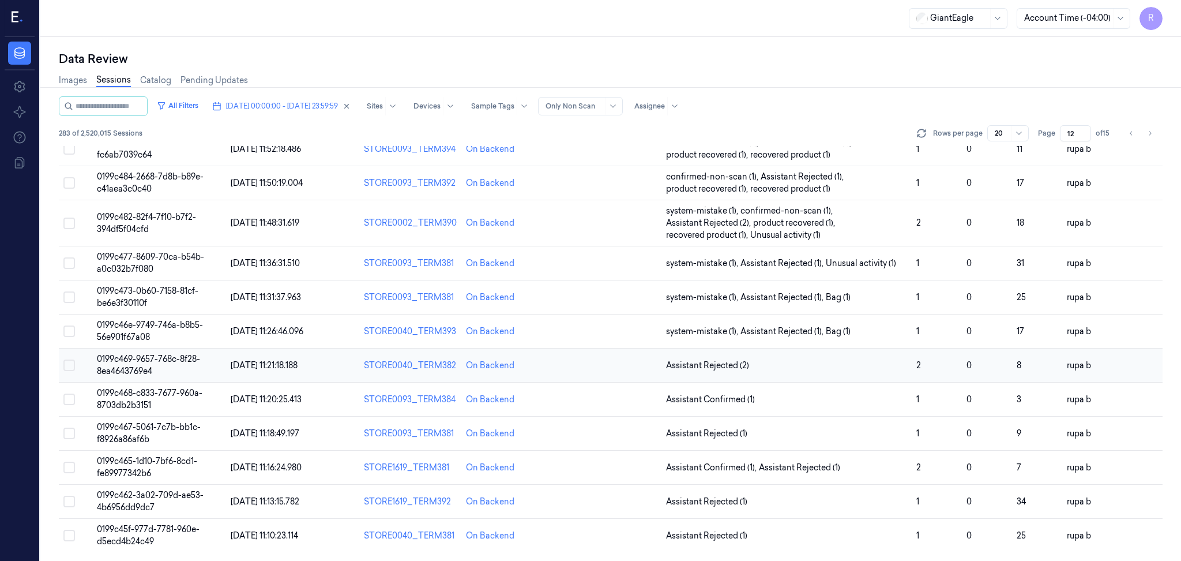
click at [178, 362] on span "0199c469-9657-768c-8f28-8ea4643769e4" at bounding box center [148, 365] width 103 height 22
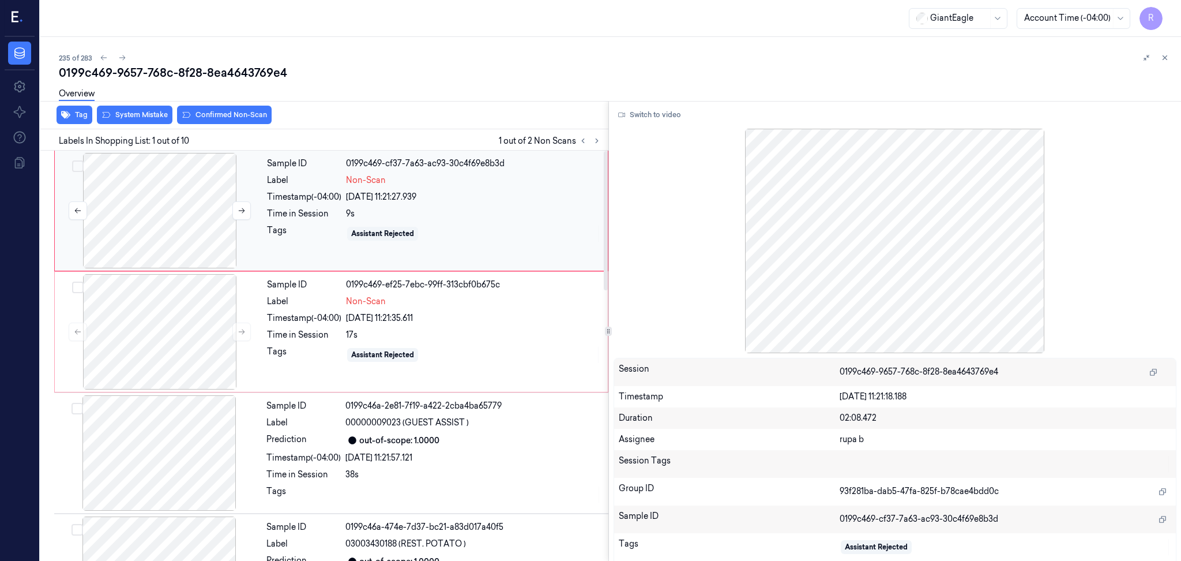
click at [177, 202] on div at bounding box center [159, 210] width 205 height 115
click at [654, 110] on button "Switch to video" at bounding box center [650, 115] width 72 height 18
